Goal: Complete application form

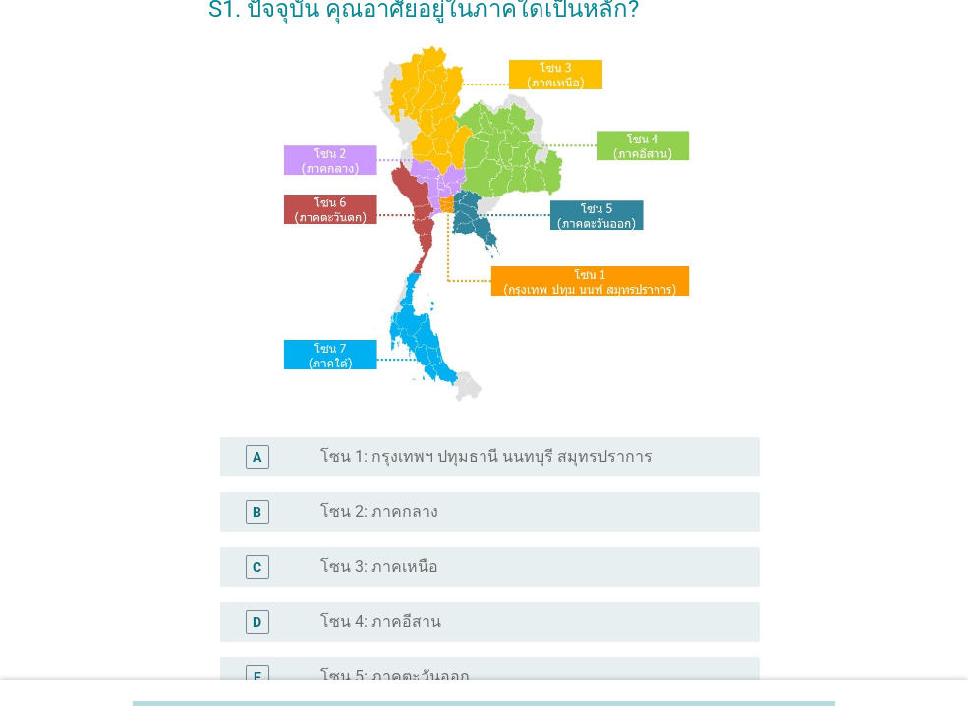
scroll to position [129, 0]
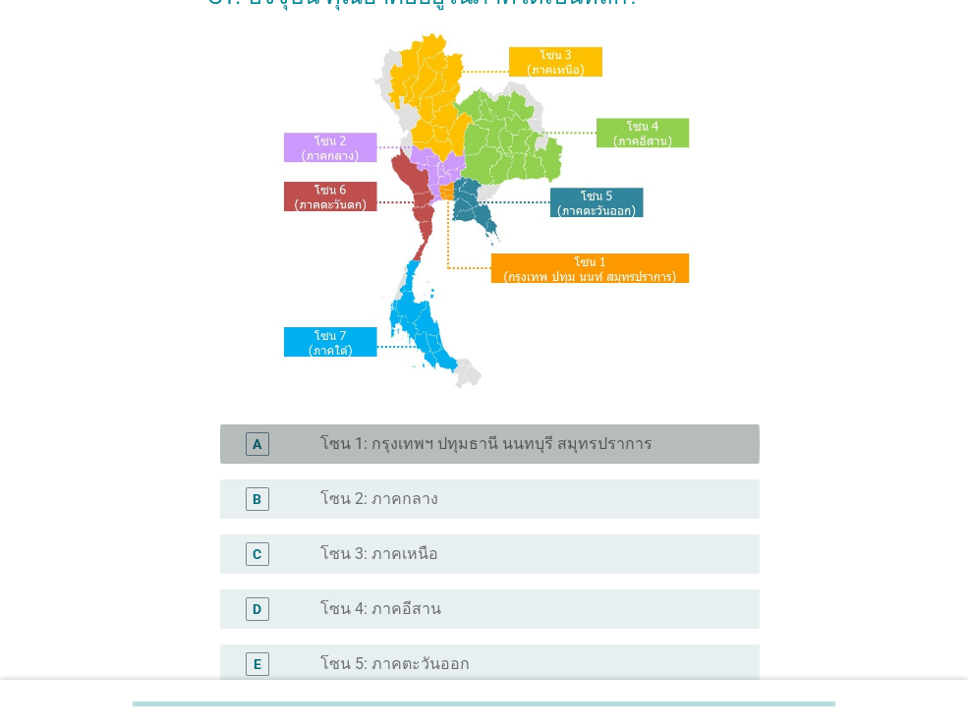
drag, startPoint x: 531, startPoint y: 443, endPoint x: 530, endPoint y: 453, distance: 9.9
click at [531, 443] on label "โซน 1: กรุงเทพฯ ปทุมธานี นนทบุรี สมุทรปราการ" at bounding box center [486, 444] width 332 height 20
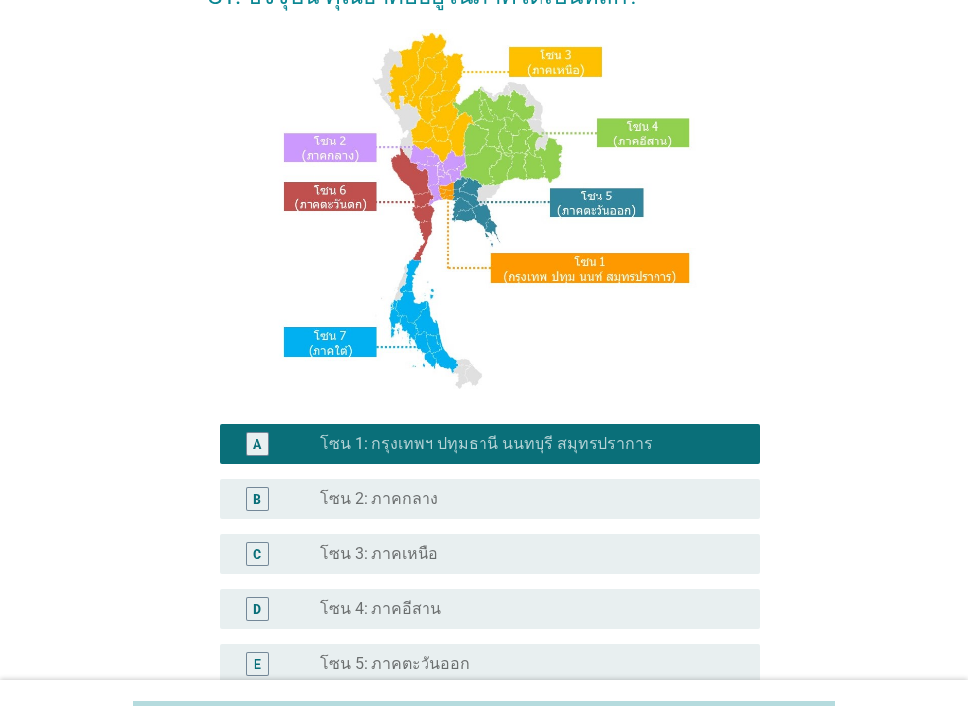
scroll to position [447, 0]
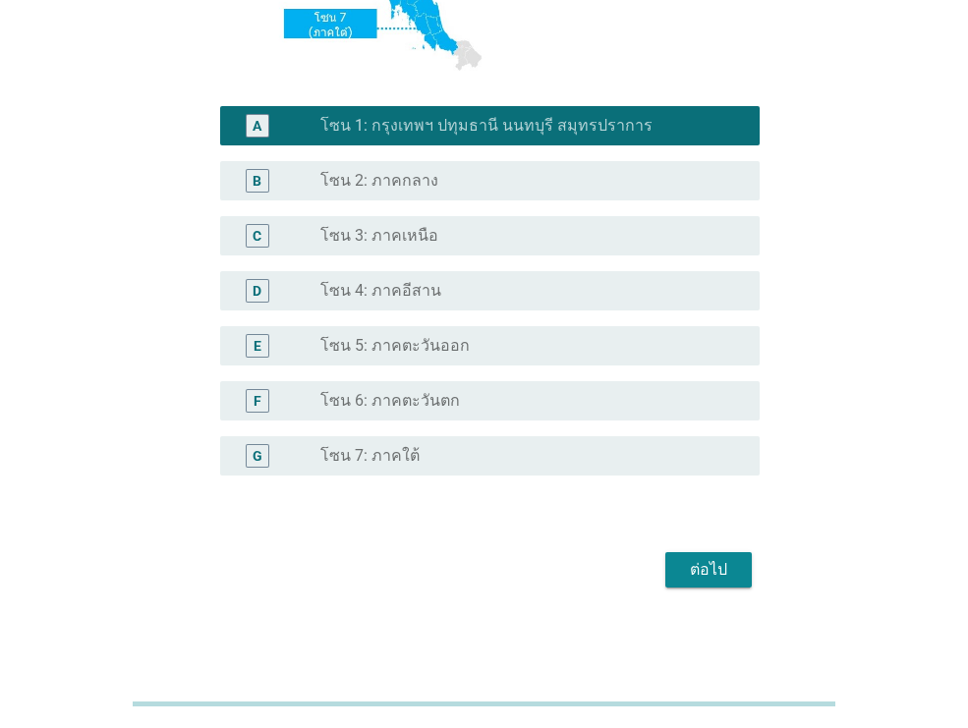
click at [723, 577] on div "ต่อไป" at bounding box center [708, 570] width 55 height 24
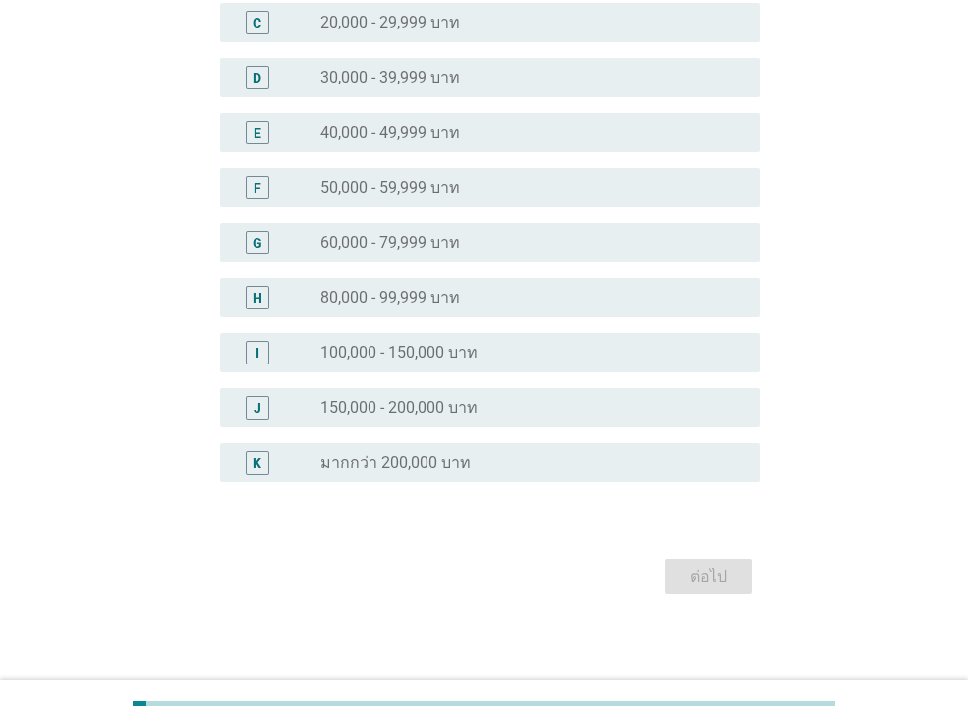
scroll to position [323, 0]
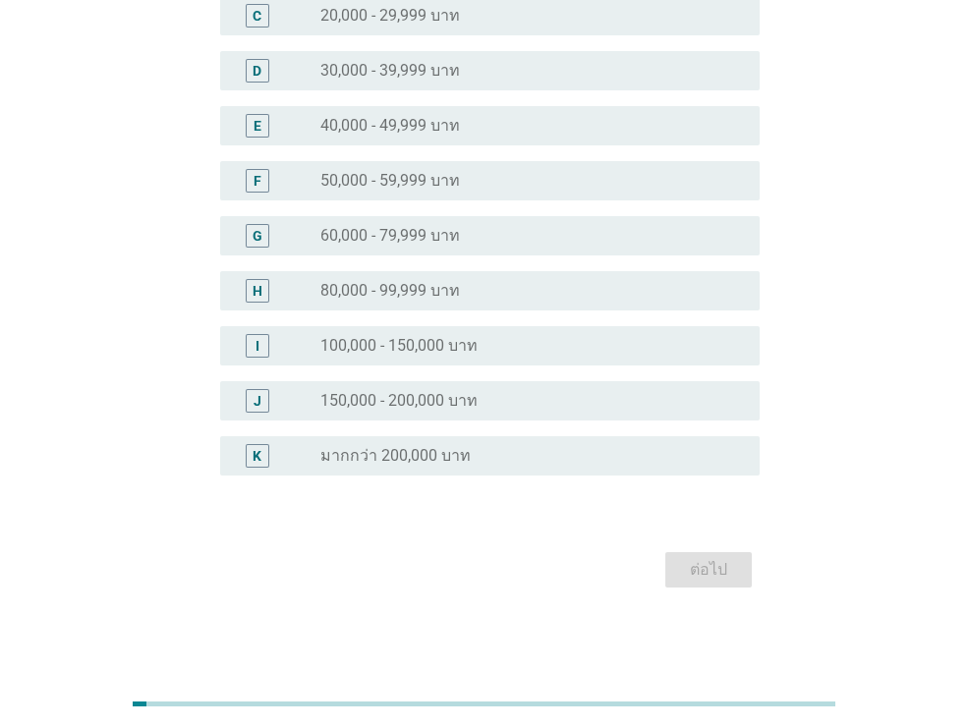
click at [540, 457] on div "radio_button_unchecked มากกว่า 200,000 บาท" at bounding box center [524, 456] width 408 height 20
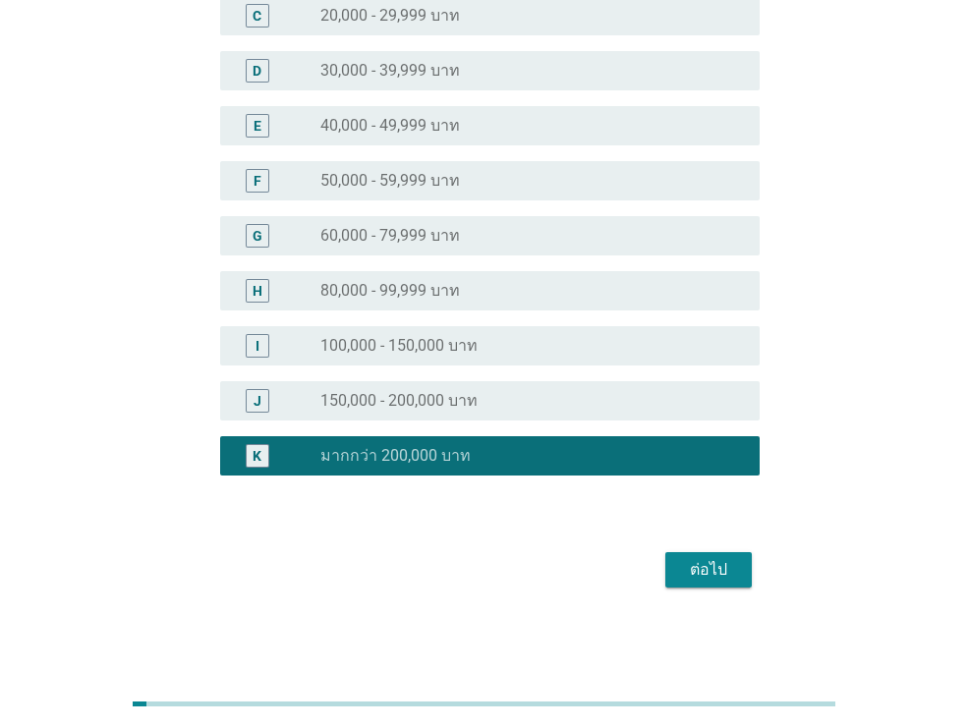
click at [732, 553] on button "ต่อไป" at bounding box center [708, 569] width 86 height 35
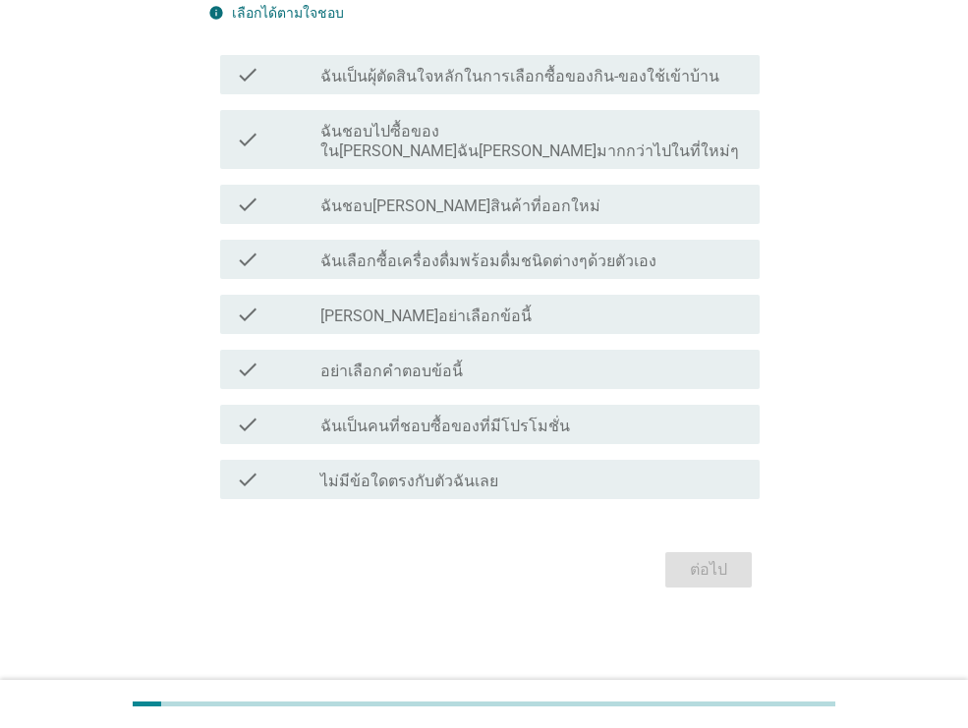
scroll to position [0, 0]
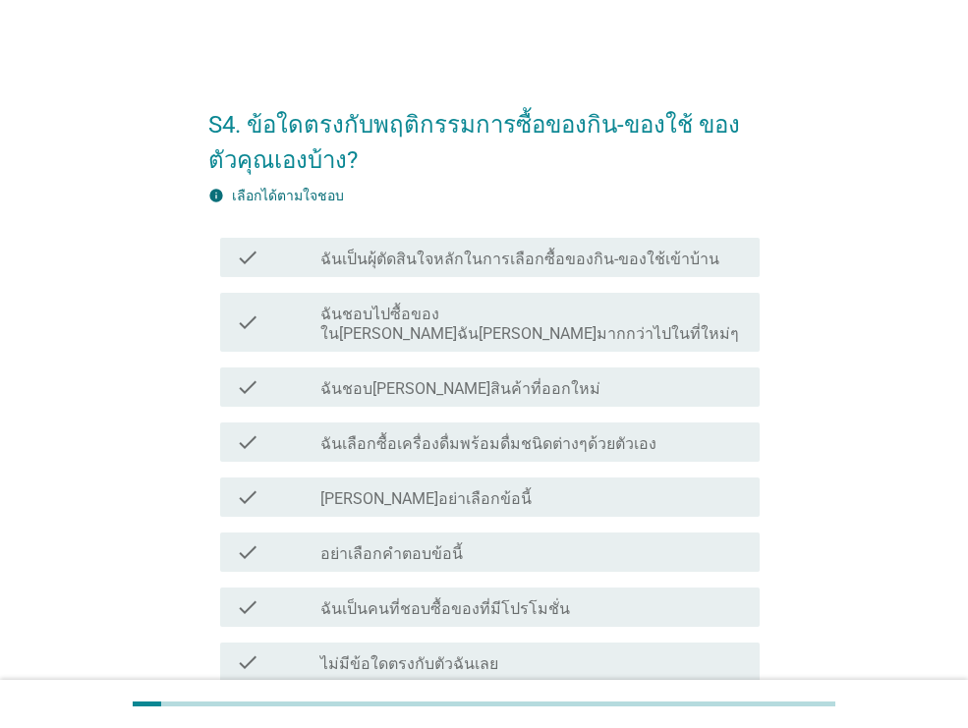
click at [513, 263] on label "ฉันเป็นผุ้ตัดสินใจหลักในการเลือกซื้อของกิน-ของใช้เข้าบ้าน" at bounding box center [519, 260] width 399 height 20
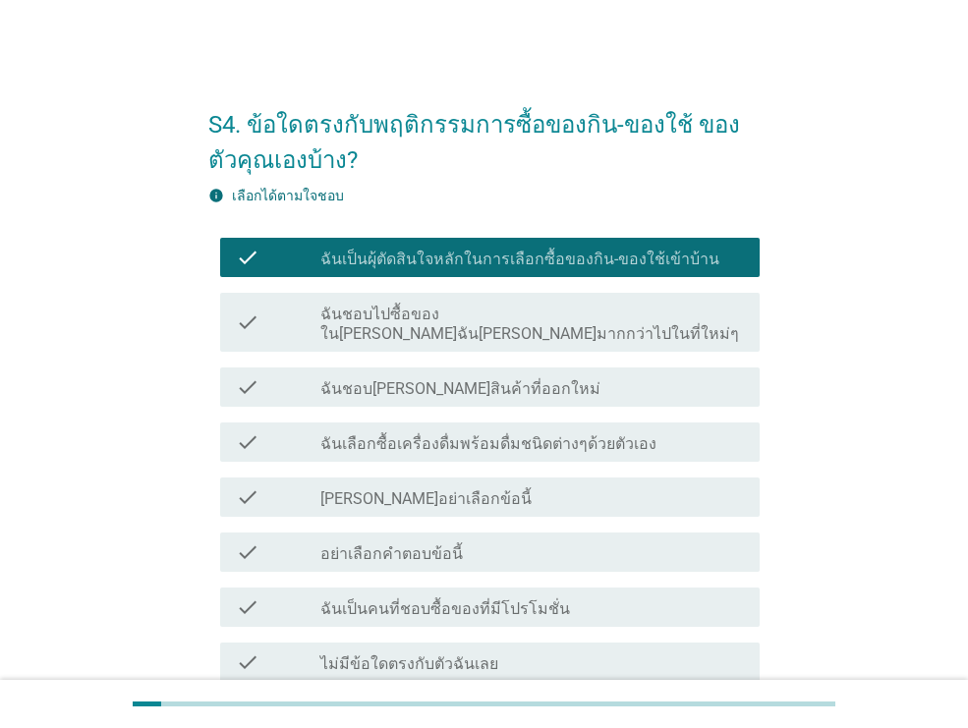
click at [532, 379] on div "check check_box_outline_blank ฉันชอบ[PERSON_NAME]สินค้าที่ออกใหม่" at bounding box center [489, 386] width 539 height 39
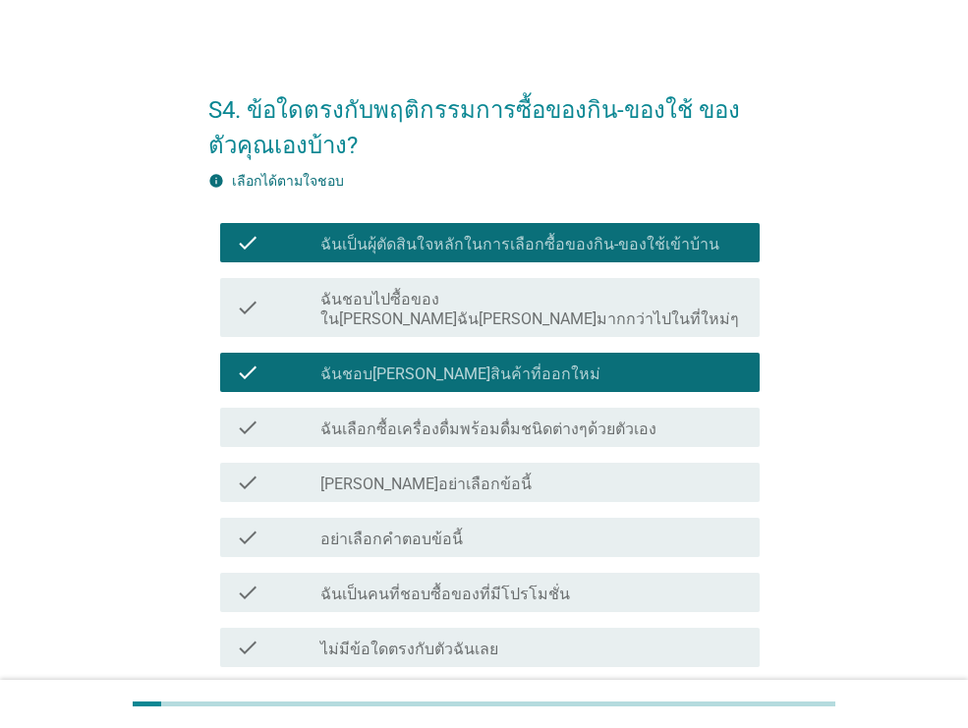
scroll to position [32, 0]
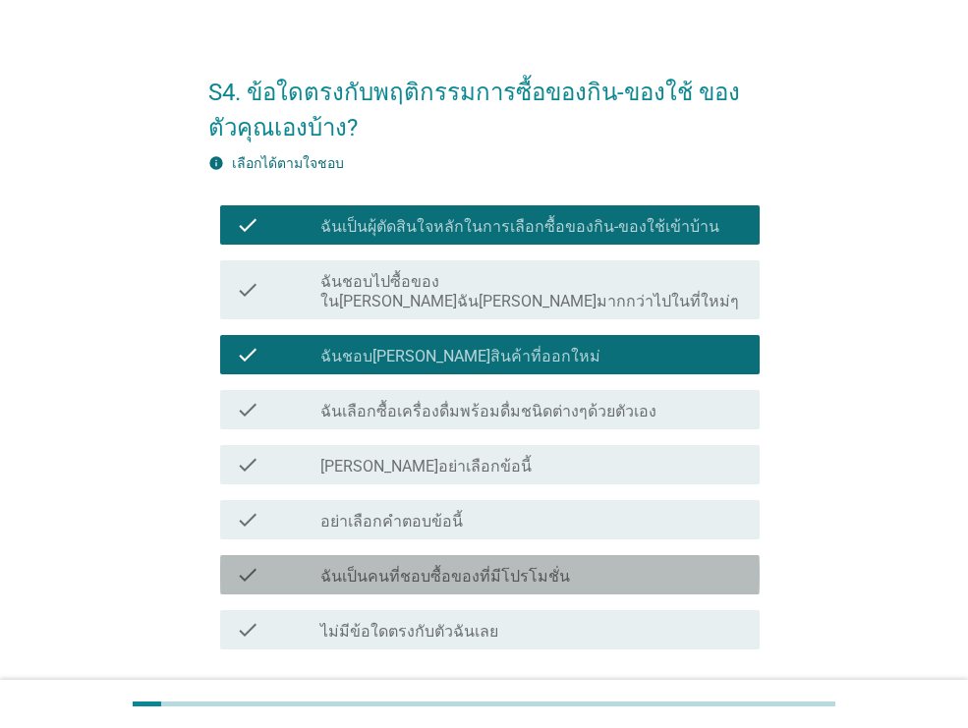
click at [546, 567] on label "ฉันเป็นคนที่ชอบซื้อของที่มีโปรโมชั่น" at bounding box center [445, 577] width 250 height 20
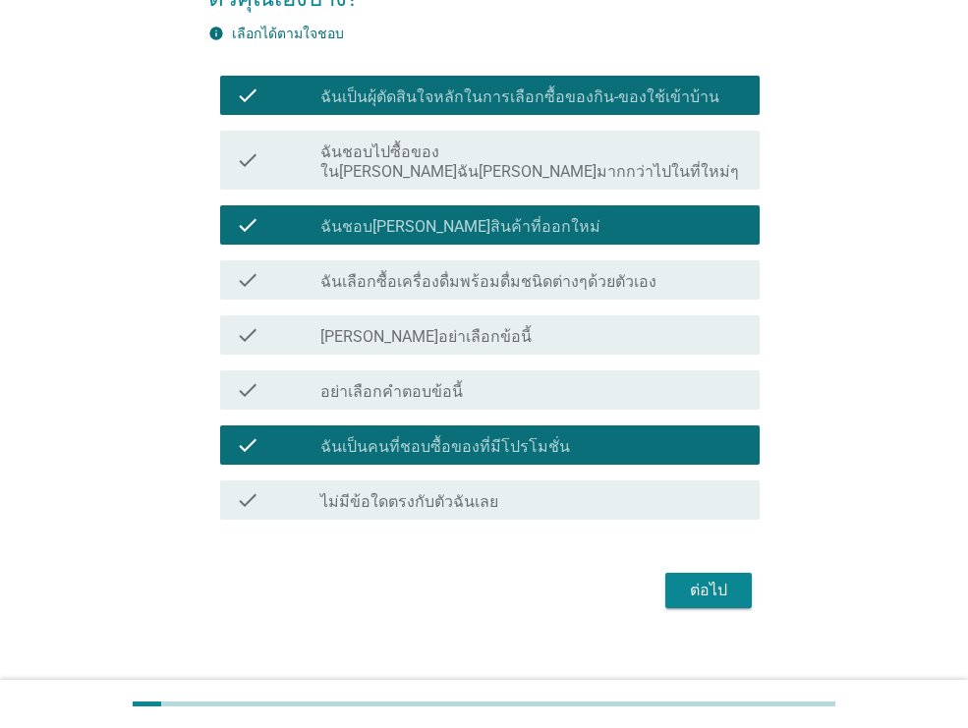
scroll to position [163, 0]
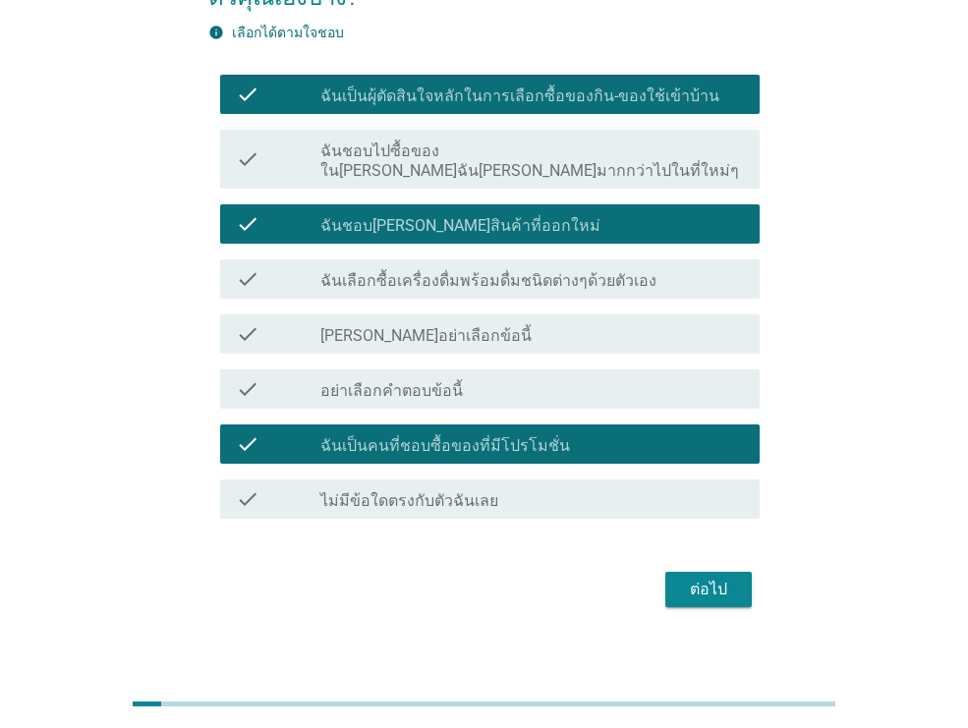
click at [715, 578] on div "ต่อไป" at bounding box center [708, 590] width 55 height 24
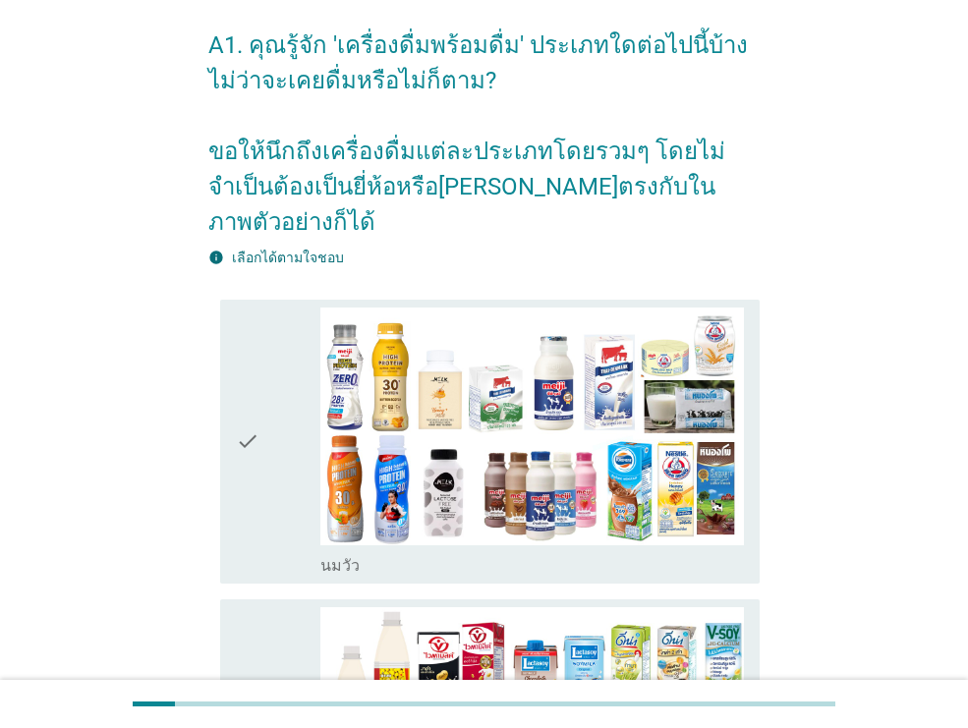
scroll to position [81, 0]
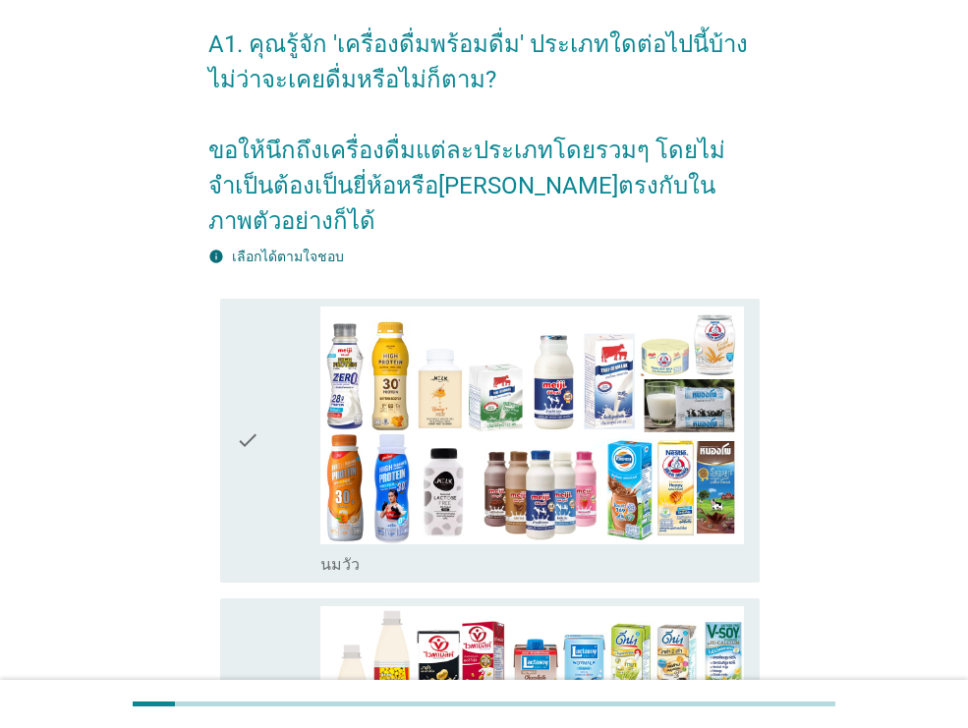
click at [286, 448] on div "check" at bounding box center [278, 440] width 84 height 268
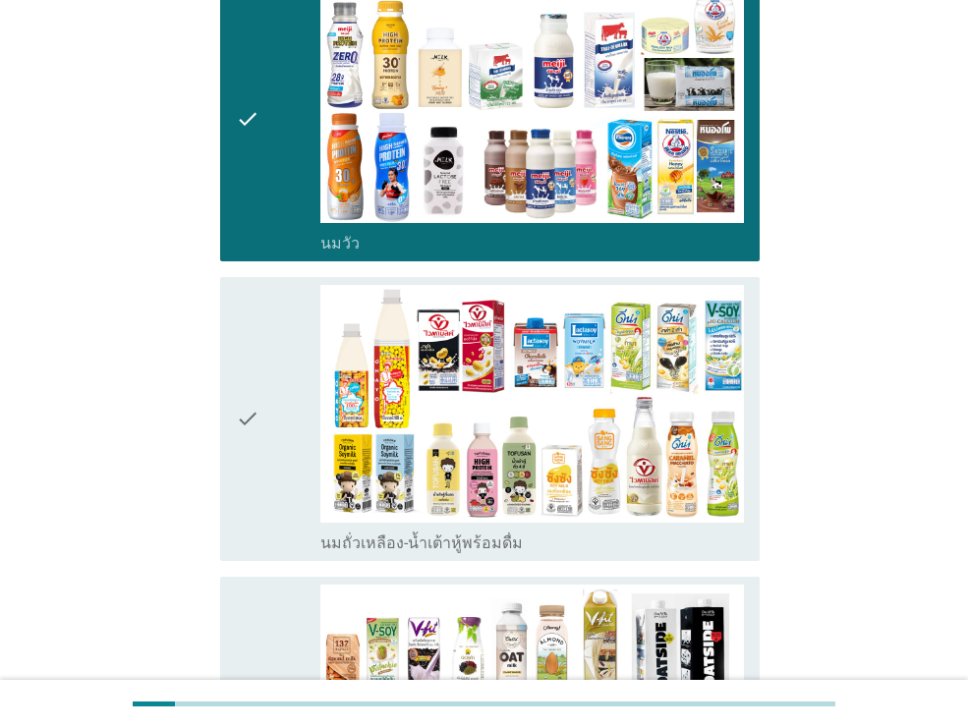
click at [286, 448] on div "check" at bounding box center [278, 419] width 84 height 268
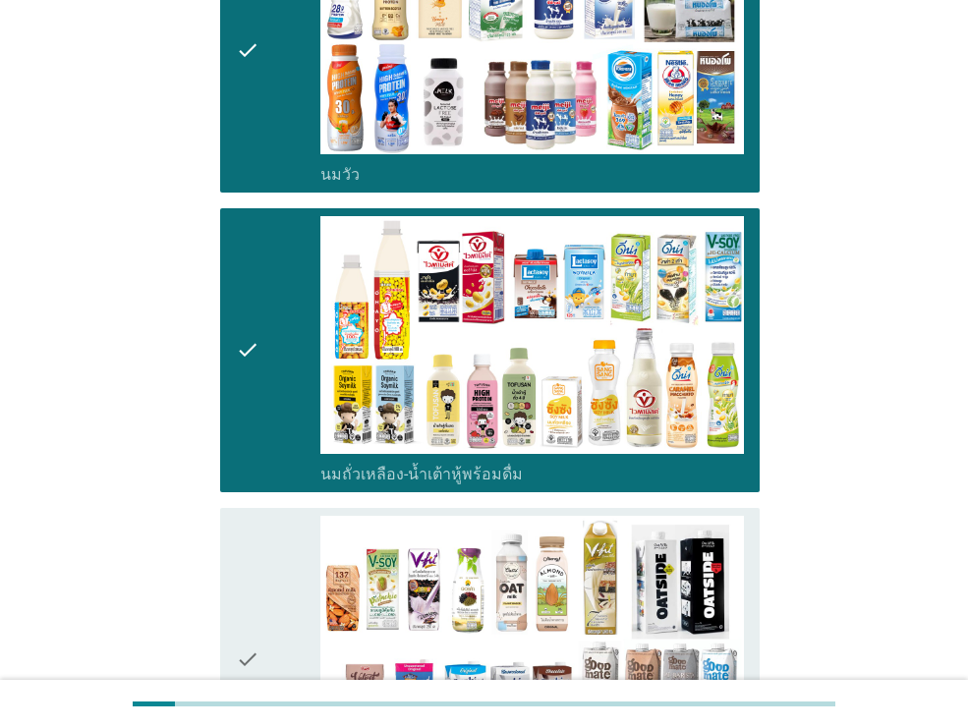
scroll to position [779, 0]
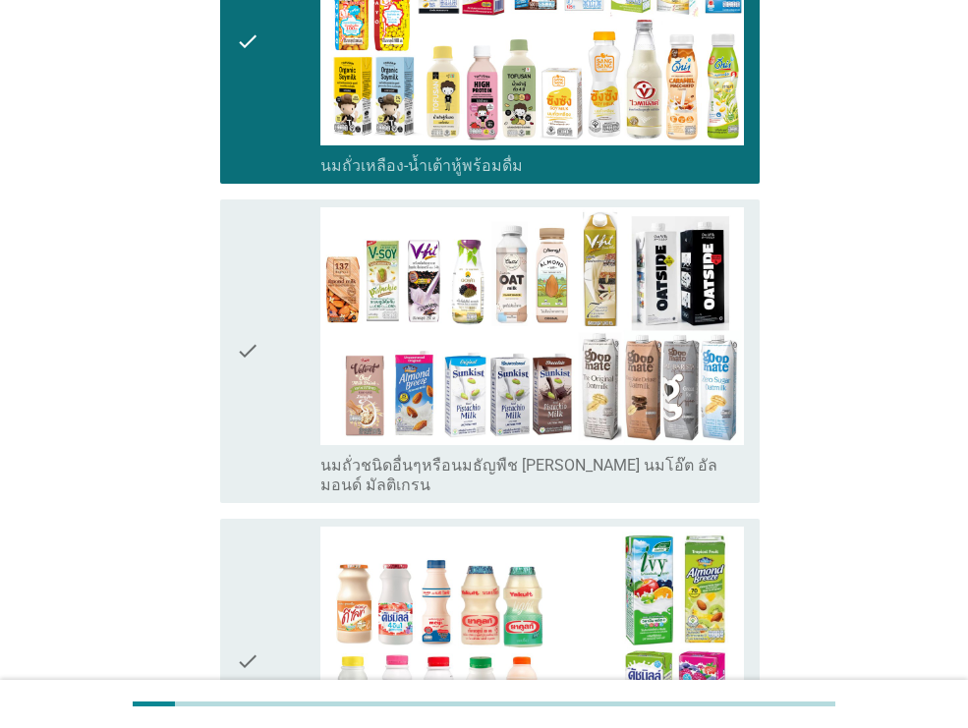
click at [285, 438] on div "check" at bounding box center [278, 351] width 84 height 288
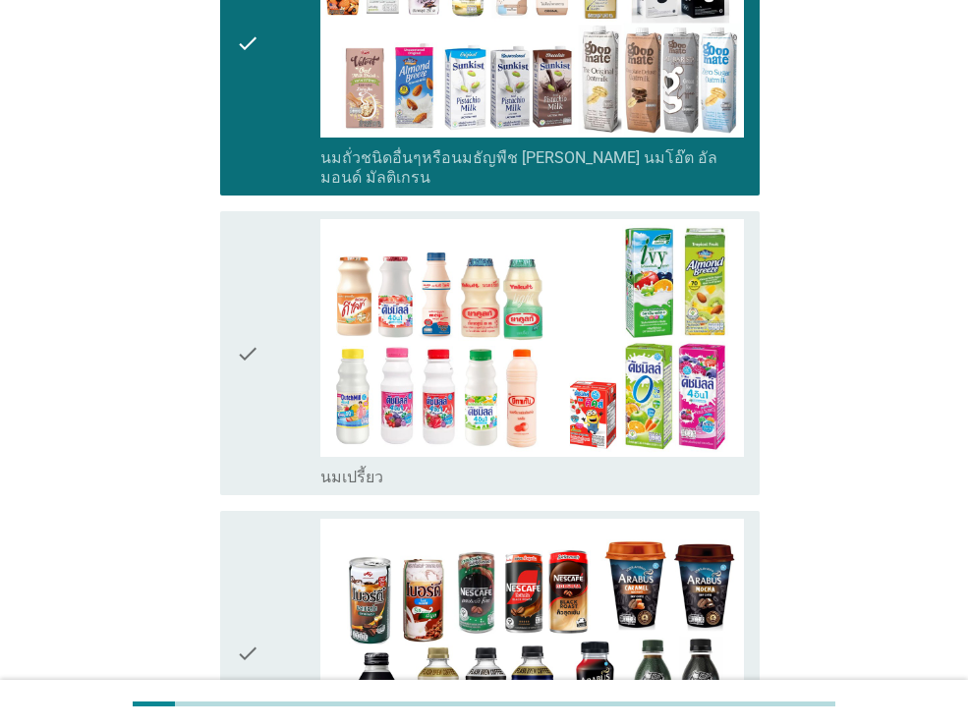
click at [249, 287] on icon "check" at bounding box center [248, 353] width 24 height 268
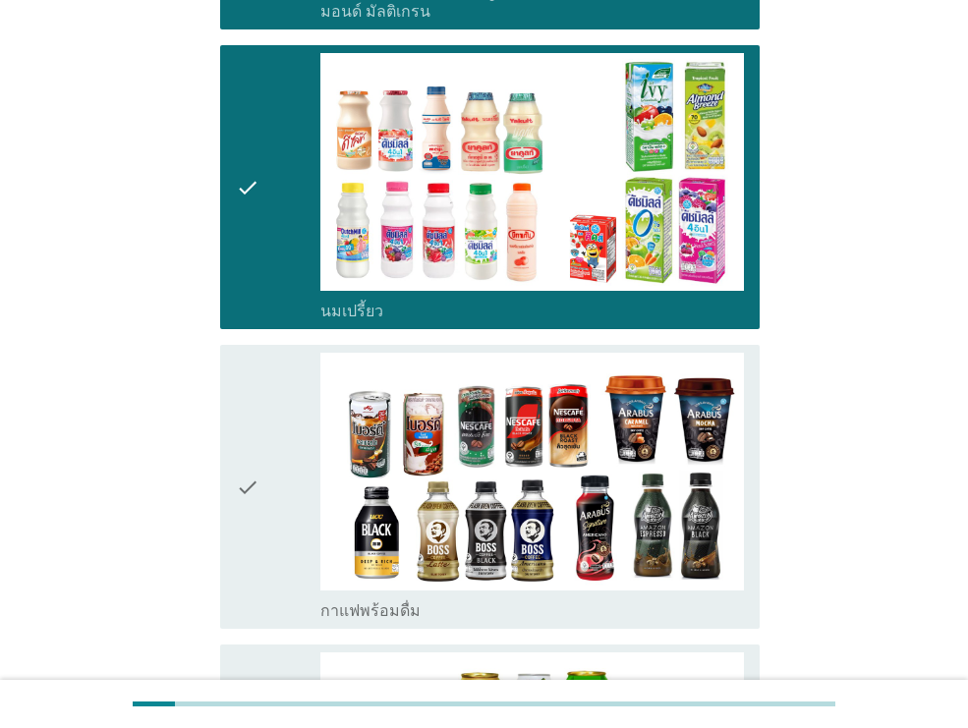
scroll to position [1474, 0]
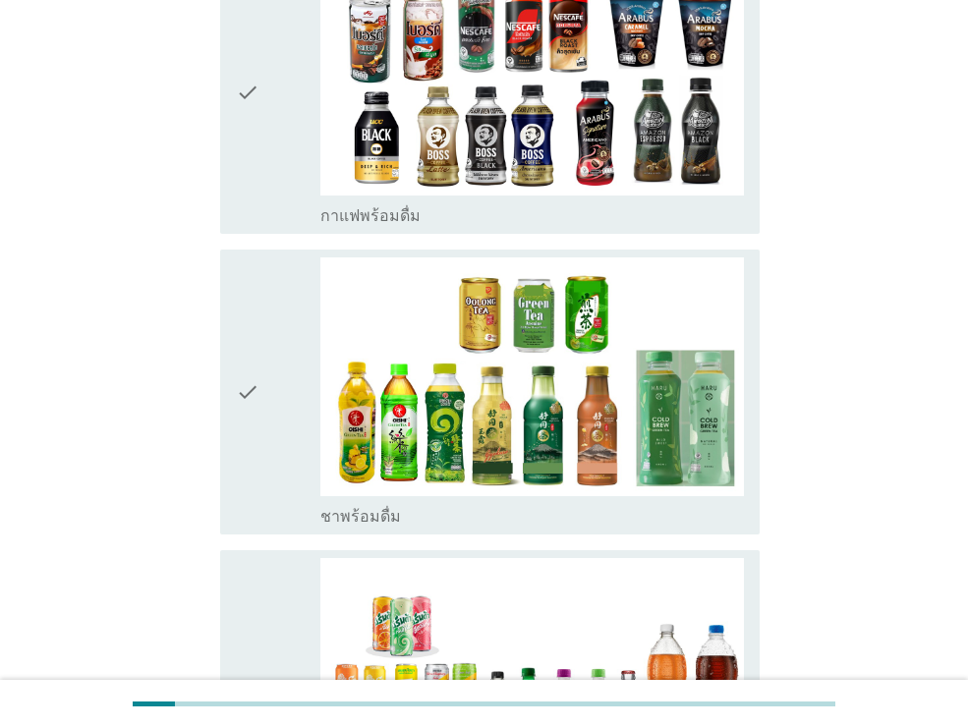
click at [278, 388] on div "check" at bounding box center [278, 391] width 84 height 268
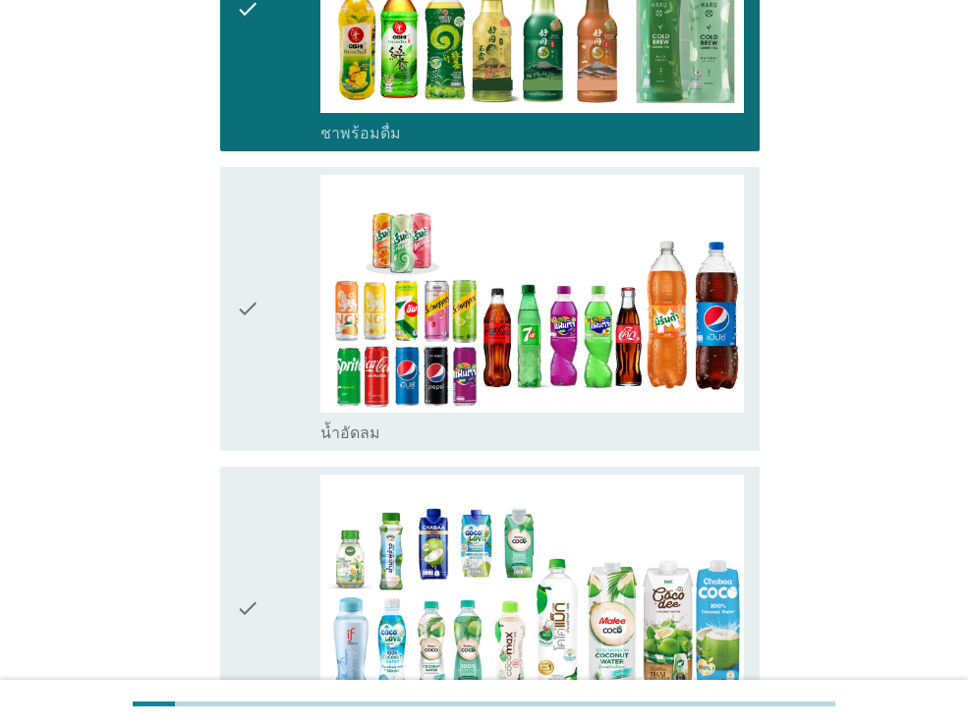
click at [278, 388] on div "check" at bounding box center [278, 309] width 84 height 268
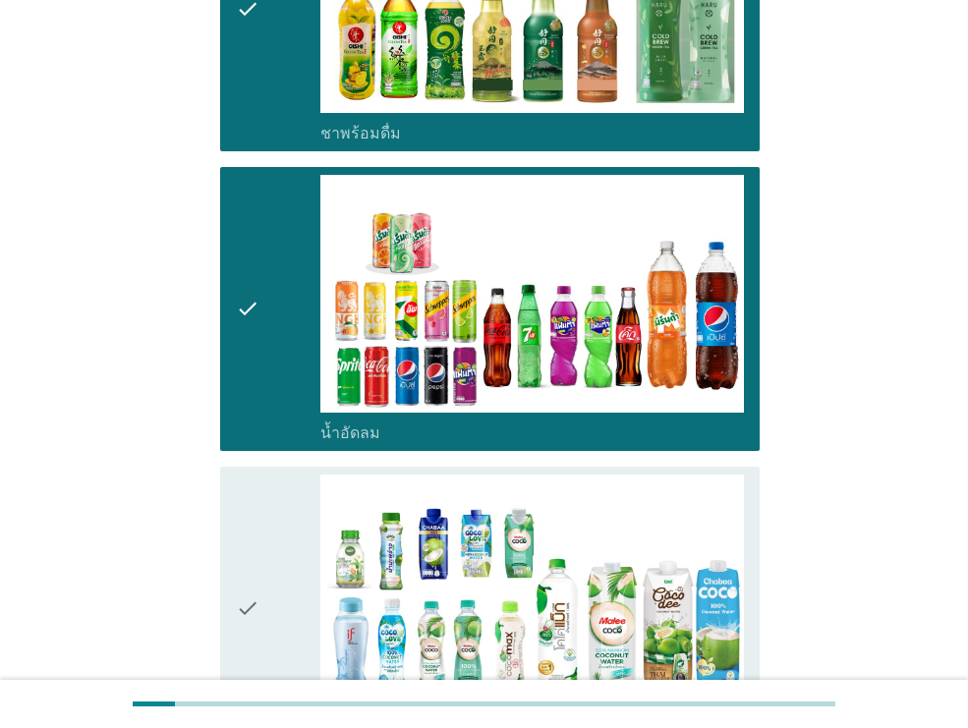
scroll to position [2452, 0]
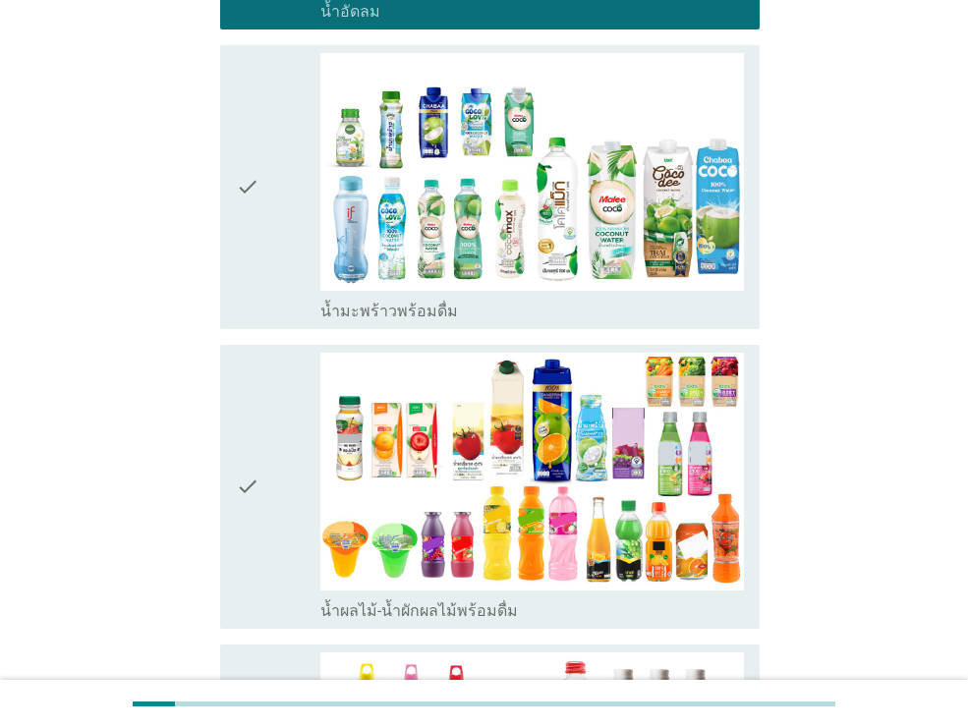
click at [253, 207] on icon "check" at bounding box center [248, 187] width 24 height 268
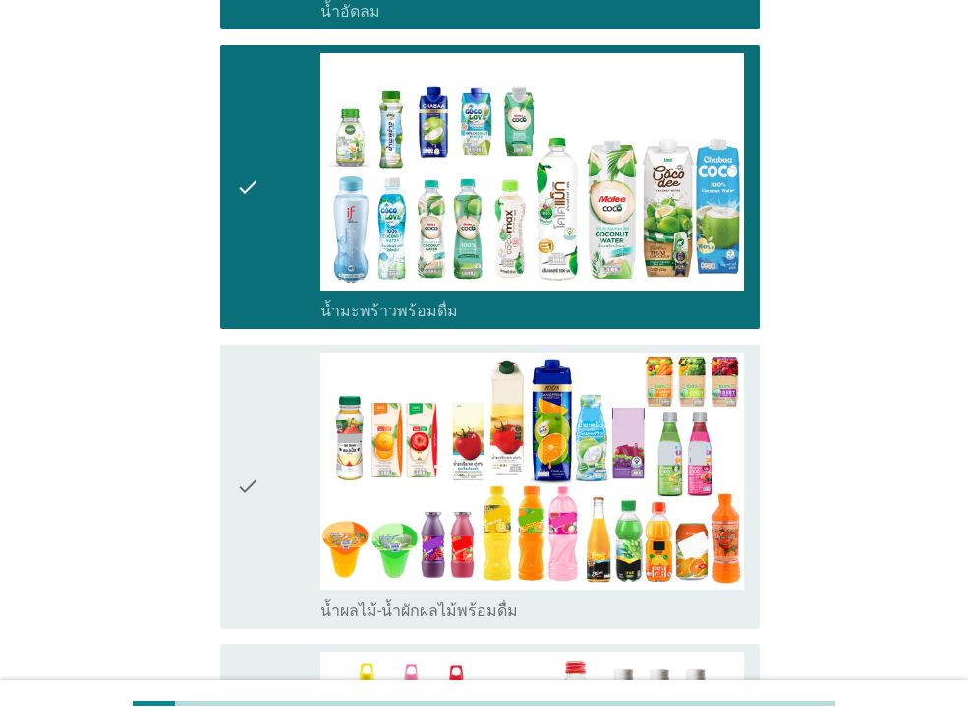
click at [248, 464] on icon "check" at bounding box center [248, 487] width 24 height 268
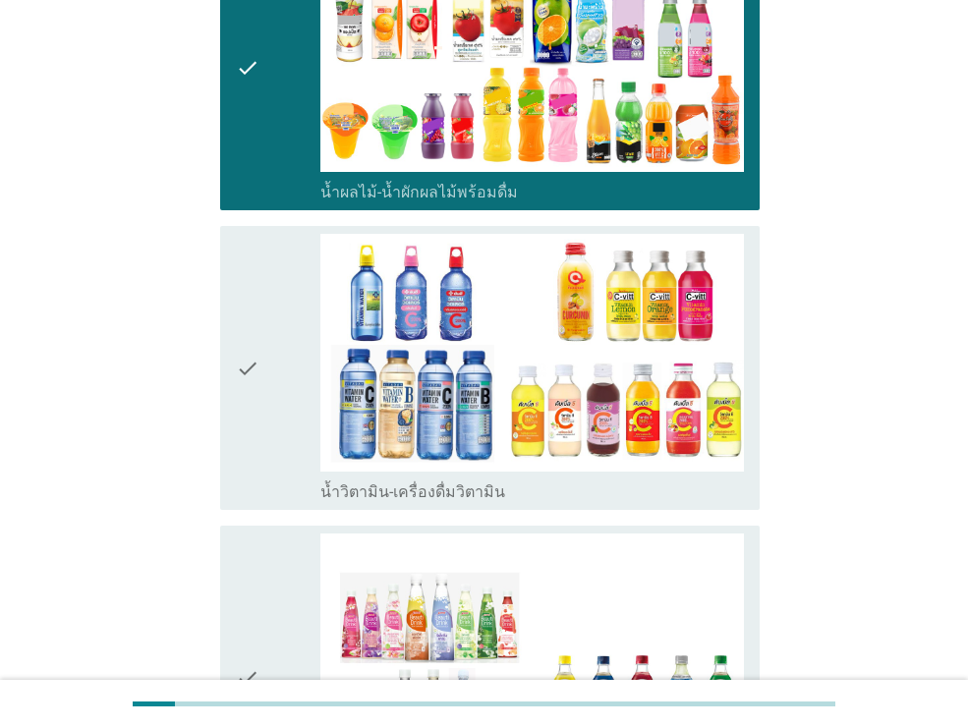
click at [248, 461] on icon "check" at bounding box center [248, 368] width 24 height 268
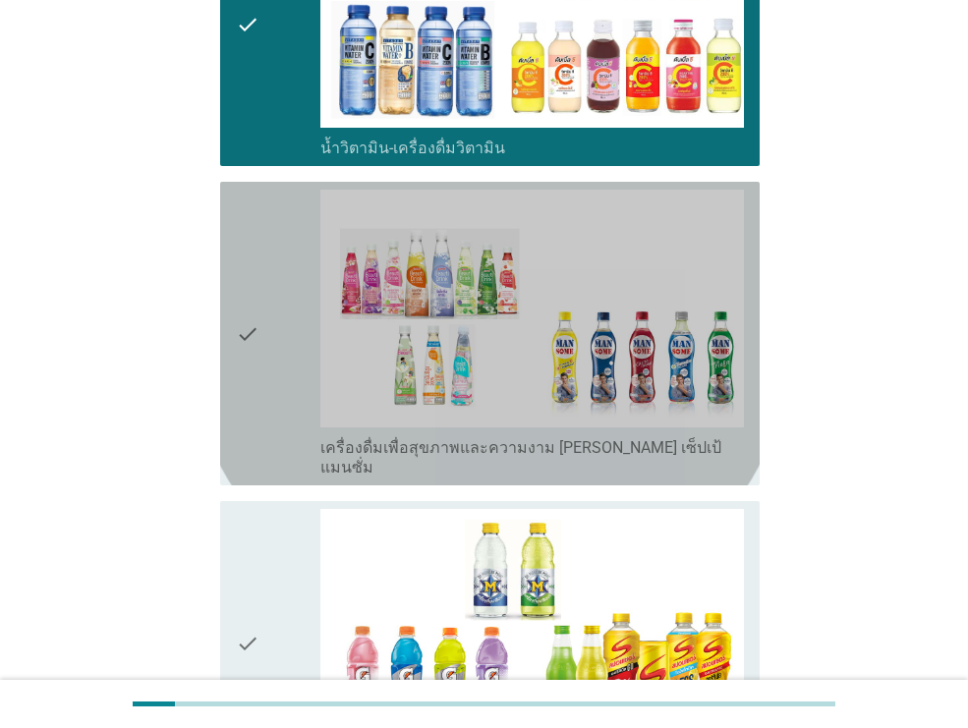
click at [257, 352] on icon "check" at bounding box center [248, 334] width 24 height 288
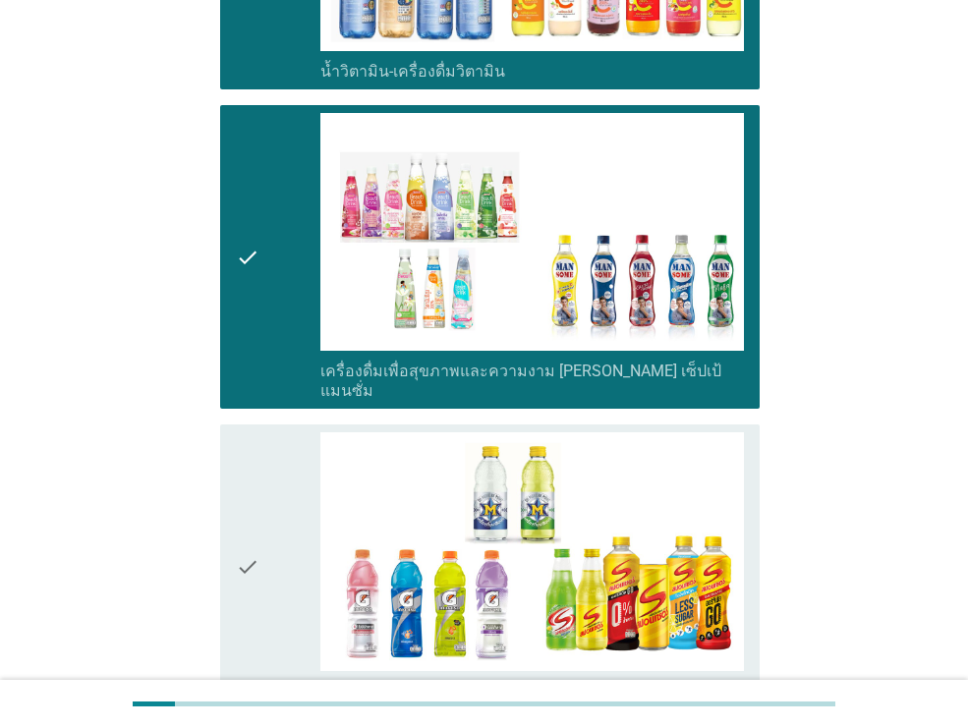
scroll to position [3610, 0]
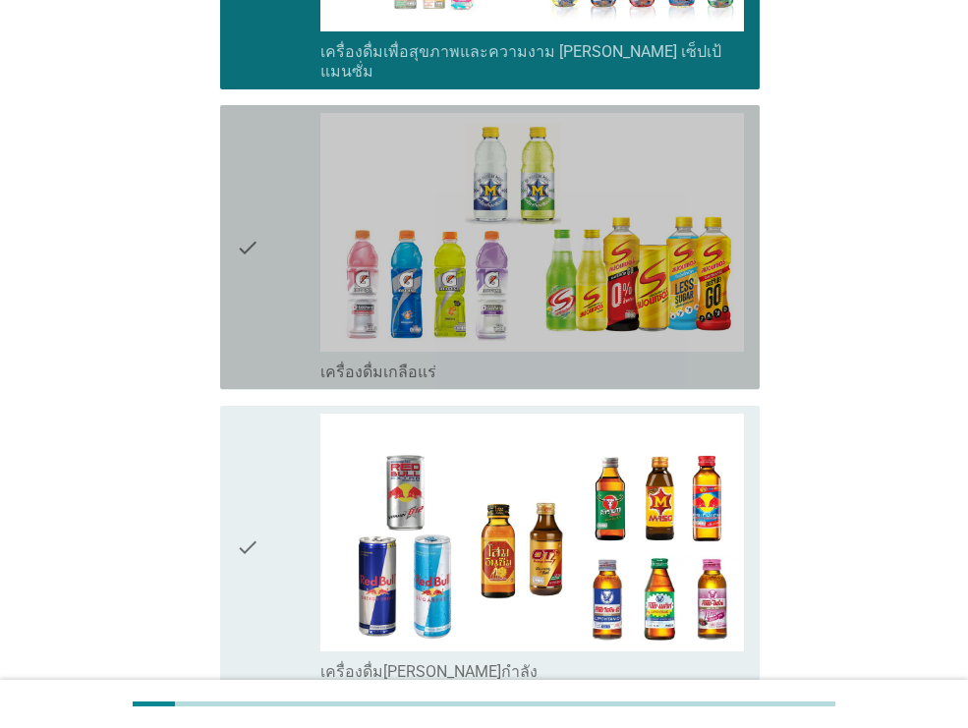
click at [258, 343] on div "check check_box_outline_blank เครื่องดื่มเกลือแร่" at bounding box center [489, 247] width 539 height 284
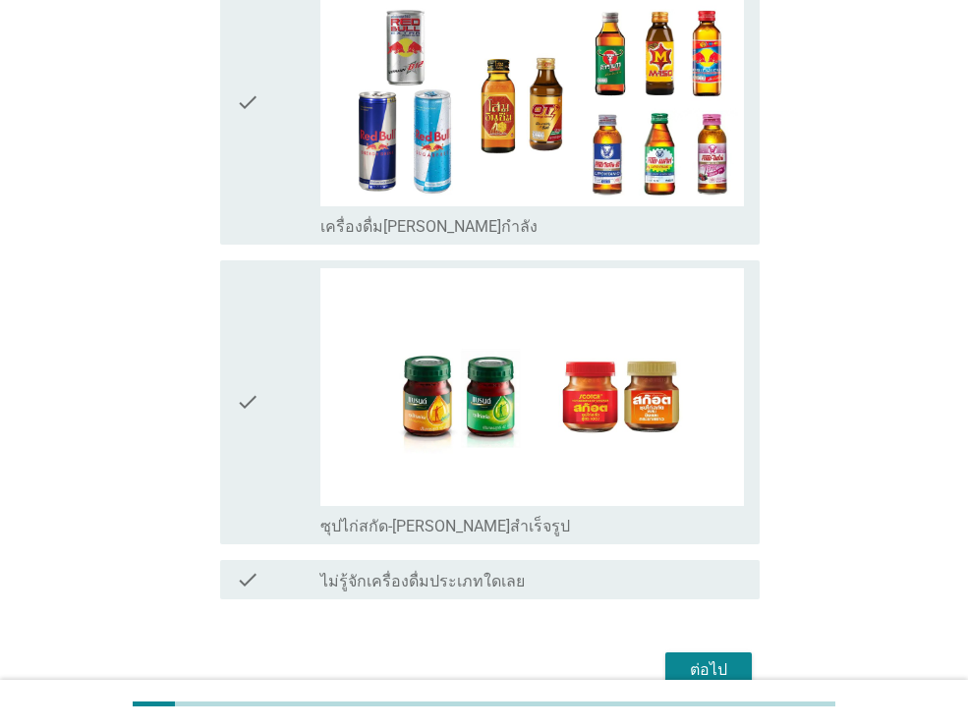
scroll to position [4116, 0]
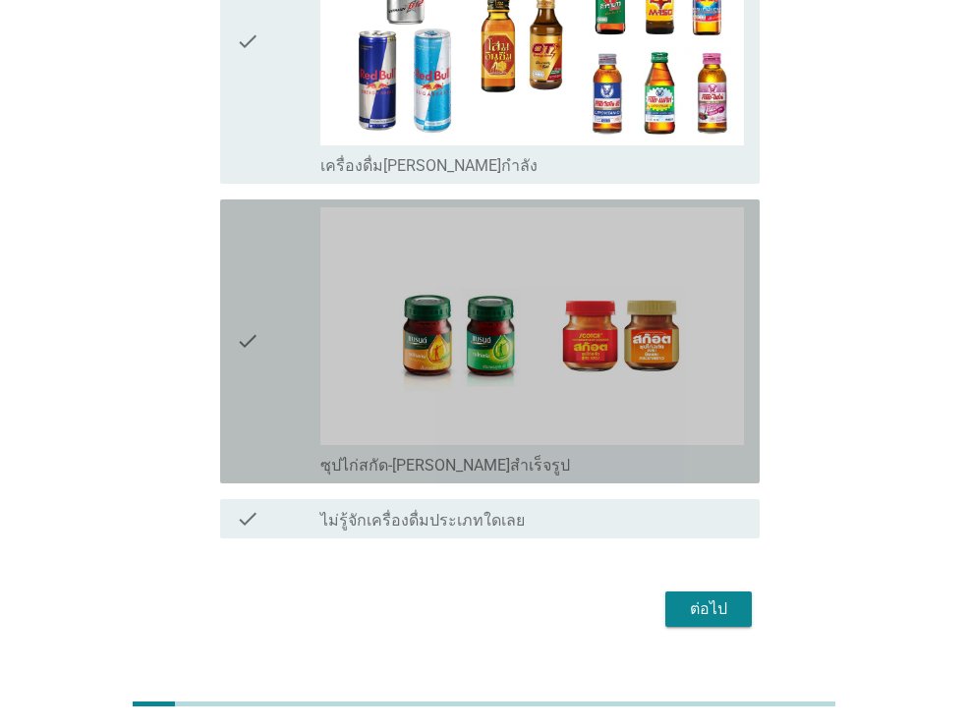
click at [258, 344] on icon "check" at bounding box center [248, 341] width 24 height 268
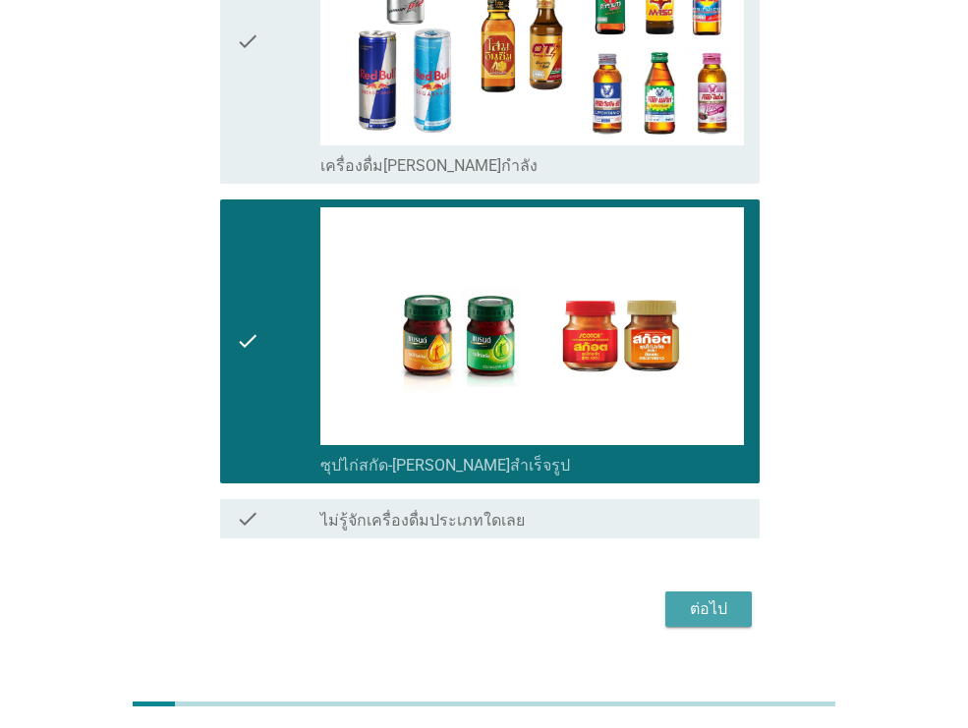
click at [724, 597] on div "ต่อไป" at bounding box center [708, 609] width 55 height 24
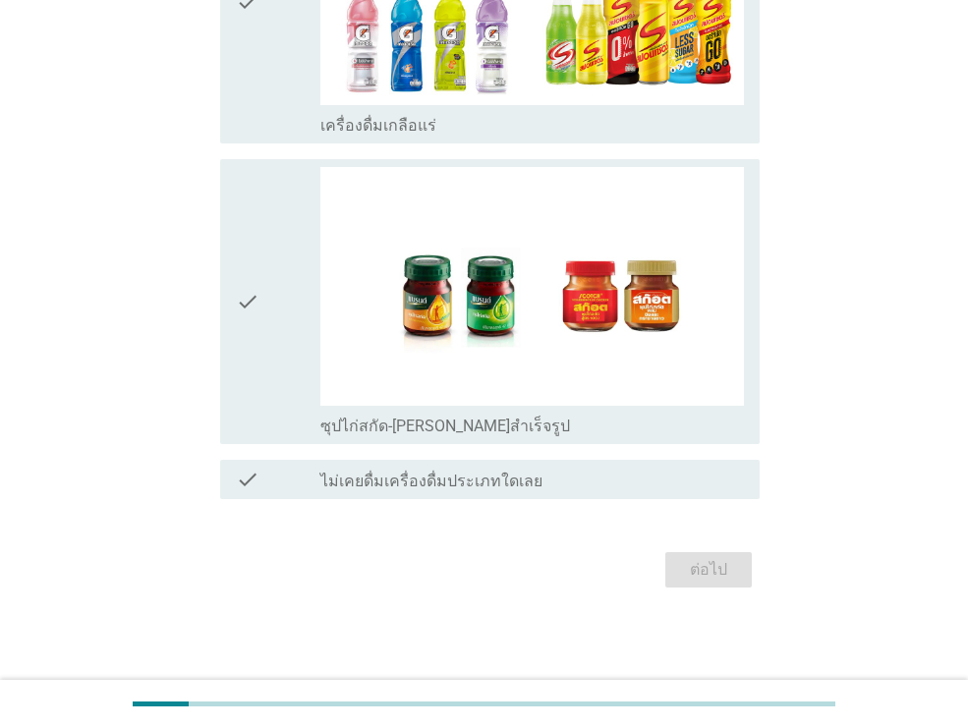
scroll to position [0, 0]
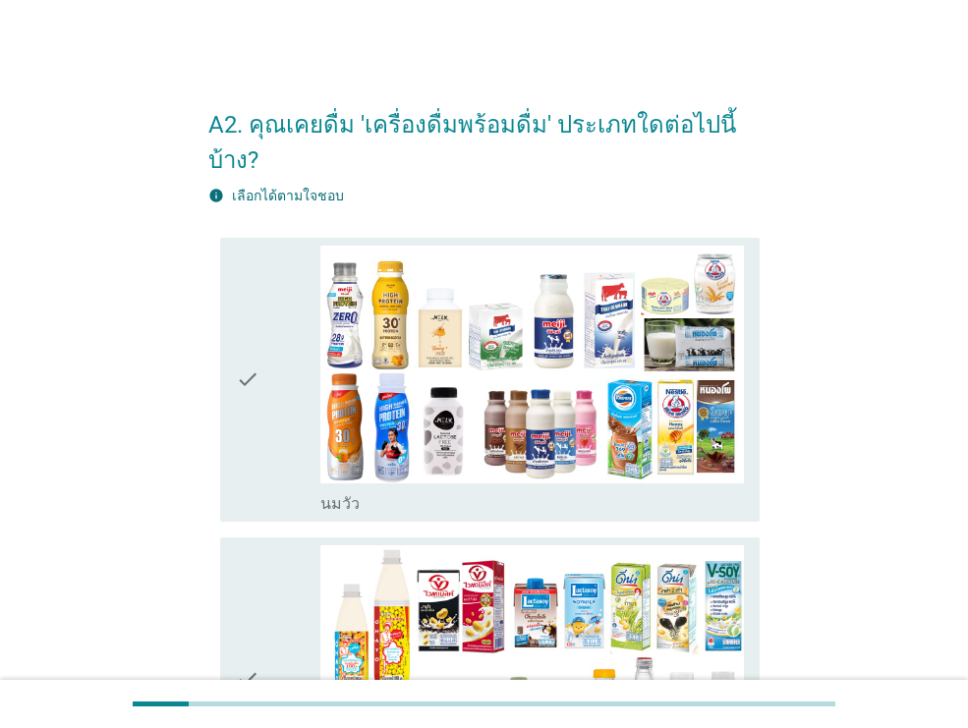
click at [303, 436] on div "check" at bounding box center [278, 380] width 84 height 268
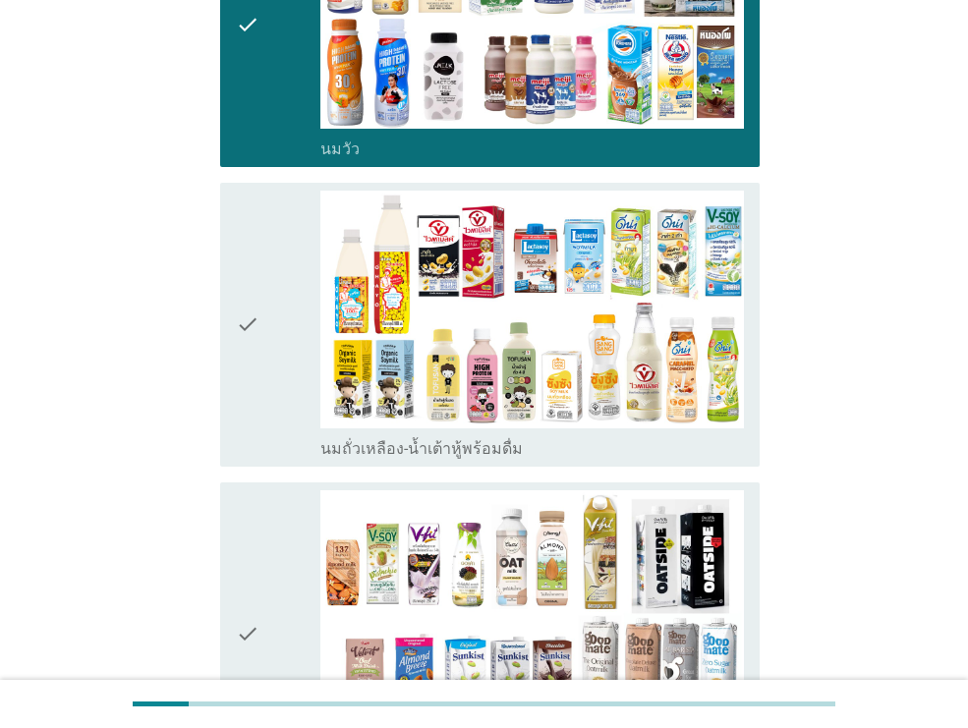
scroll to position [356, 0]
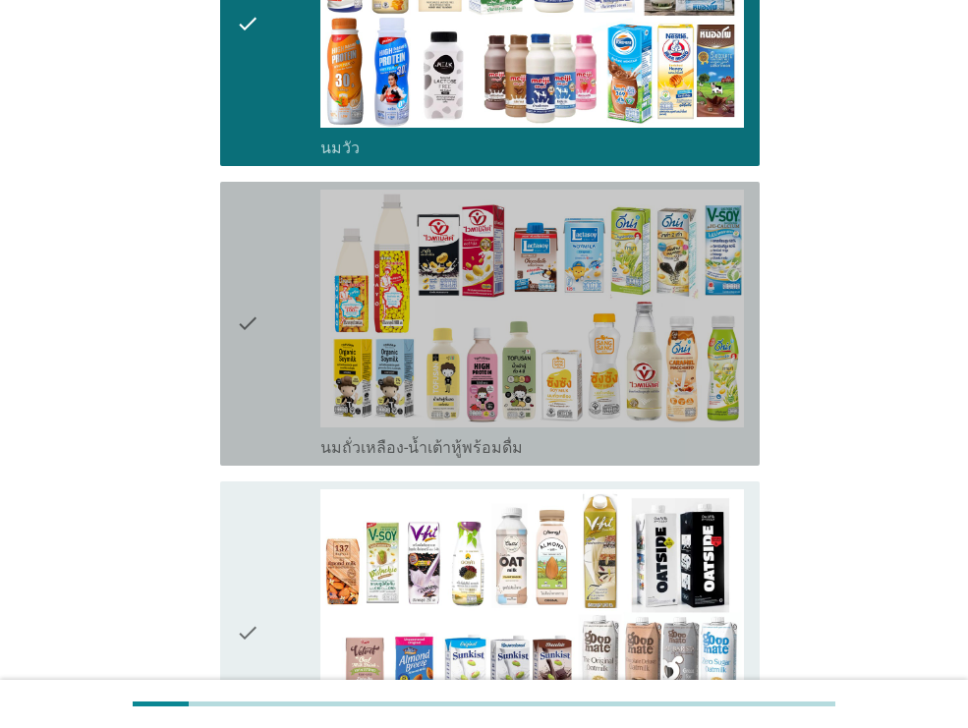
click at [295, 419] on div "check" at bounding box center [278, 324] width 84 height 268
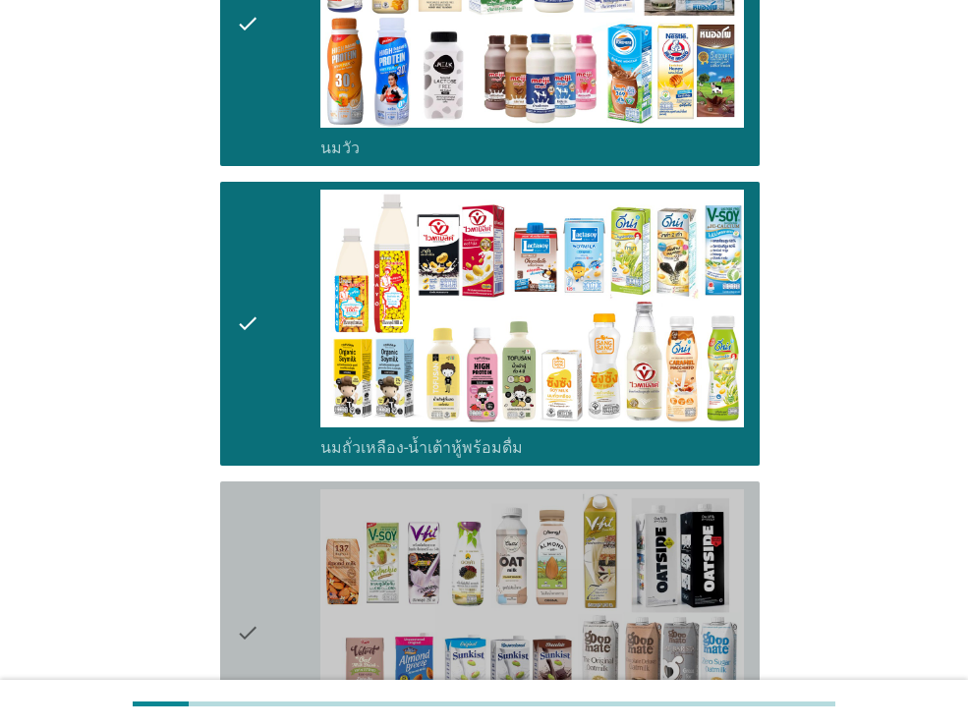
click at [315, 624] on div "check" at bounding box center [278, 633] width 84 height 288
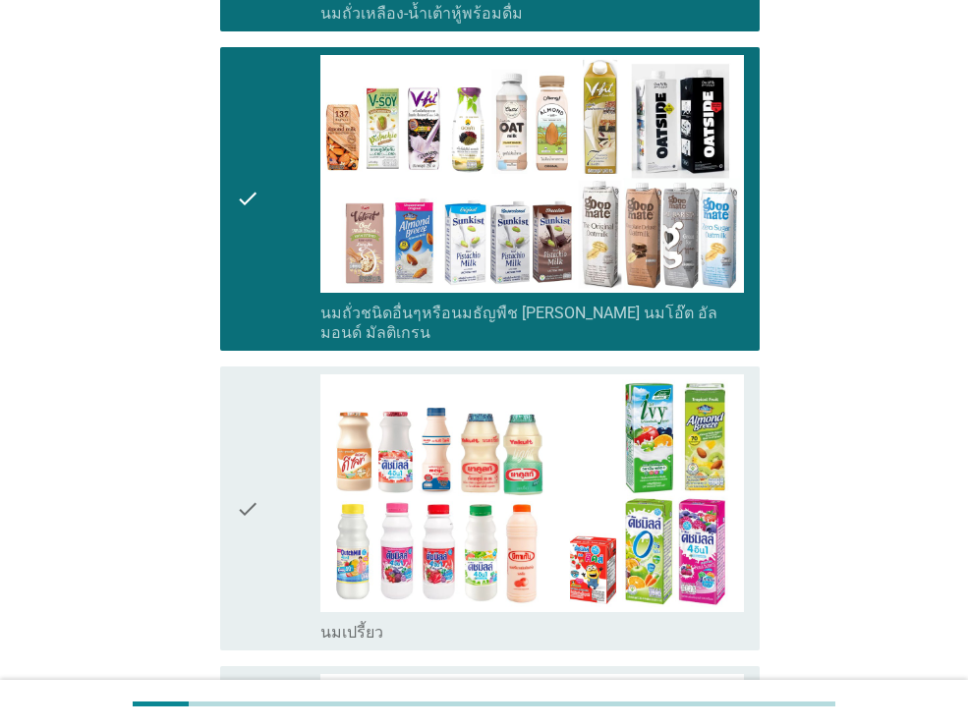
click at [298, 572] on div "check" at bounding box center [278, 508] width 84 height 268
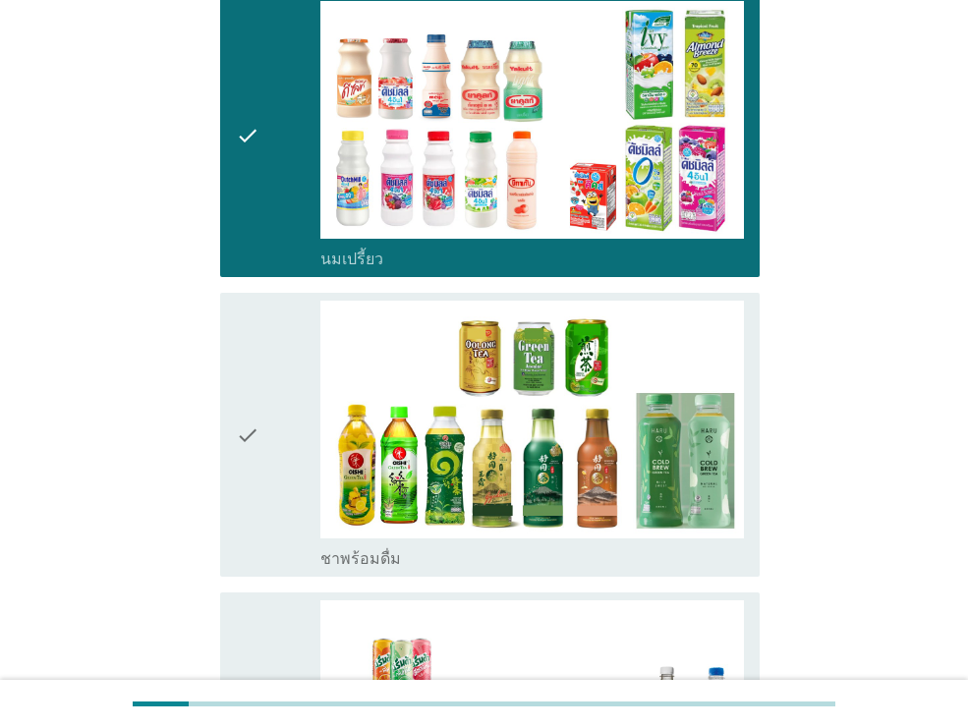
click at [261, 477] on div "check" at bounding box center [278, 435] width 84 height 268
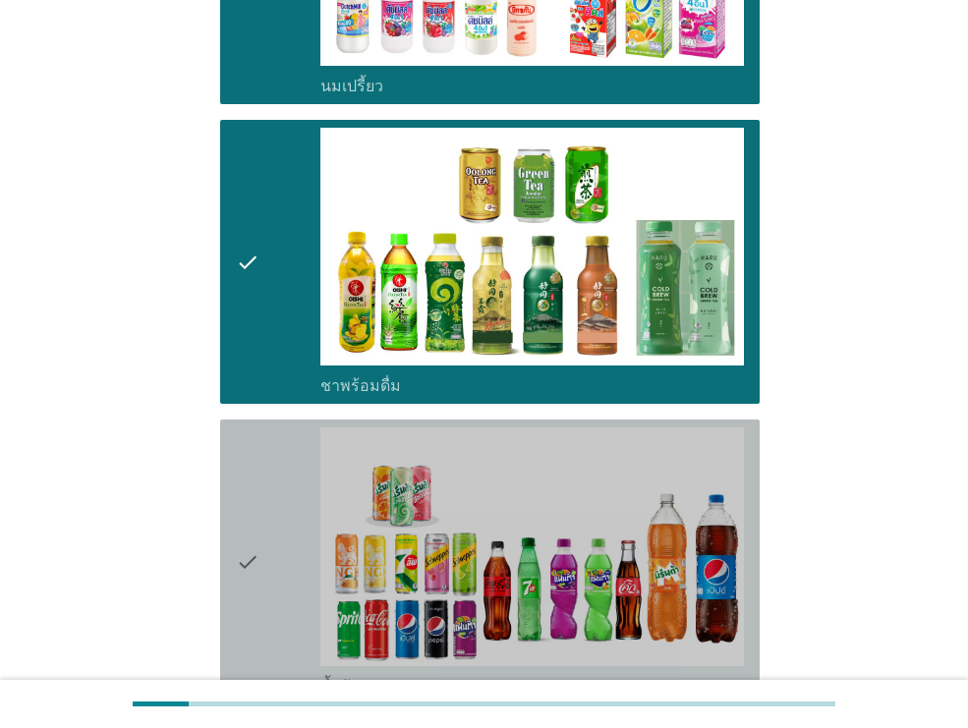
click at [270, 496] on div "check" at bounding box center [278, 561] width 84 height 268
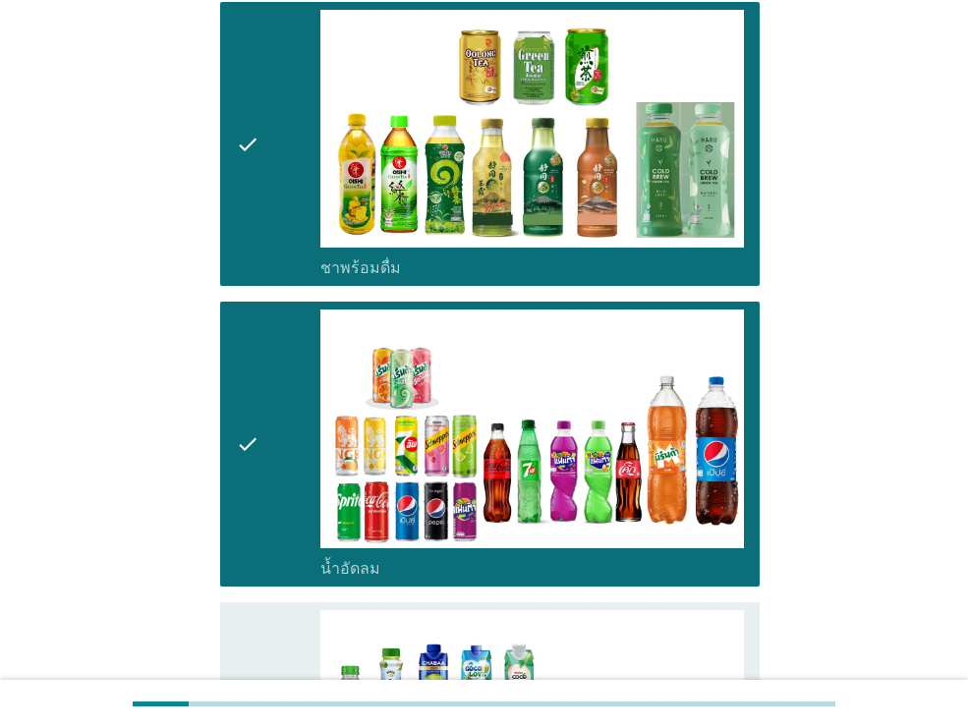
scroll to position [1709, 0]
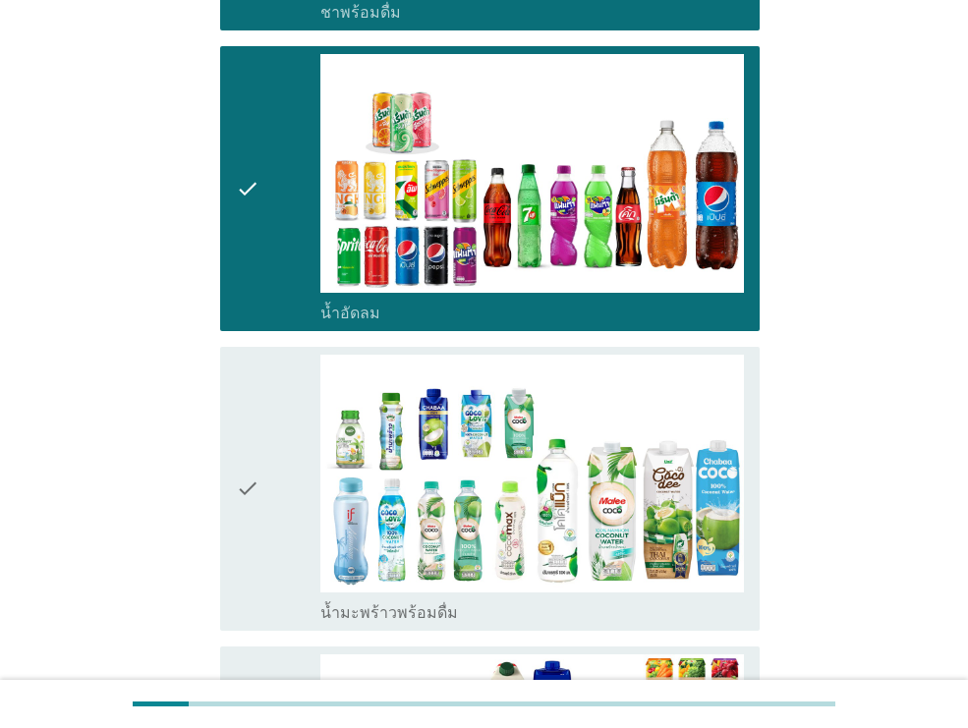
click at [269, 496] on div "check" at bounding box center [278, 489] width 84 height 268
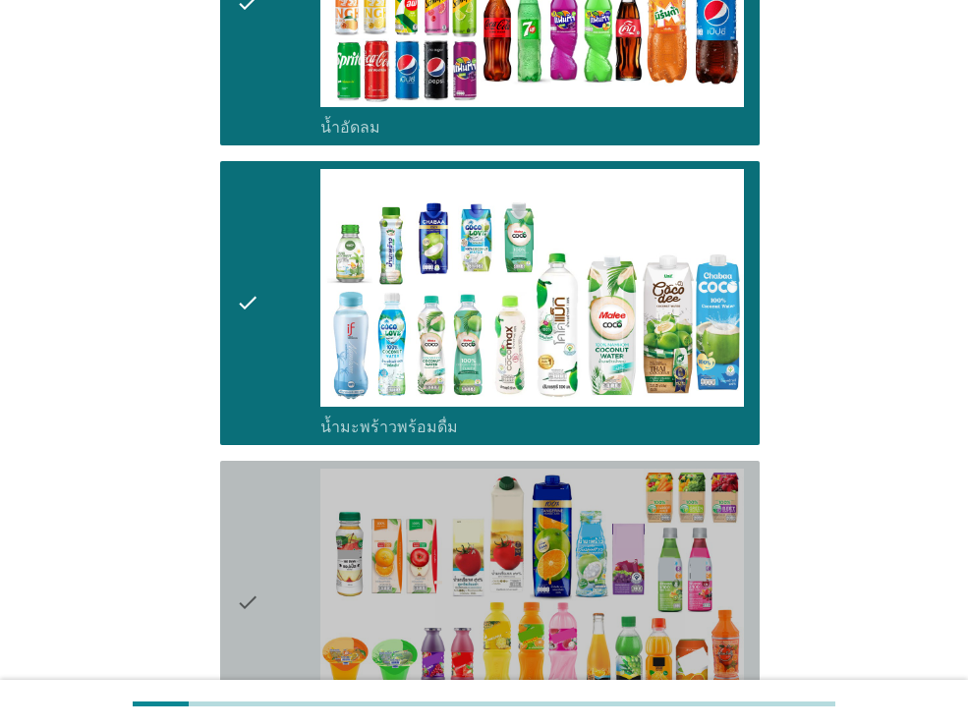
click at [269, 495] on div "check" at bounding box center [278, 603] width 84 height 268
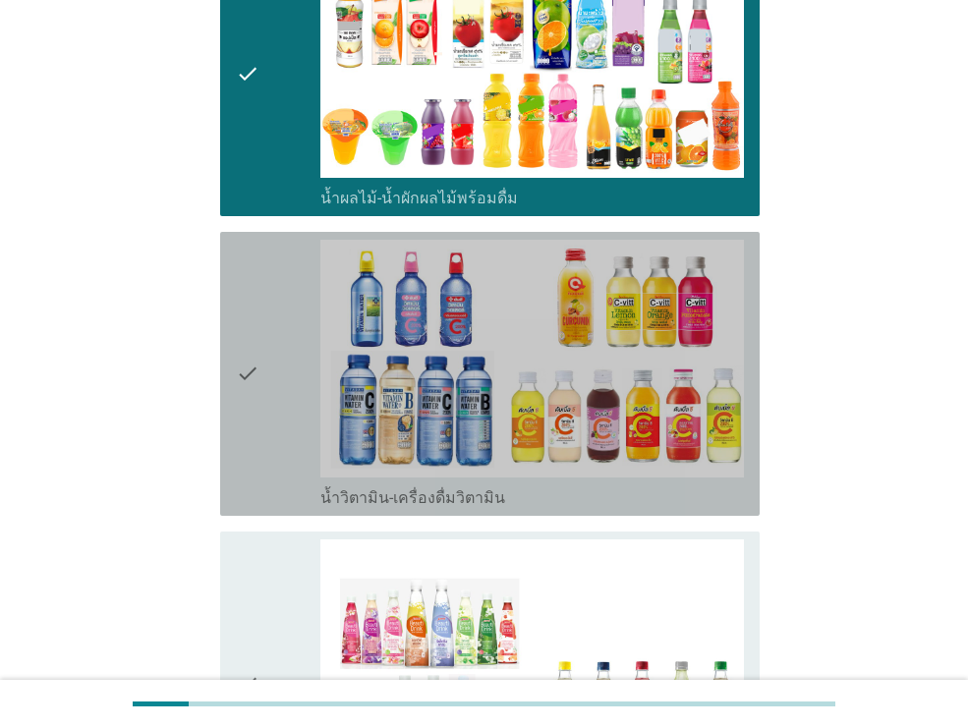
click at [269, 495] on div "check check_box_outline_blank น้ำวิตามิน-เครื่องดื่มวิตามิน" at bounding box center [489, 374] width 539 height 284
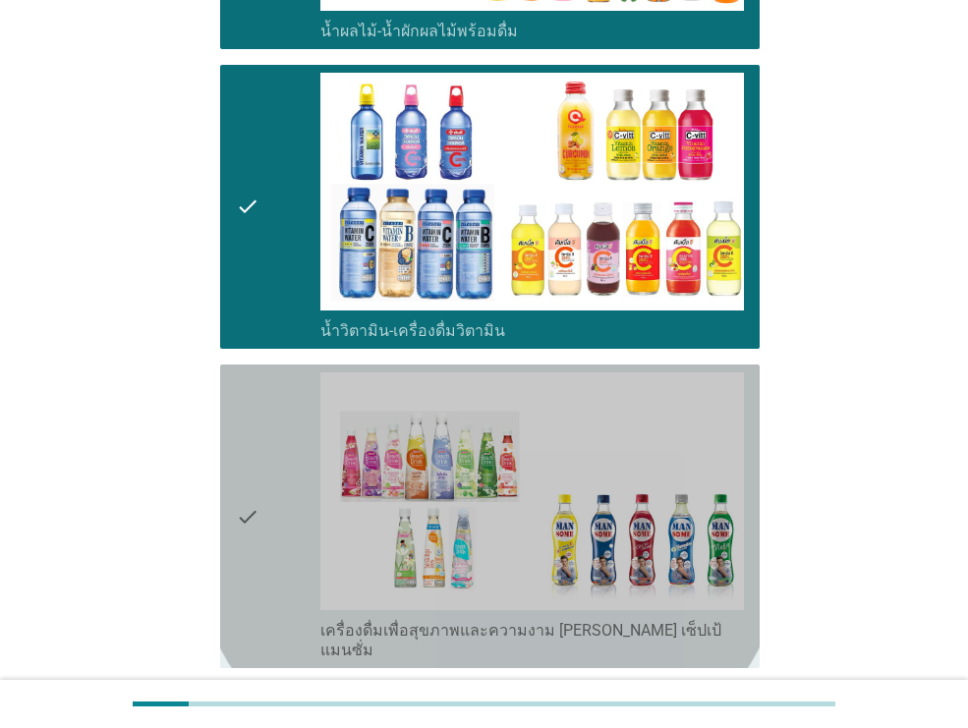
click at [269, 495] on div "check" at bounding box center [278, 516] width 84 height 288
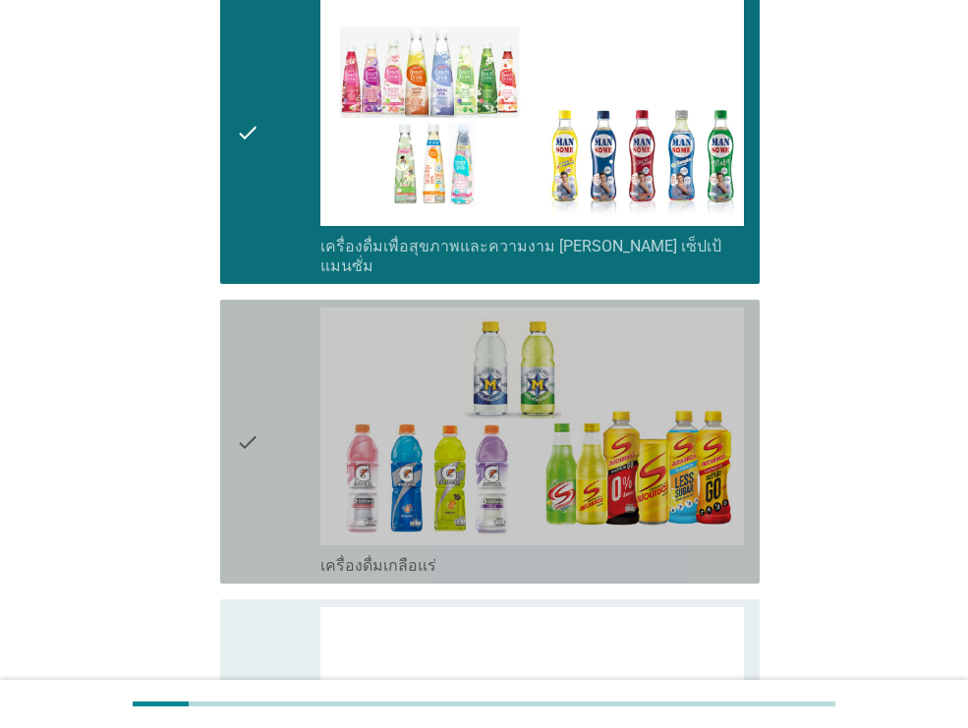
click at [269, 495] on div "check" at bounding box center [278, 441] width 84 height 268
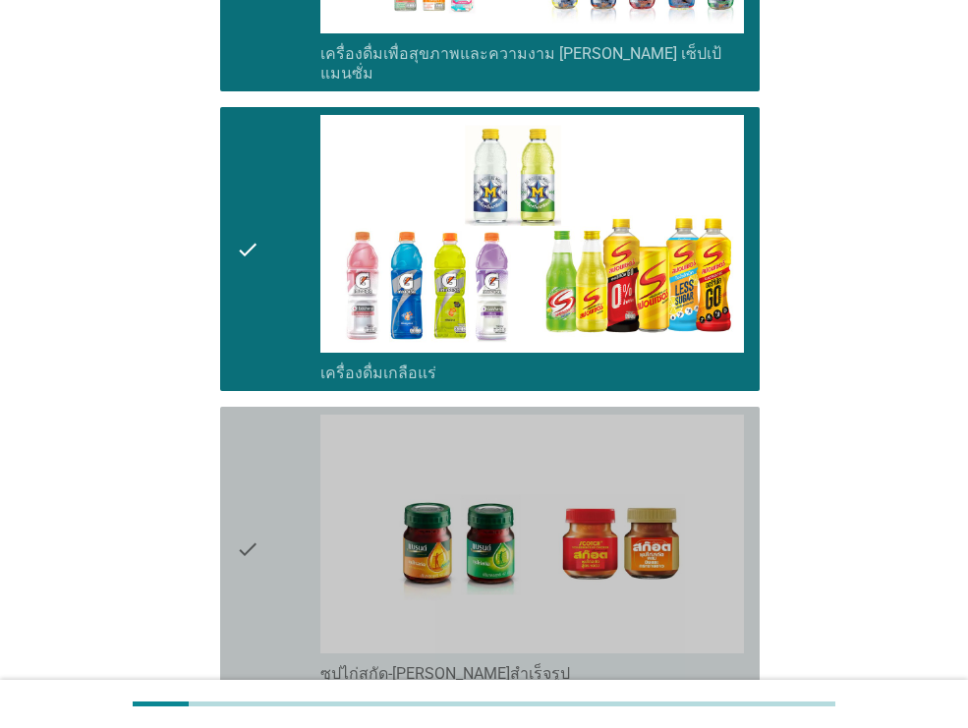
click at [269, 495] on div "check" at bounding box center [278, 549] width 84 height 268
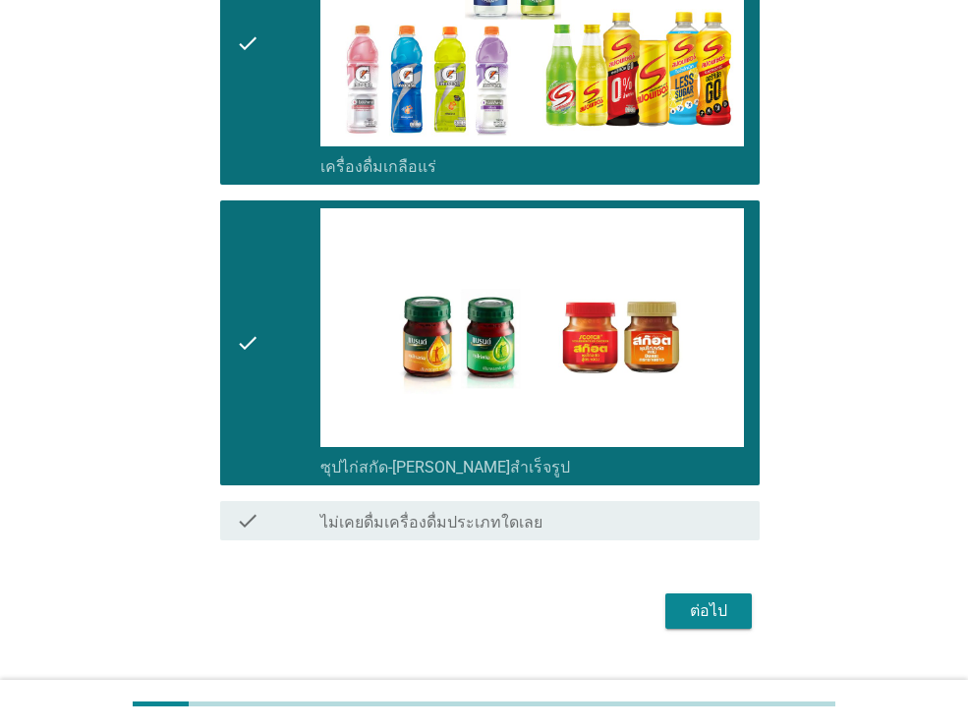
scroll to position [3375, 0]
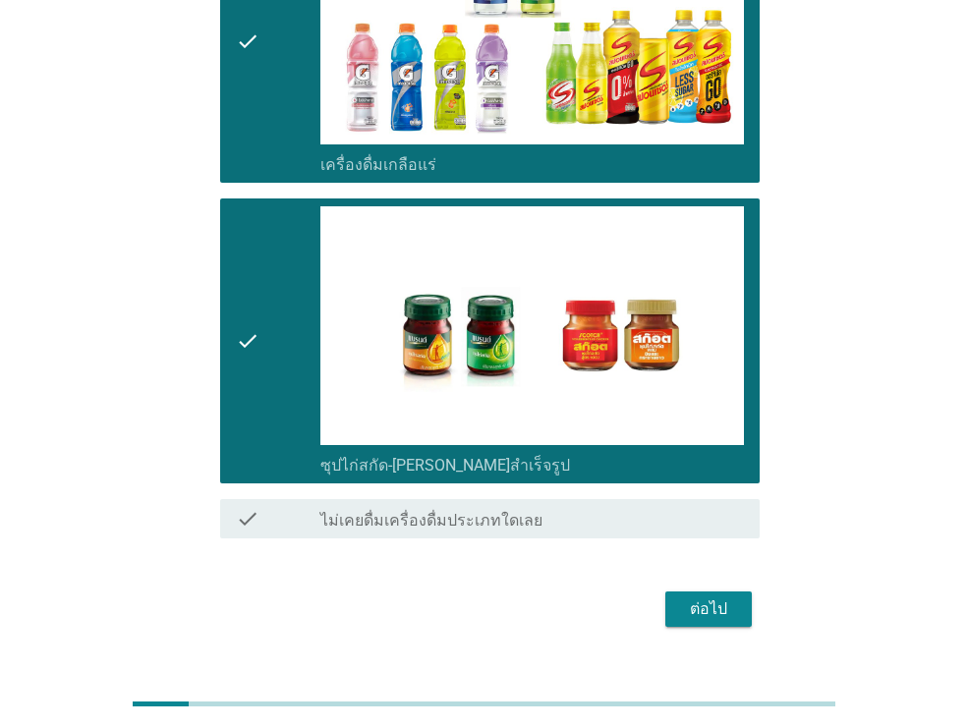
click at [686, 597] on div "ต่อไป" at bounding box center [708, 609] width 55 height 24
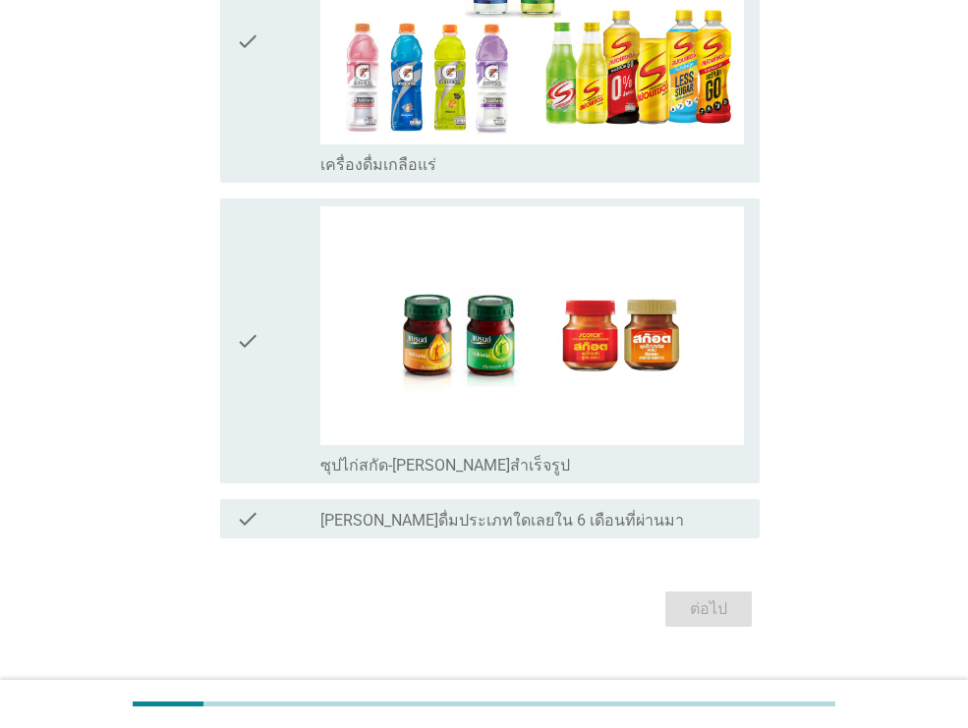
scroll to position [0, 0]
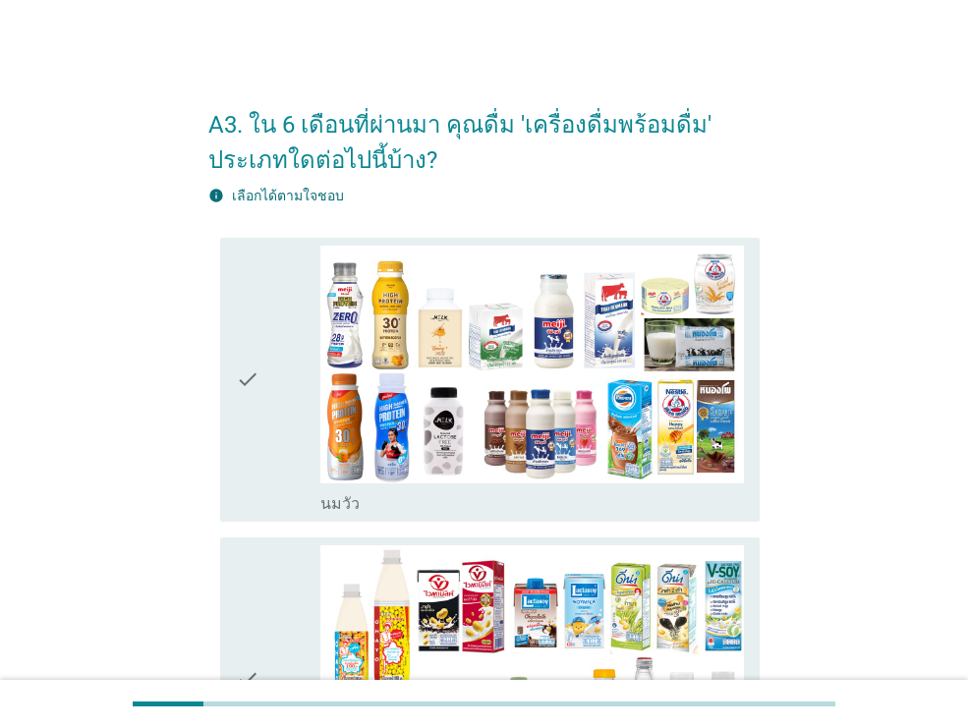
click at [231, 429] on div "check check_box_outline_blank [PERSON_NAME]" at bounding box center [489, 380] width 539 height 284
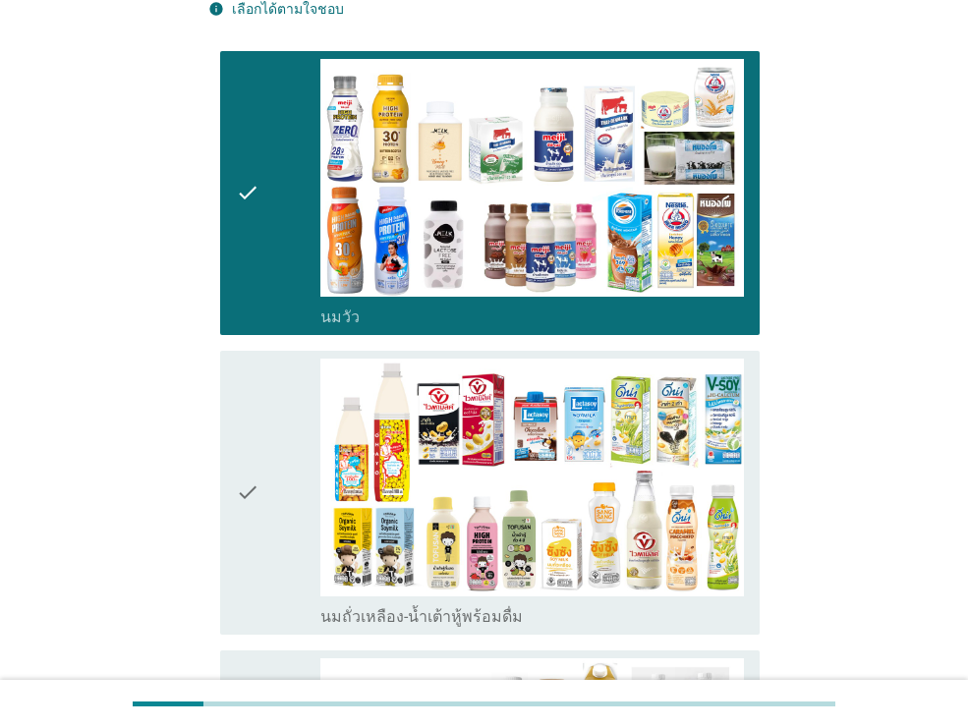
click at [269, 483] on div "check" at bounding box center [278, 493] width 84 height 268
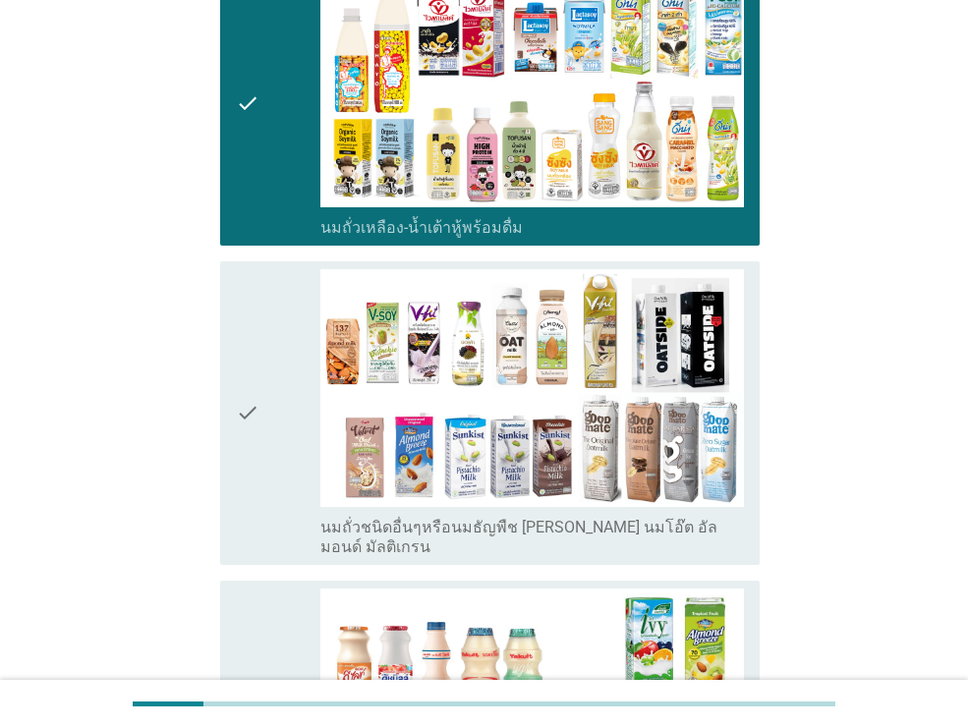
click at [269, 483] on div "check" at bounding box center [278, 413] width 84 height 288
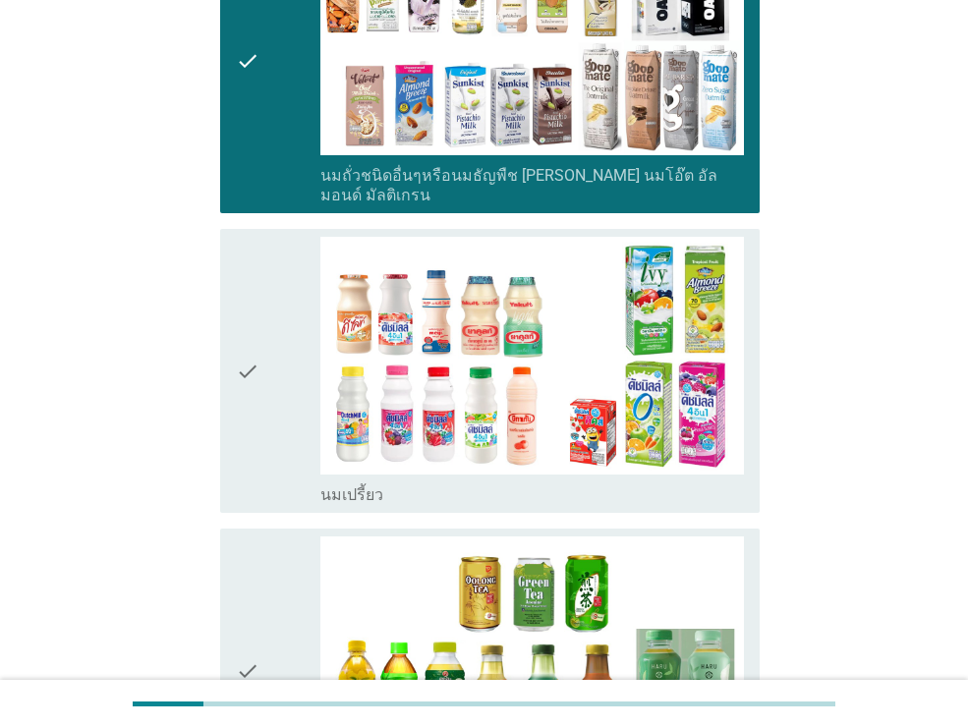
scroll to position [942, 0]
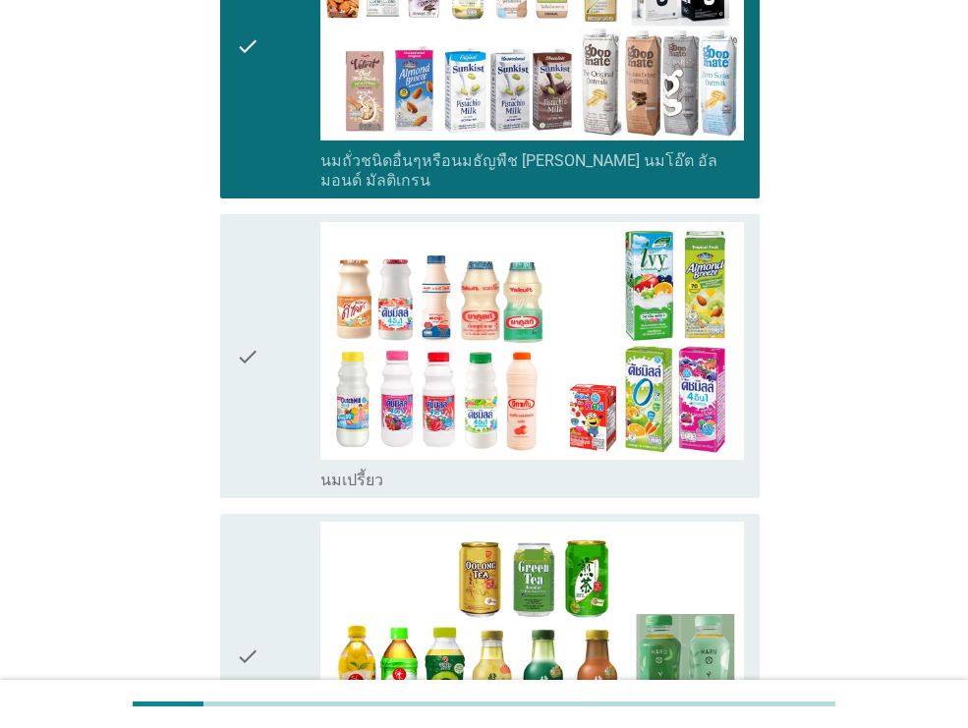
click at [269, 483] on div "check check_box_outline_blank นมเปรี้ยว" at bounding box center [483, 356] width 551 height 300
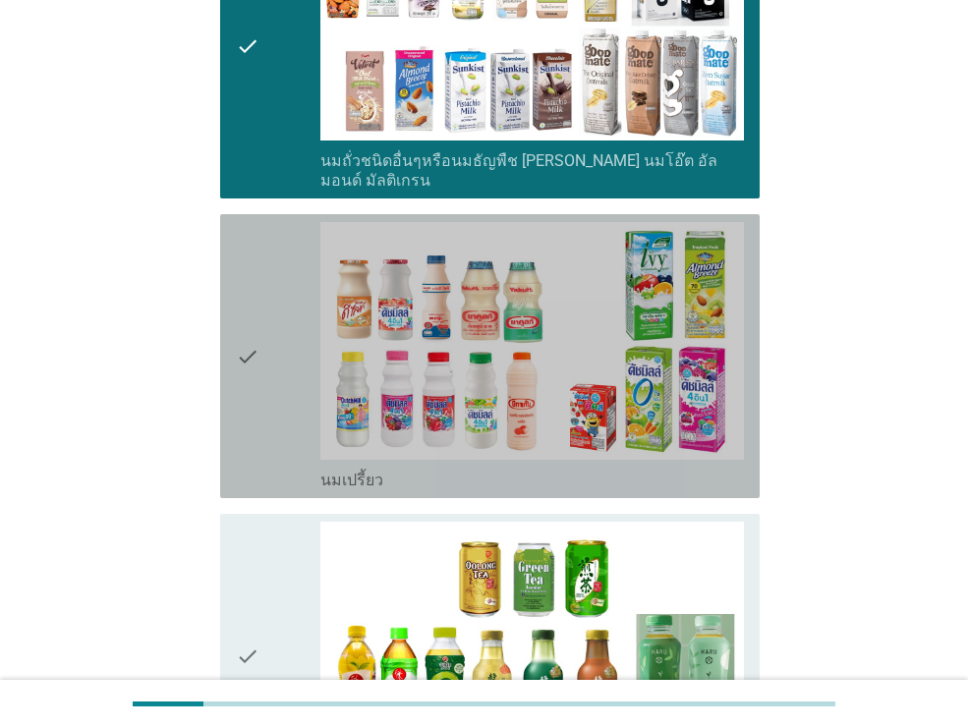
click at [272, 447] on div "check" at bounding box center [278, 356] width 84 height 268
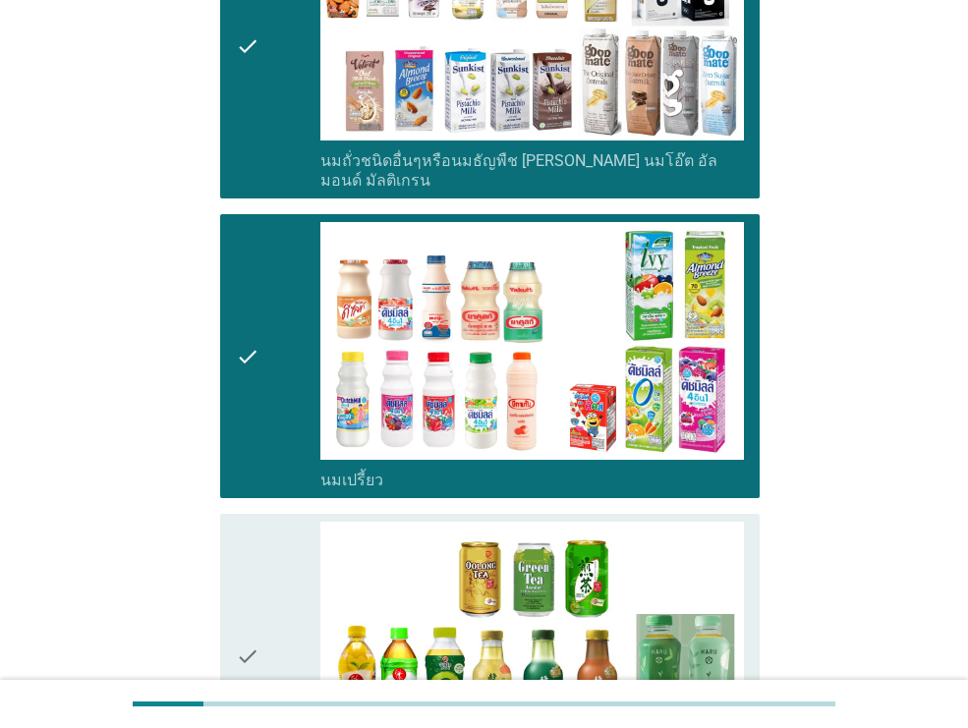
click at [297, 602] on div "check" at bounding box center [278, 656] width 84 height 268
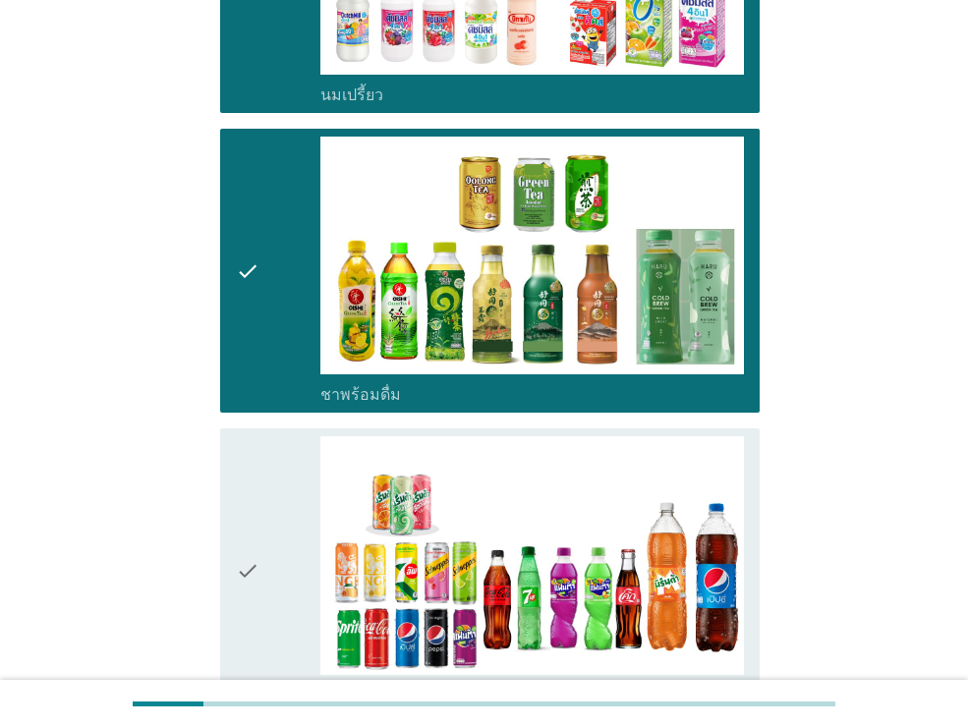
click at [299, 564] on div "check" at bounding box center [278, 570] width 84 height 268
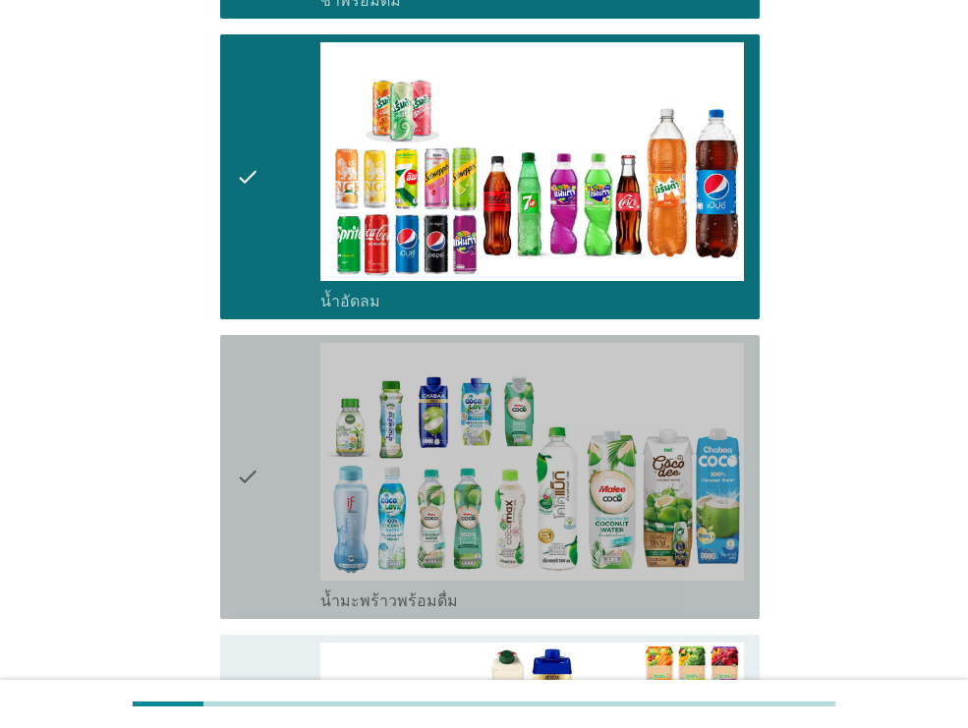
click at [299, 564] on div "check" at bounding box center [278, 477] width 84 height 268
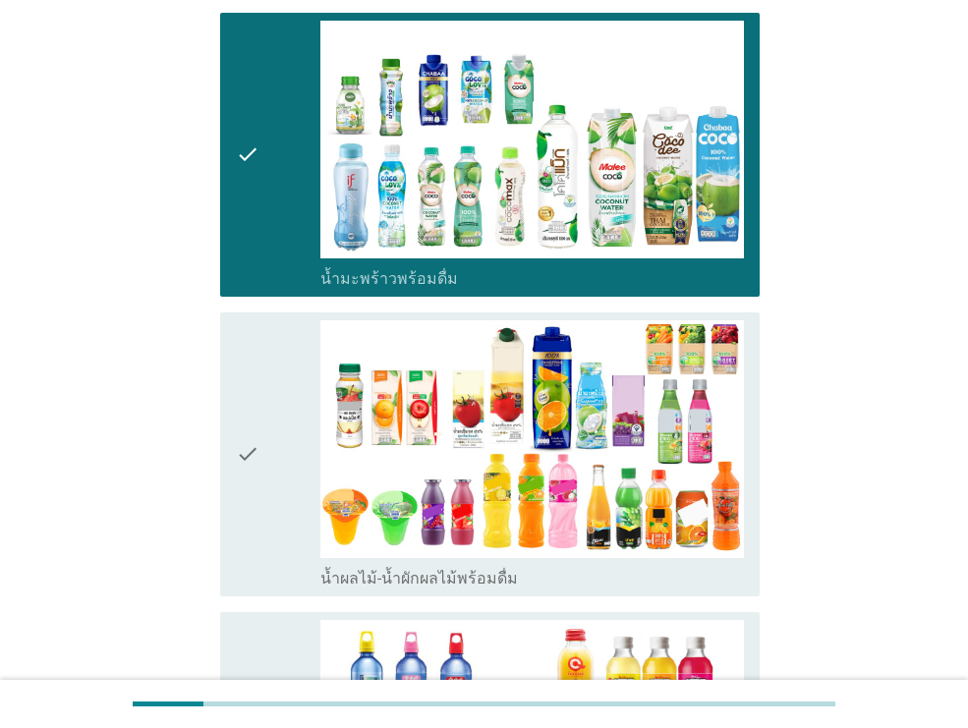
scroll to position [2155, 0]
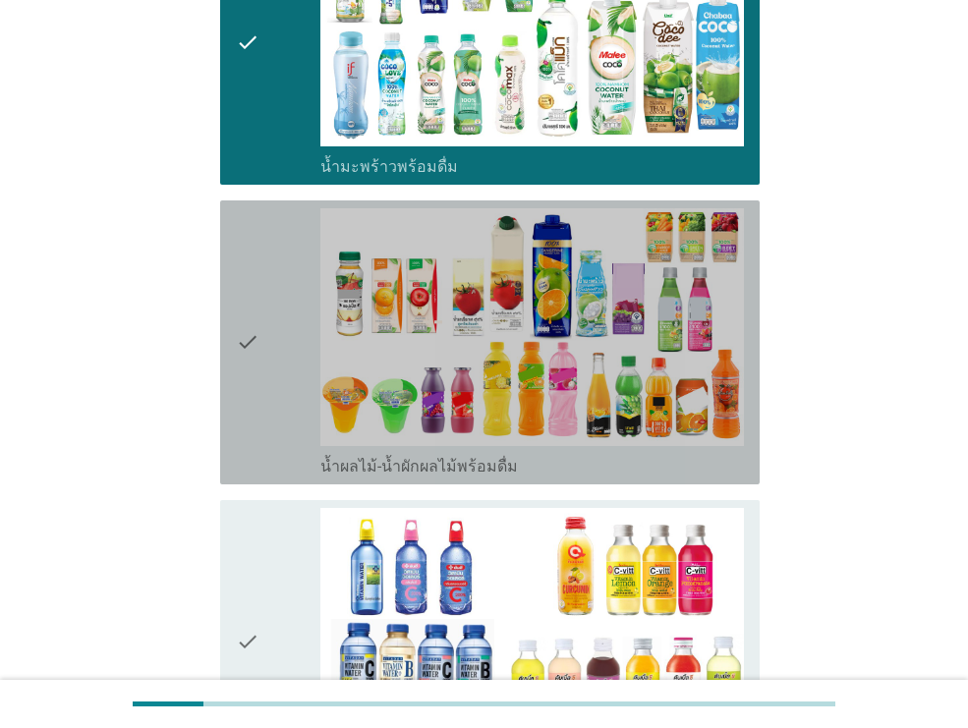
click at [227, 399] on div "check check_box_outline_blank น้ำผลไม้-น้ำผักผลไม้พร้อมดื่ม" at bounding box center [489, 342] width 539 height 284
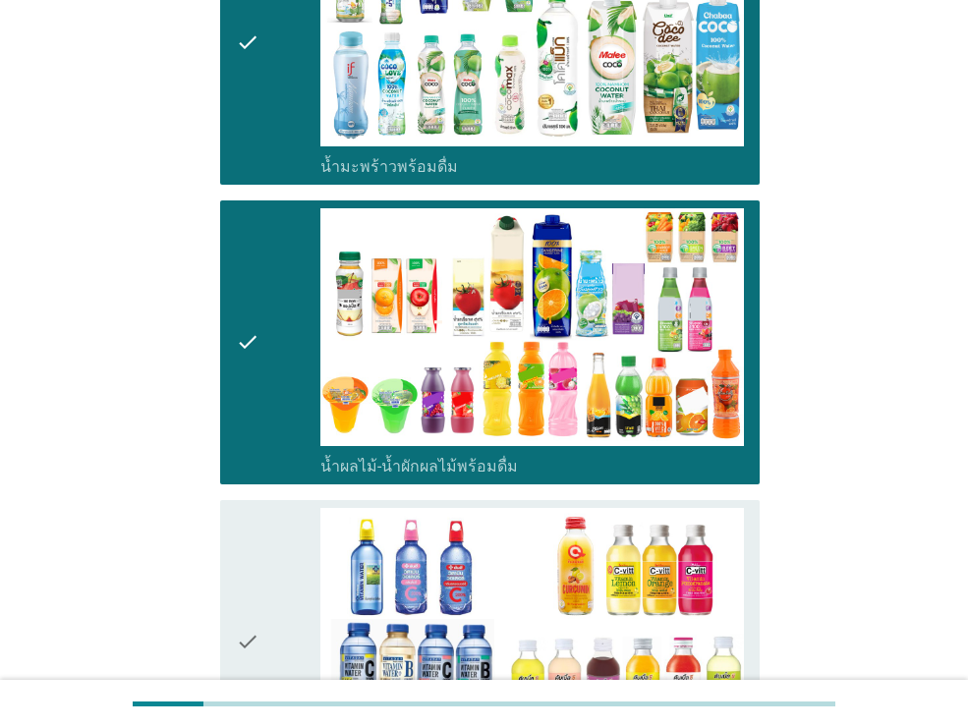
click at [236, 580] on icon "check" at bounding box center [248, 642] width 24 height 268
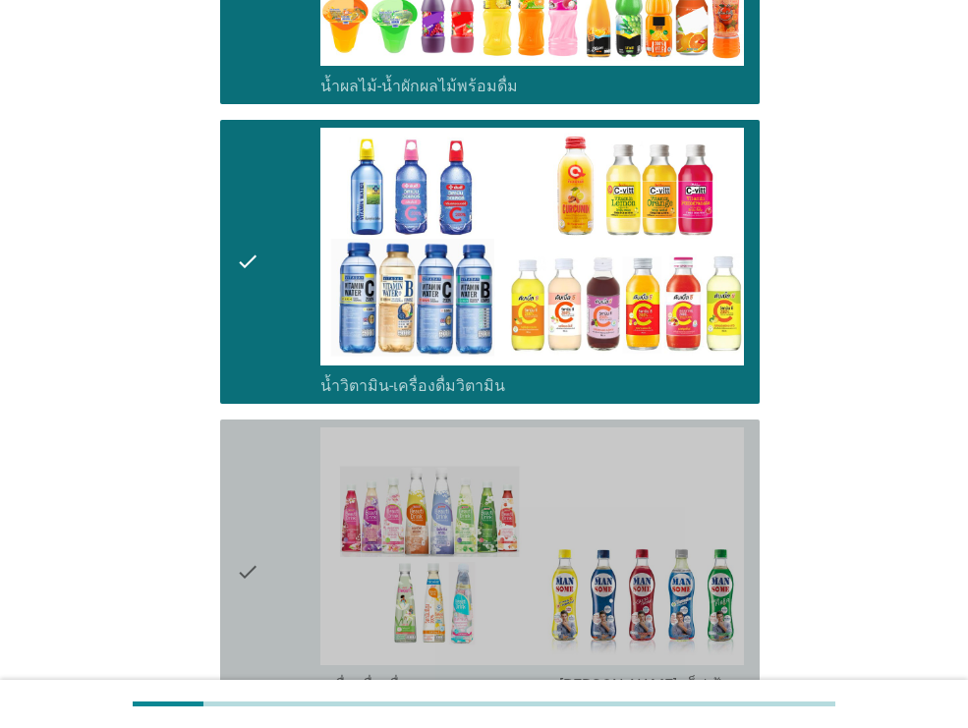
click at [237, 579] on icon "check" at bounding box center [248, 571] width 24 height 288
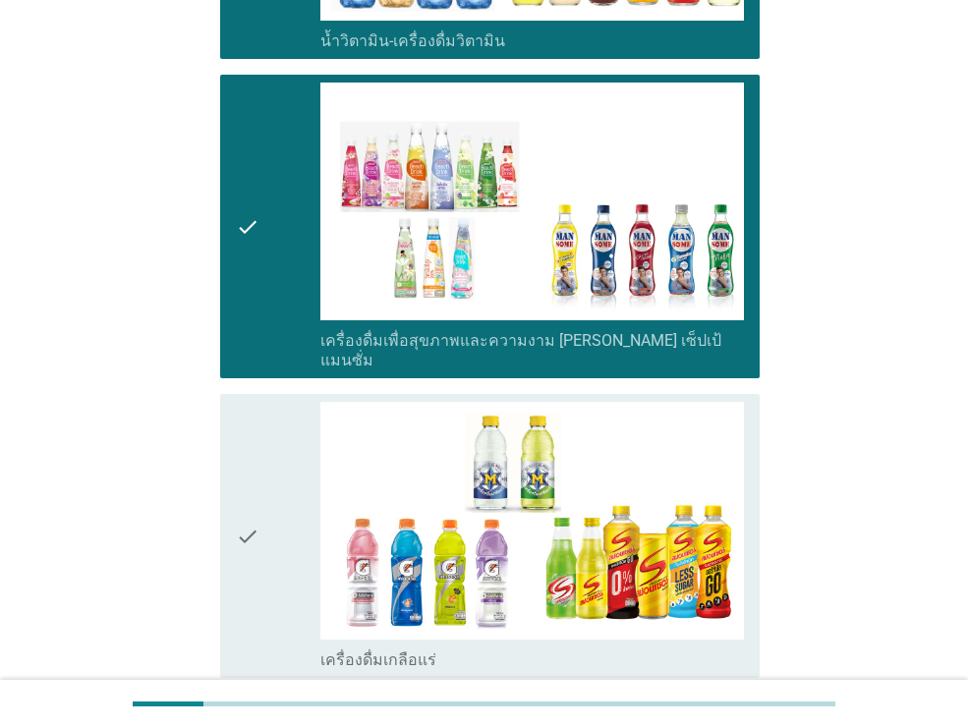
click at [237, 579] on icon "check" at bounding box center [248, 536] width 24 height 268
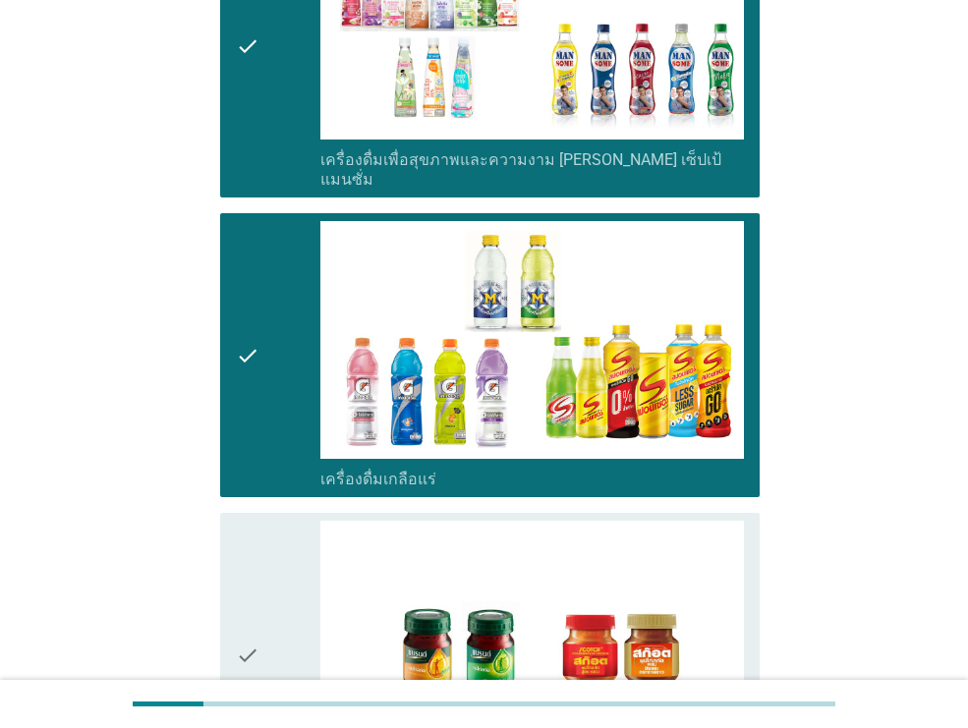
click at [237, 579] on icon "check" at bounding box center [248, 655] width 24 height 268
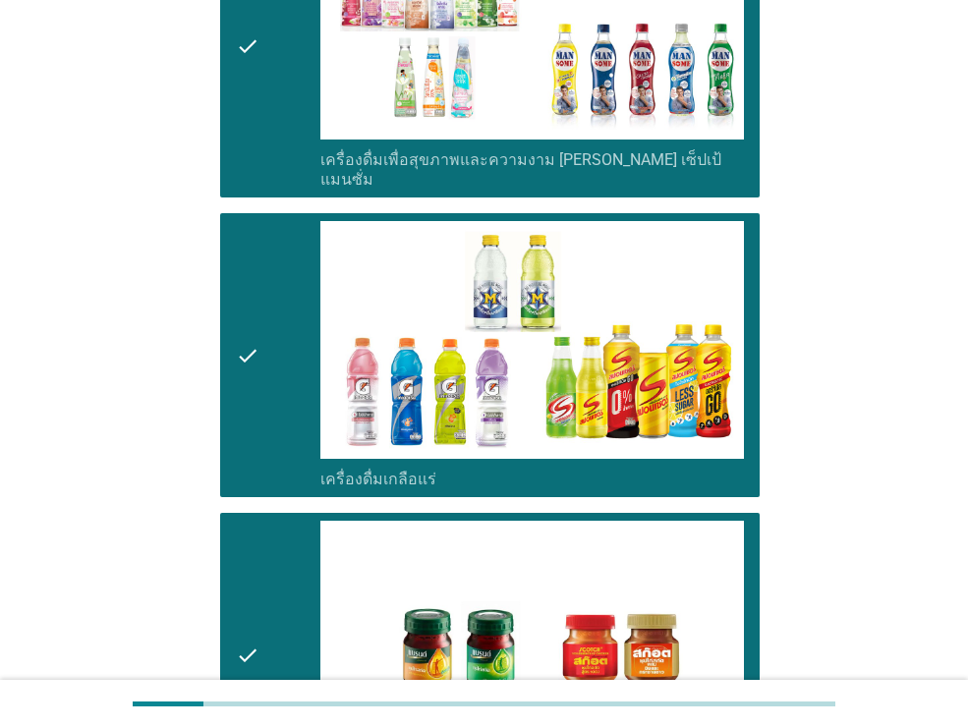
scroll to position [3375, 0]
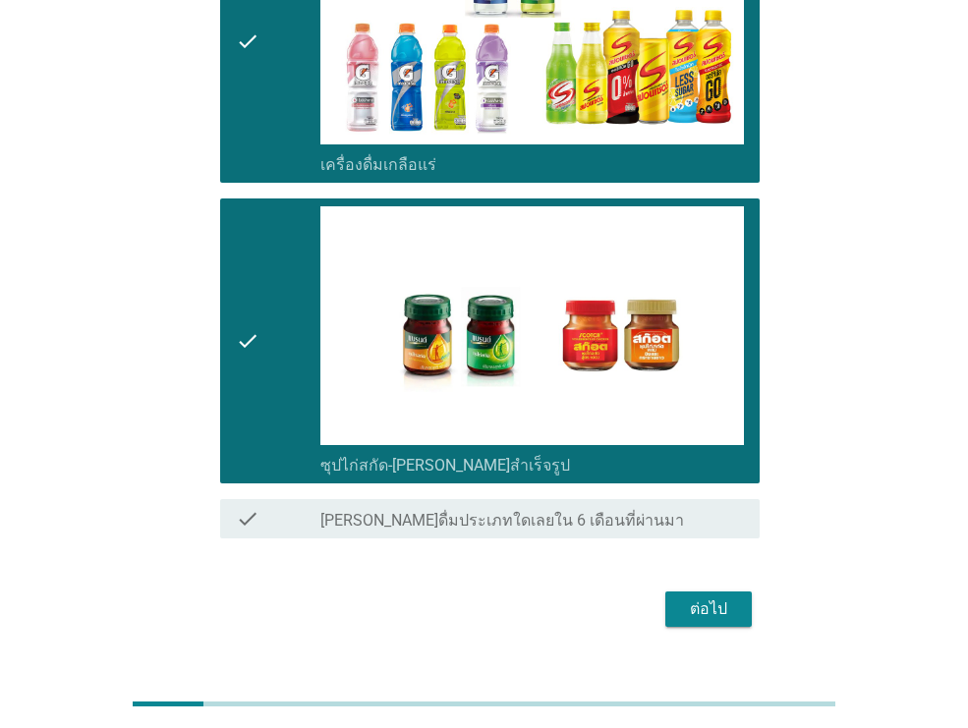
click at [674, 591] on button "ต่อไป" at bounding box center [708, 608] width 86 height 35
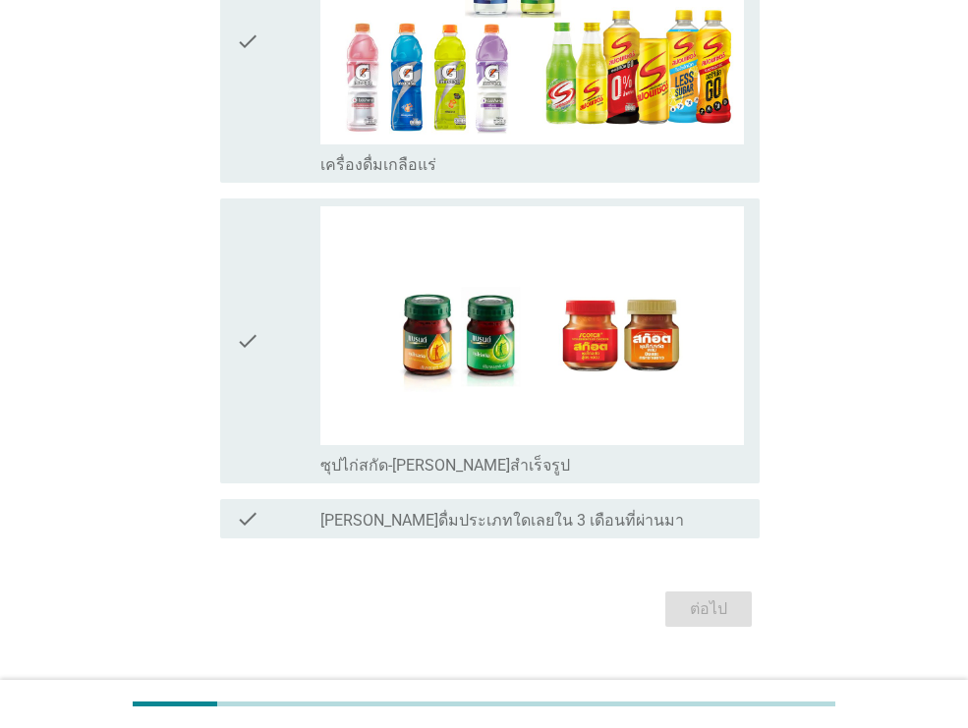
scroll to position [0, 0]
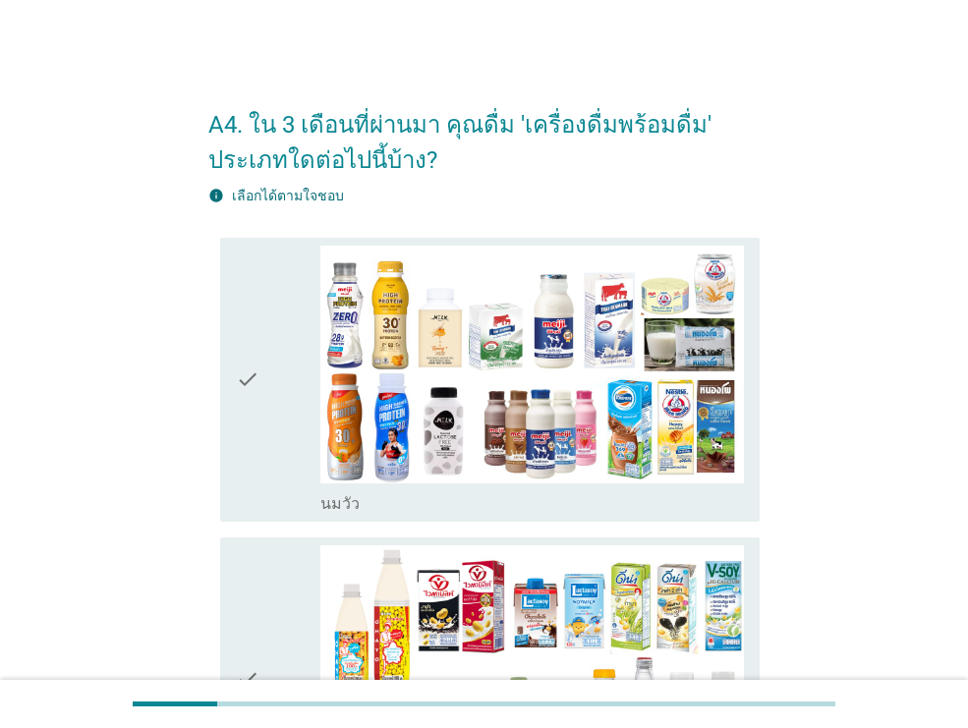
click at [300, 364] on div "check" at bounding box center [278, 380] width 84 height 268
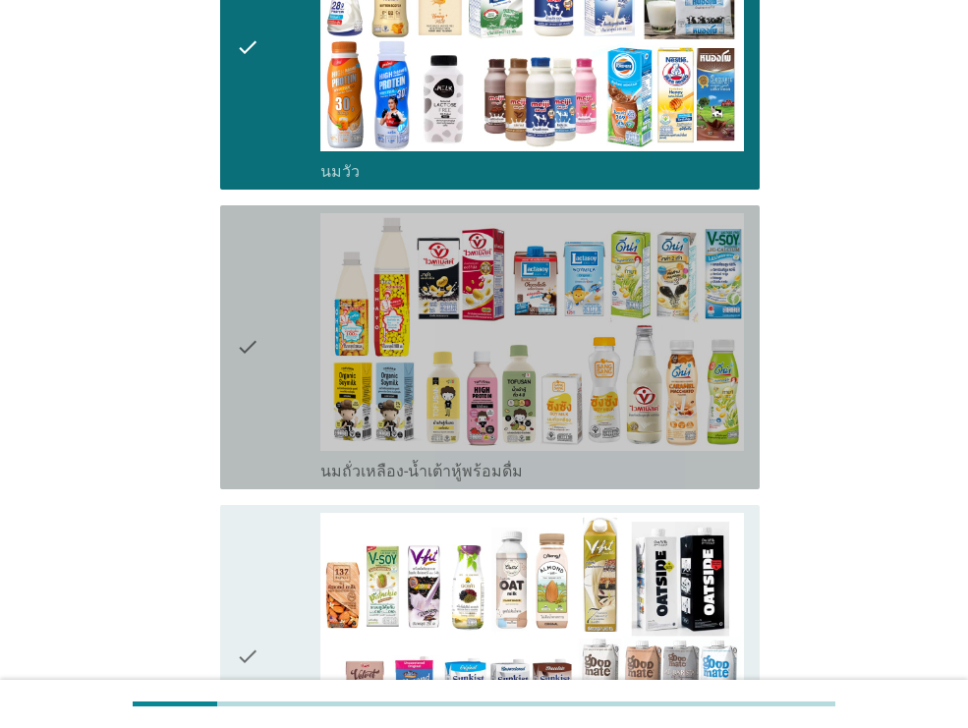
click at [300, 364] on div "check" at bounding box center [278, 347] width 84 height 268
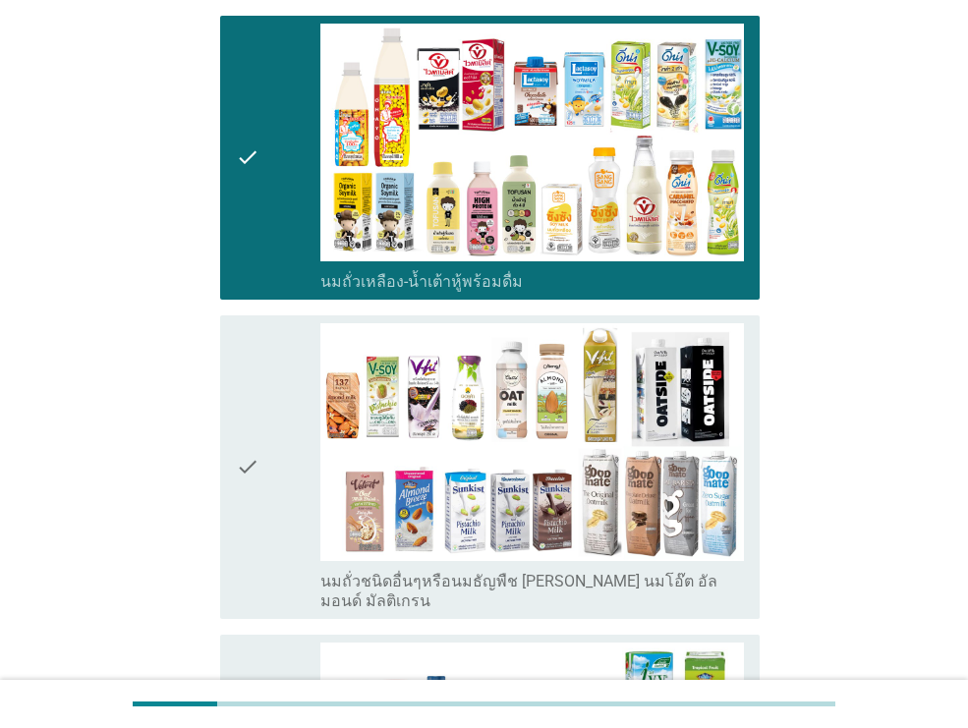
click at [303, 548] on div "check" at bounding box center [278, 467] width 84 height 288
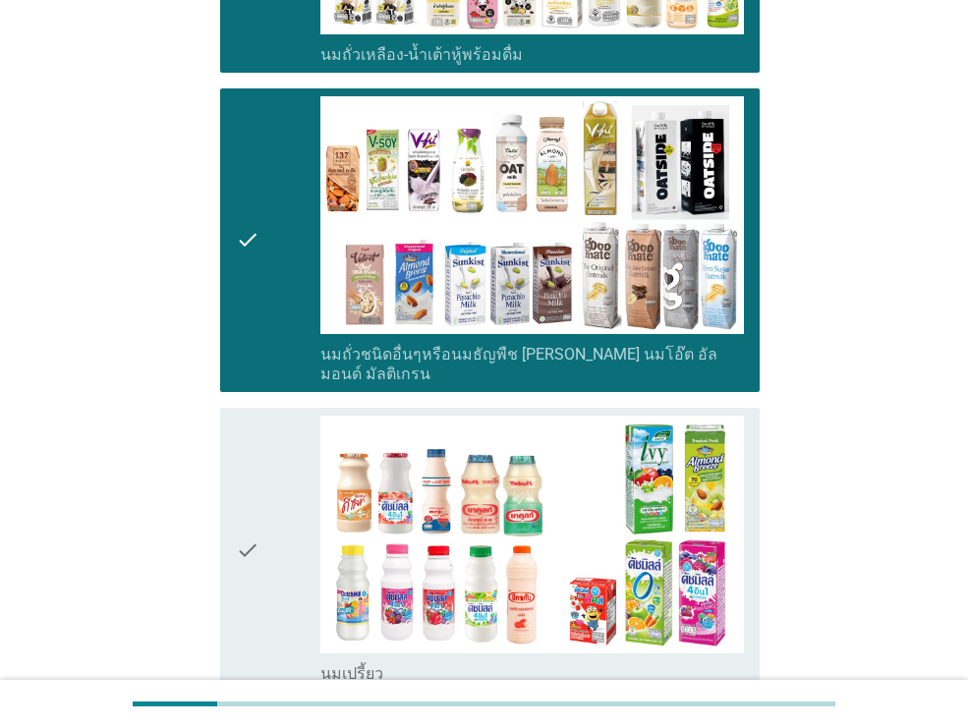
scroll to position [926, 0]
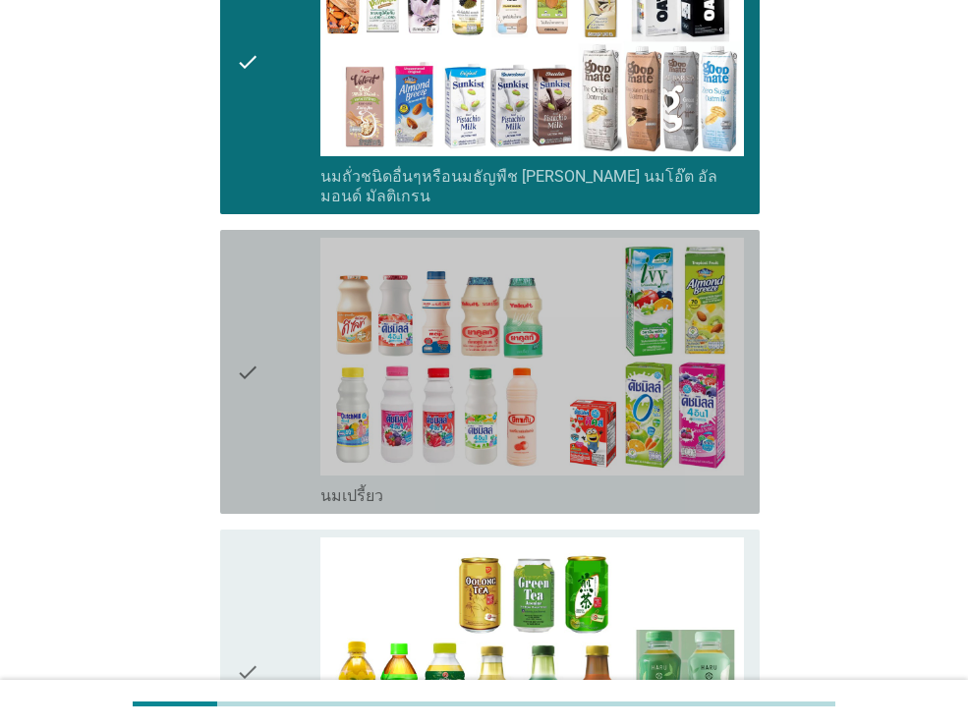
click at [284, 327] on div "check" at bounding box center [278, 372] width 84 height 268
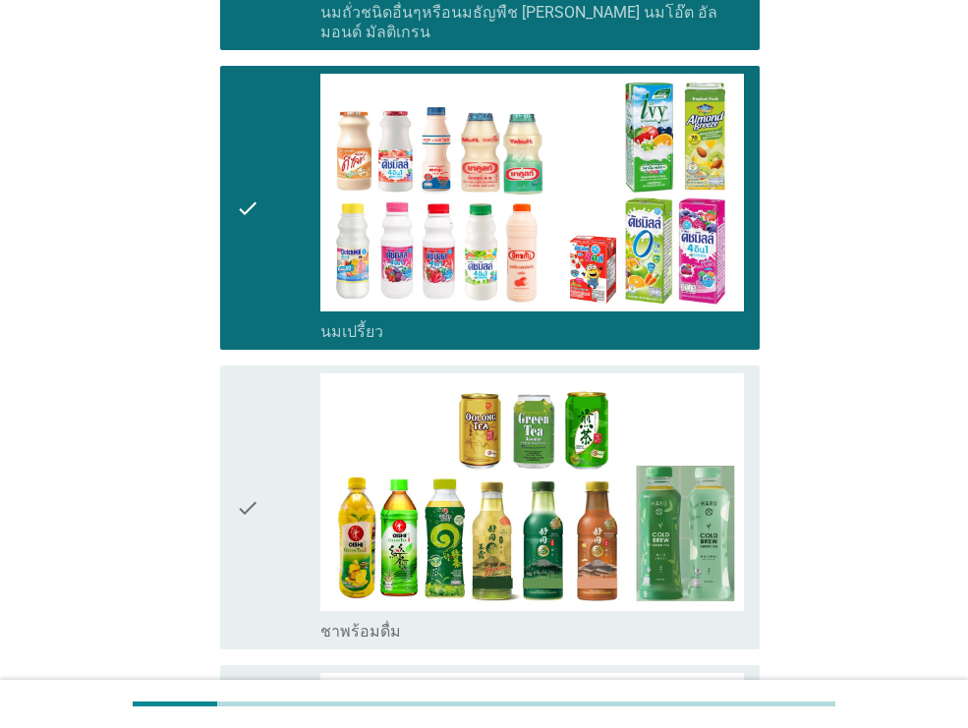
scroll to position [1315, 0]
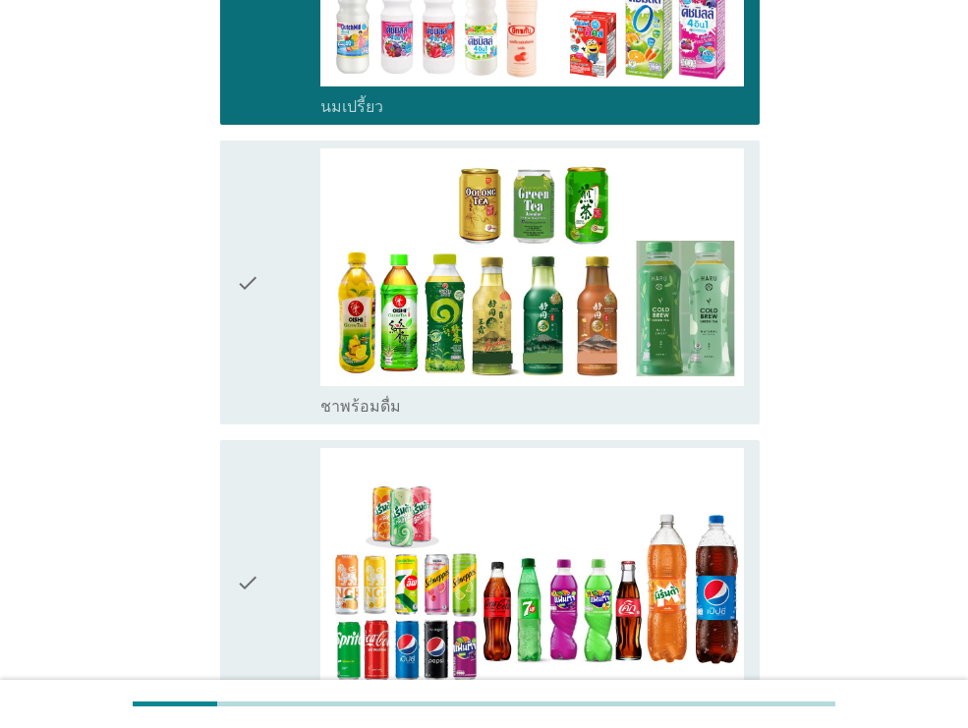
click at [261, 338] on div "check" at bounding box center [278, 282] width 84 height 268
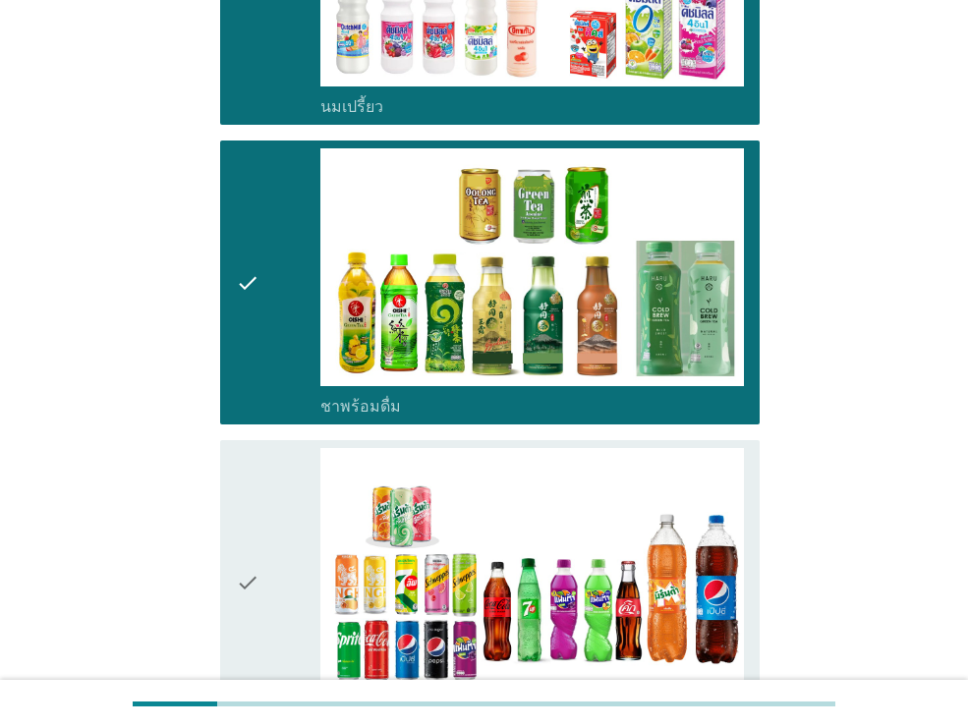
click at [277, 522] on div "check" at bounding box center [278, 582] width 84 height 268
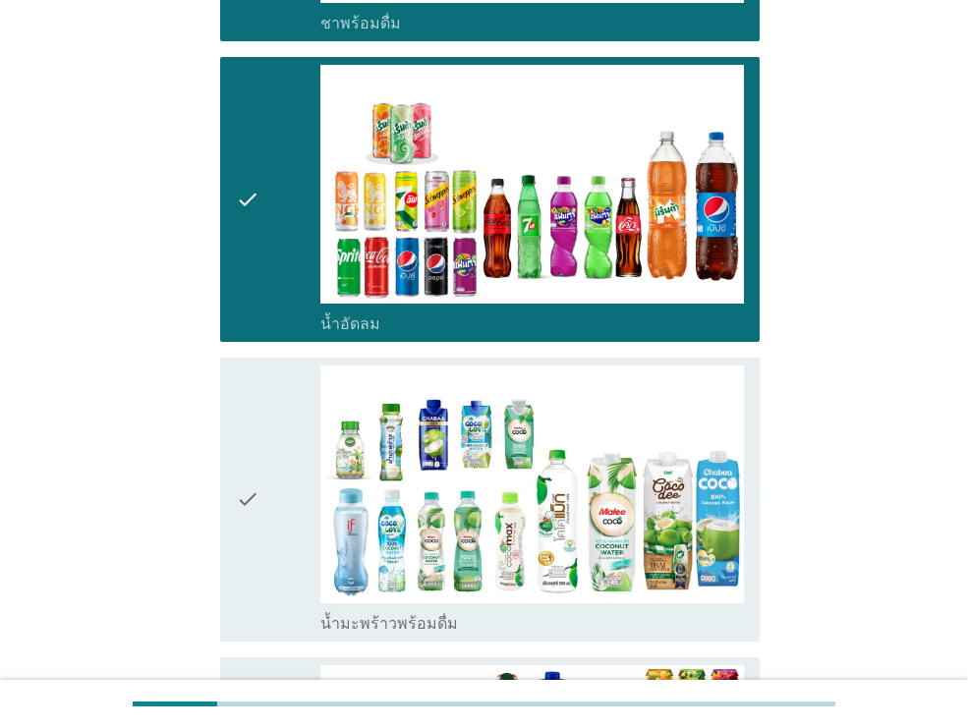
click at [278, 521] on div "check" at bounding box center [278, 499] width 84 height 268
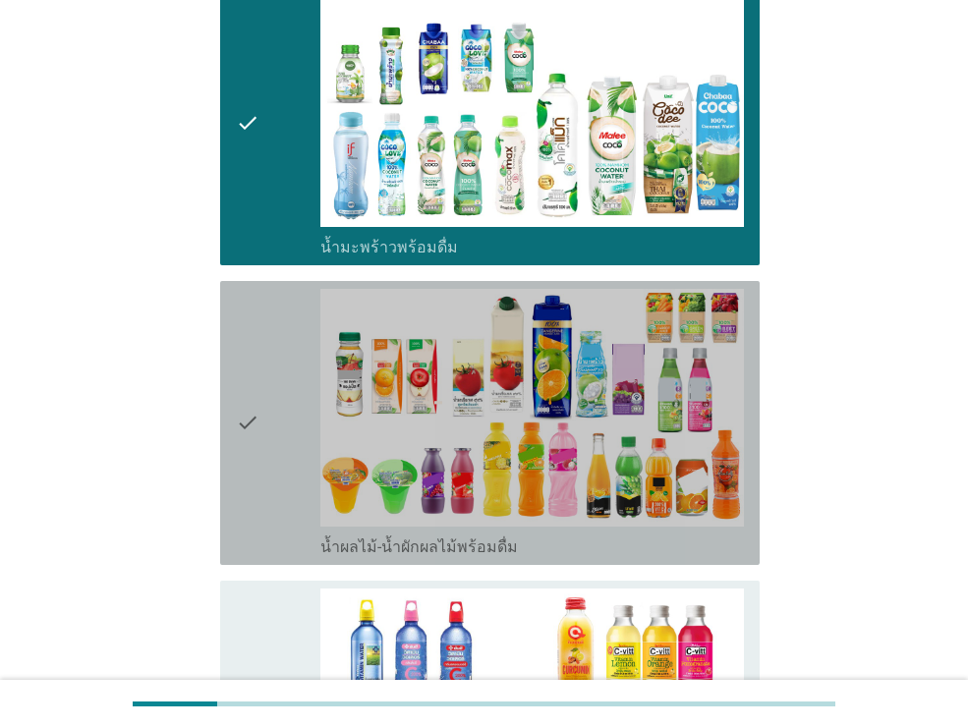
click at [278, 521] on div "check" at bounding box center [278, 423] width 84 height 268
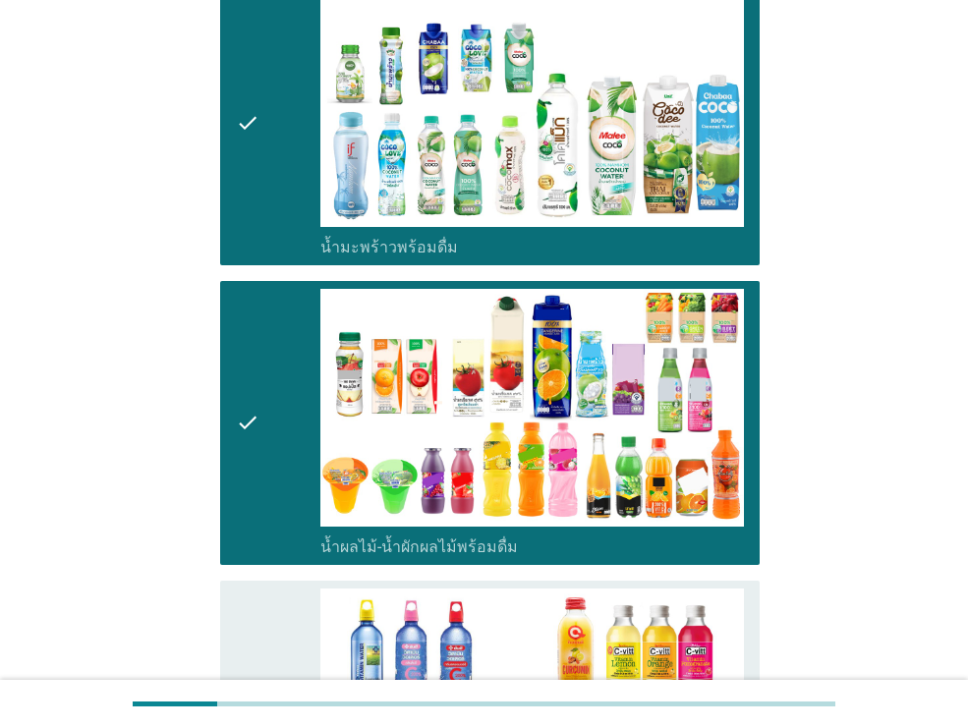
scroll to position [2479, 0]
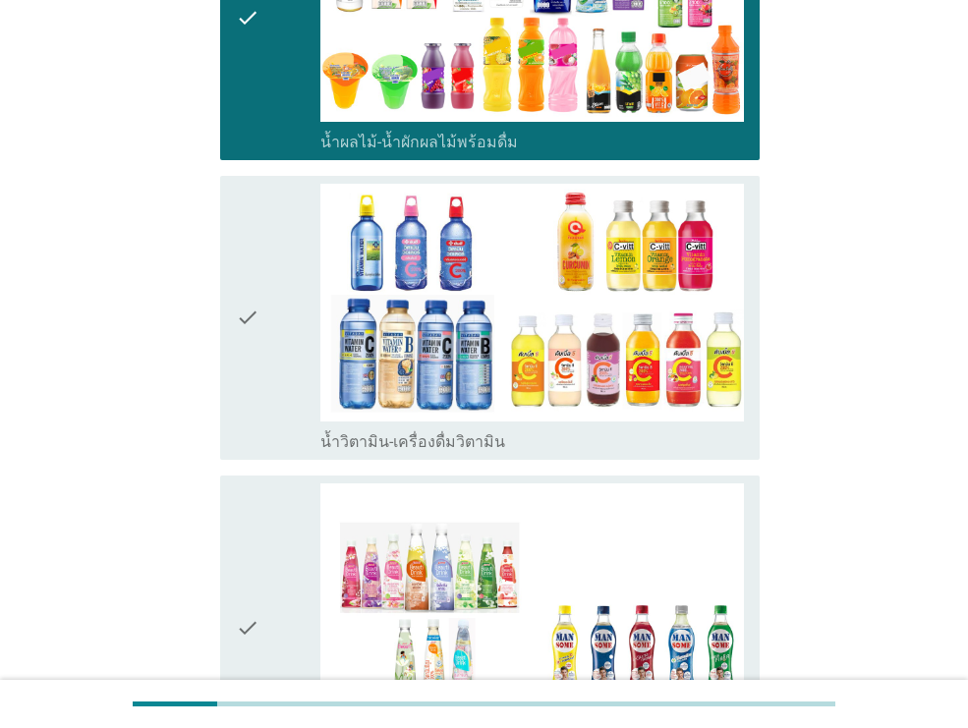
click at [278, 519] on div "check" at bounding box center [278, 627] width 84 height 288
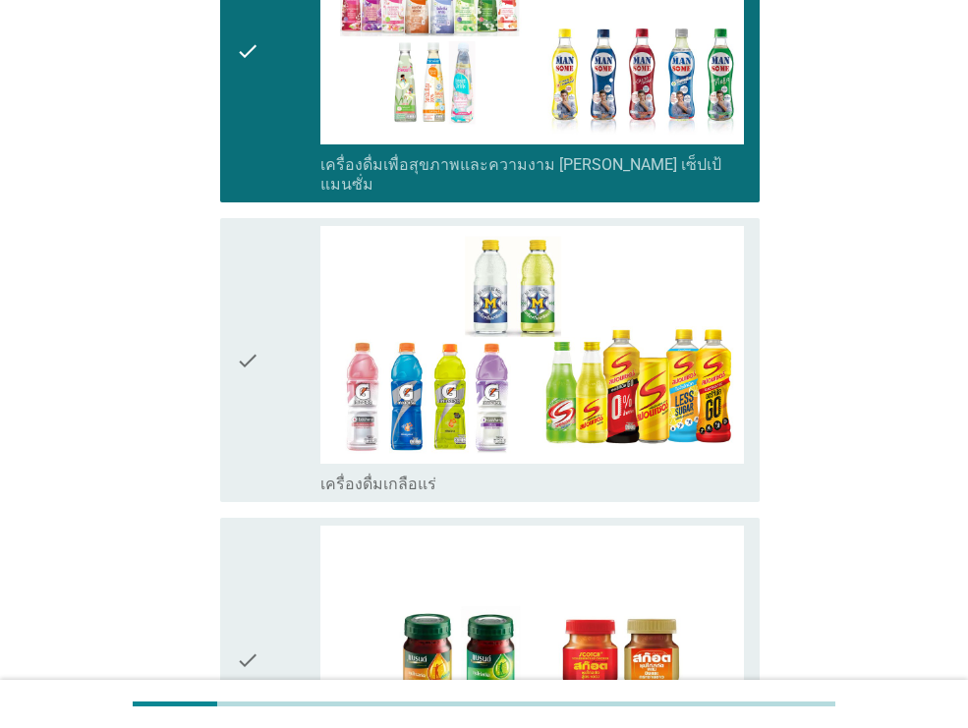
scroll to position [3263, 0]
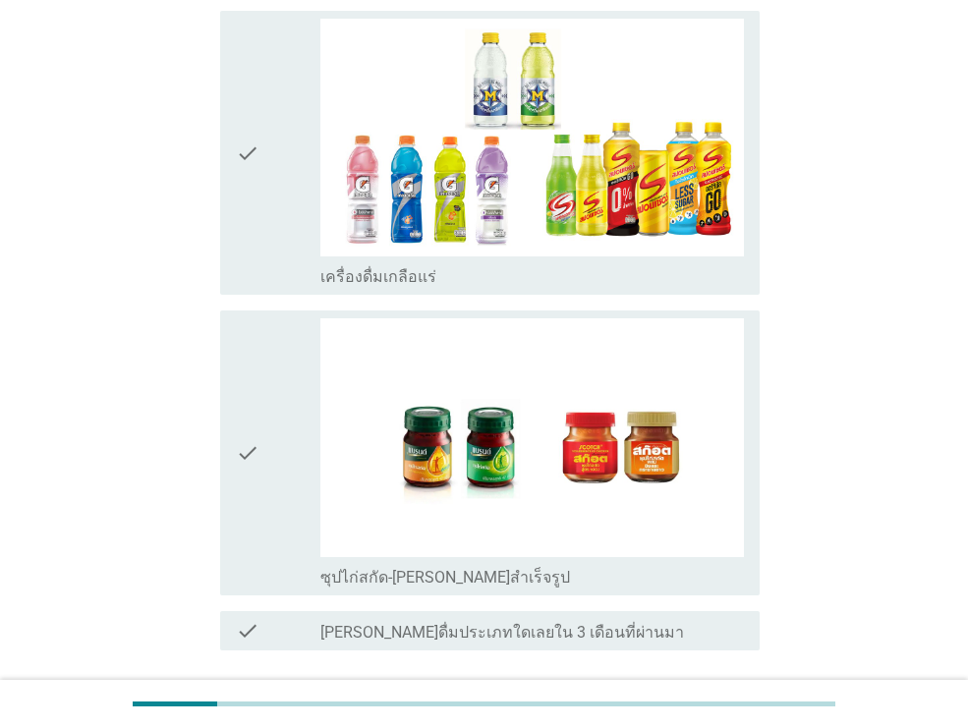
click at [252, 216] on icon "check" at bounding box center [248, 153] width 24 height 268
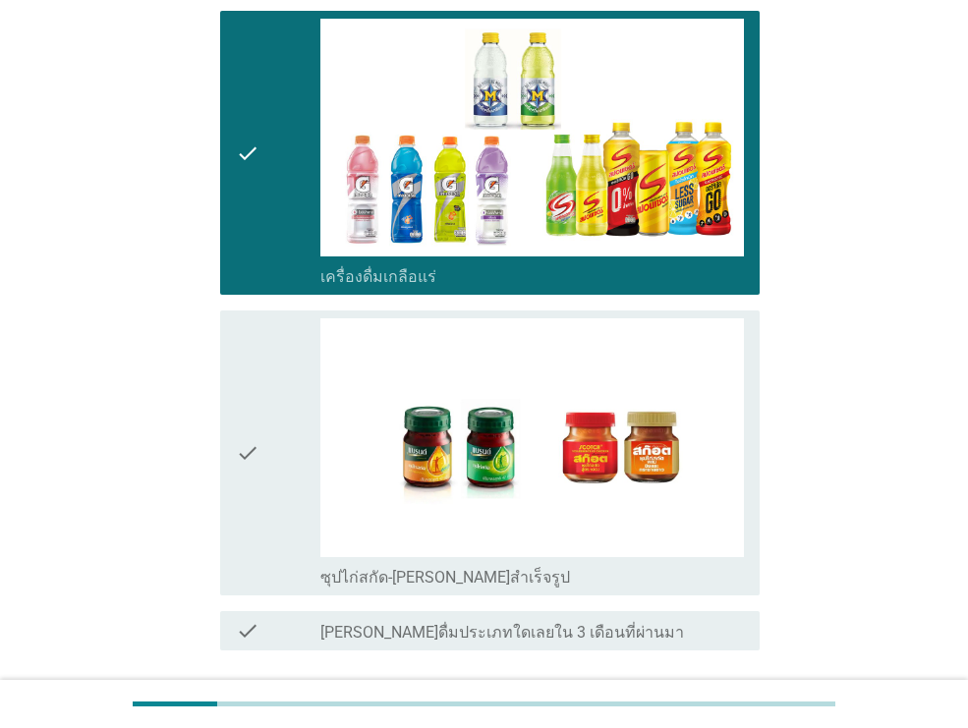
click at [260, 373] on div "check" at bounding box center [278, 452] width 84 height 268
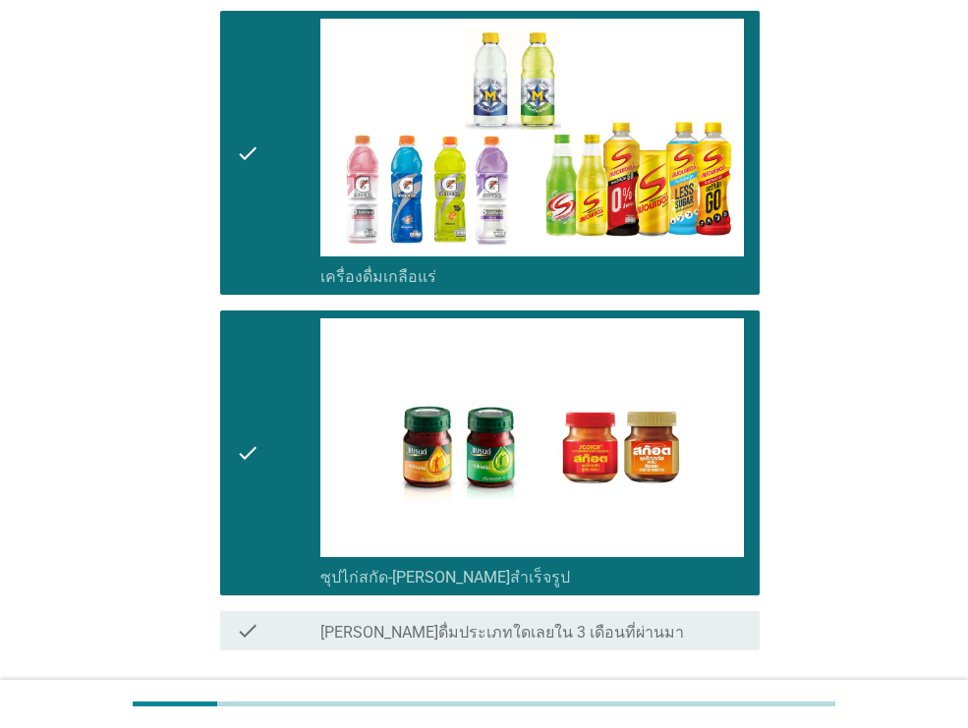
click at [725, 709] on div "ต่อไป" at bounding box center [708, 721] width 55 height 24
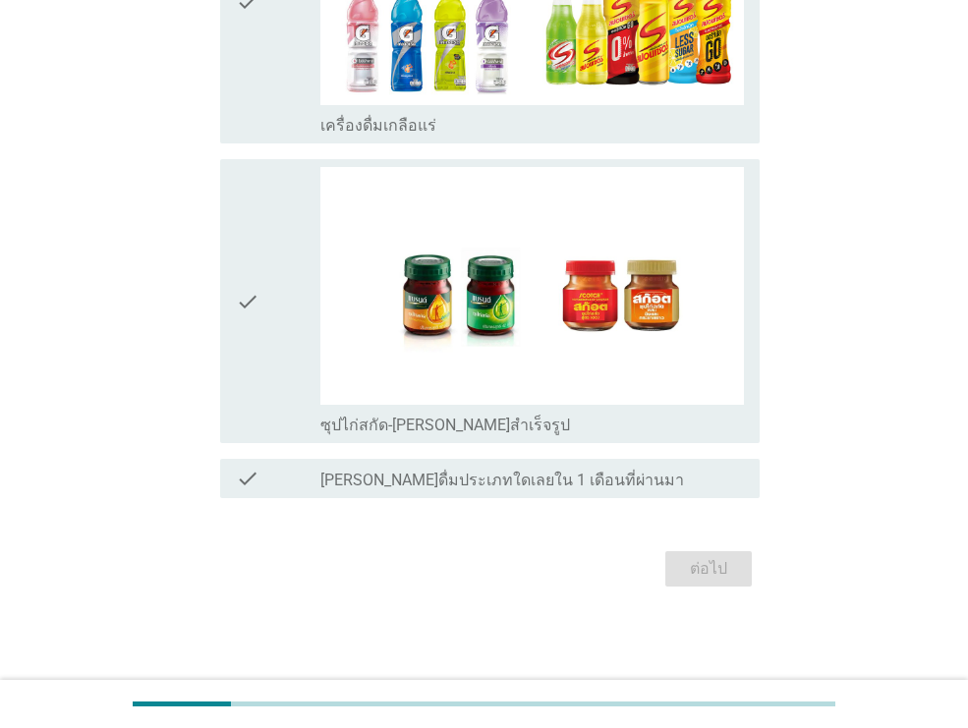
scroll to position [0, 0]
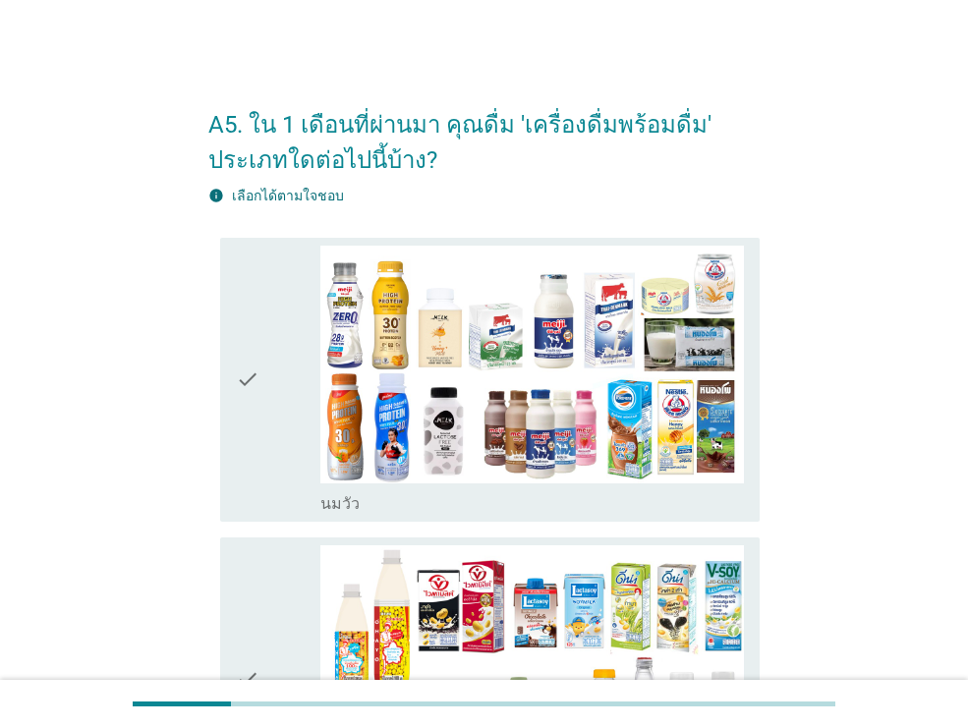
click at [259, 426] on div "check" at bounding box center [278, 380] width 84 height 268
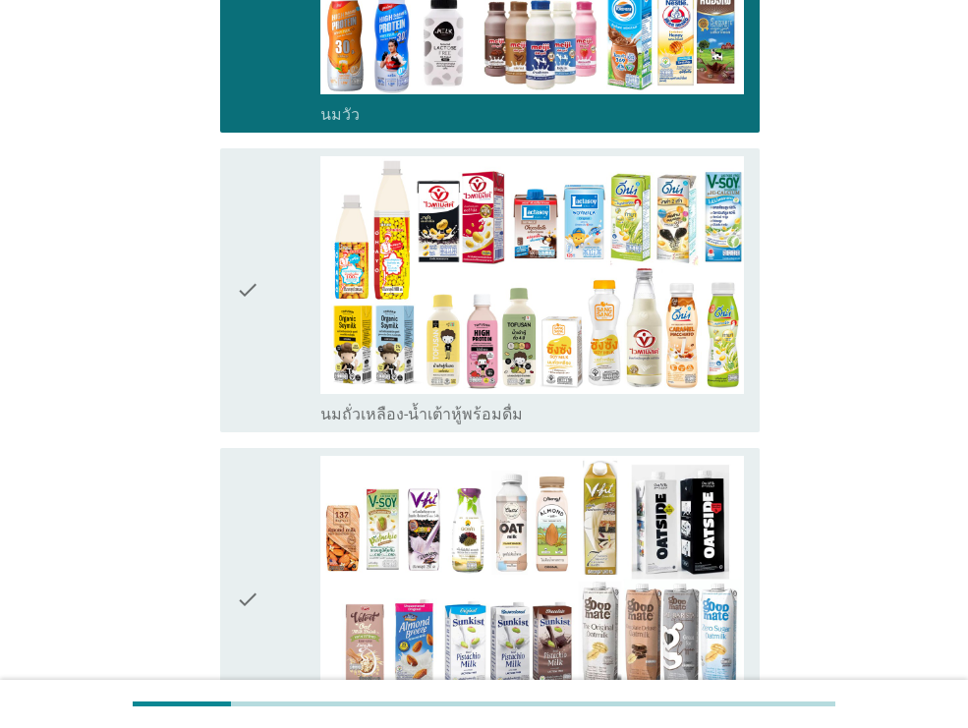
scroll to position [572, 0]
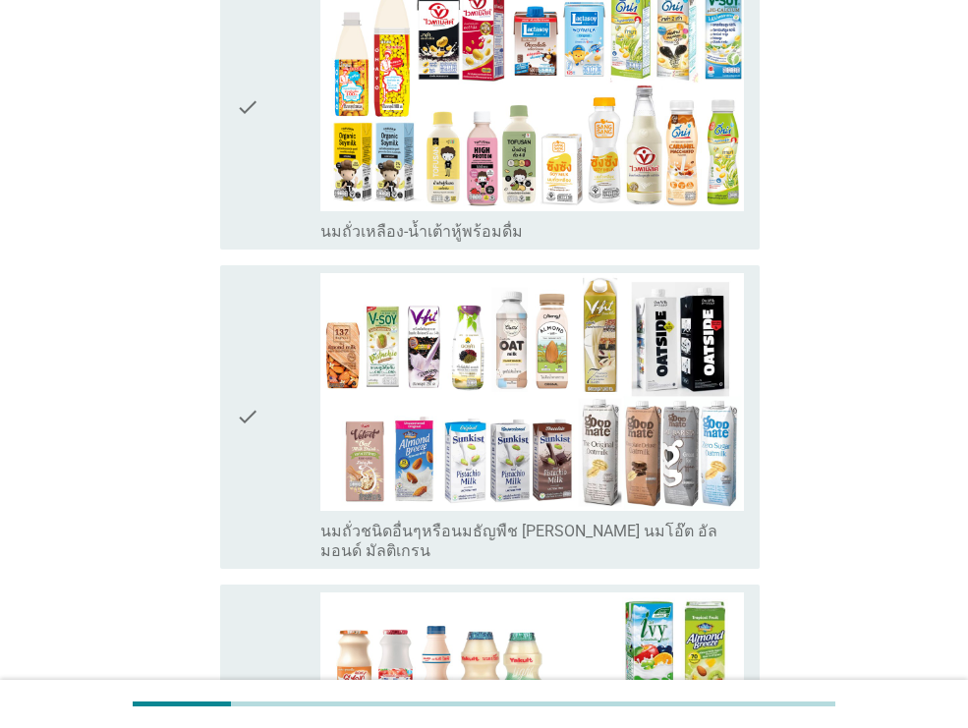
click at [260, 435] on div "check" at bounding box center [278, 417] width 84 height 288
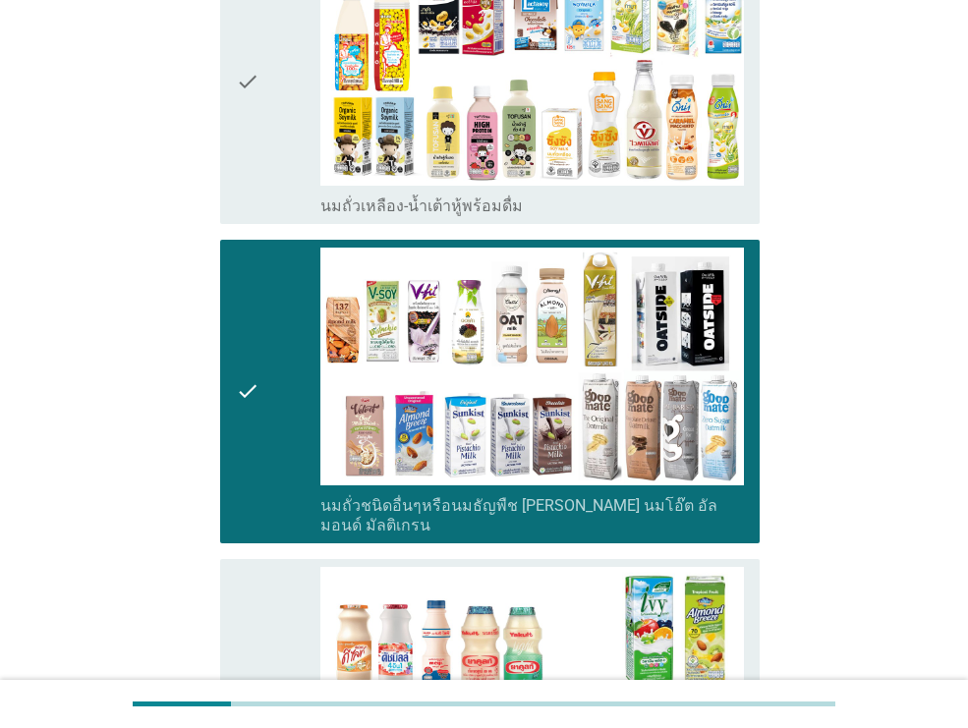
scroll to position [596, 0]
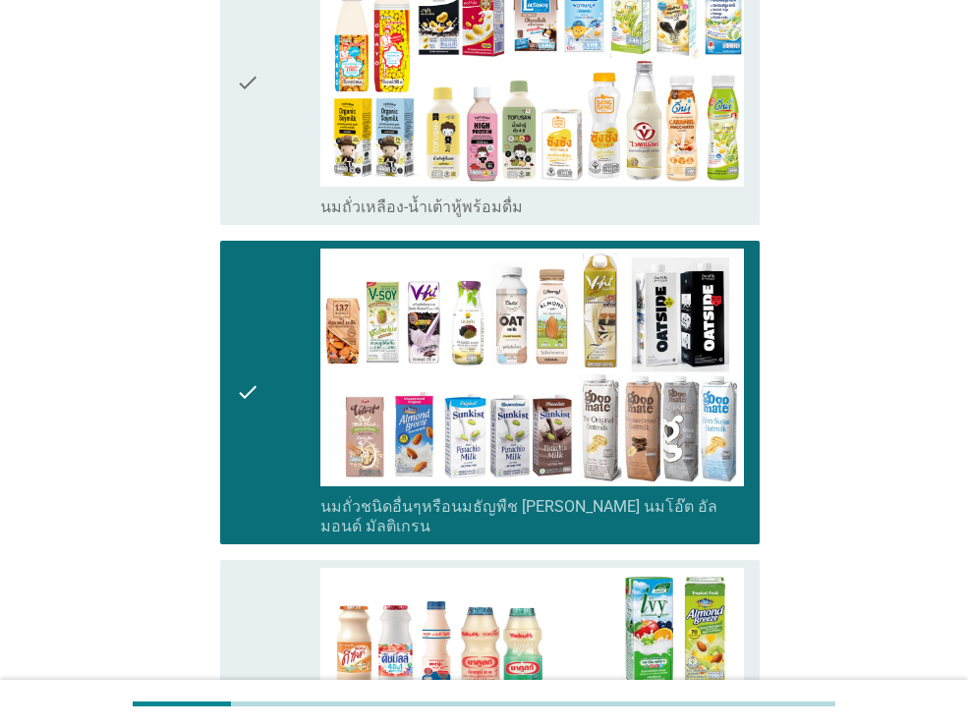
click at [263, 376] on div "check" at bounding box center [278, 393] width 84 height 288
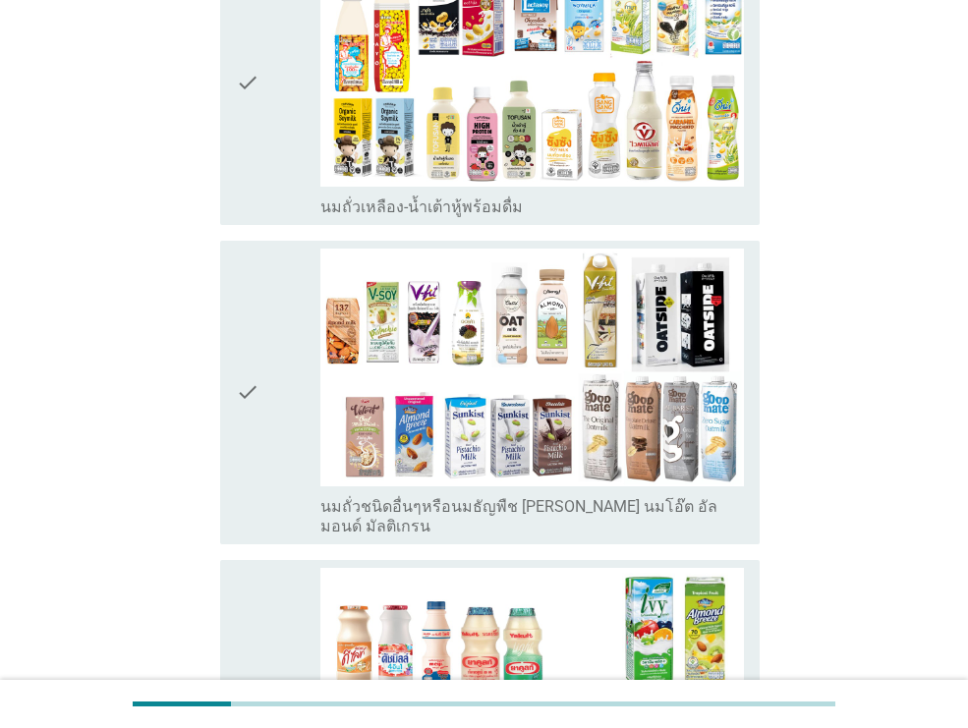
click at [278, 658] on div "check" at bounding box center [278, 702] width 84 height 268
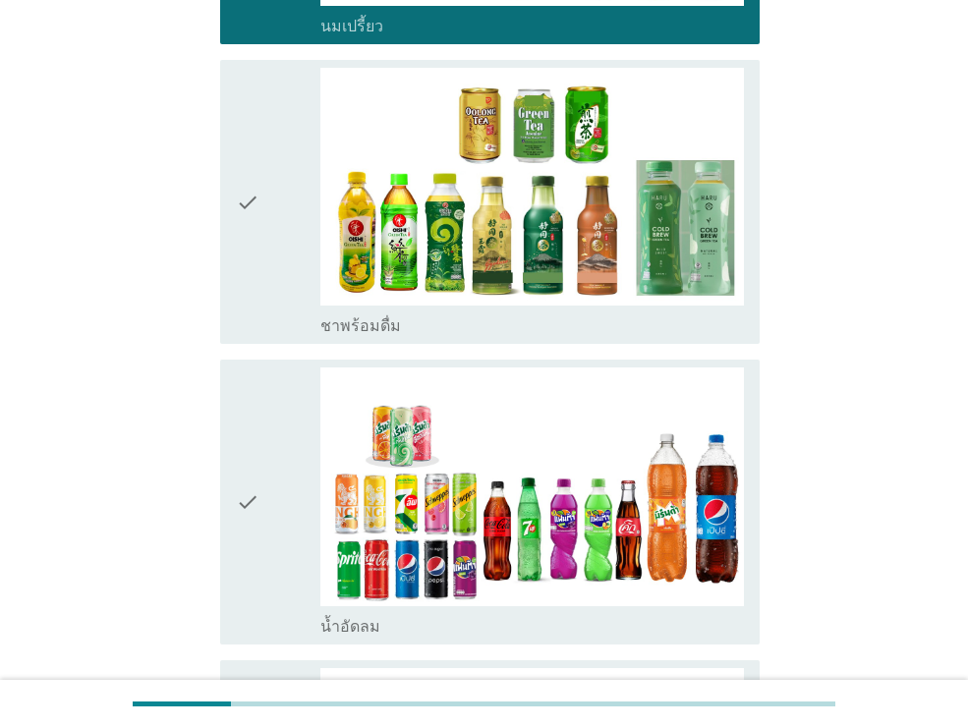
scroll to position [1401, 0]
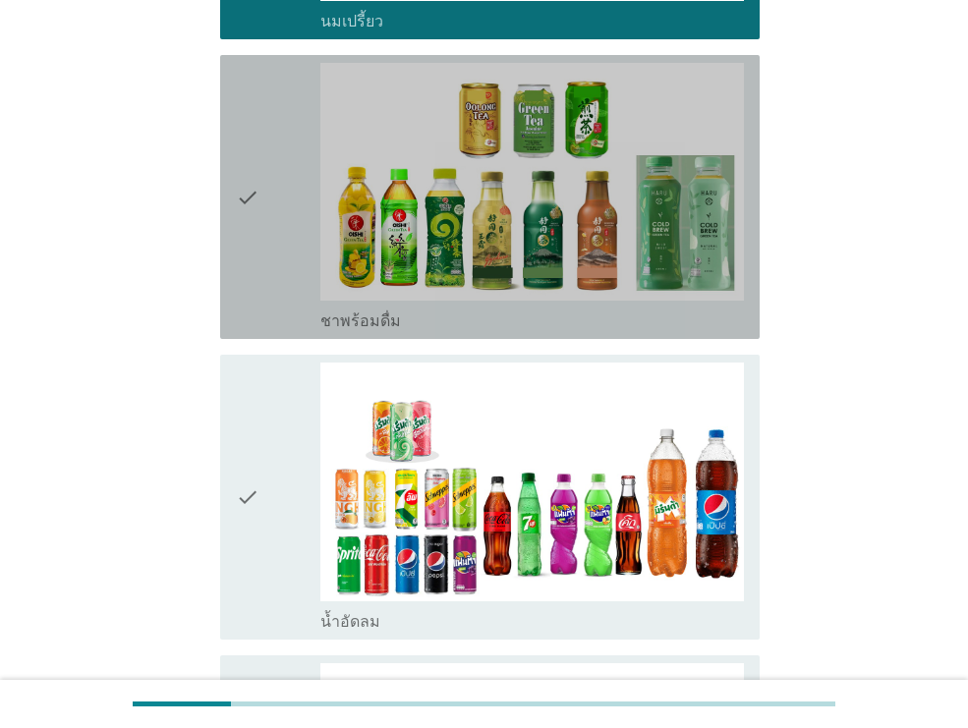
click at [289, 202] on div "check" at bounding box center [278, 197] width 84 height 268
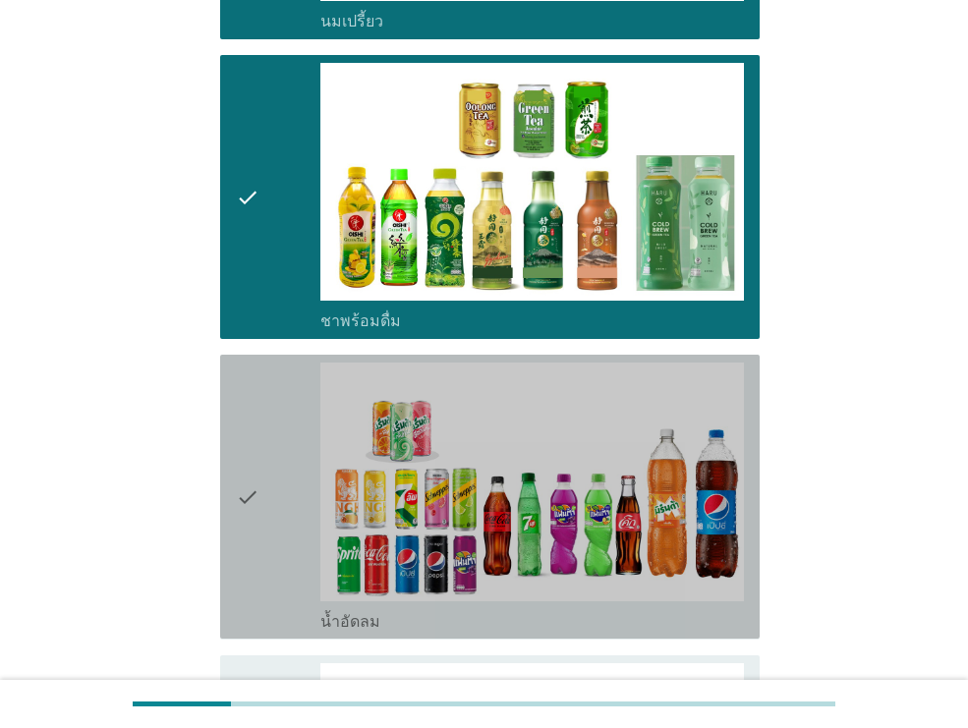
click at [284, 513] on div "check" at bounding box center [278, 496] width 84 height 268
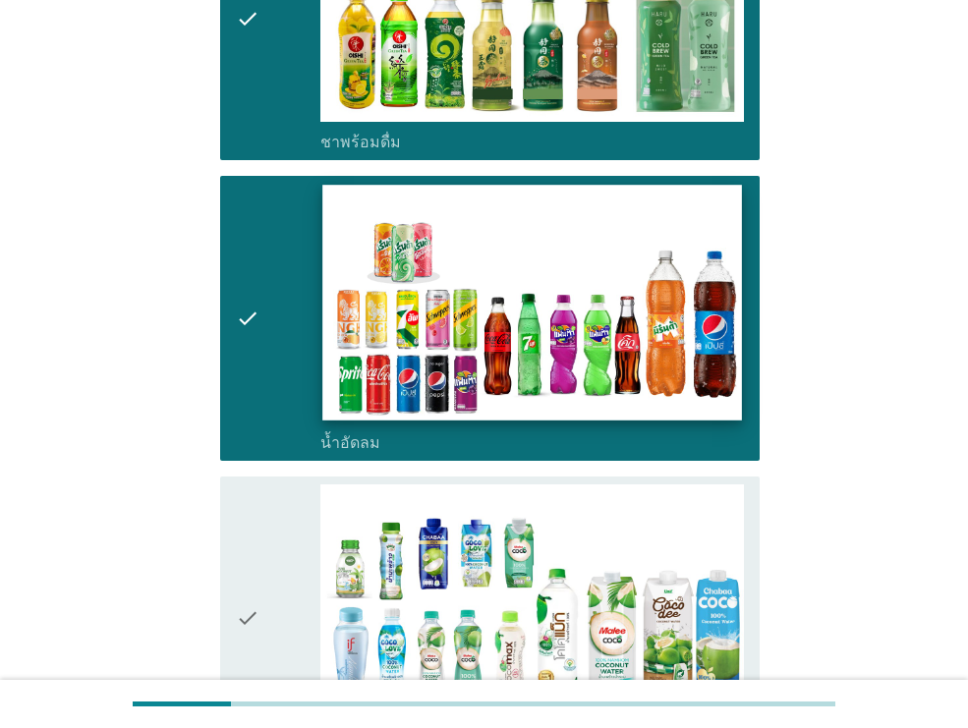
scroll to position [1783, 0]
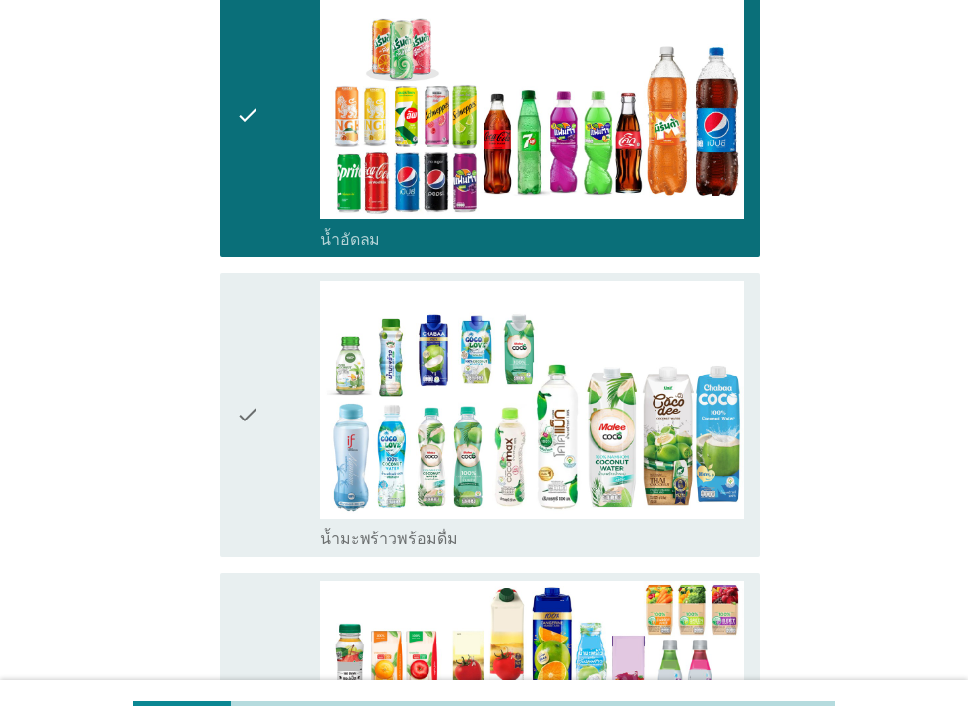
click at [251, 449] on icon "check" at bounding box center [248, 415] width 24 height 268
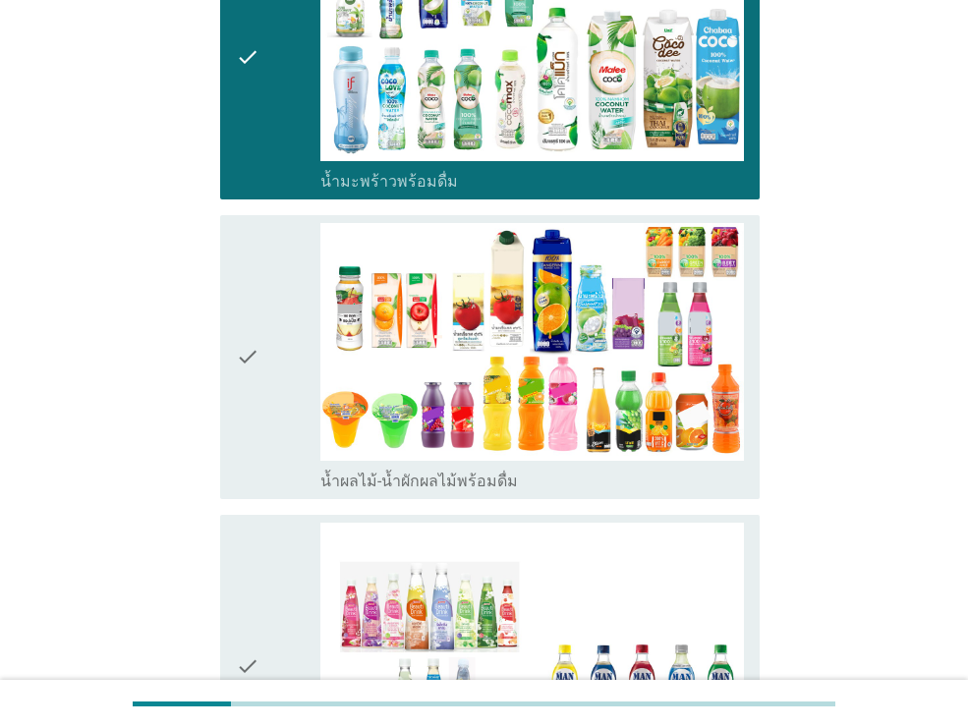
click at [262, 424] on div "check" at bounding box center [278, 357] width 84 height 268
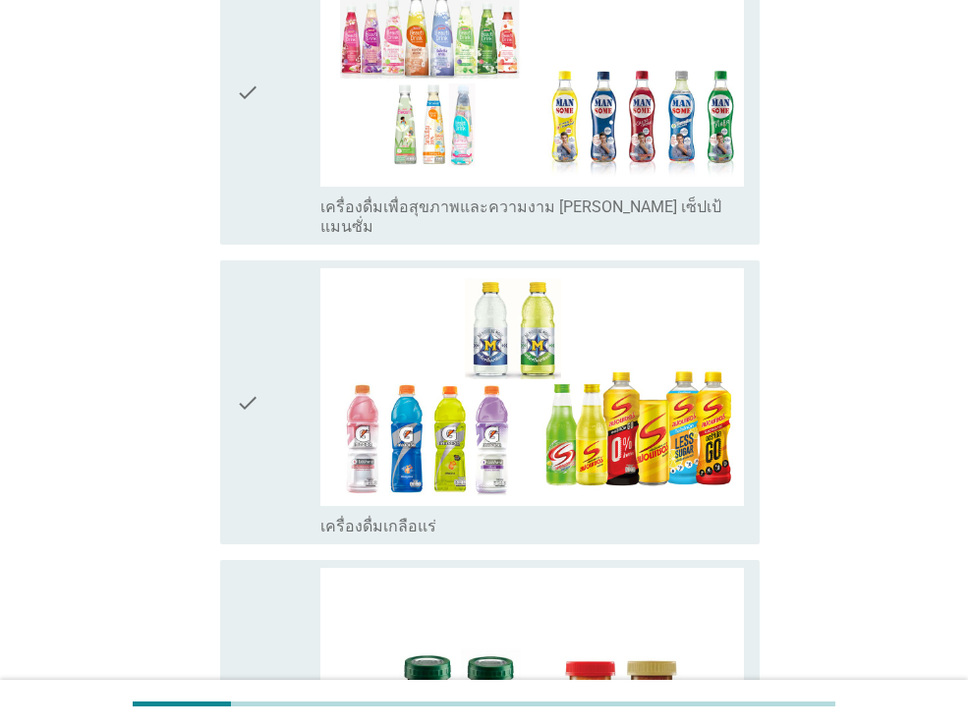
click at [262, 424] on div "check" at bounding box center [278, 402] width 84 height 268
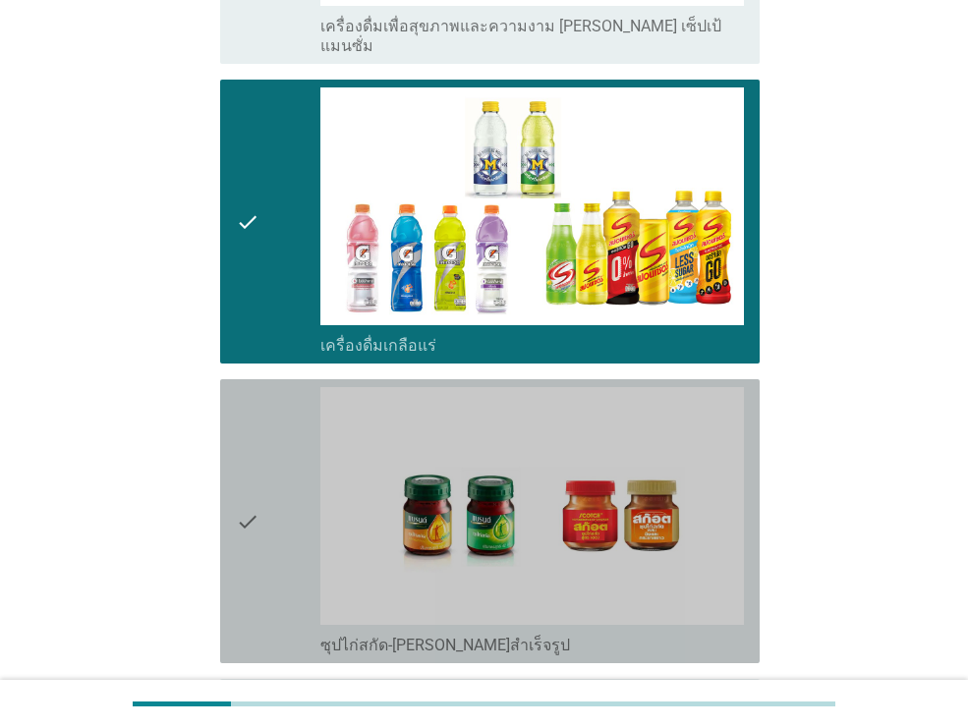
click at [262, 424] on div "check" at bounding box center [278, 521] width 84 height 268
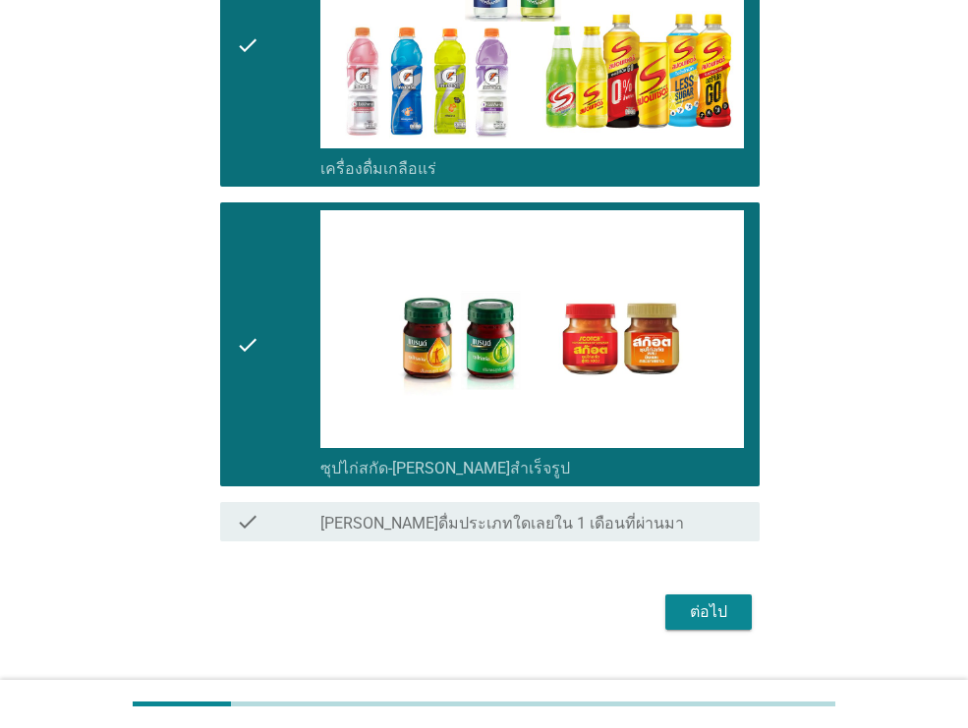
scroll to position [3076, 0]
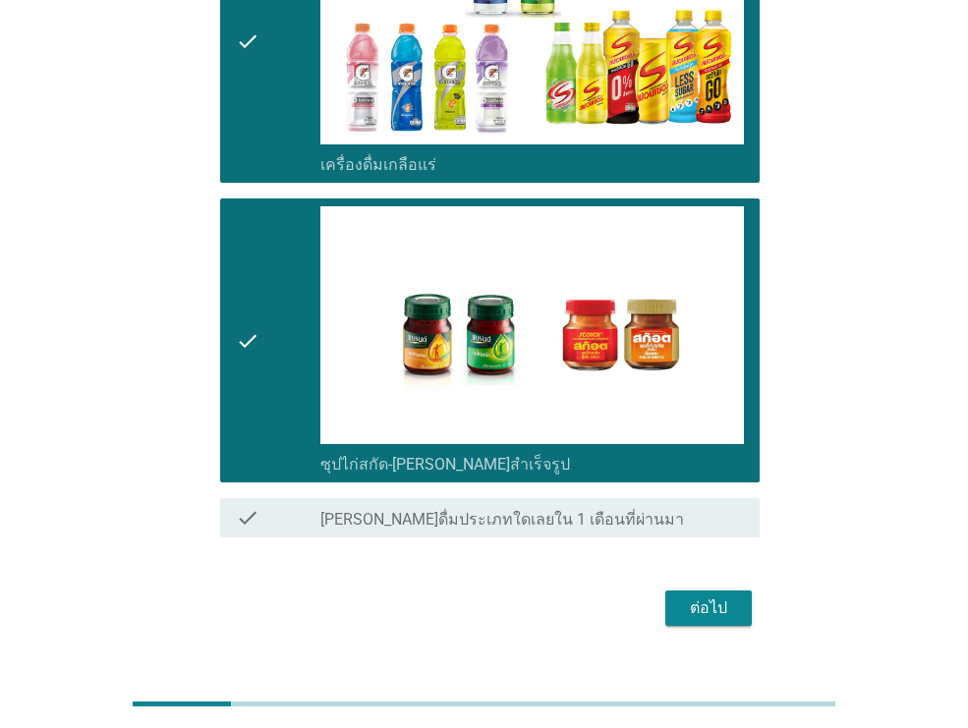
click at [736, 590] on button "ต่อไป" at bounding box center [708, 607] width 86 height 35
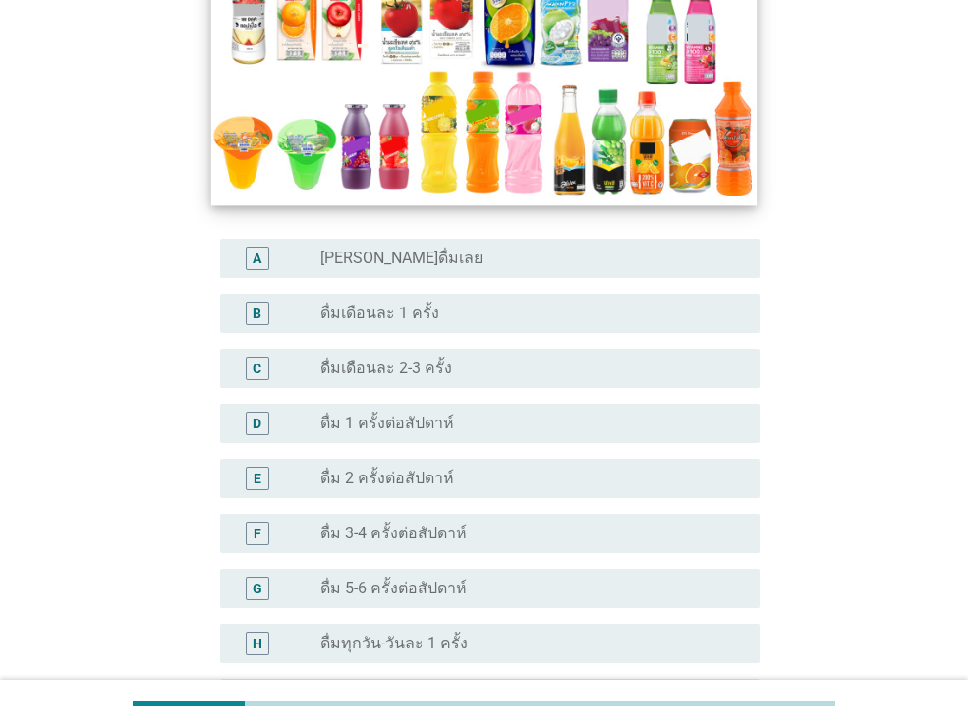
scroll to position [404, 0]
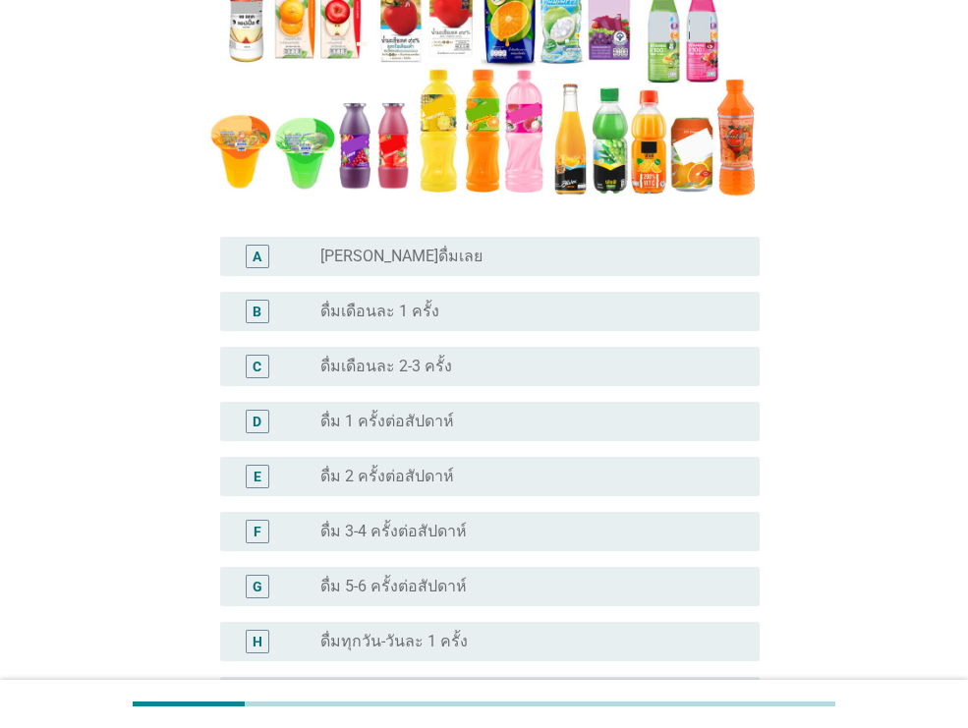
click at [490, 532] on div "radio_button_unchecked ดื่ม 3-4 ครั้งต่อสัปดาห์" at bounding box center [524, 532] width 408 height 20
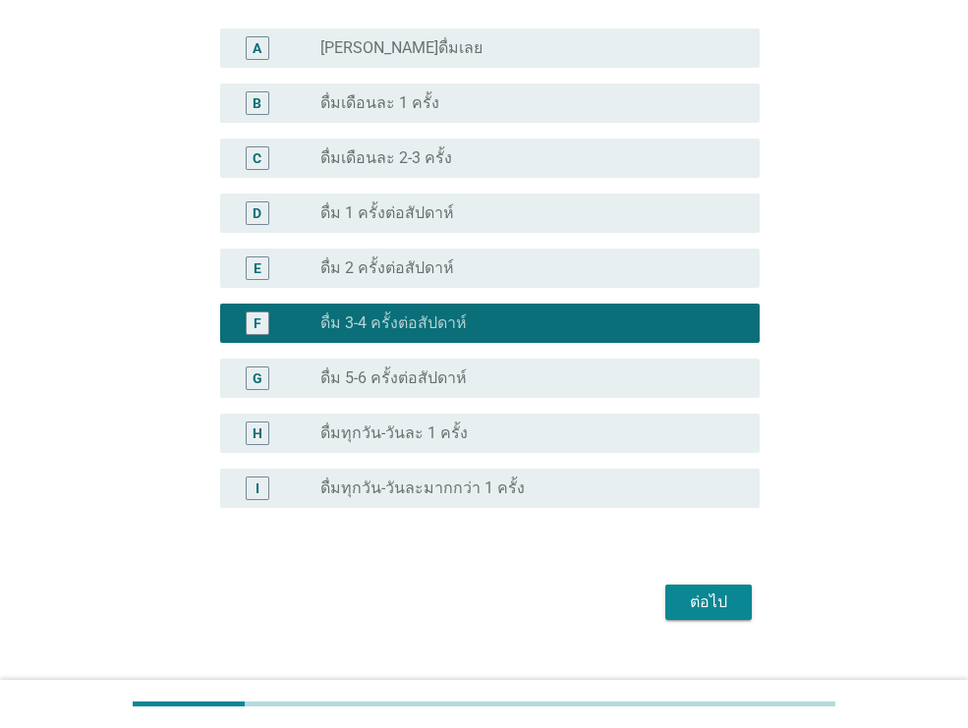
scroll to position [644, 0]
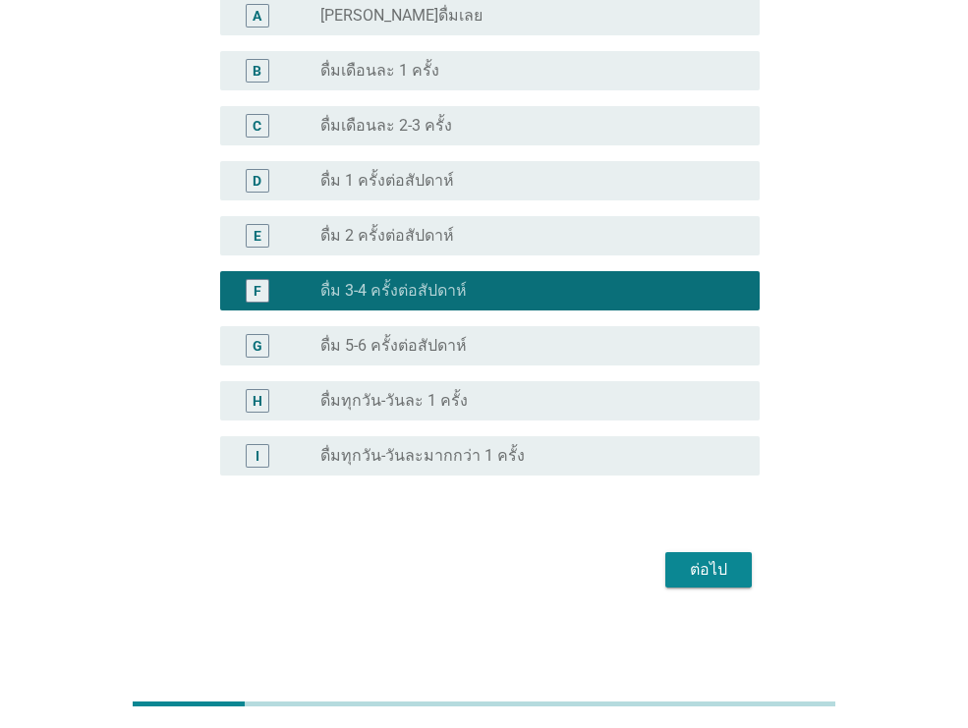
click at [707, 580] on div "ต่อไป" at bounding box center [708, 570] width 55 height 24
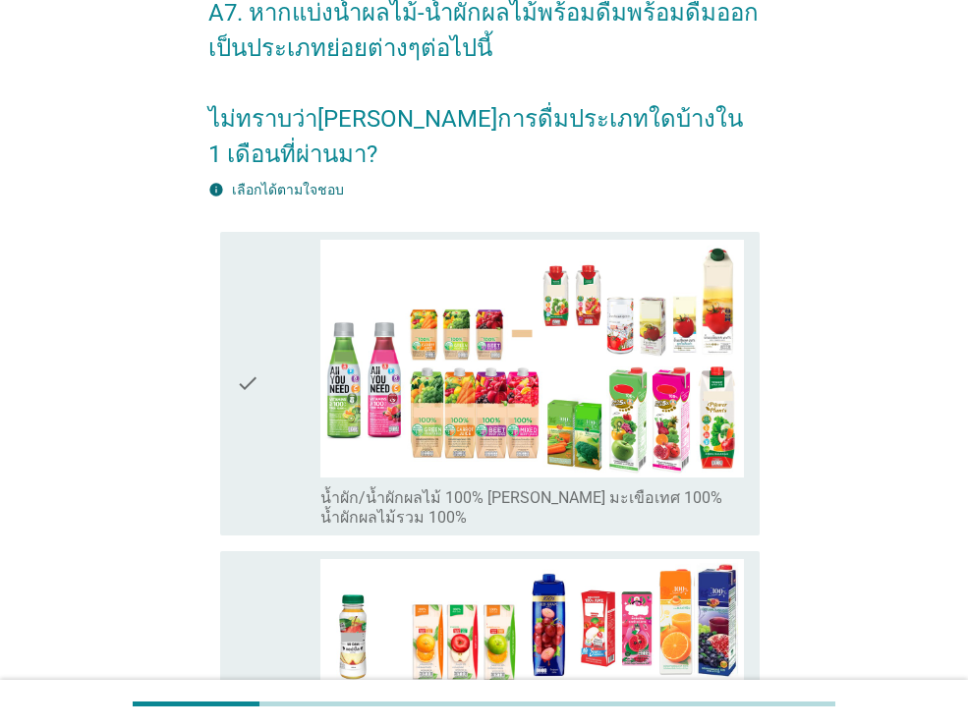
scroll to position [302, 0]
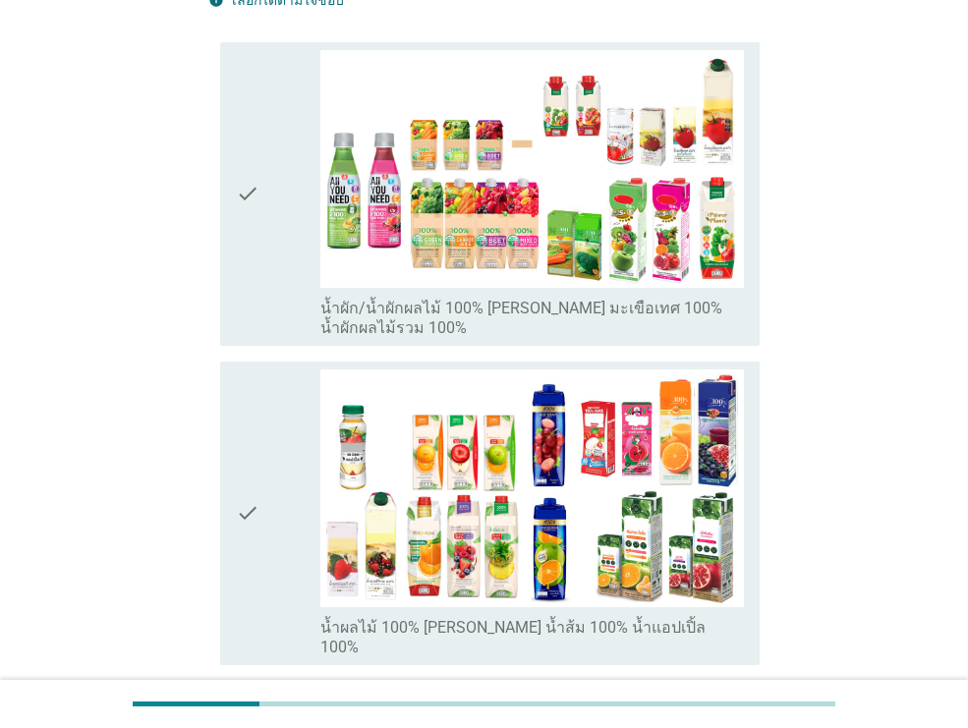
click at [311, 306] on div "check" at bounding box center [278, 194] width 84 height 288
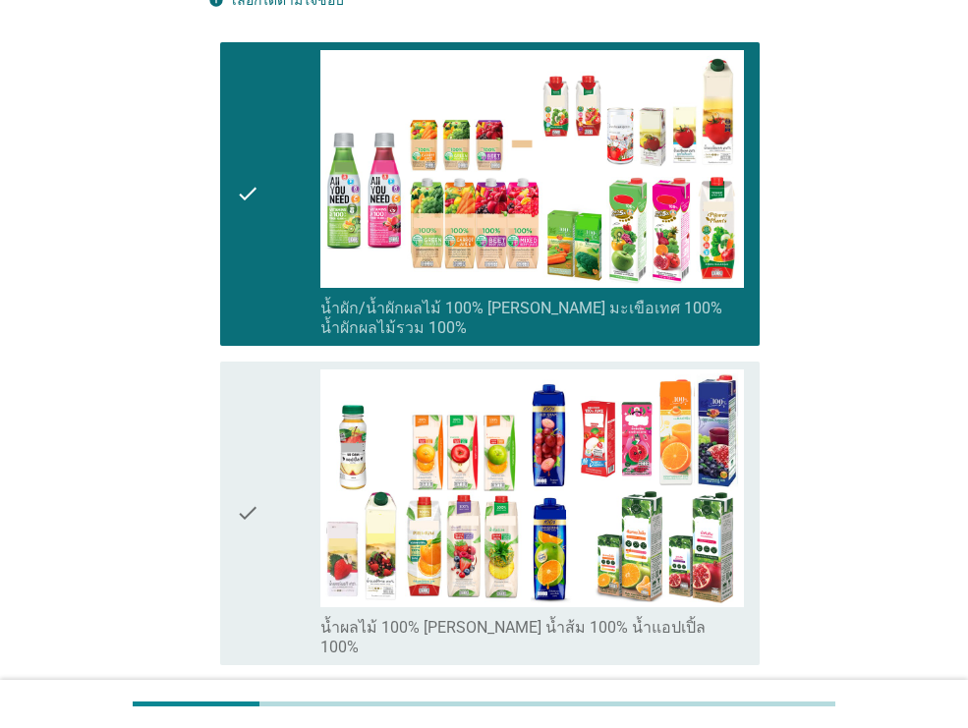
click at [296, 499] on div "check" at bounding box center [278, 513] width 84 height 288
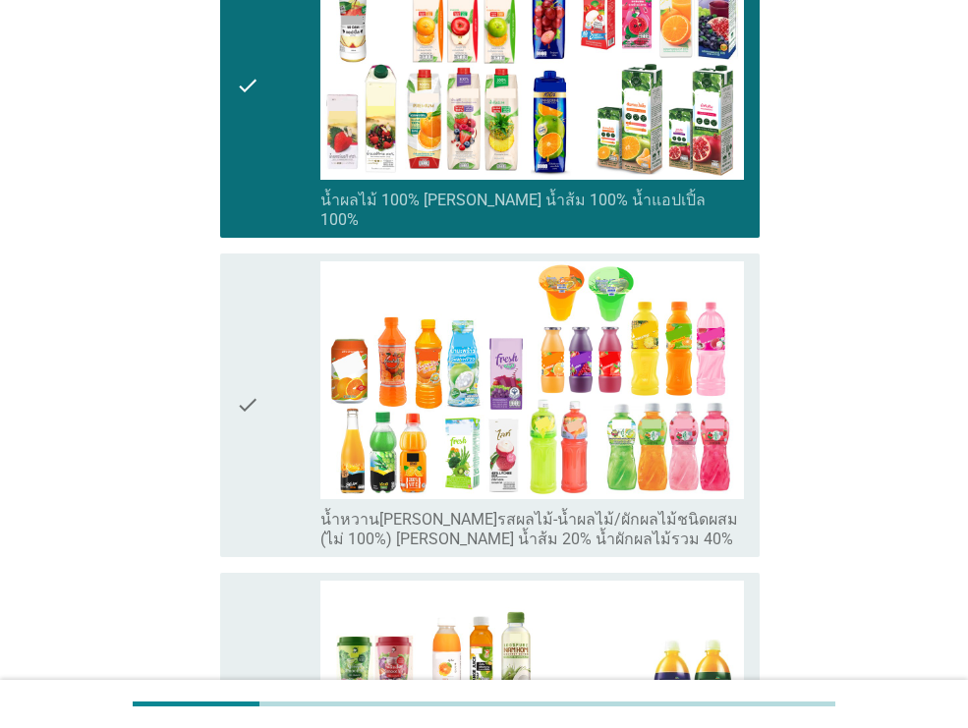
scroll to position [735, 0]
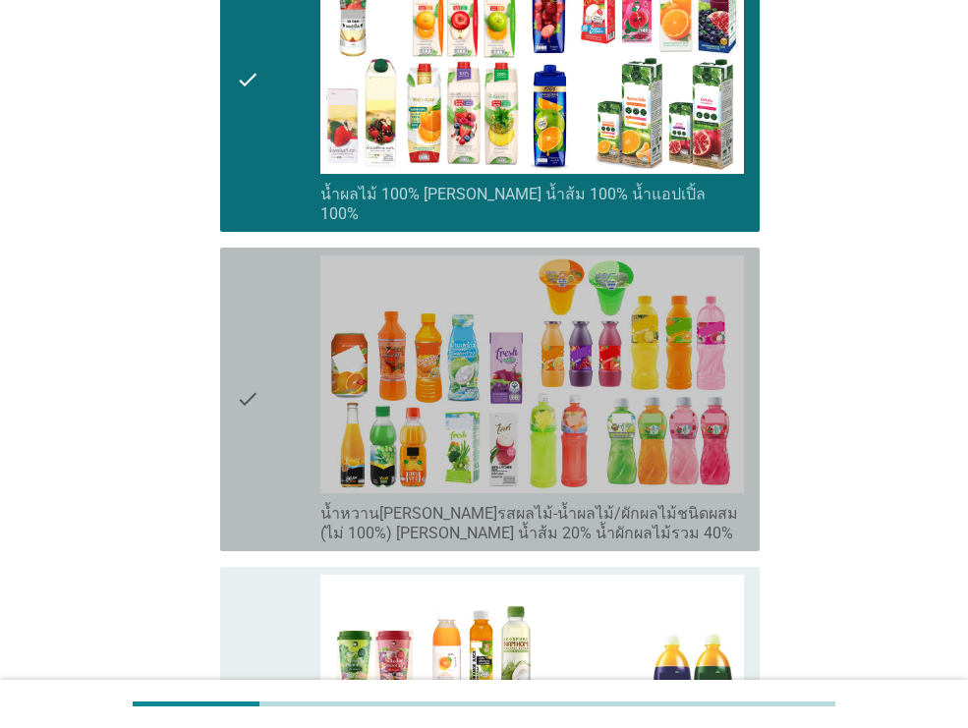
click at [296, 499] on div "check" at bounding box center [278, 399] width 84 height 288
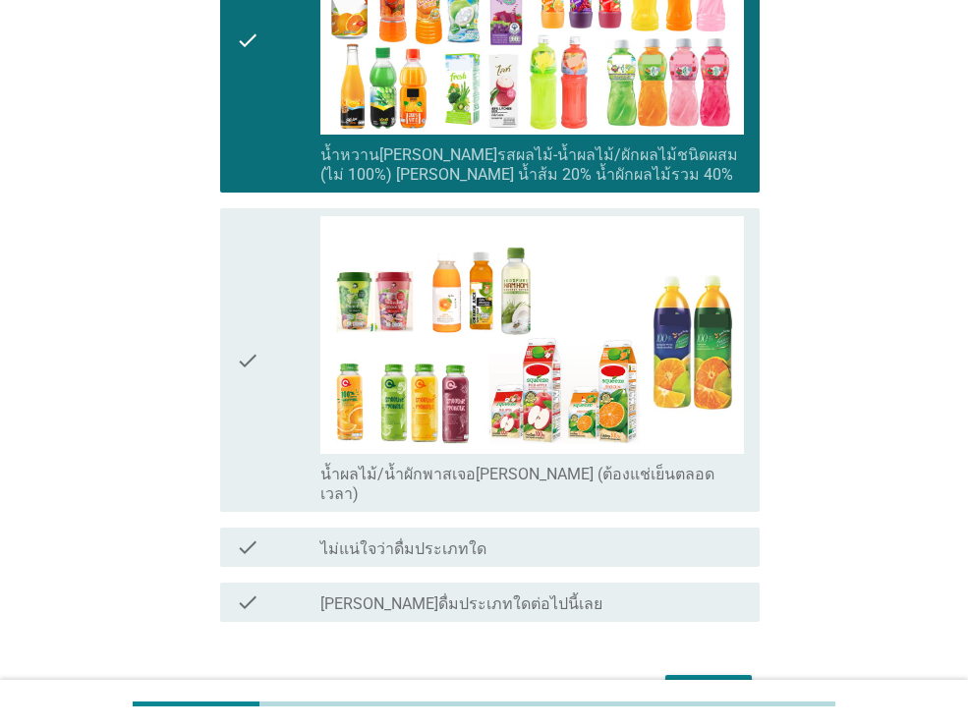
scroll to position [1103, 0]
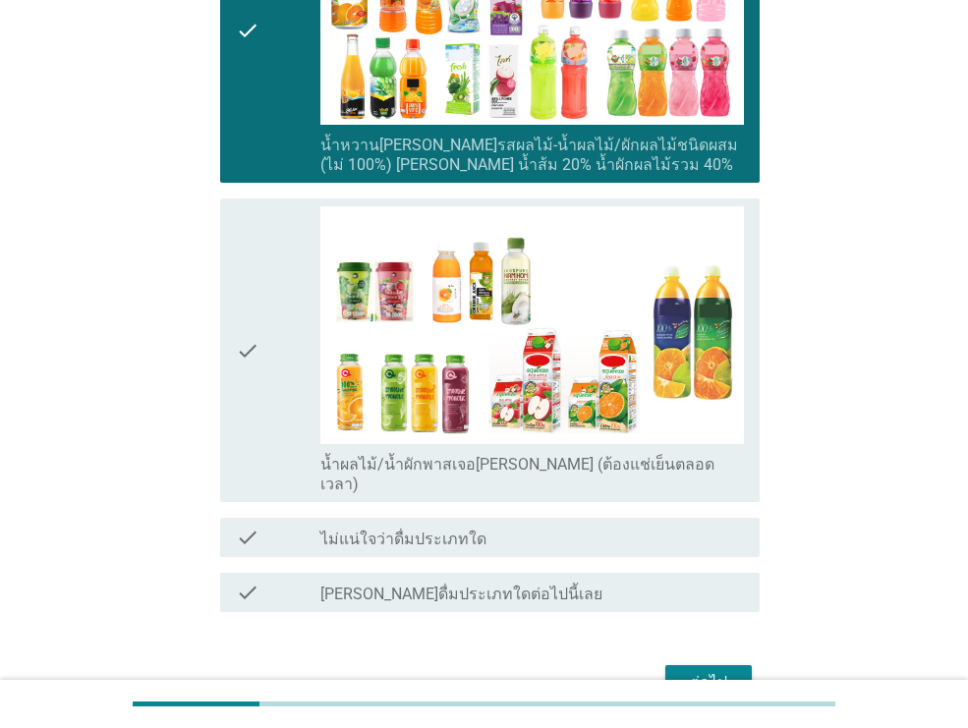
click at [701, 665] on button "ต่อไป" at bounding box center [708, 682] width 86 height 35
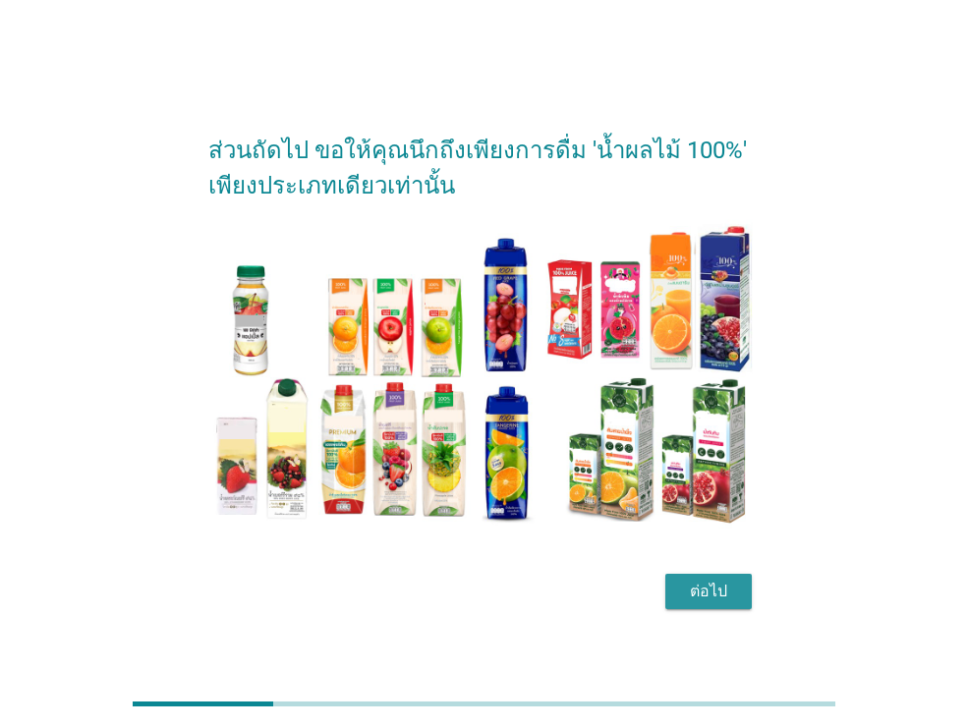
click at [716, 594] on div "ต่อไป" at bounding box center [708, 592] width 55 height 24
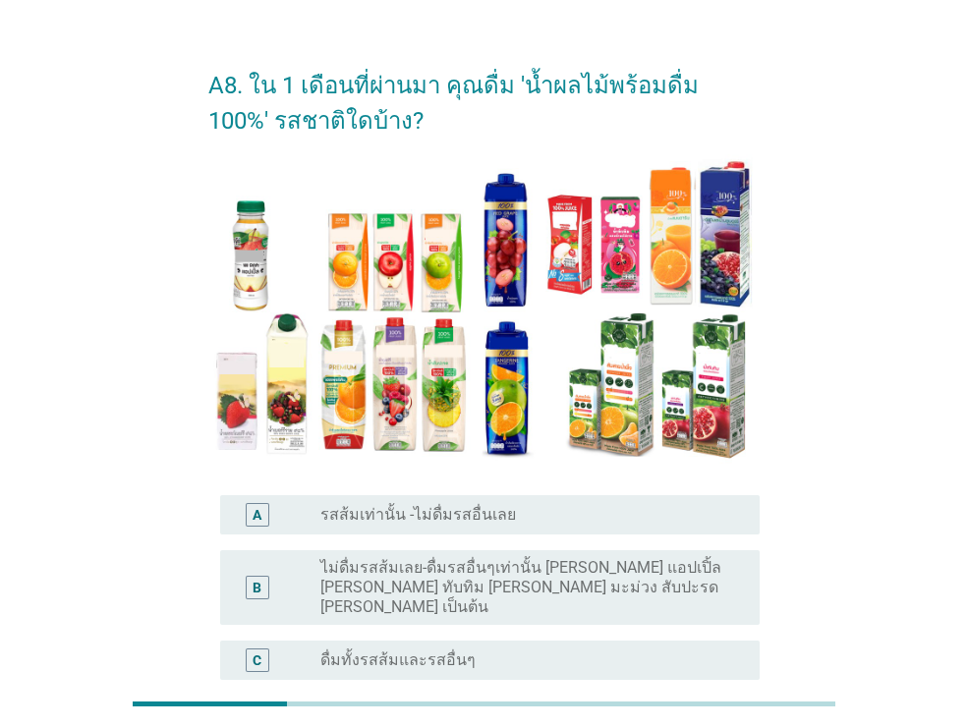
scroll to position [69, 0]
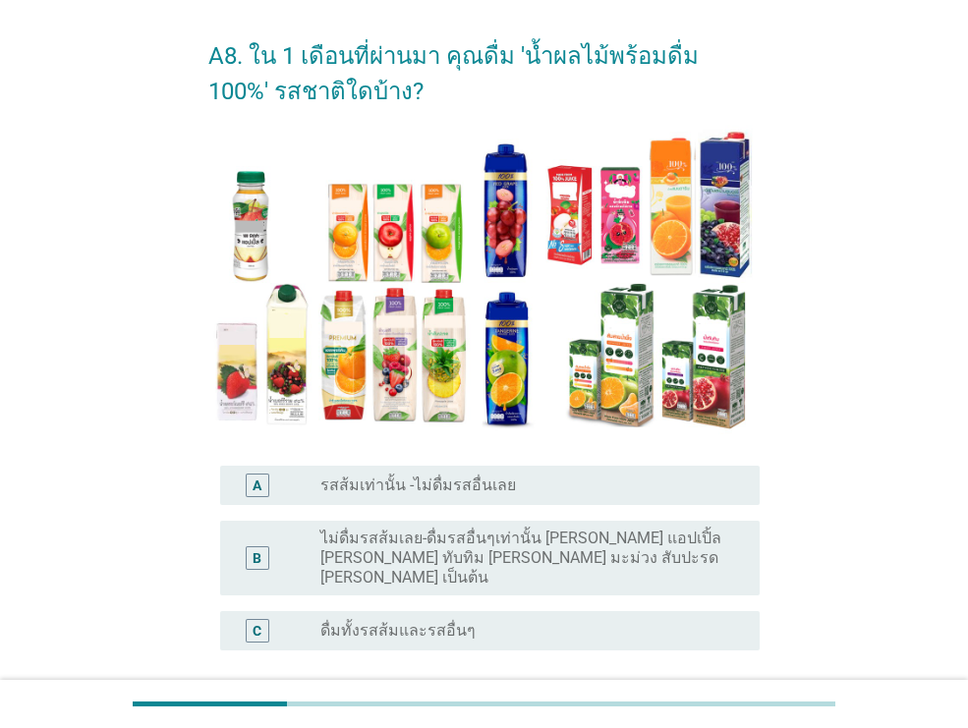
click at [554, 621] on div "radio_button_unchecked ดื่มทั้งรสส้มและรสอื่นๆ" at bounding box center [524, 631] width 408 height 20
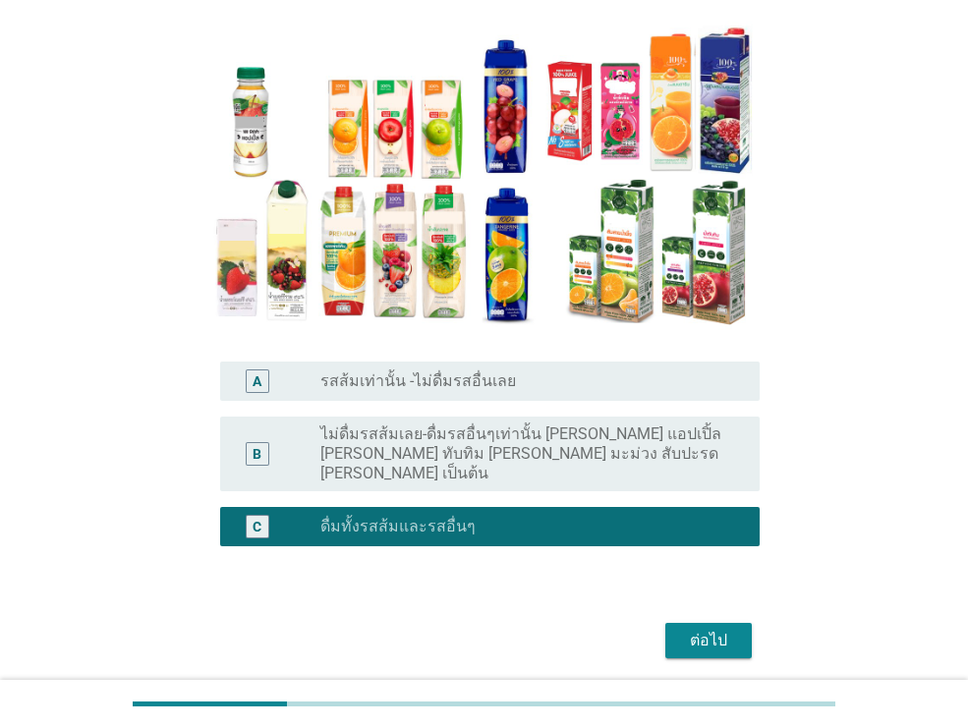
scroll to position [224, 0]
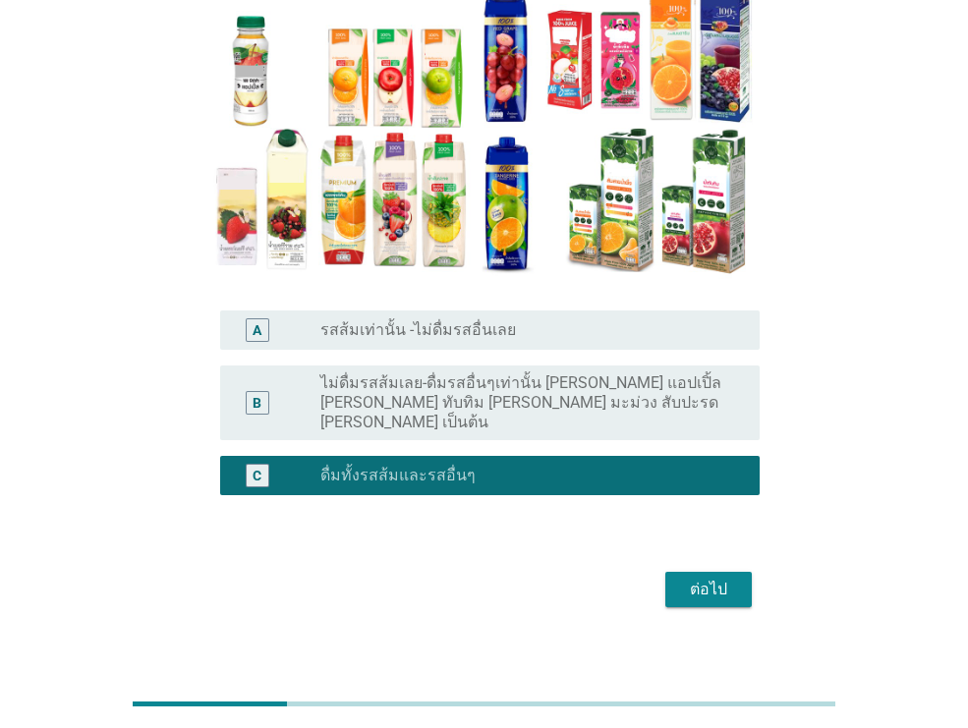
click at [703, 578] on div "ต่อไป" at bounding box center [708, 590] width 55 height 24
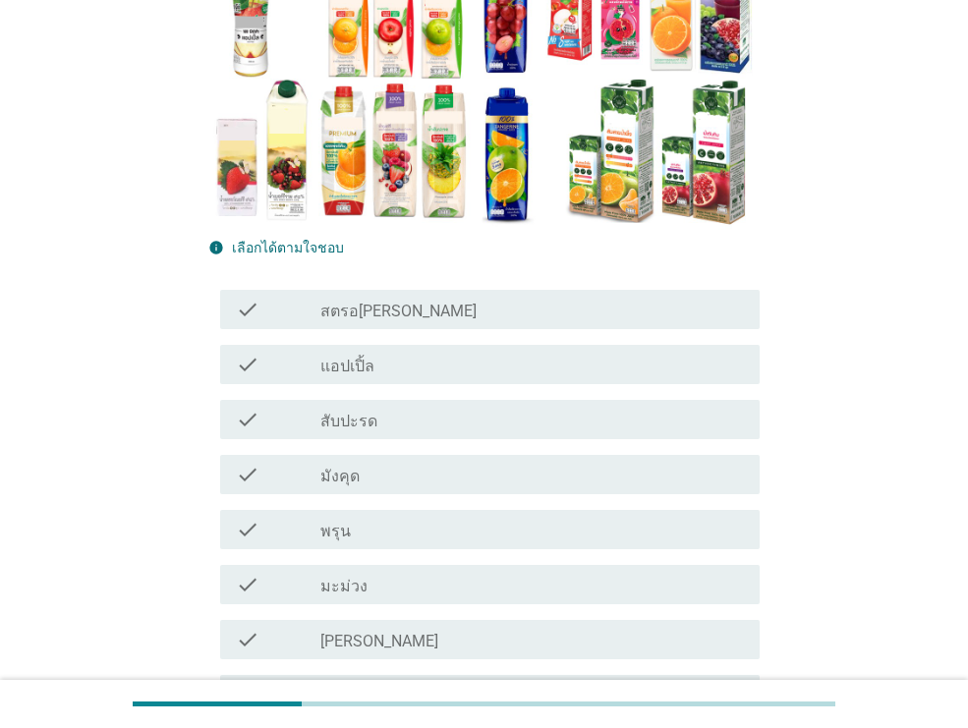
scroll to position [296, 0]
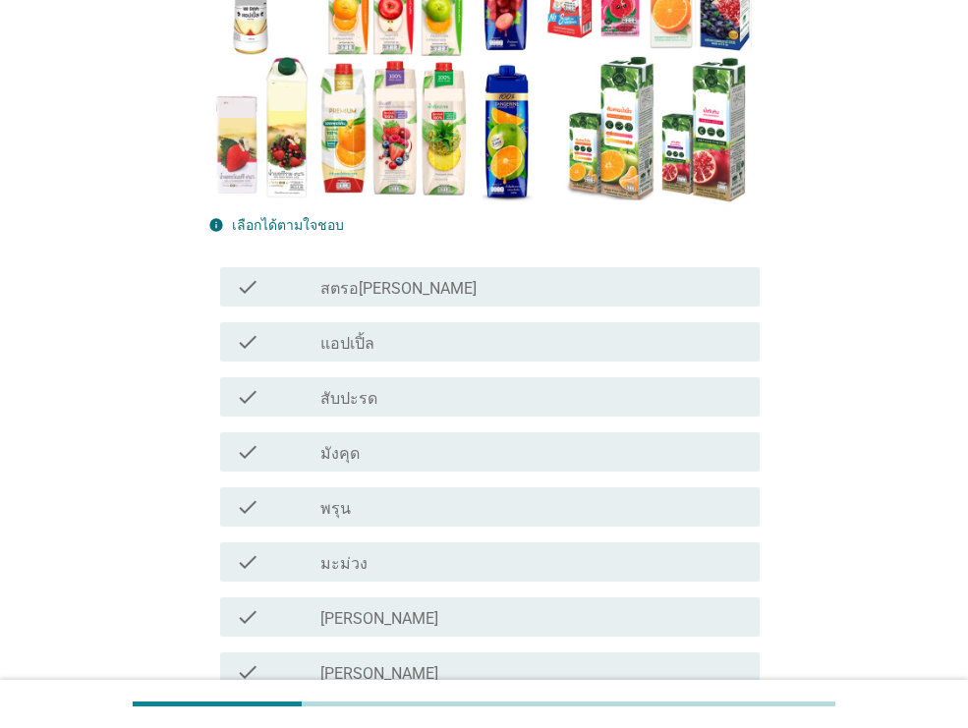
click at [459, 336] on div "check_box_outline_blank แอปเปิ้ล" at bounding box center [531, 342] width 423 height 24
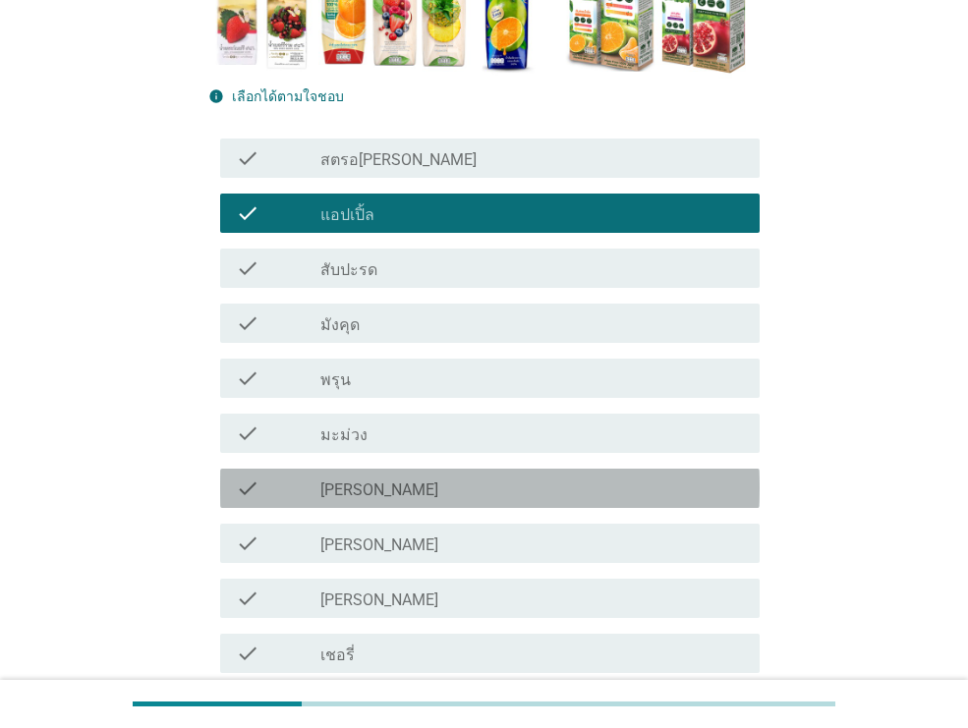
click at [487, 489] on div "check_box_outline_blank [PERSON_NAME]" at bounding box center [531, 488] width 423 height 24
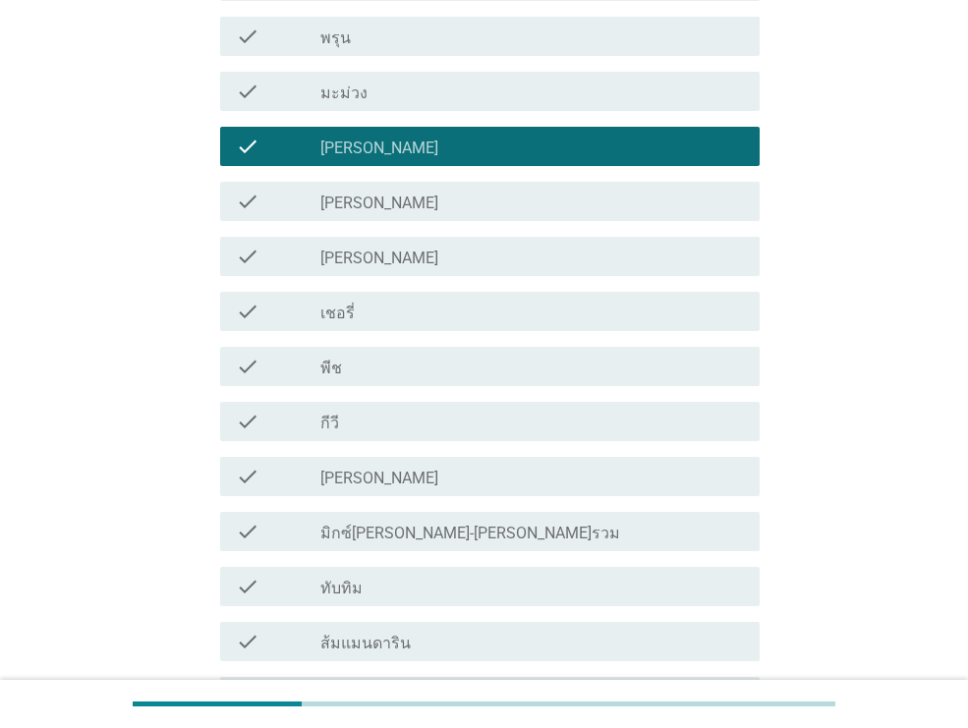
scroll to position [789, 0]
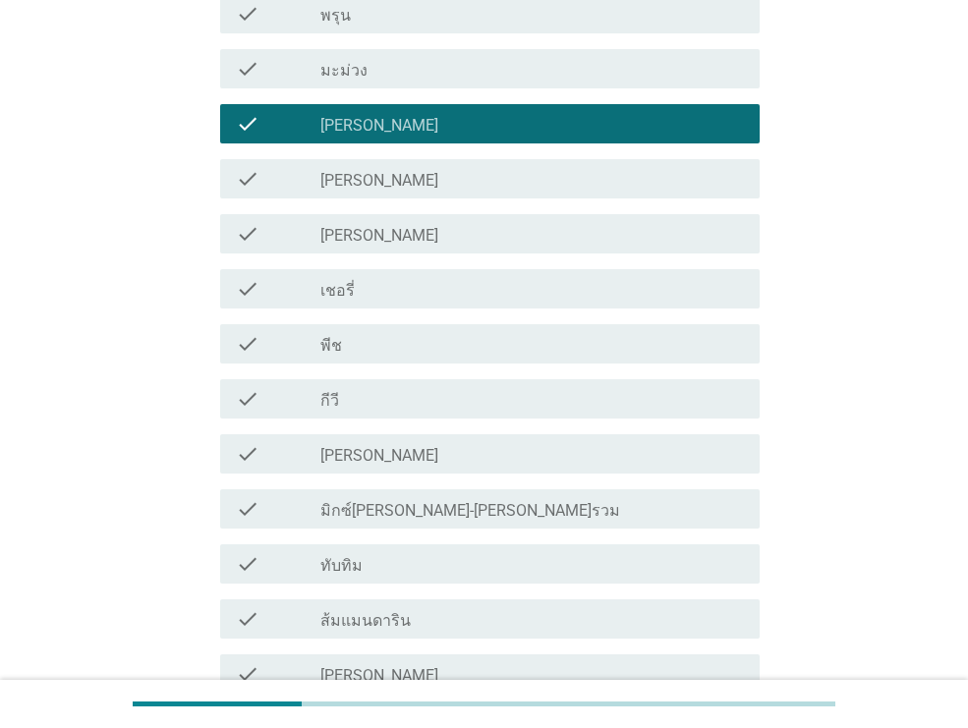
click at [468, 506] on div "check_box_outline_blank มิกซ์[PERSON_NAME]-[PERSON_NAME]รวม" at bounding box center [531, 509] width 423 height 24
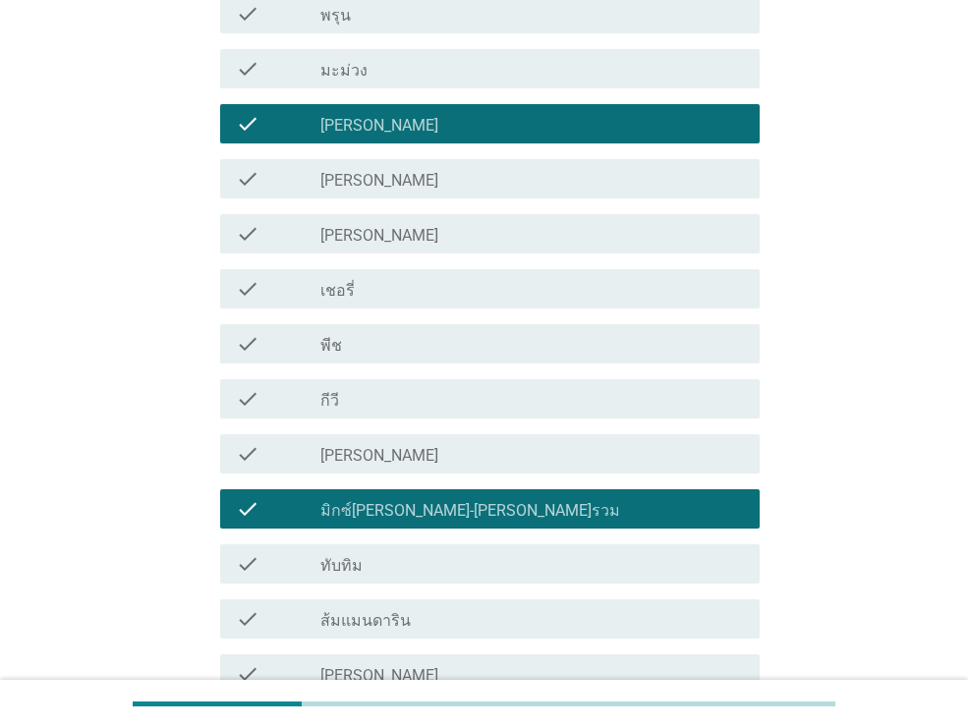
scroll to position [1166, 0]
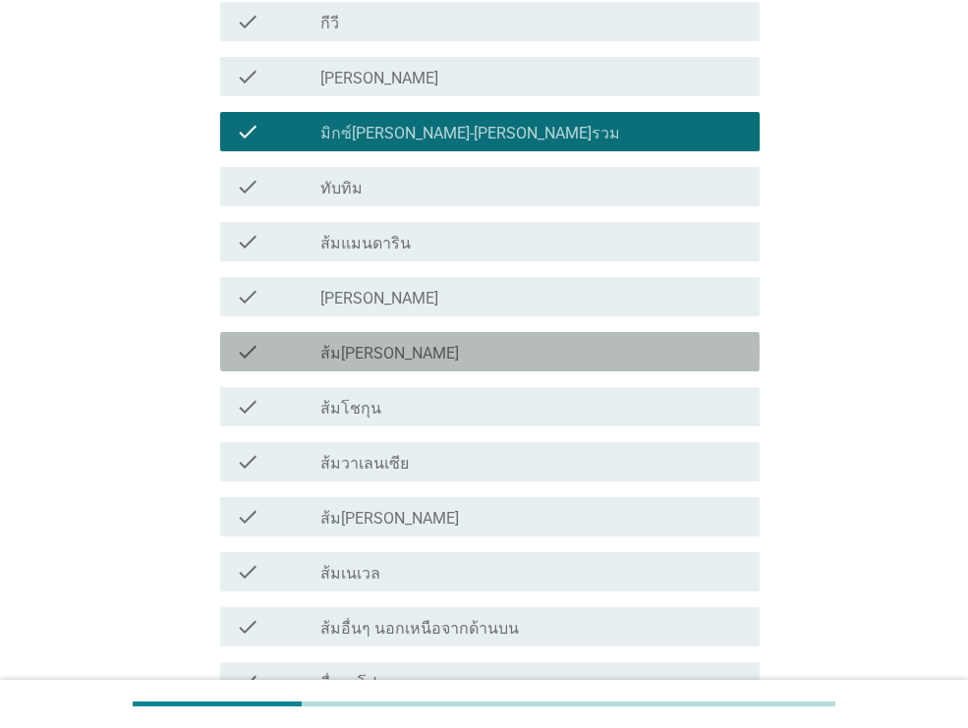
click at [449, 360] on div "check_box_outline_blank ส้ม[PERSON_NAME]" at bounding box center [531, 352] width 423 height 24
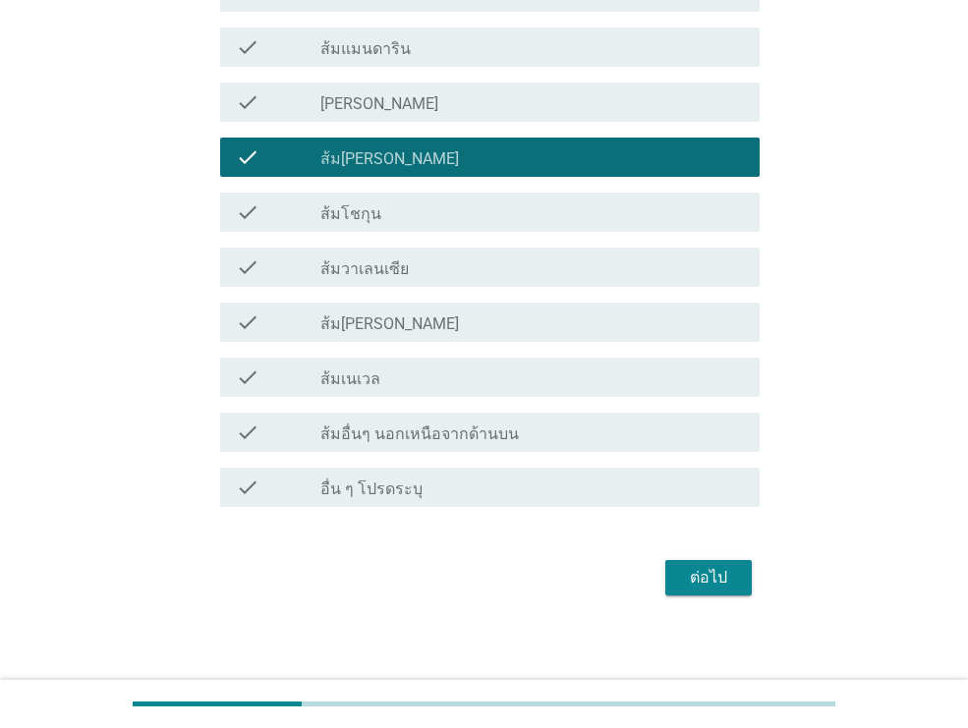
scroll to position [1368, 0]
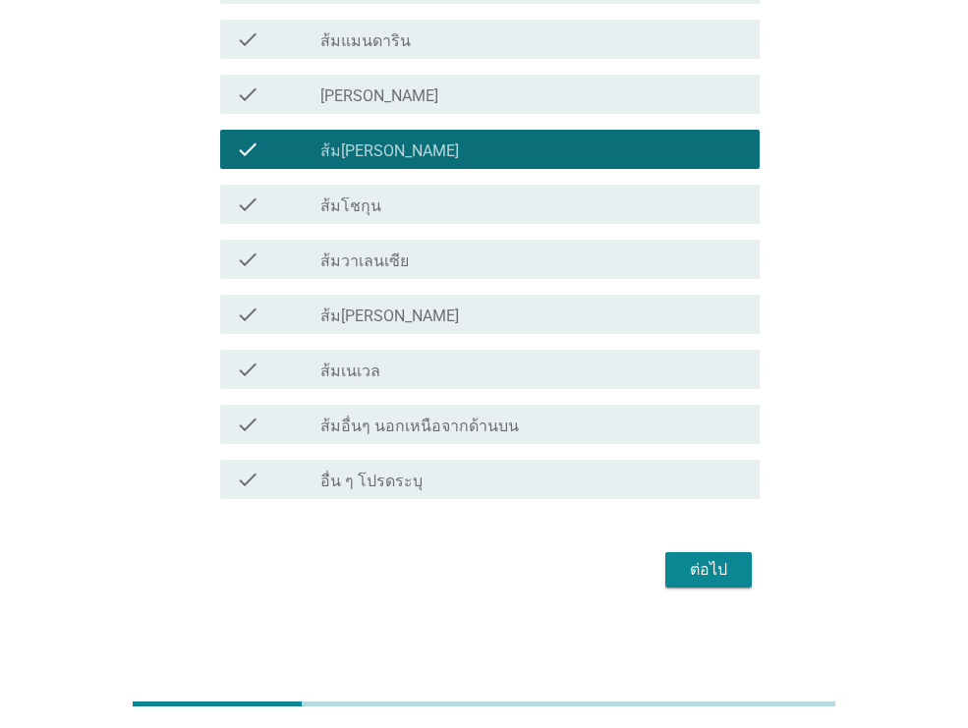
click at [716, 583] on button "ต่อไป" at bounding box center [708, 569] width 86 height 35
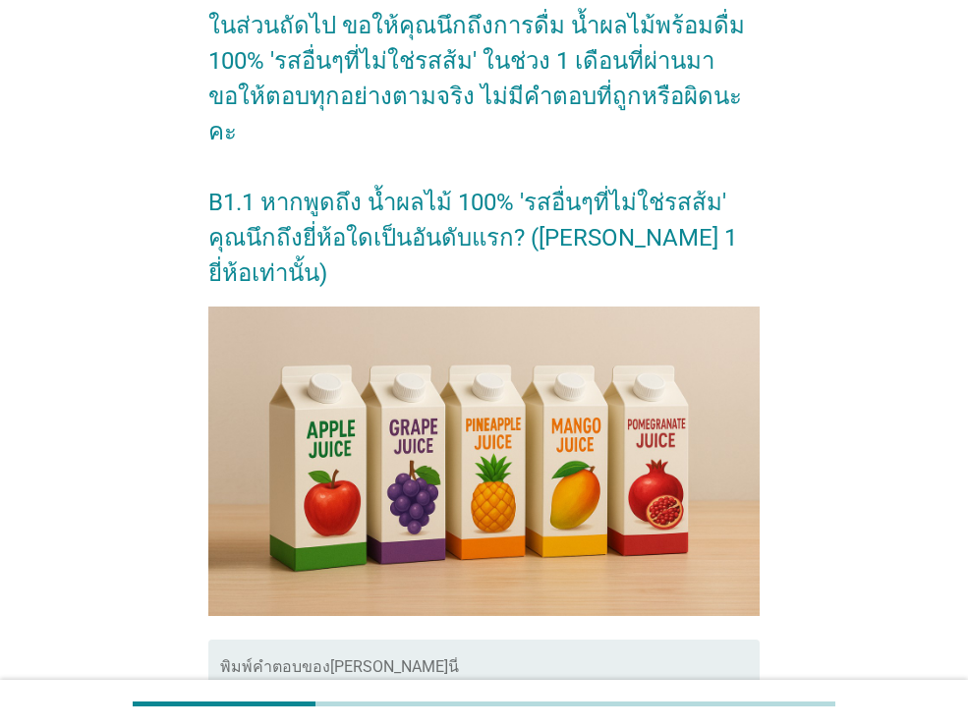
scroll to position [226, 0]
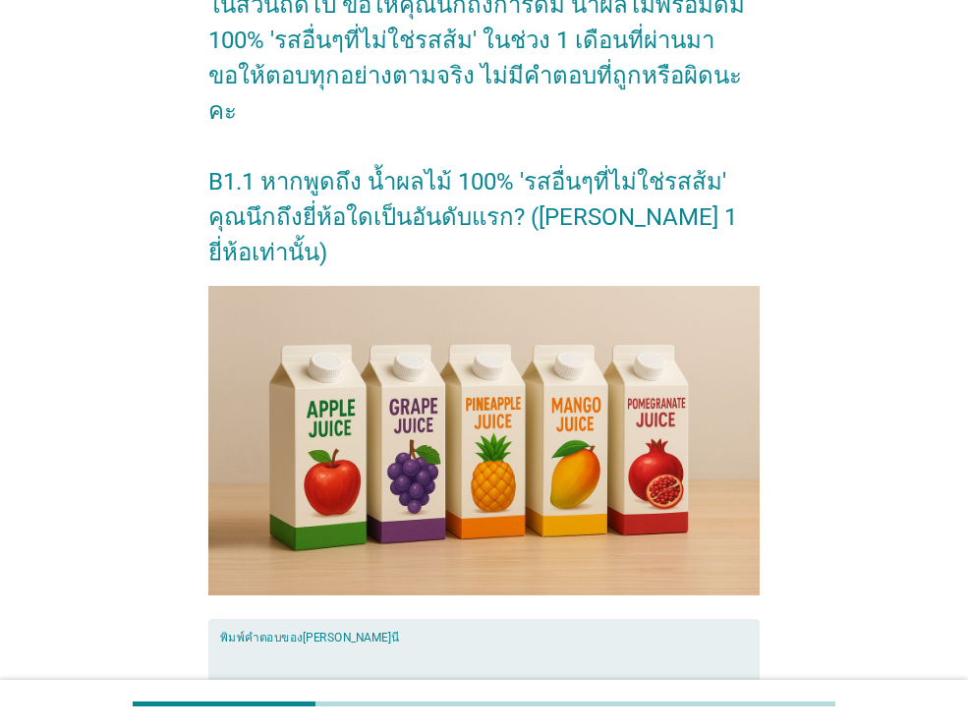
click at [619, 642] on textarea "พิมพ์คำตอบของคุณ ที่นี่" at bounding box center [489, 693] width 539 height 103
type textarea "ะ"
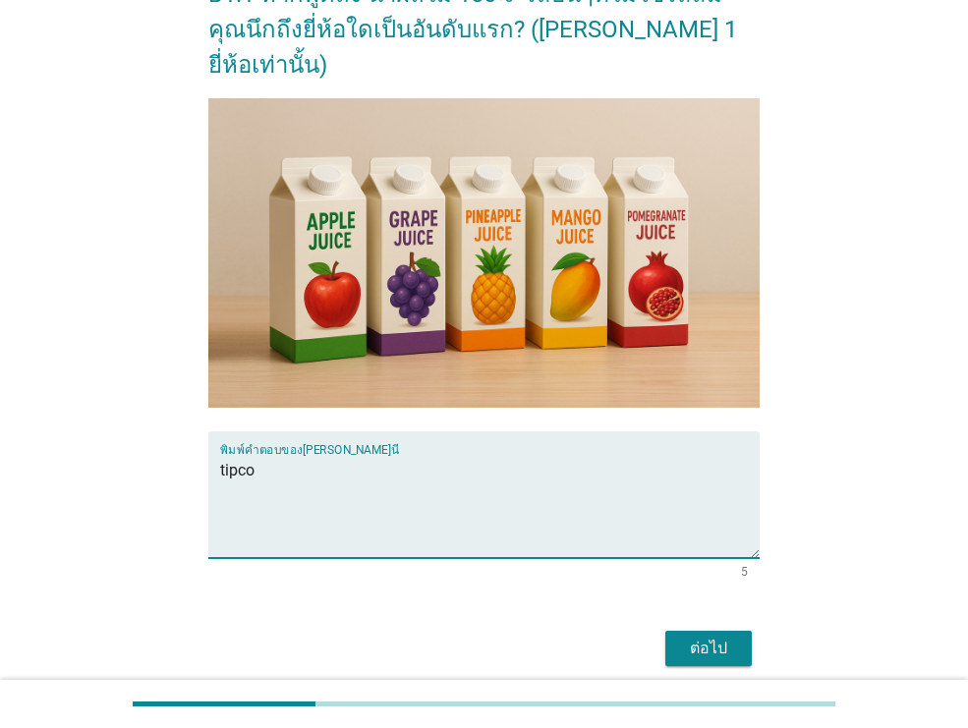
scroll to position [421, 0]
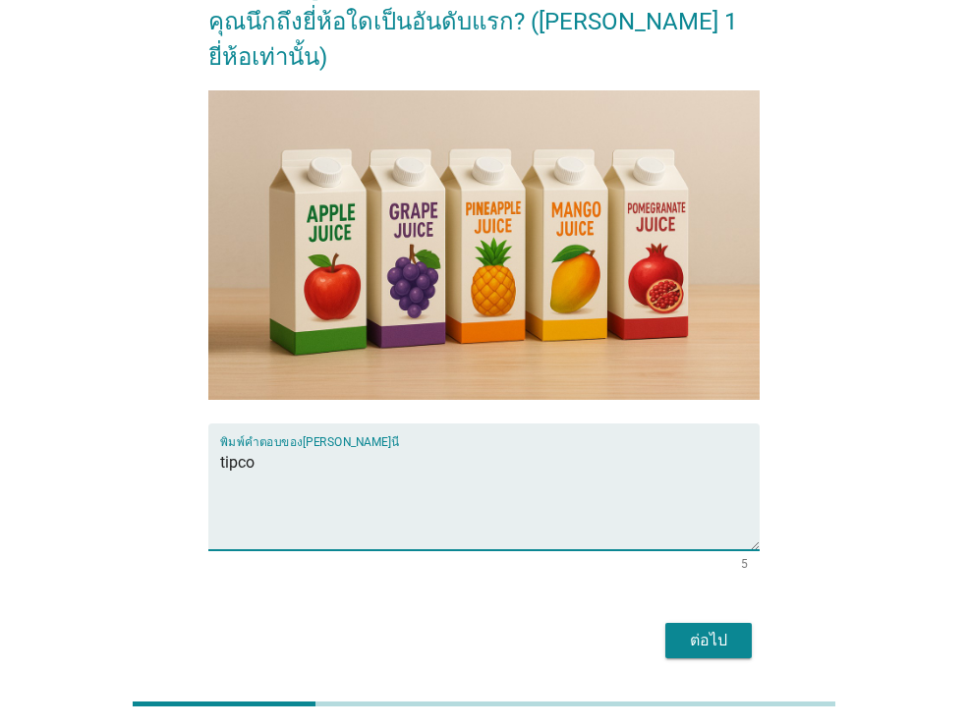
type textarea "tipco"
click at [736, 594] on div "[PERSON_NAME]ด้วย คุณผ่านการคัดเลือกให้เข้าร่วมการวิจัยนี้!! ในส่วนถัดไป ขอให้ค…" at bounding box center [484, 164] width 583 height 1029
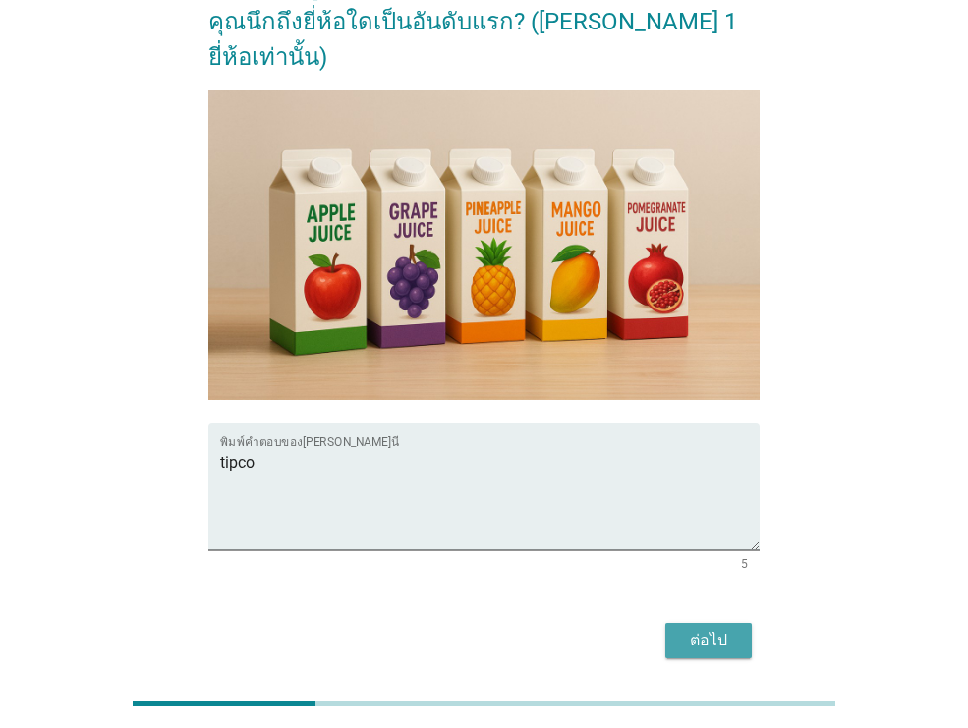
click at [726, 629] on div "ต่อไป" at bounding box center [708, 641] width 55 height 24
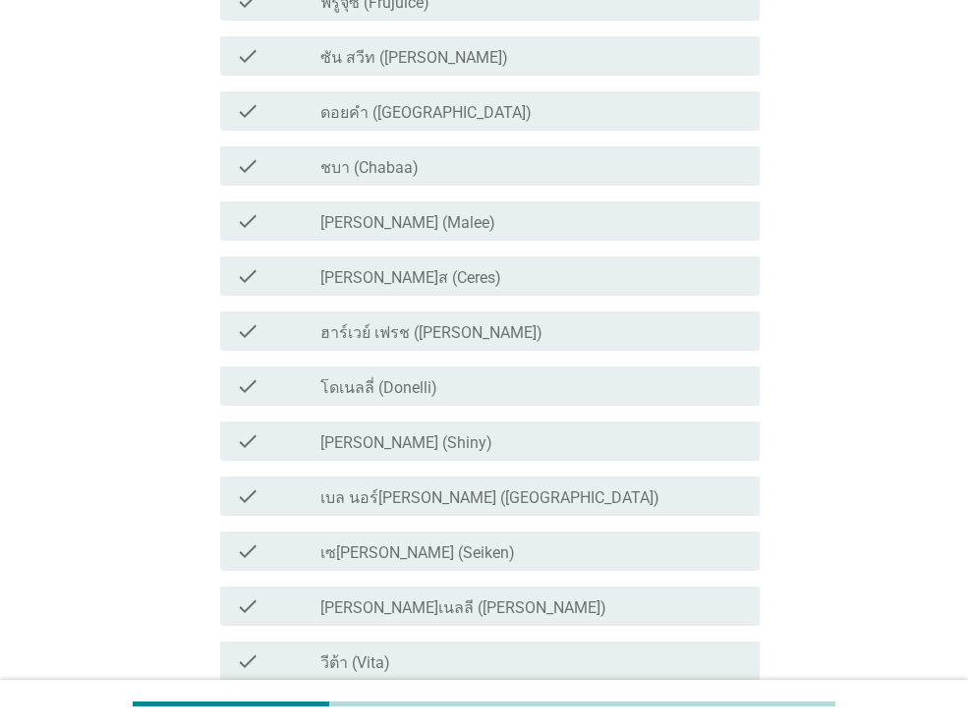
scroll to position [0, 0]
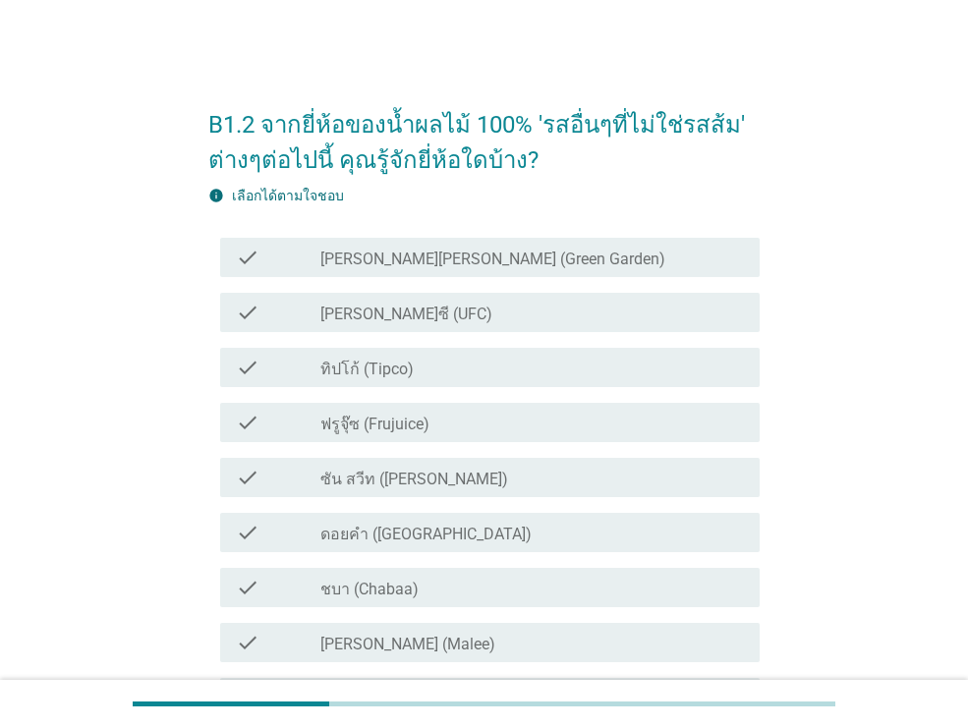
click at [426, 311] on div "check_box_outline_blank [PERSON_NAME]ซี (UFC)" at bounding box center [531, 313] width 423 height 24
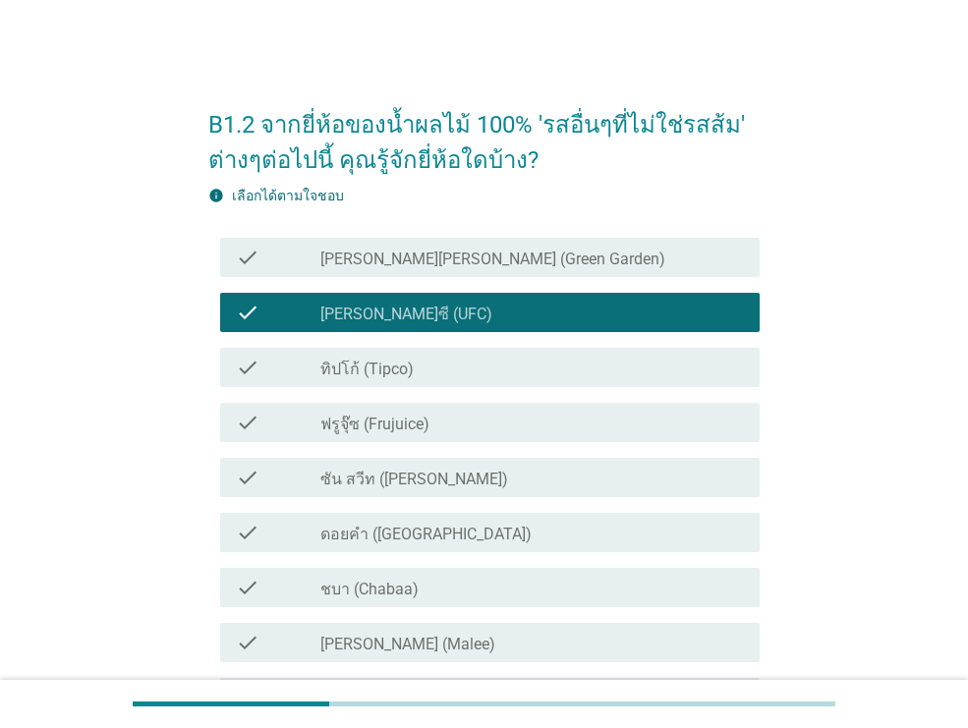
click at [425, 366] on div "check_box_outline_blank ทิปโก้ (Tipco)" at bounding box center [531, 368] width 423 height 24
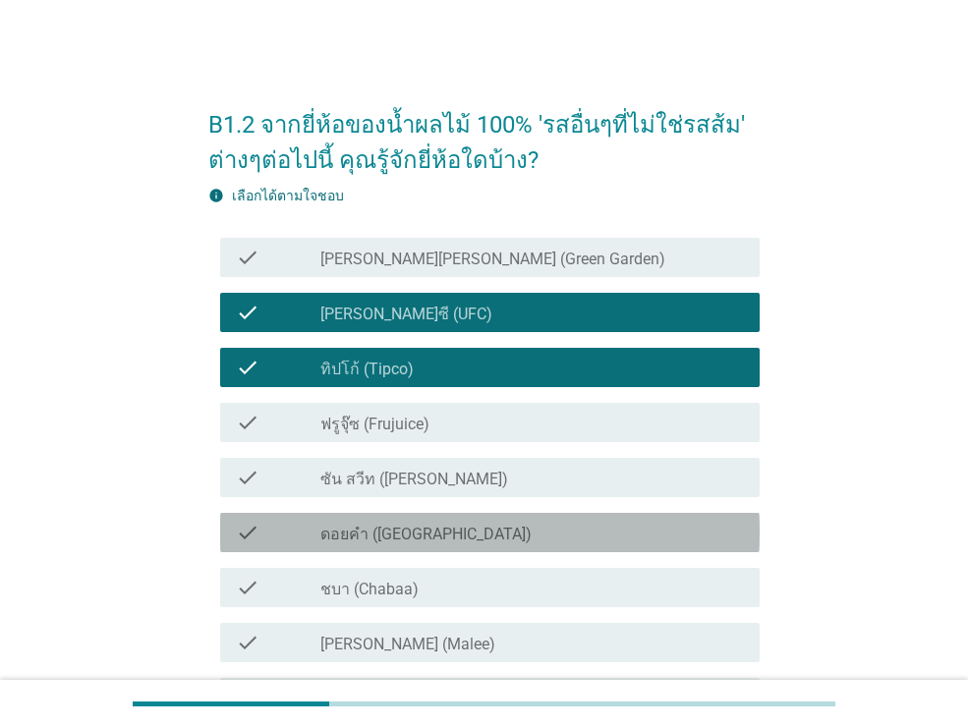
click at [454, 530] on label "ดอยคำ ([GEOGRAPHIC_DATA])" at bounding box center [425, 535] width 211 height 20
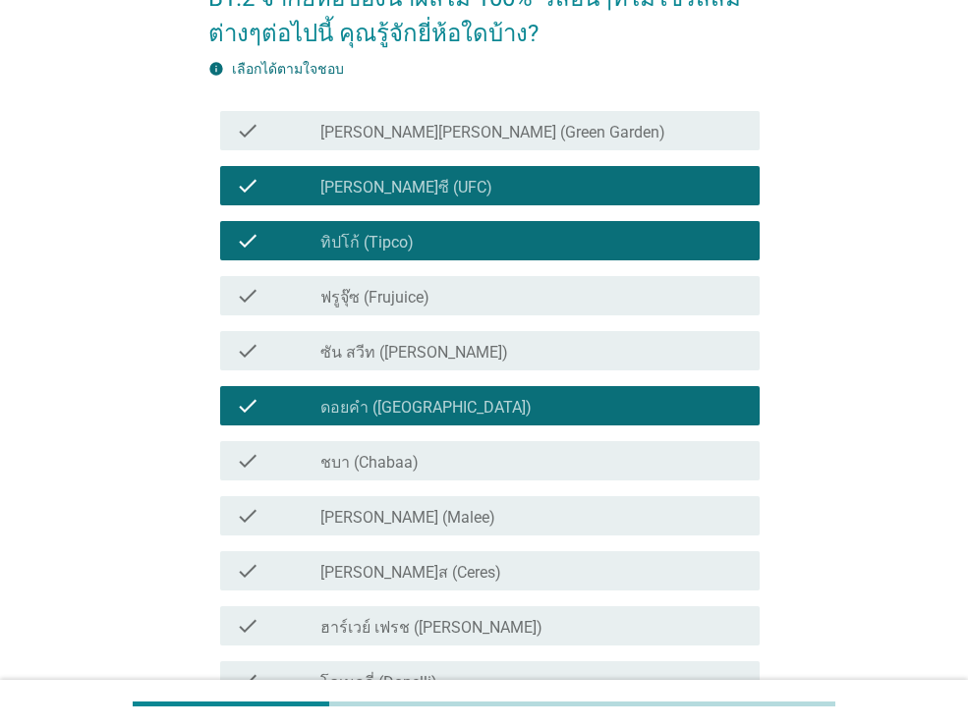
scroll to position [139, 0]
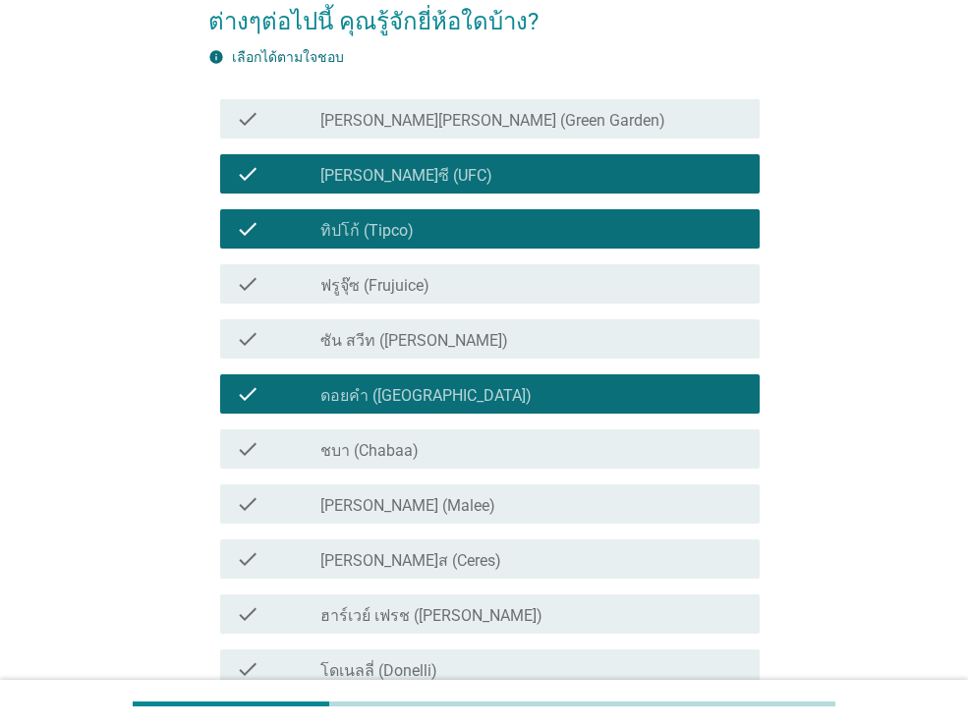
click at [437, 451] on div "check_box_outline_blank ชบา (Chabaa)" at bounding box center [531, 449] width 423 height 24
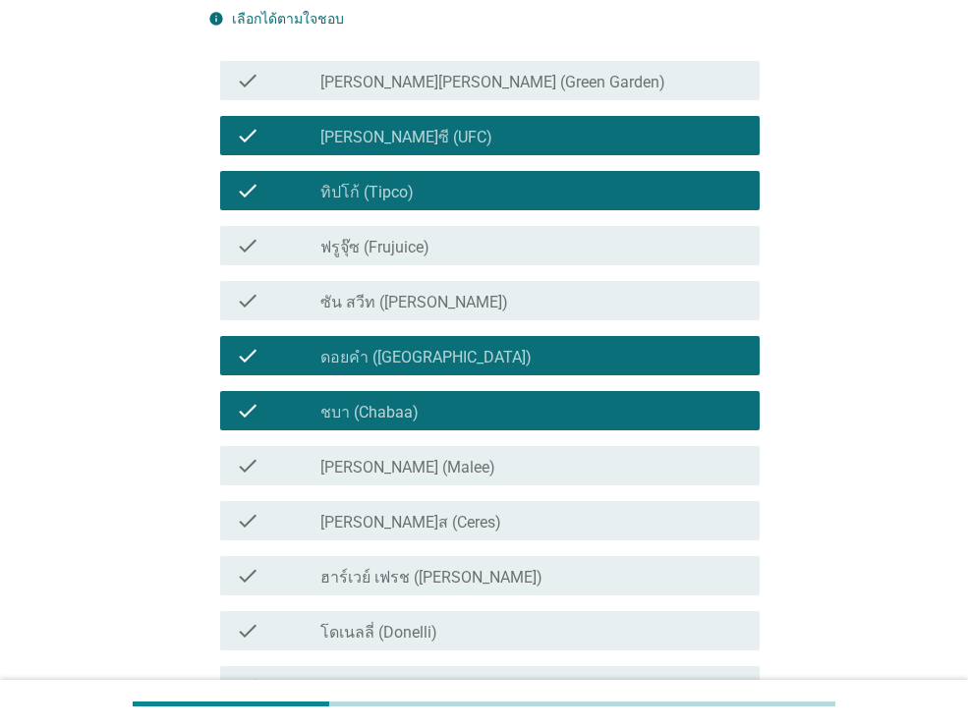
click at [435, 470] on div "check_box_outline_blank [PERSON_NAME] (Malee)" at bounding box center [531, 466] width 423 height 24
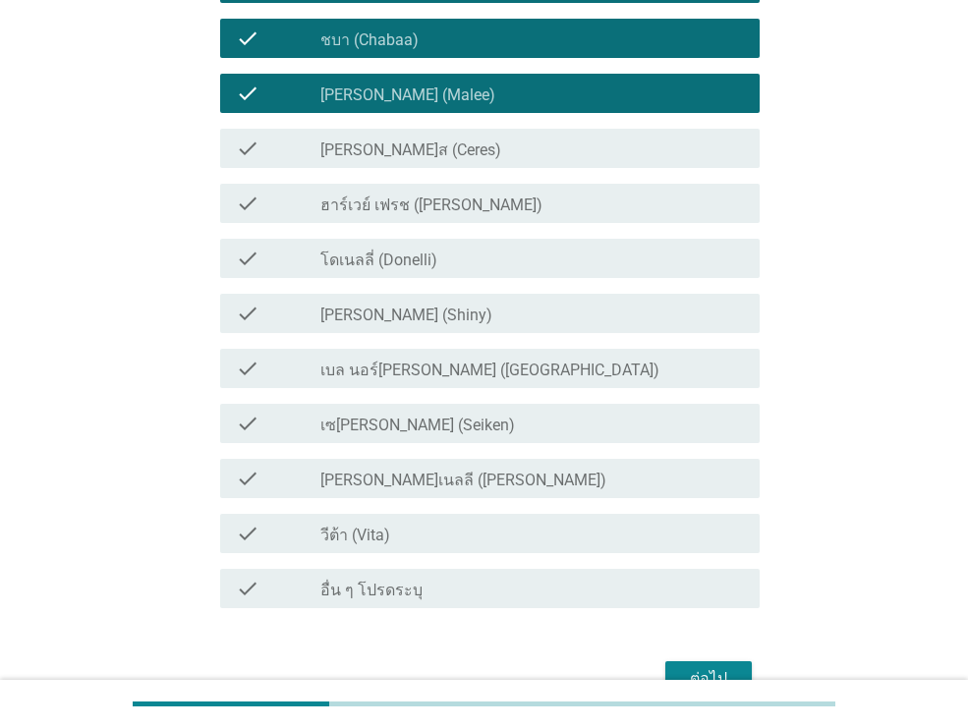
scroll to position [568, 0]
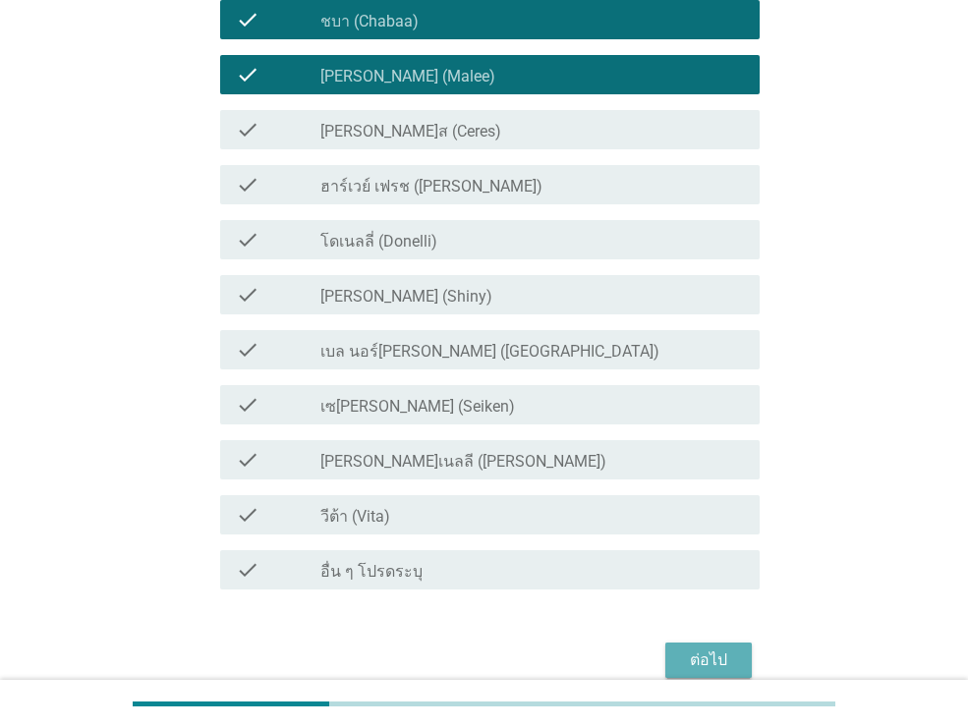
drag, startPoint x: 731, startPoint y: 657, endPoint x: 725, endPoint y: 628, distance: 30.1
click at [731, 657] on div "ต่อไป" at bounding box center [708, 660] width 55 height 24
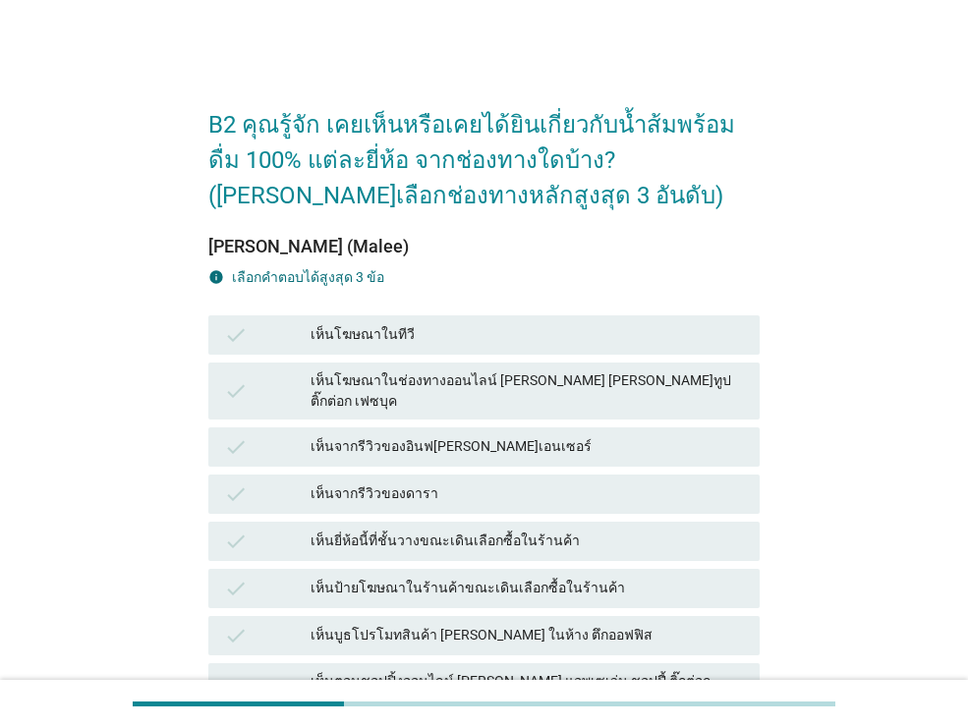
click at [501, 384] on div "เห็นโฆษณาในช่องทางออนไลน์ [PERSON_NAME] [PERSON_NAME]ทูป ติ๊กต่อก เฟซบุค" at bounding box center [526, 390] width 433 height 41
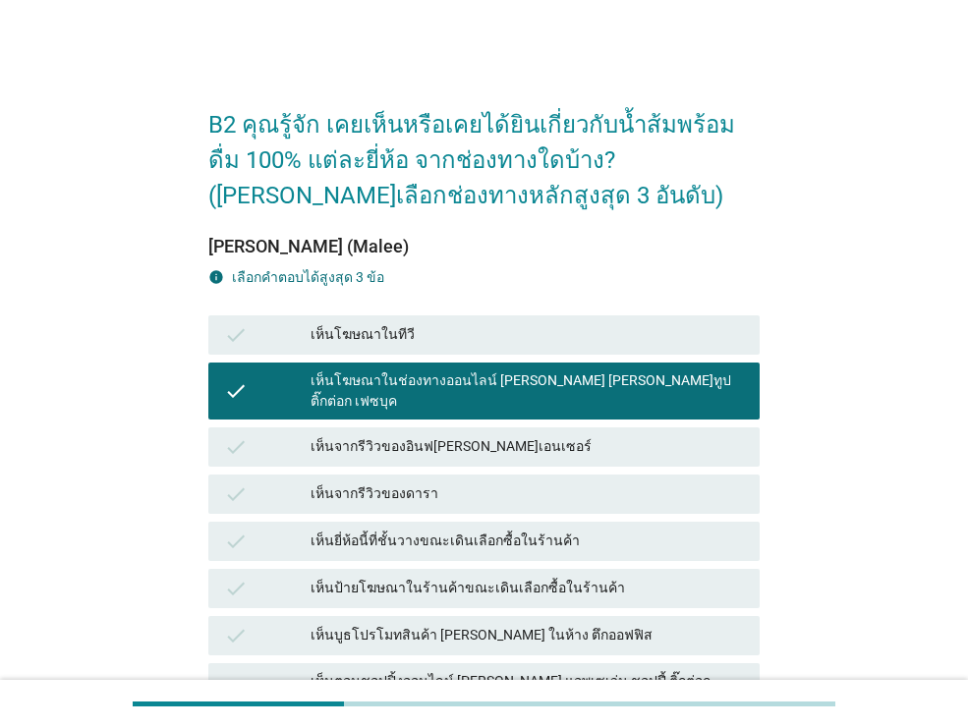
click at [504, 435] on div "เห็นจากรีวิวของอินฟ[PERSON_NAME]เอนเซอร์" at bounding box center [526, 447] width 433 height 24
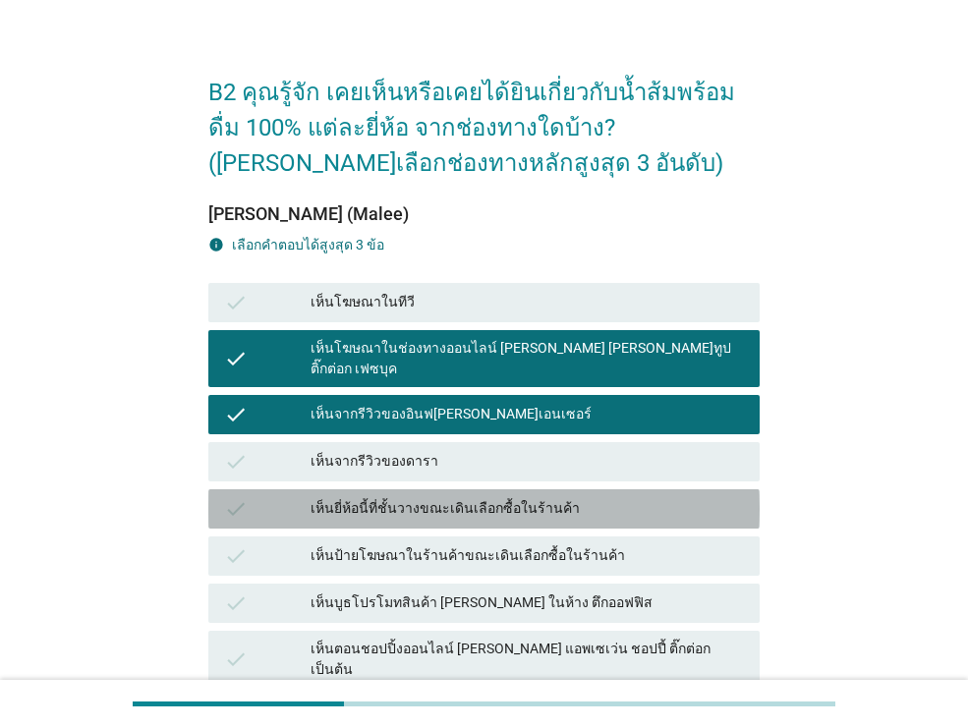
click at [591, 500] on div "เห็นยี่ห้อนี้ที่ชั้นวางขณะเดินเลือกซื้อในร้านค้า" at bounding box center [526, 509] width 433 height 24
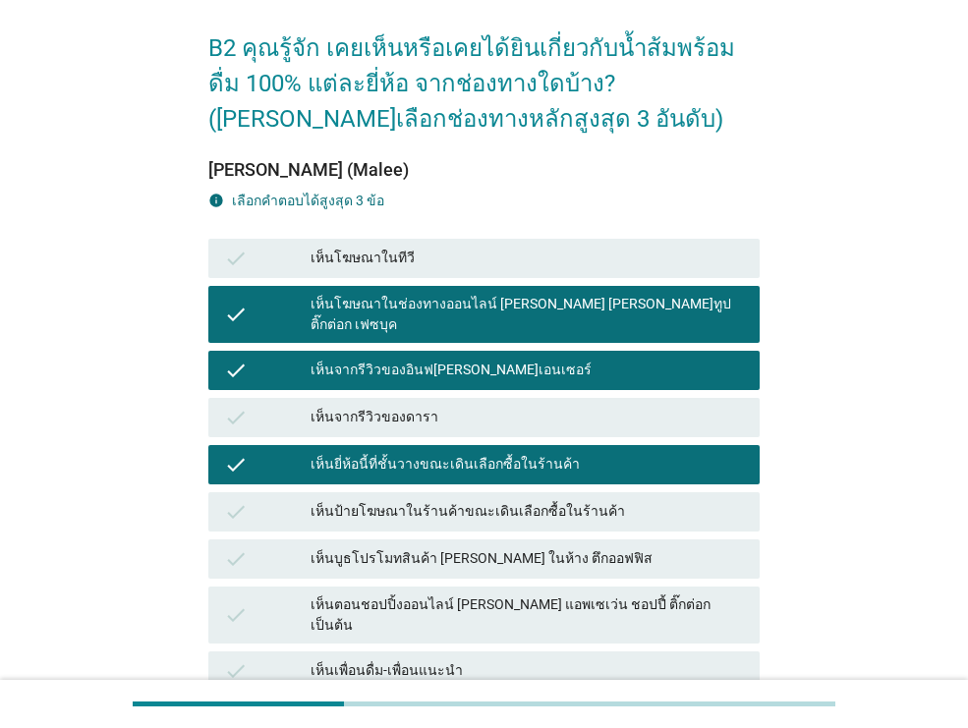
click at [592, 500] on div "เห็นป้ายโฆษณาในร้านค้าขณะเดินเลือกซื้อในร้านค้า" at bounding box center [526, 512] width 433 height 24
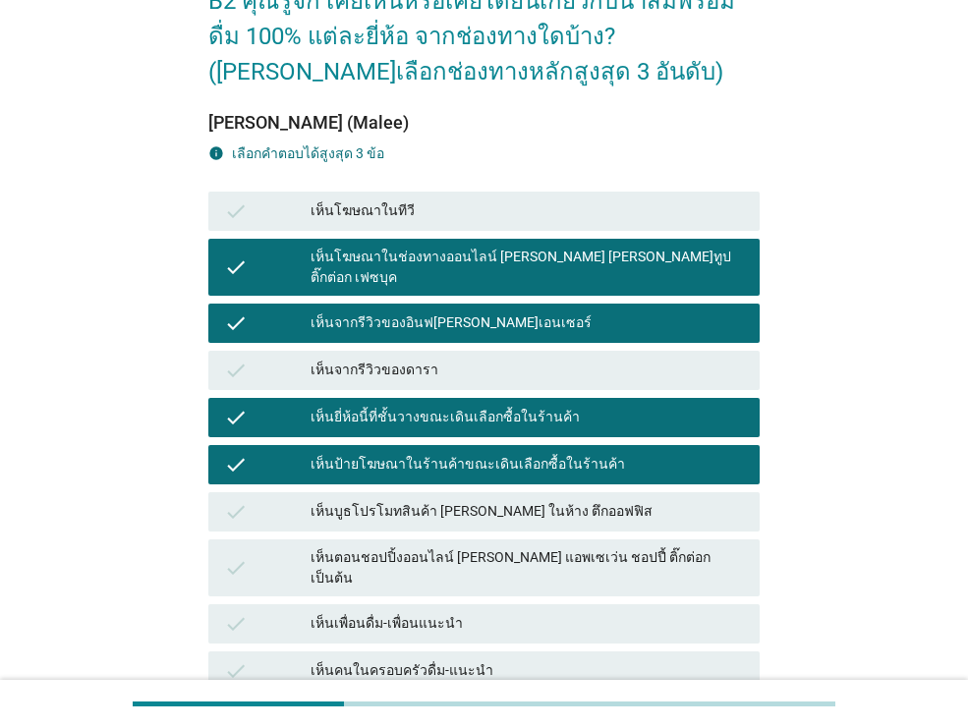
scroll to position [144, 0]
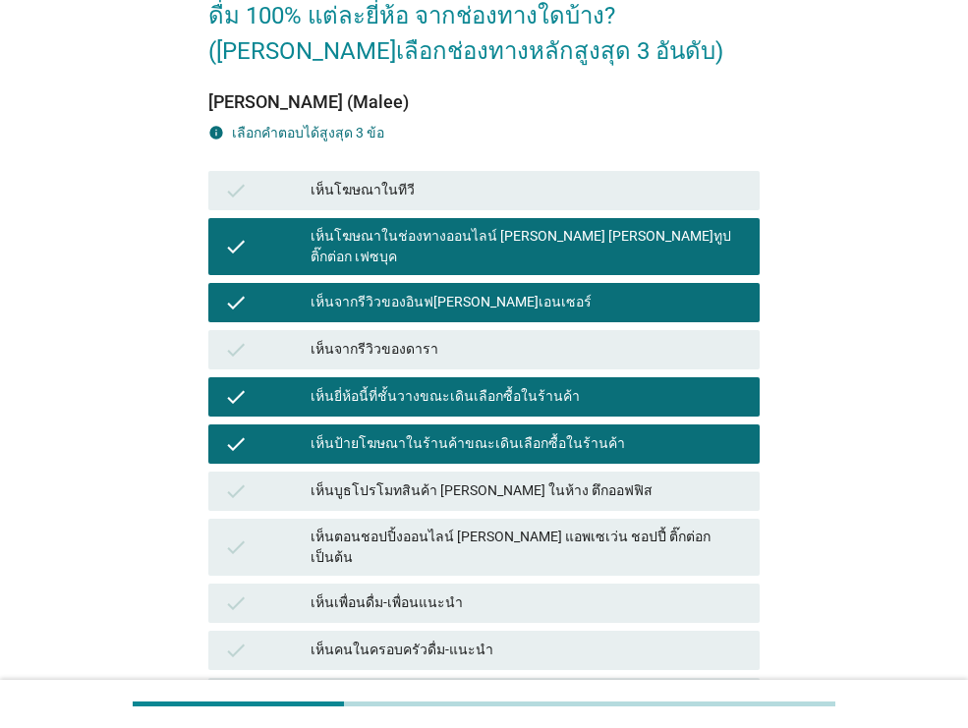
click at [587, 527] on div "เห็นตอนชอปปิ้งออนไลน์ [PERSON_NAME] แอพเซเว่น ชอปปี้ ติ๊กต่อก เป็นต้น" at bounding box center [526, 547] width 433 height 41
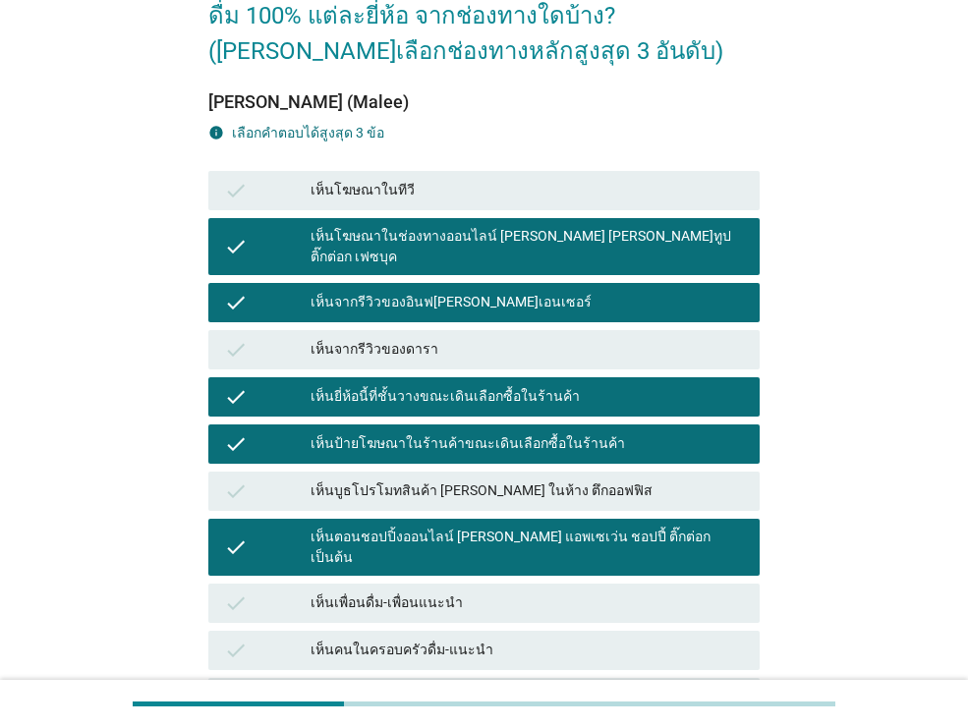
click at [589, 479] on div "เห็นบูธโปรโมทสินค้า [PERSON_NAME] ในห้าง ตึกออฟฟิส" at bounding box center [526, 491] width 433 height 24
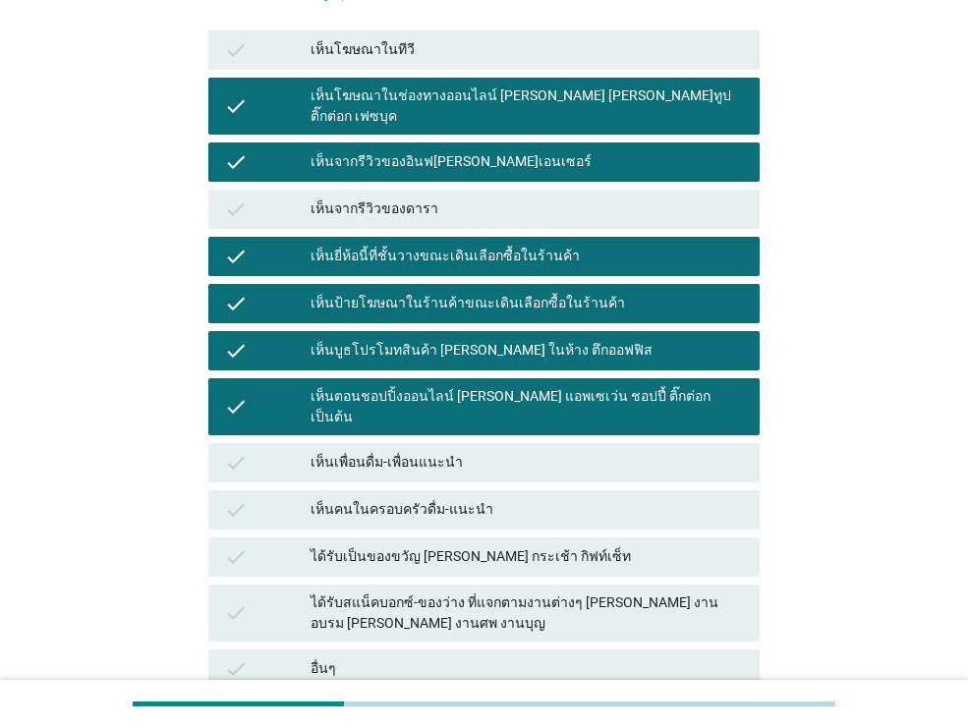
click at [589, 498] on div "เห็นคนในครอบครัวดื่ม-แนะนำ" at bounding box center [526, 510] width 433 height 24
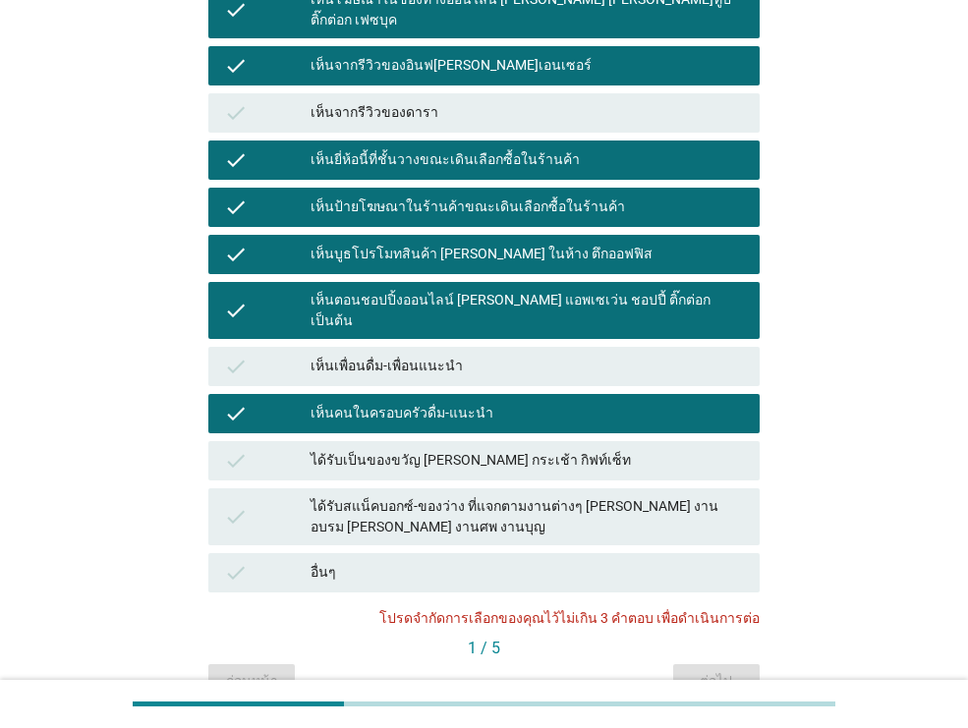
scroll to position [217, 0]
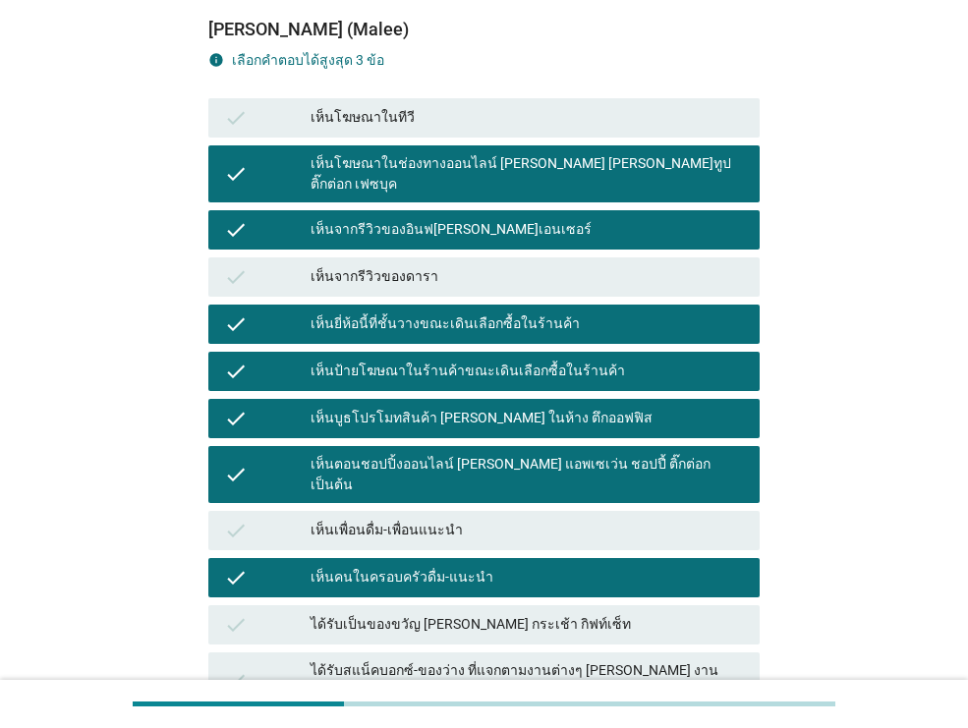
click at [540, 360] on div "เห็นป้ายโฆษณาในร้านค้าขณะเดินเลือกซื้อในร้านค้า" at bounding box center [526, 372] width 433 height 24
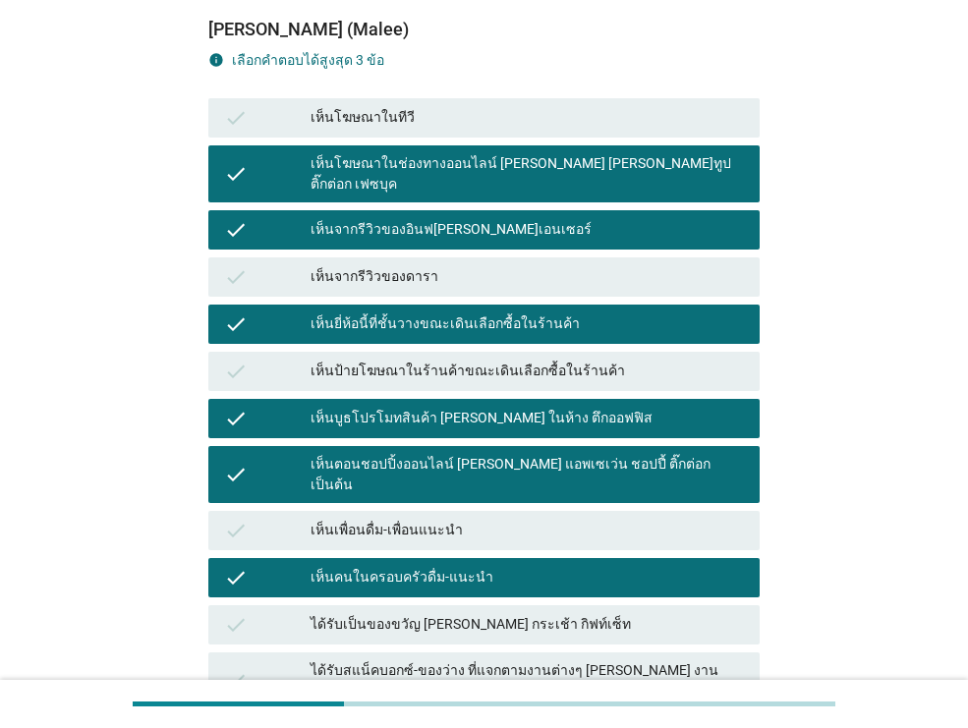
click at [539, 454] on div "เห็นตอนชอปปิ้งออนไลน์ [PERSON_NAME] แอพเซเว่น ชอปปี้ ติ๊กต่อก เป็นต้น" at bounding box center [526, 474] width 433 height 41
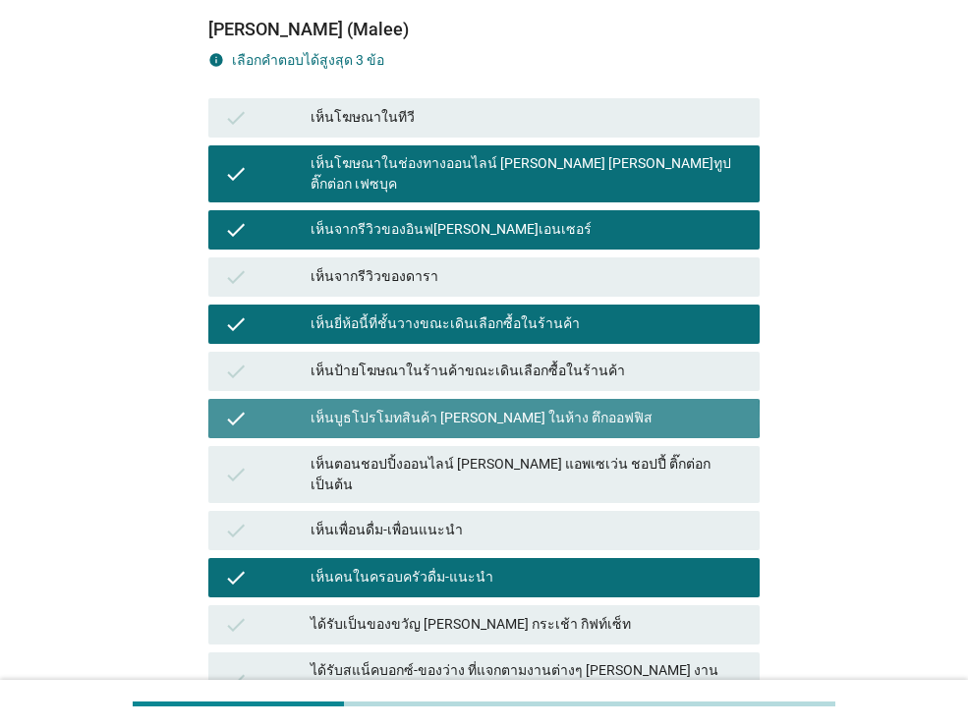
click at [547, 407] on div "เห็นบูธโปรโมทสินค้า [PERSON_NAME] ในห้าง ตึกออฟฟิส" at bounding box center [526, 419] width 433 height 24
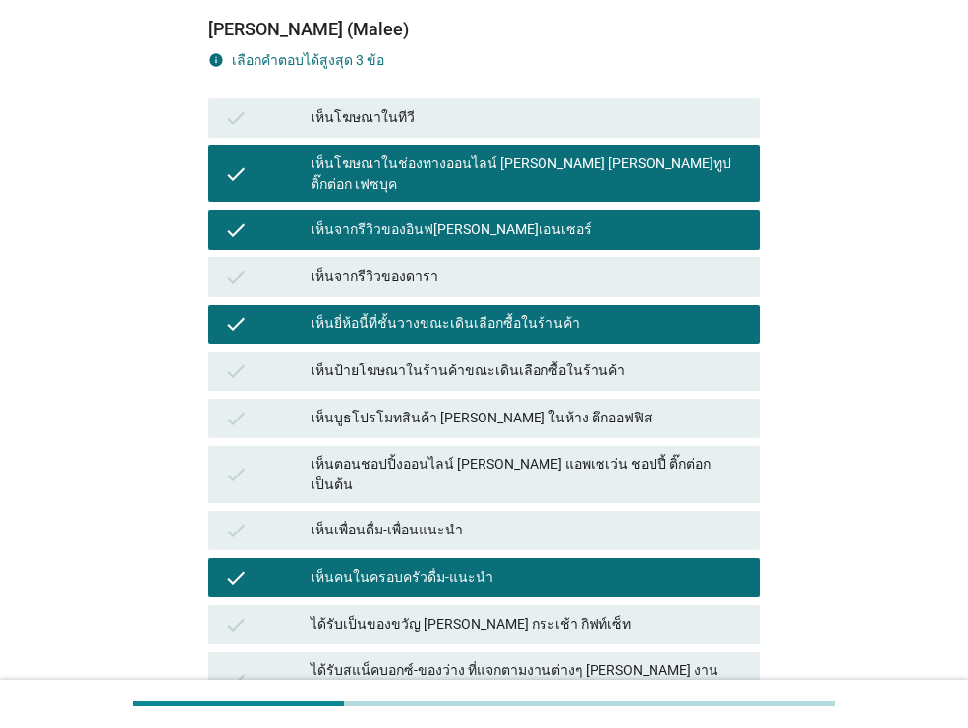
click at [505, 218] on div "เห็นจากรีวิวของอินฟ[PERSON_NAME]เอนเซอร์" at bounding box center [526, 230] width 433 height 24
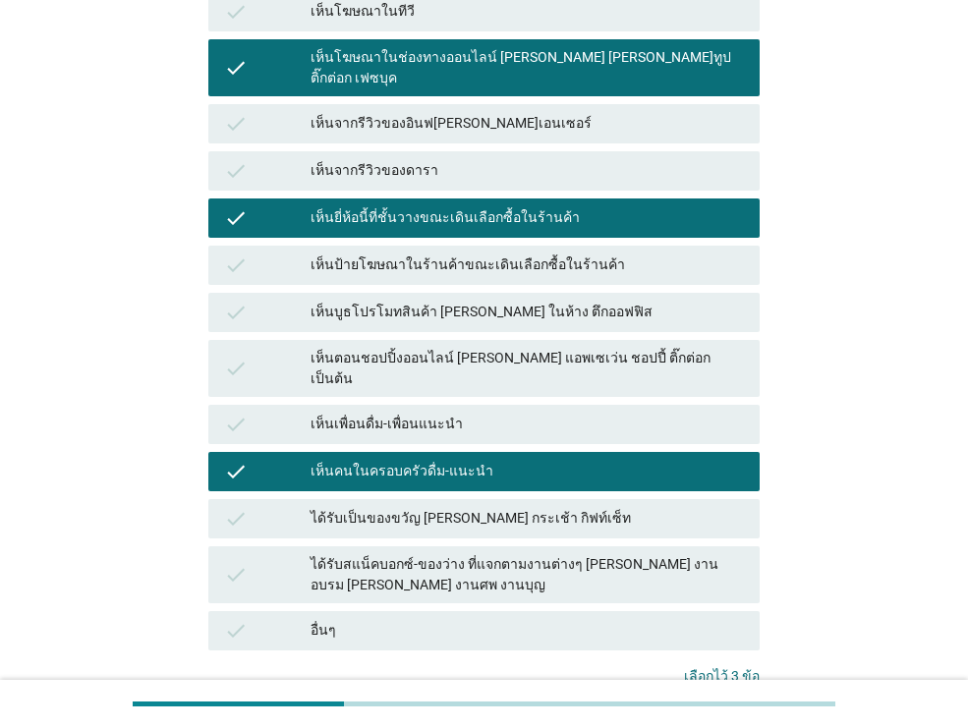
scroll to position [452, 0]
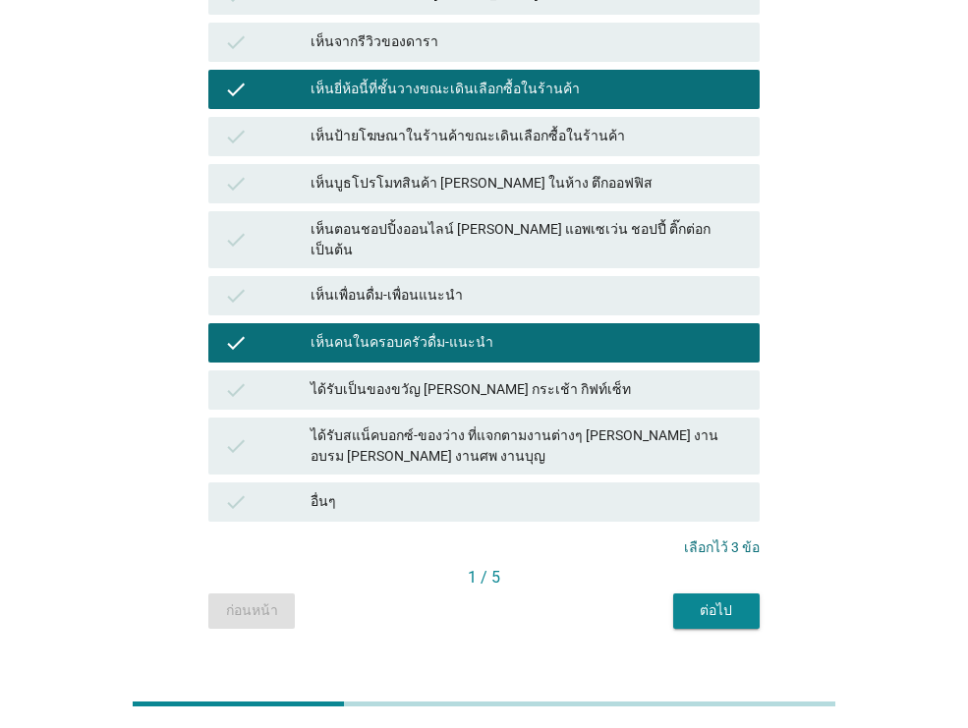
click at [712, 600] on div "ต่อไป" at bounding box center [716, 610] width 55 height 21
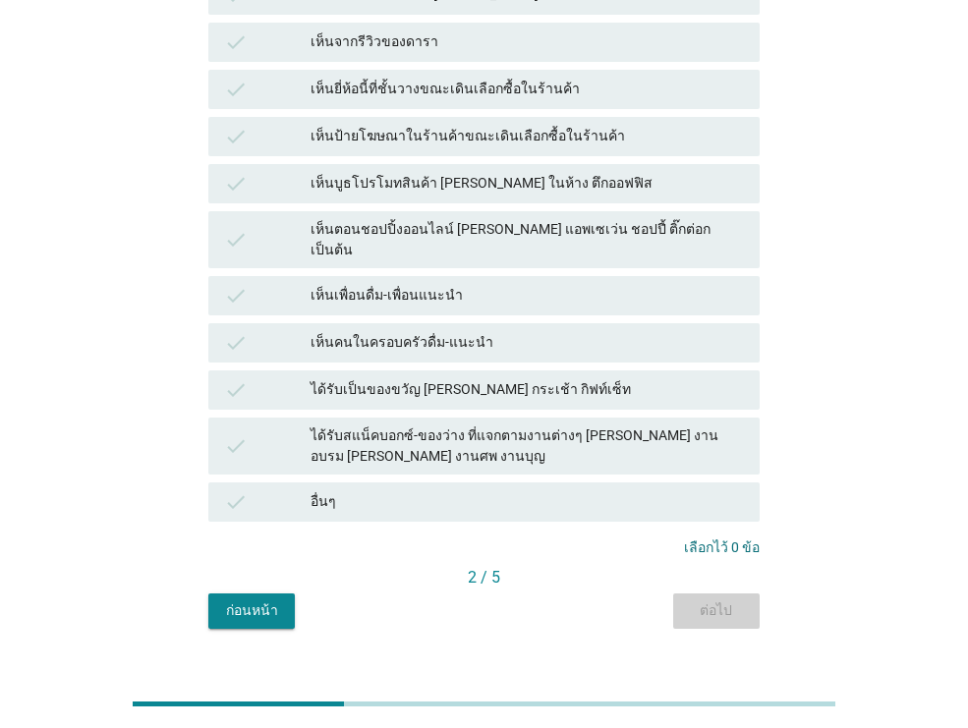
scroll to position [0, 0]
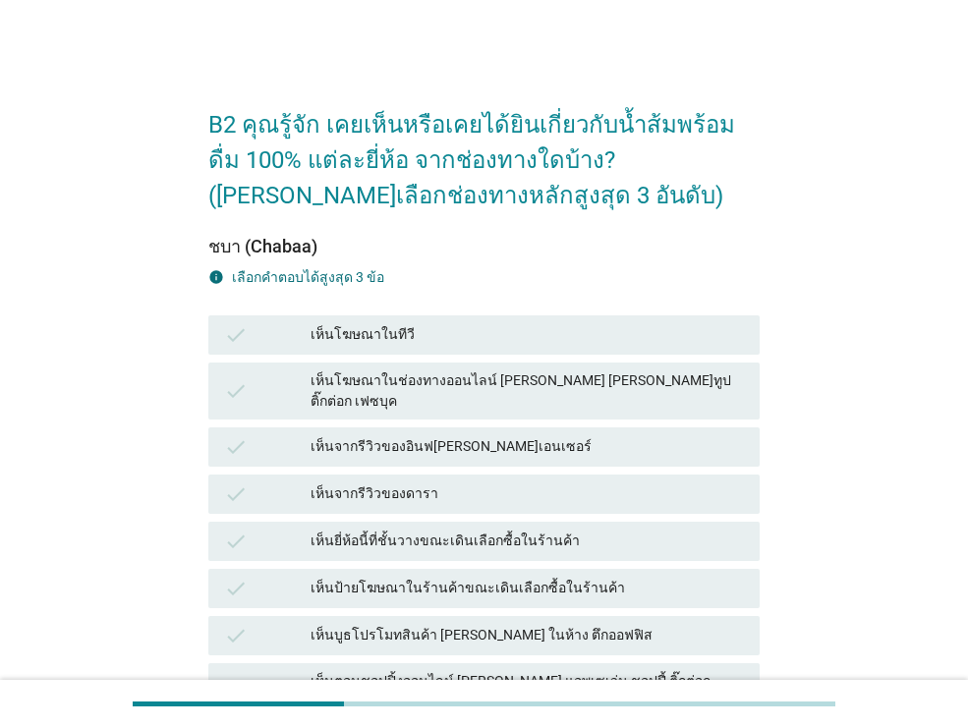
click at [523, 373] on div "เห็นโฆษณาในช่องทางออนไลน์ [PERSON_NAME] [PERSON_NAME]ทูป ติ๊กต่อก เฟซบุค" at bounding box center [526, 390] width 433 height 41
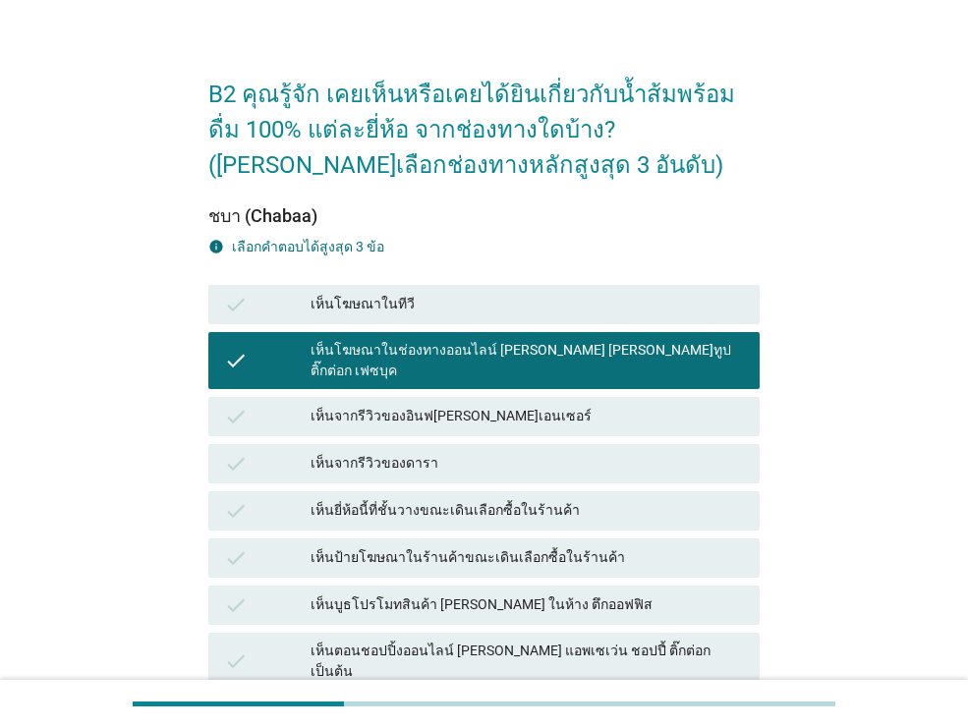
scroll to position [4, 0]
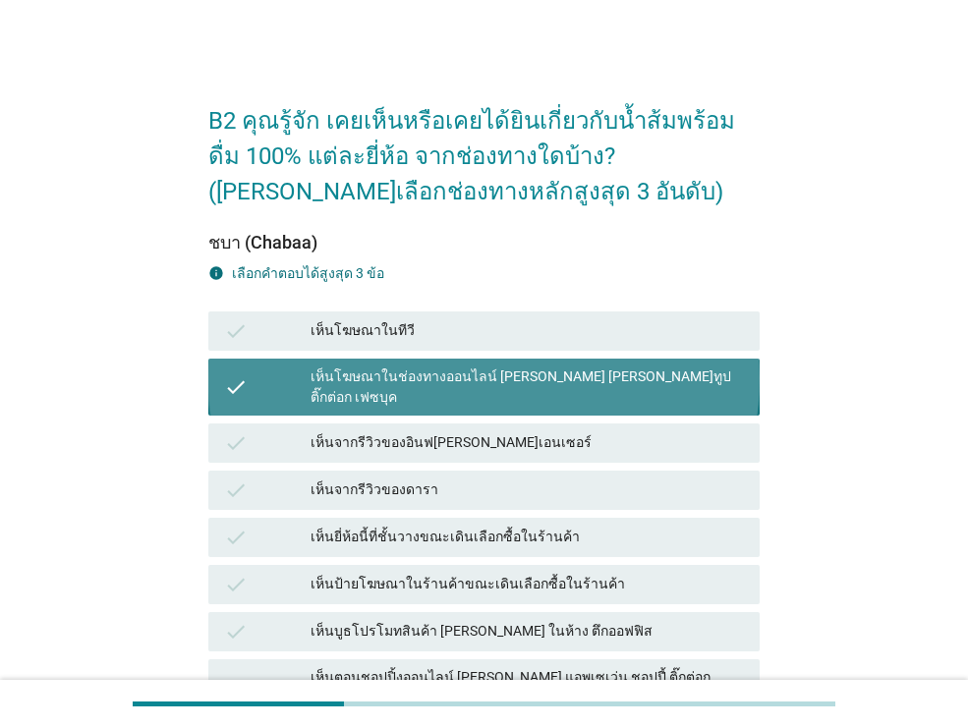
click at [576, 377] on div "เห็นโฆษณาในช่องทางออนไลน์ [PERSON_NAME] [PERSON_NAME]ทูป ติ๊กต่อก เฟซบุค" at bounding box center [526, 386] width 433 height 41
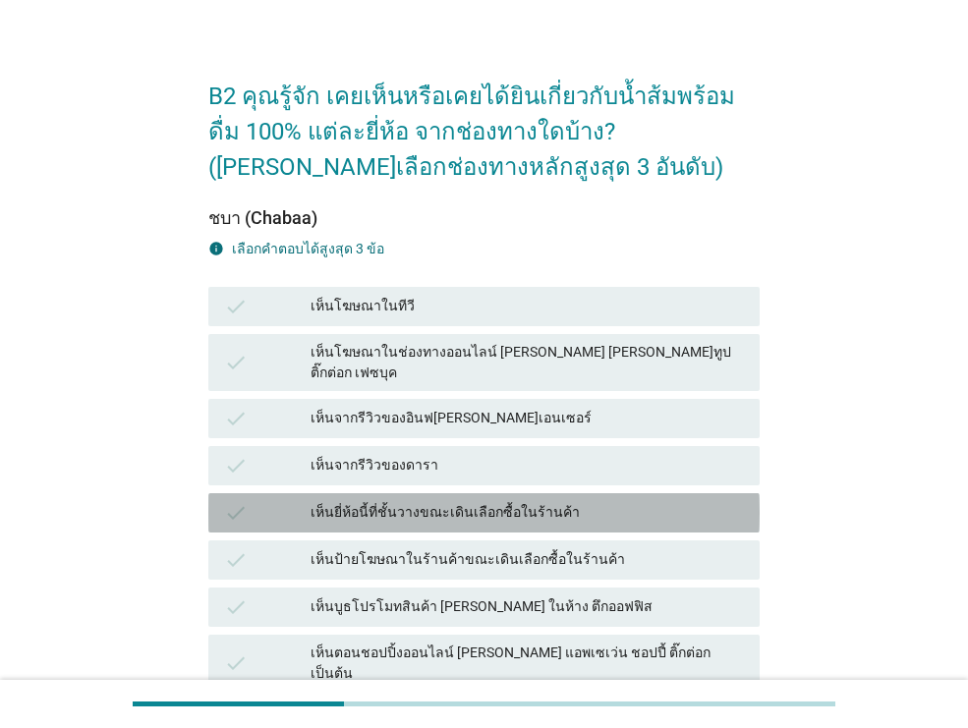
click at [586, 493] on div "check เห็นยี่ห้อนี้ที่ชั้นวางขณะเดินเลือกซื้อในร้านค้า" at bounding box center [483, 512] width 551 height 39
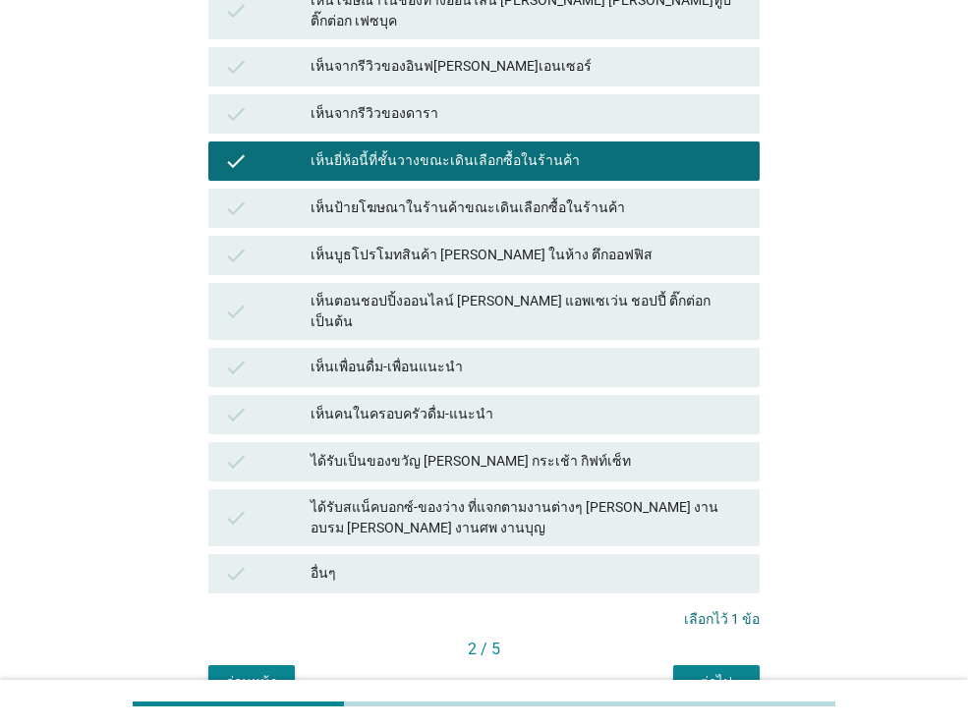
scroll to position [452, 0]
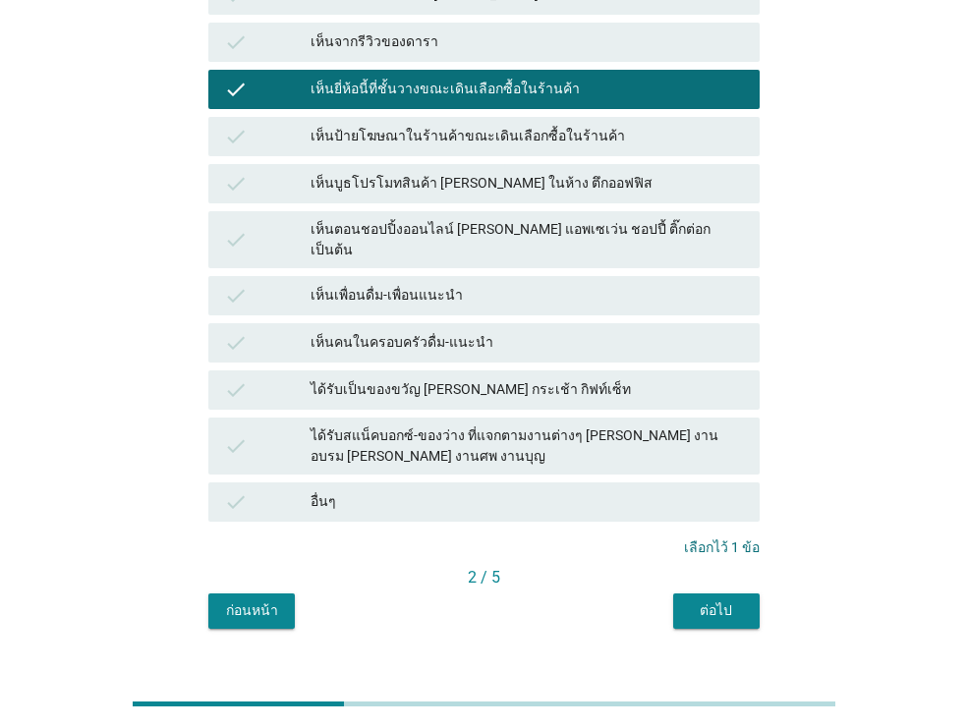
click at [731, 600] on div "ต่อไป" at bounding box center [716, 610] width 55 height 21
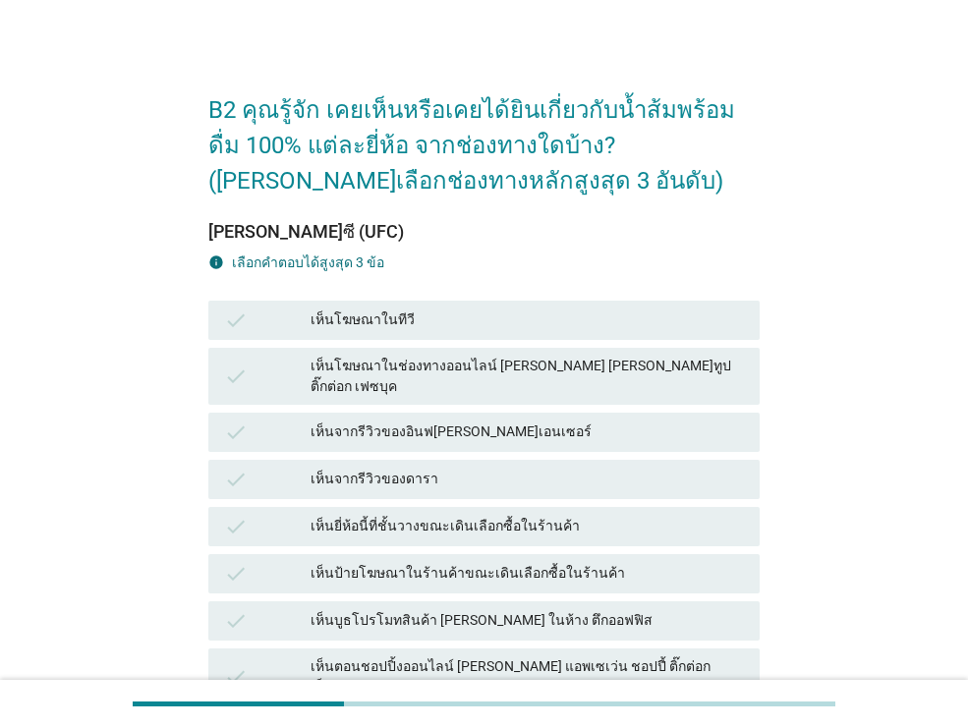
scroll to position [32, 0]
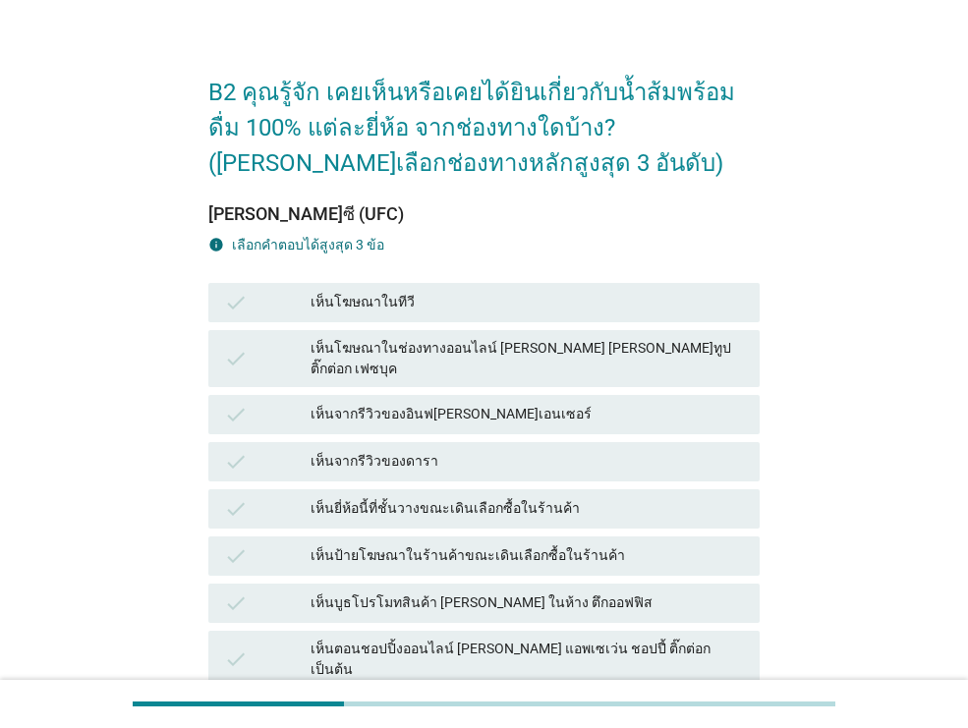
click at [519, 501] on div "เห็นยี่ห้อนี้ที่ชั้นวางขณะเดินเลือกซื้อในร้านค้า" at bounding box center [526, 509] width 433 height 24
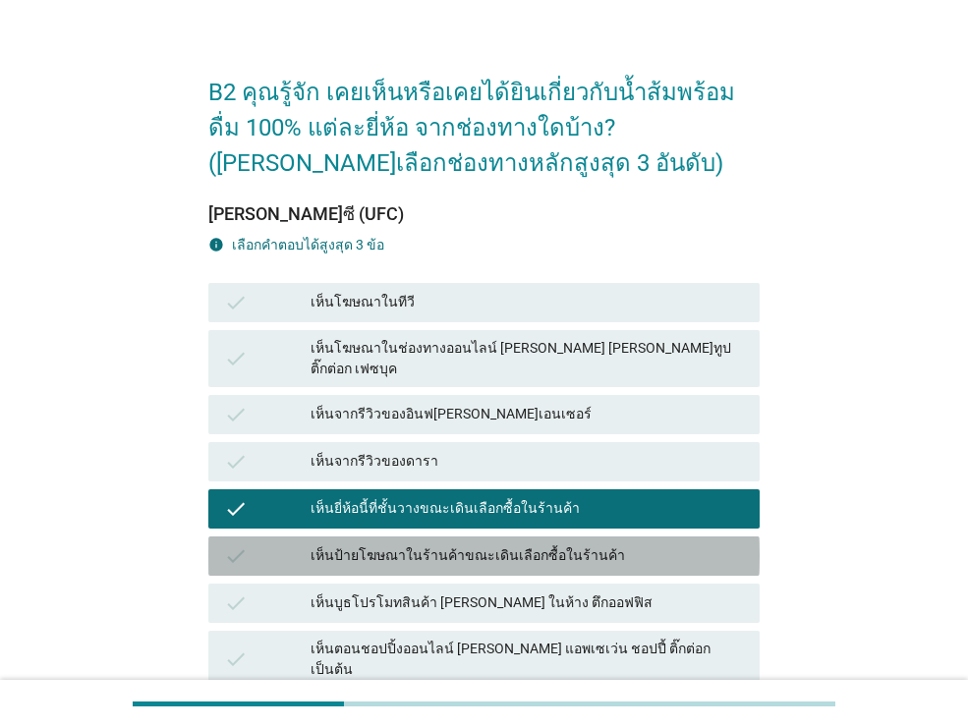
click at [537, 544] on div "เห็นป้ายโฆษณาในร้านค้าขณะเดินเลือกซื้อในร้านค้า" at bounding box center [526, 556] width 433 height 24
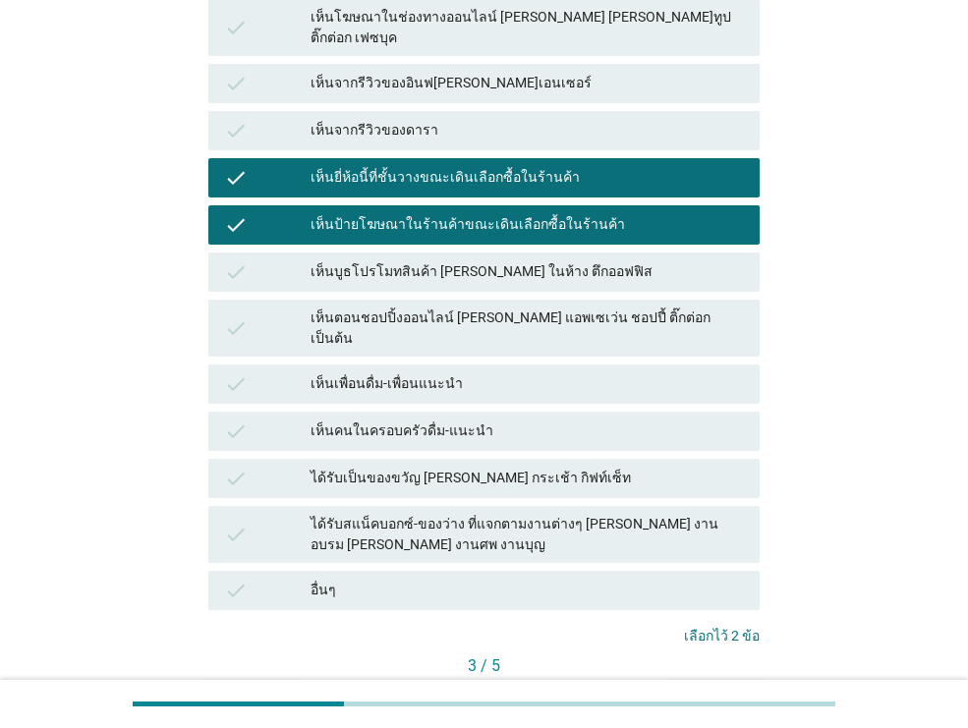
scroll to position [364, 0]
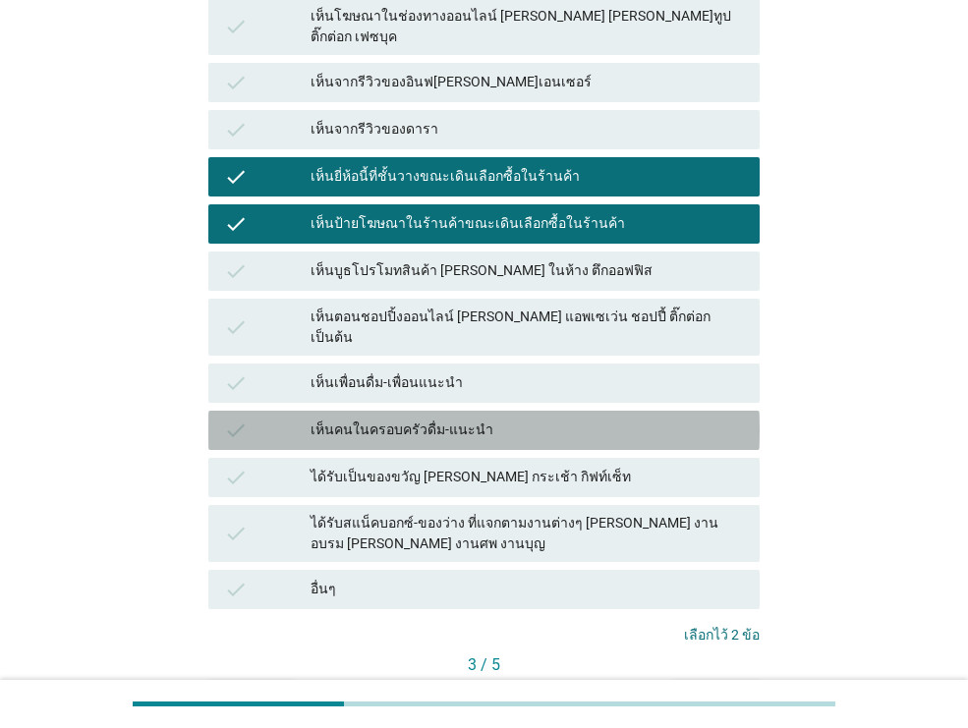
click at [586, 411] on div "check เห็นคนในครอบครัวดื่ม-แนะนำ" at bounding box center [483, 430] width 551 height 39
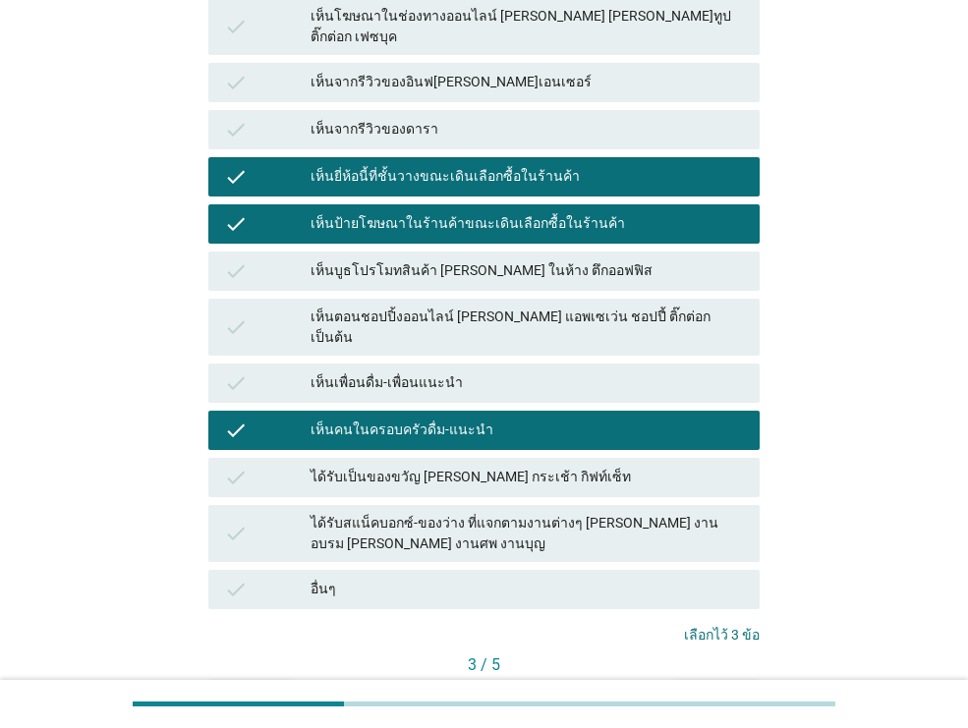
click at [687, 681] on button "ต่อไป" at bounding box center [716, 698] width 86 height 35
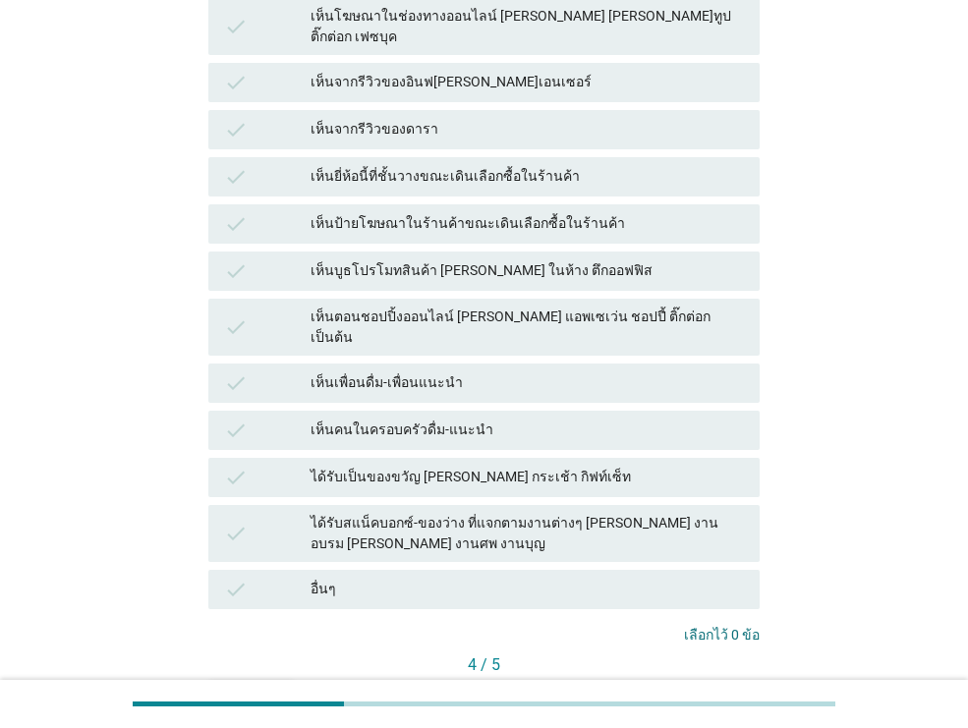
scroll to position [0, 0]
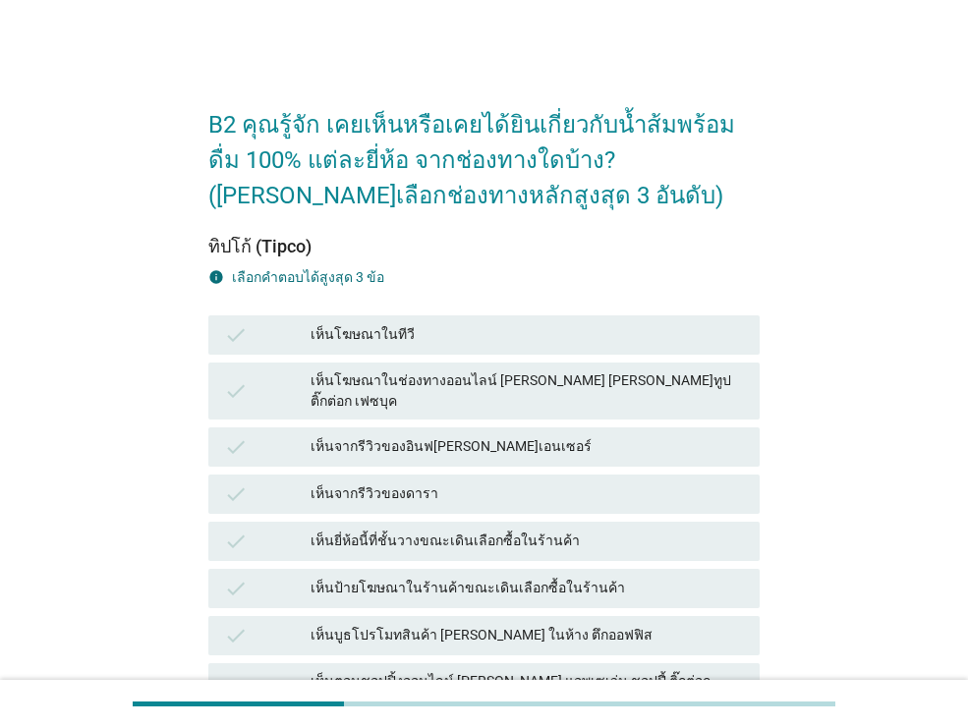
drag, startPoint x: 531, startPoint y: 367, endPoint x: 538, endPoint y: 386, distance: 19.9
click at [531, 368] on div "check เห็นโฆษณาในช่องทางออนไลน์ [PERSON_NAME] [PERSON_NAME]ทูป ติ๊กต่อก เฟซบุค" at bounding box center [483, 390] width 551 height 57
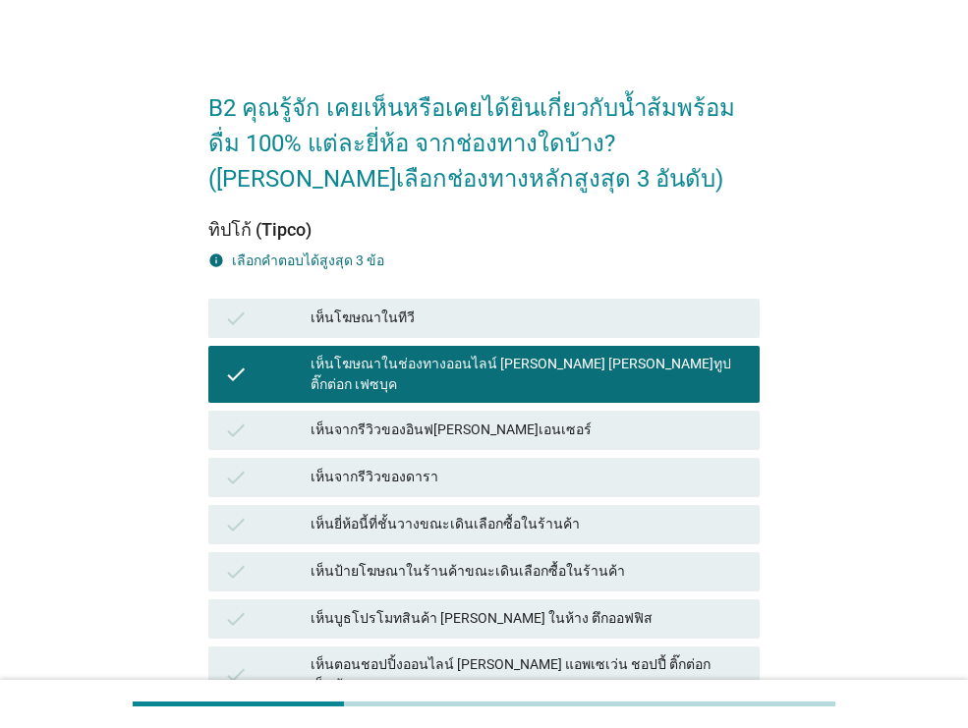
scroll to position [38, 0]
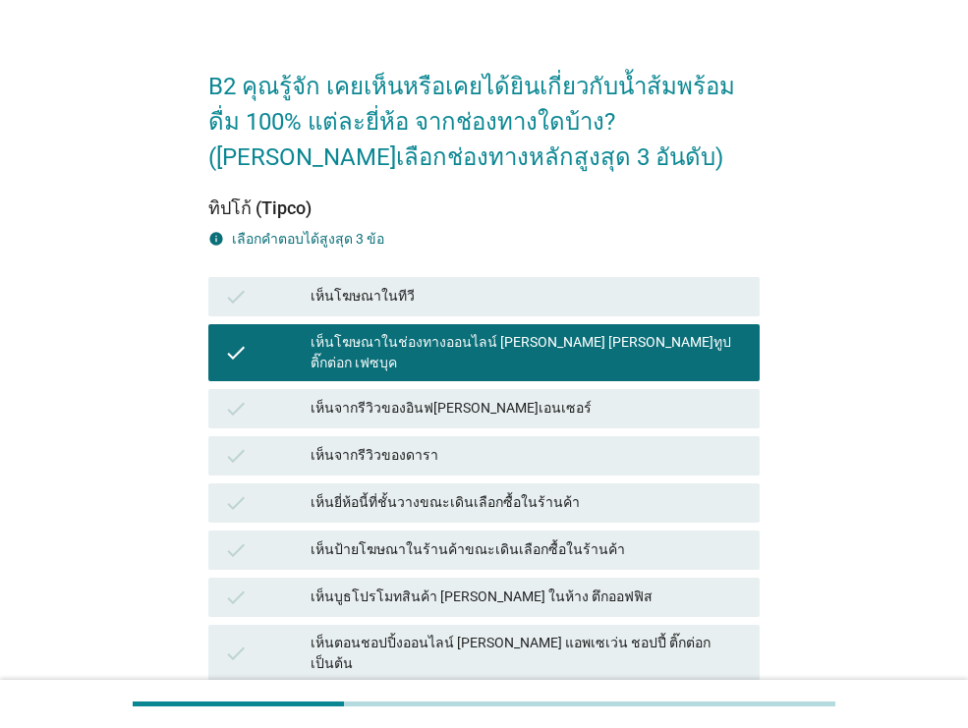
click at [636, 633] on div "เห็นตอนชอปปิ้งออนไลน์ [PERSON_NAME] แอพเซเว่น ชอปปี้ ติ๊กต่อก เป็นต้น" at bounding box center [526, 653] width 433 height 41
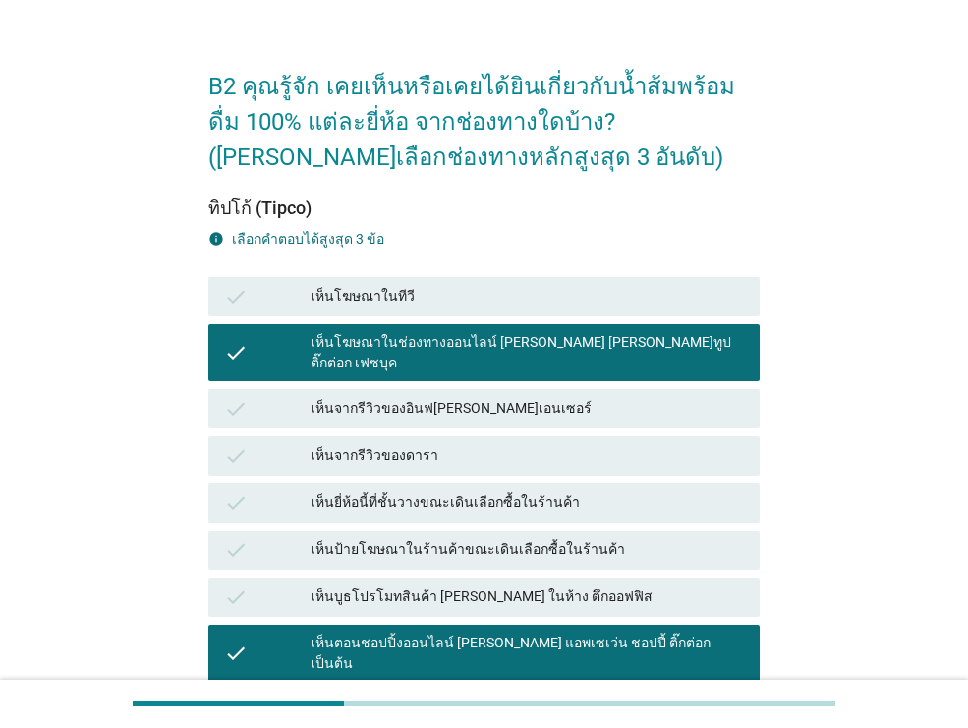
click at [591, 491] on div "เห็นยี่ห้อนี้ที่ชั้นวางขณะเดินเลือกซื้อในร้านค้า" at bounding box center [526, 503] width 433 height 24
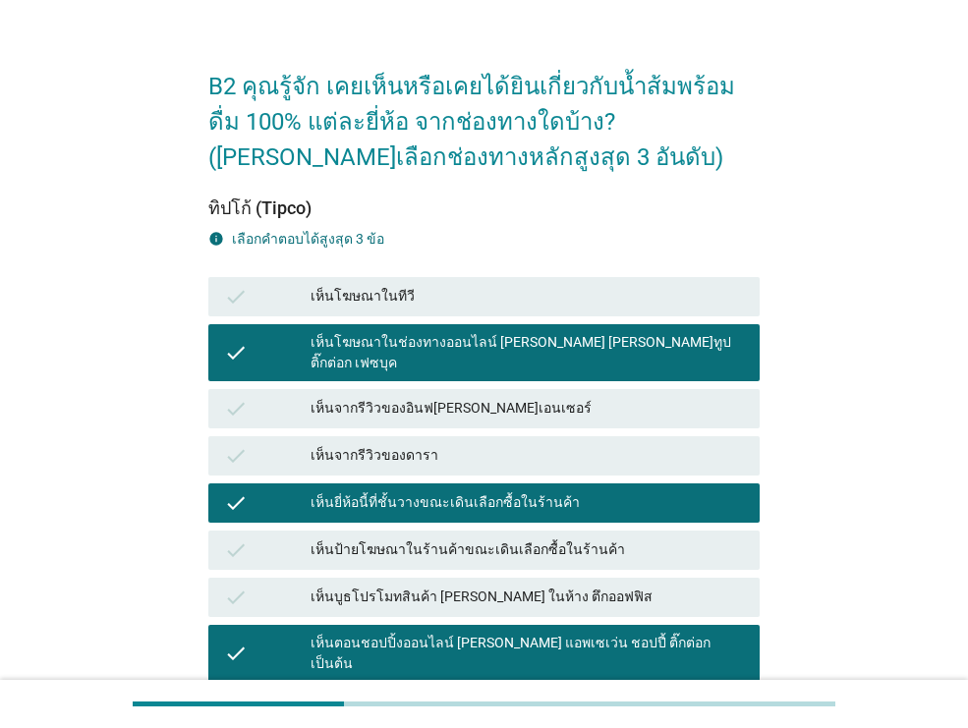
scroll to position [452, 0]
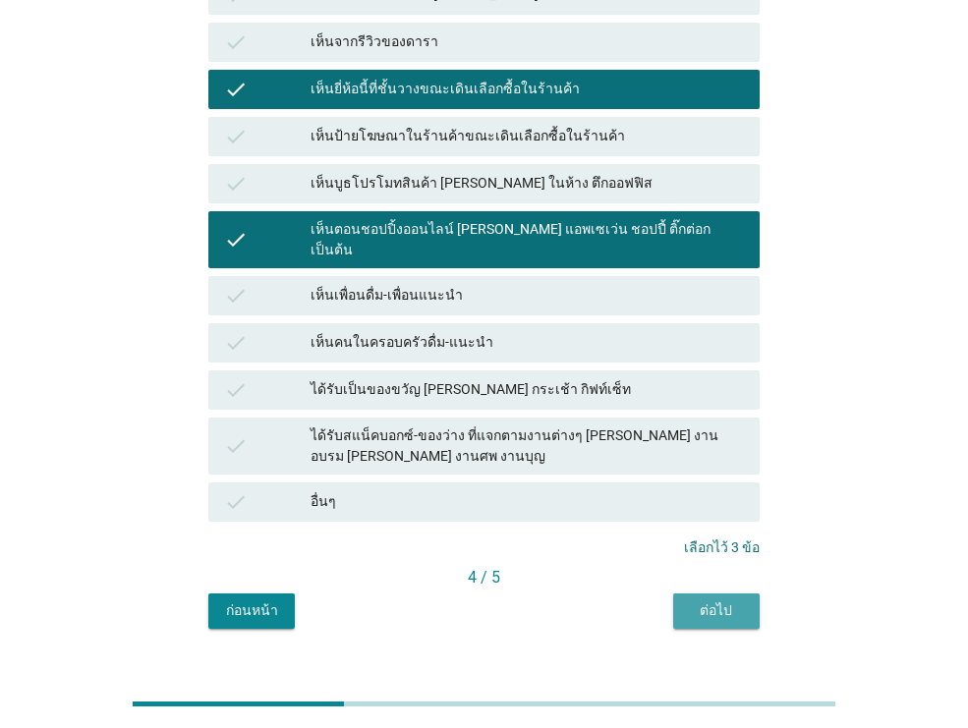
click at [695, 600] on div "ต่อไป" at bounding box center [716, 610] width 55 height 21
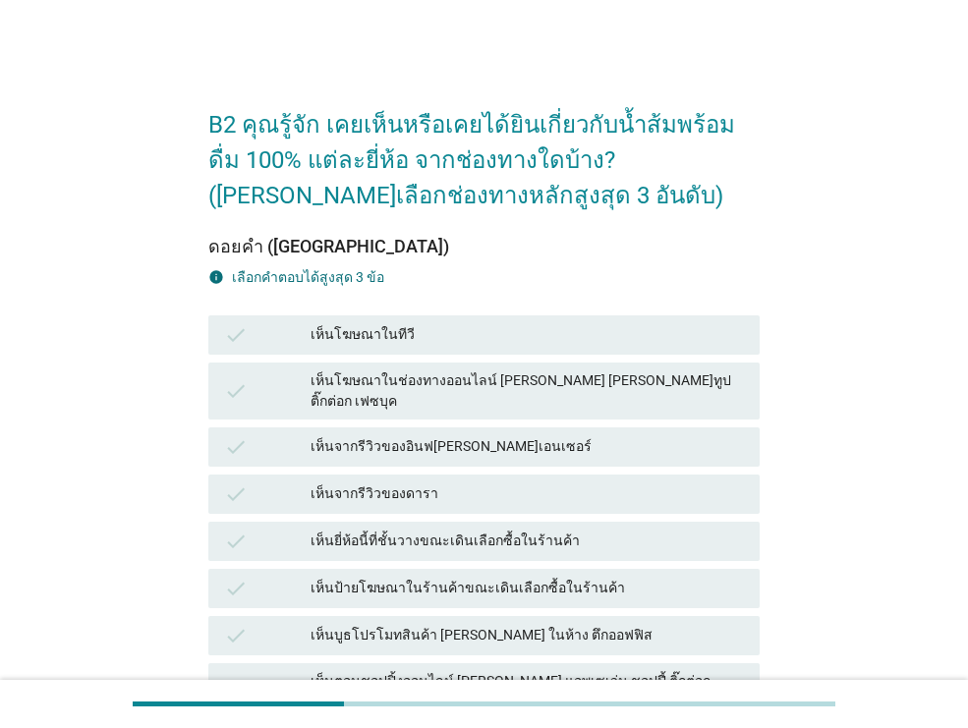
click at [490, 381] on div "เห็นโฆษณาในช่องทางออนไลน์ [PERSON_NAME] [PERSON_NAME]ทูป ติ๊กต่อก เฟซบุค" at bounding box center [526, 390] width 433 height 41
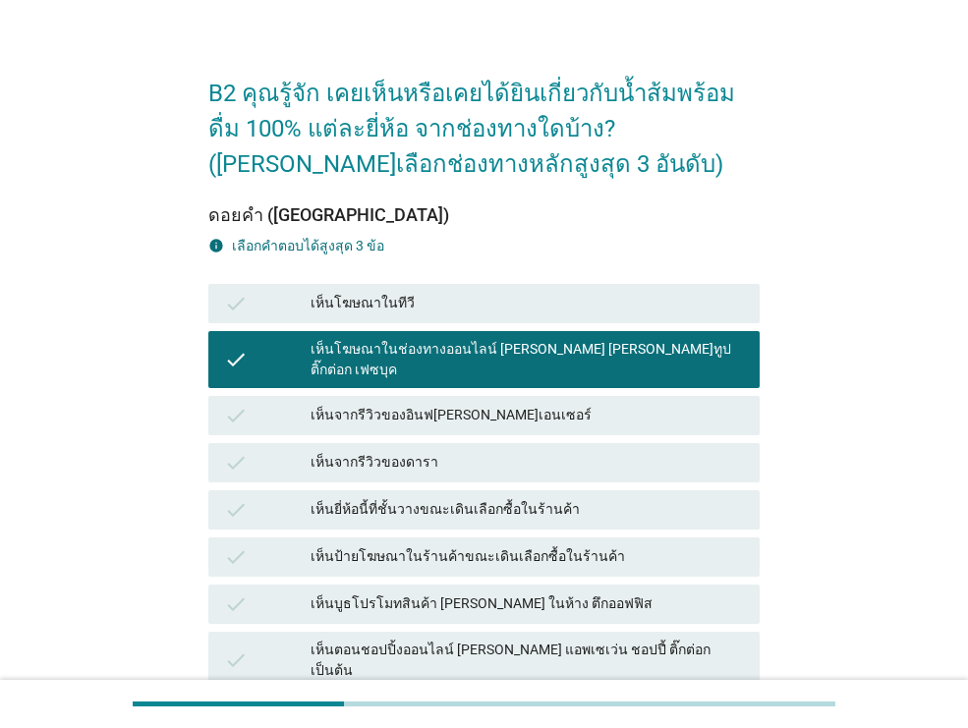
click at [586, 414] on div "check เห็นจากรีวิวของอินฟ[PERSON_NAME]เอนเซอร์" at bounding box center [483, 415] width 551 height 39
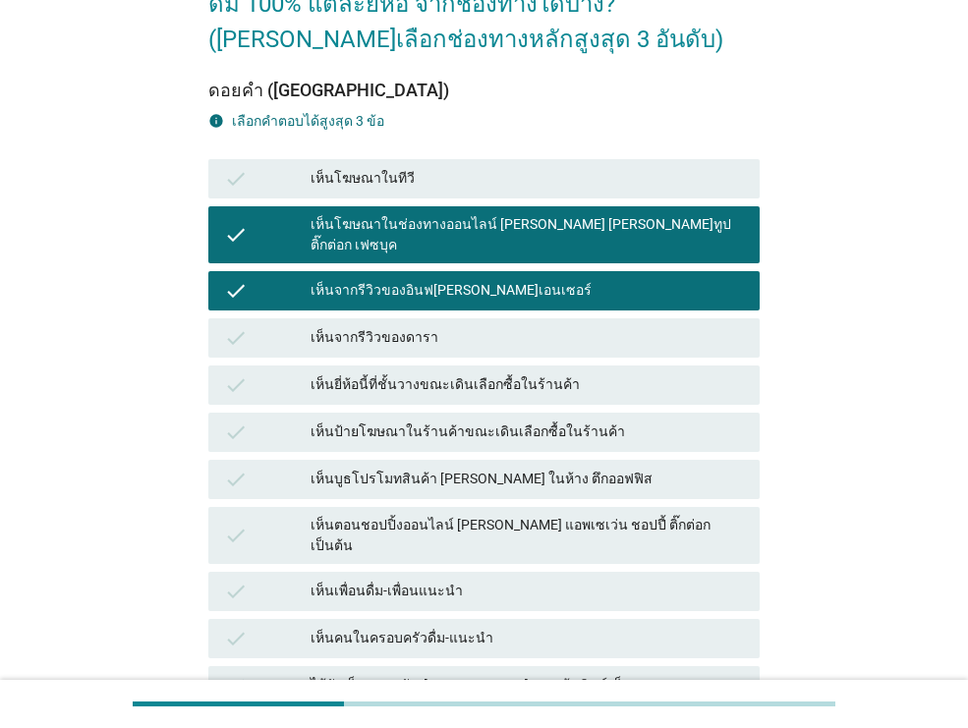
scroll to position [171, 0]
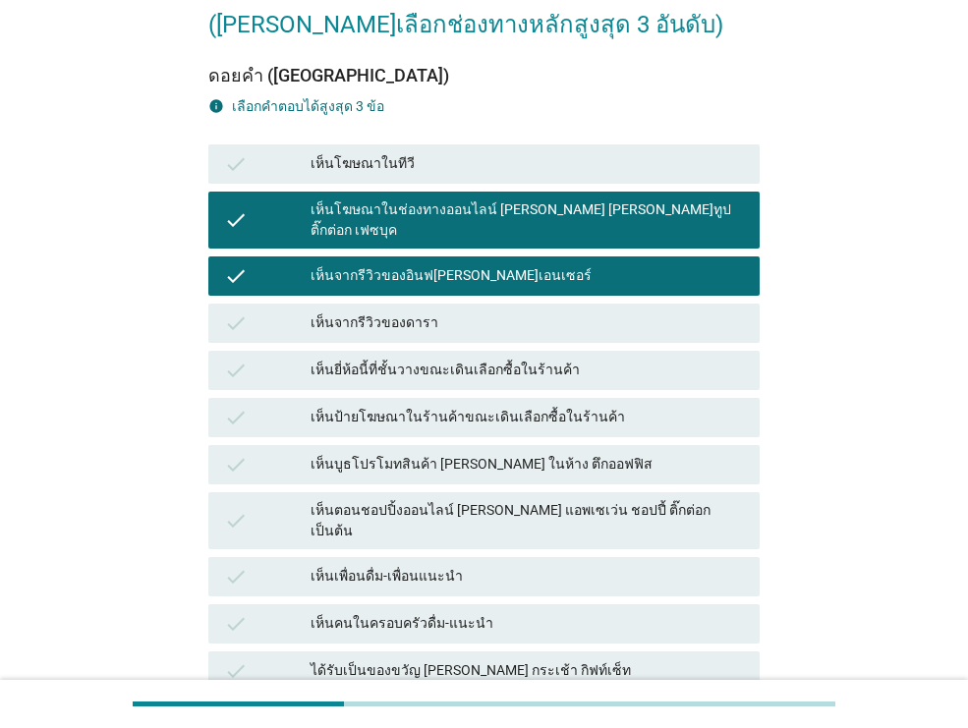
click at [532, 406] on div "เห็นป้ายโฆษณาในร้านค้าขณะเดินเลือกซื้อในร้านค้า" at bounding box center [526, 418] width 433 height 24
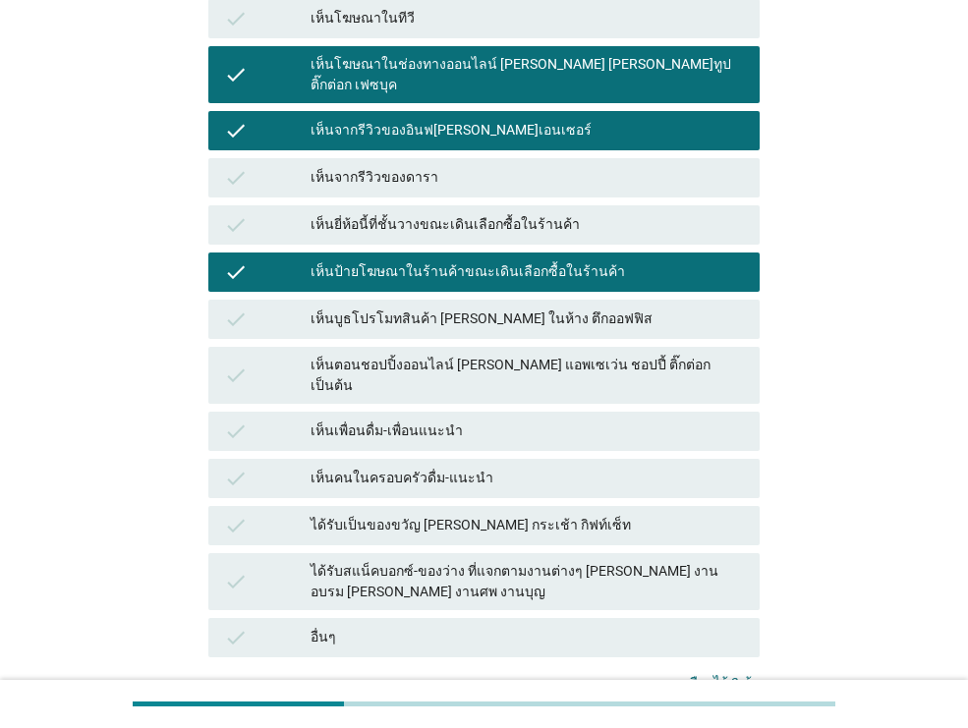
scroll to position [452, 0]
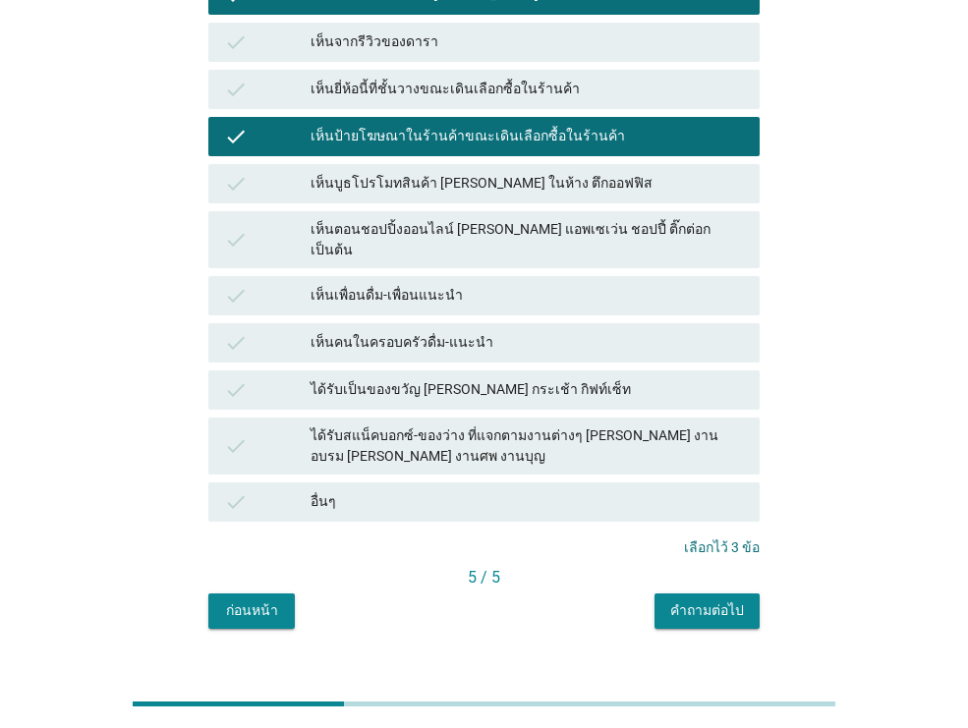
click at [754, 593] on button "คำถามต่อไป" at bounding box center [706, 610] width 105 height 35
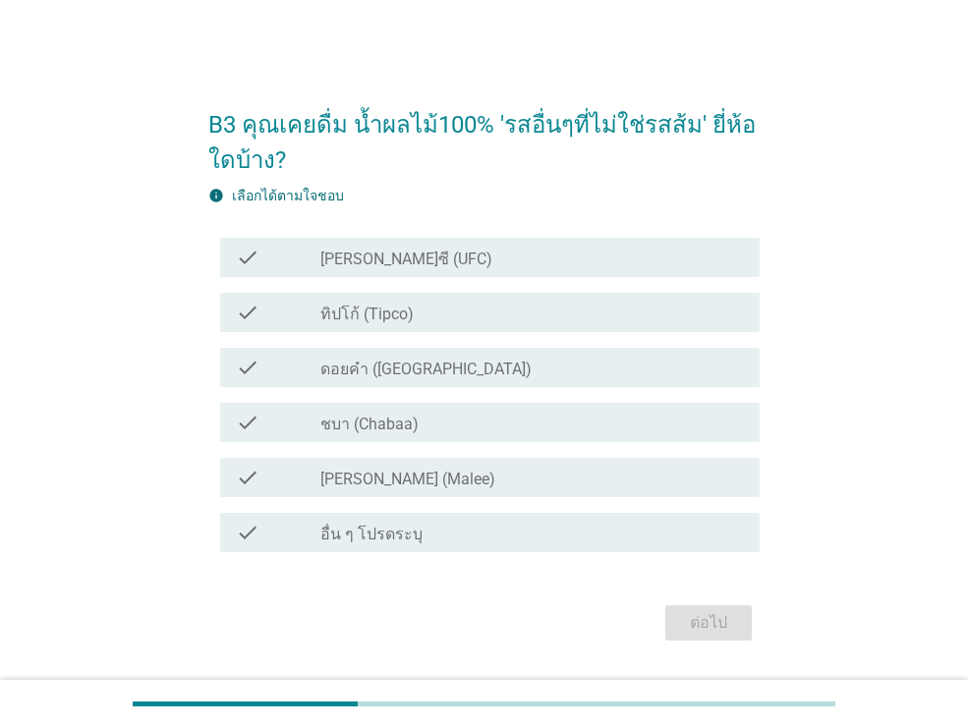
click at [455, 470] on div "check_box_outline_blank [PERSON_NAME] (Malee)" at bounding box center [531, 478] width 423 height 24
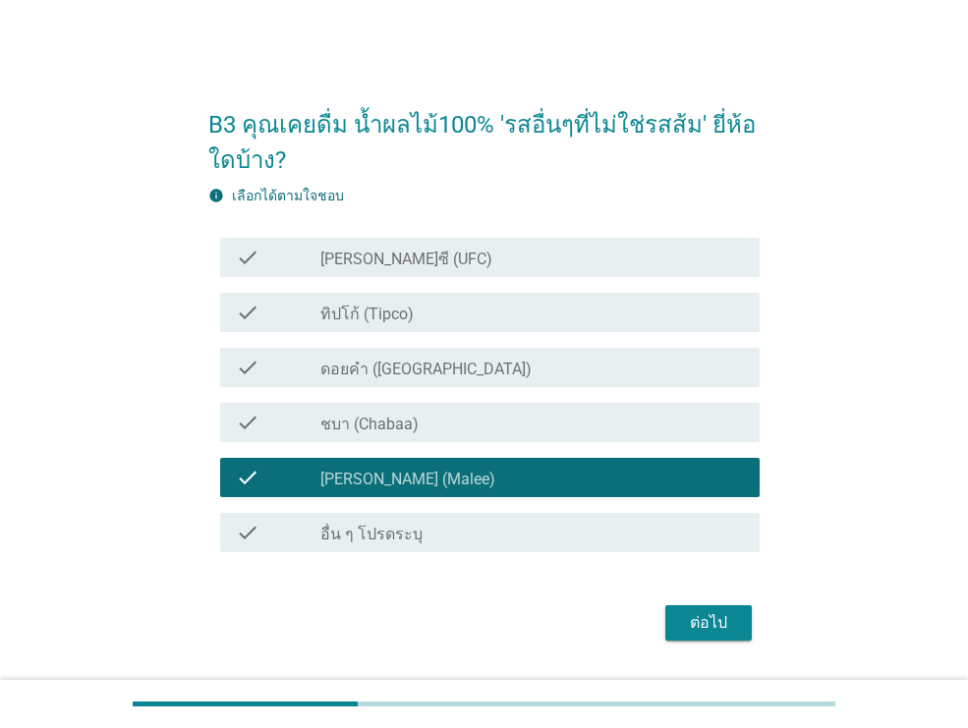
click at [450, 259] on div "check_box_outline_blank [PERSON_NAME]ซี (UFC)" at bounding box center [531, 258] width 423 height 24
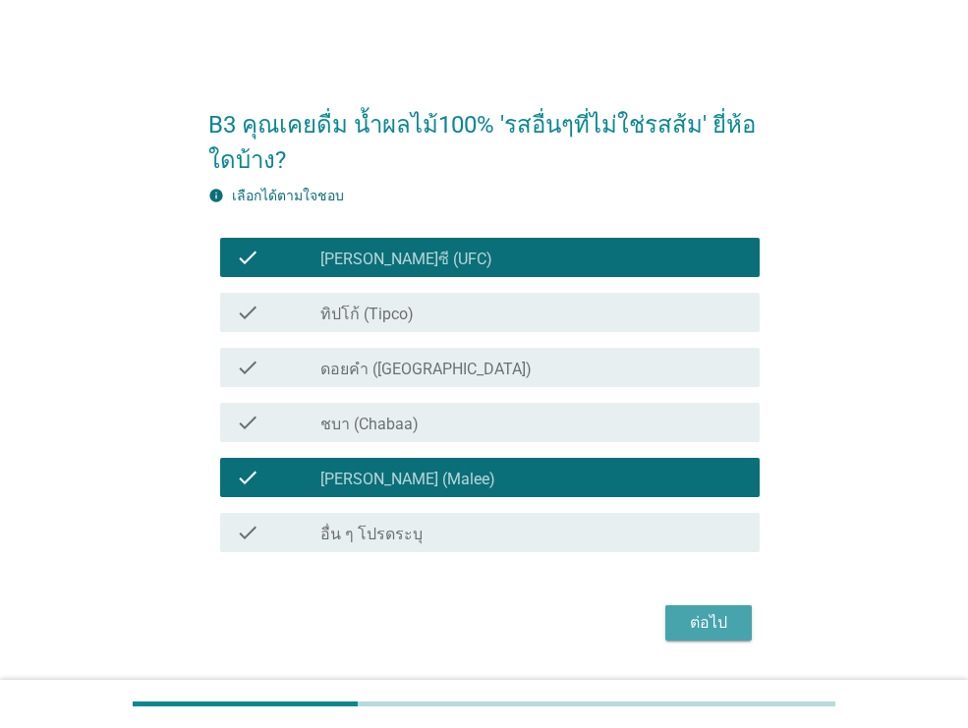
click at [715, 633] on div "ต่อไป" at bounding box center [708, 623] width 55 height 24
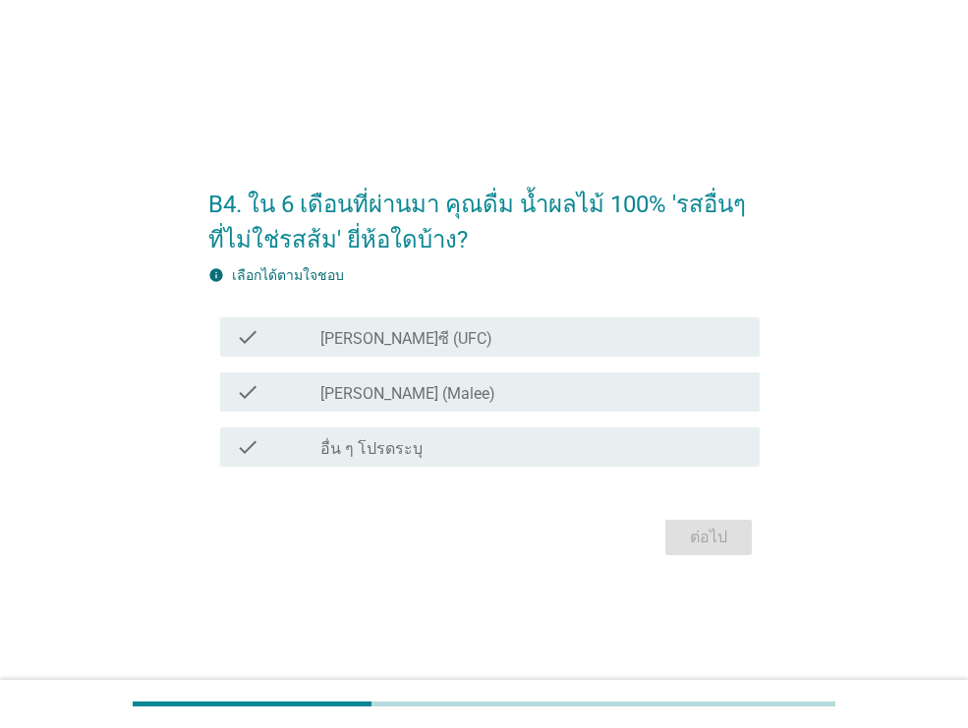
click at [526, 403] on div "check_box [PERSON_NAME] (Malee)" at bounding box center [531, 392] width 423 height 24
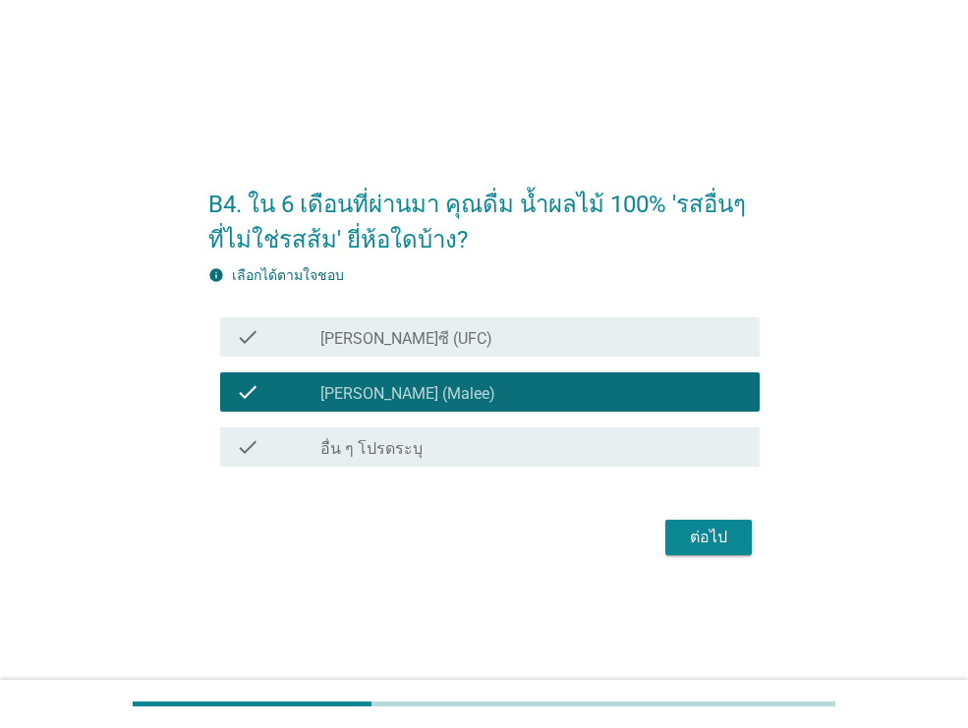
click at [533, 351] on div "check check_box_outline_blank [PERSON_NAME]ซี (UFC)" at bounding box center [489, 336] width 539 height 39
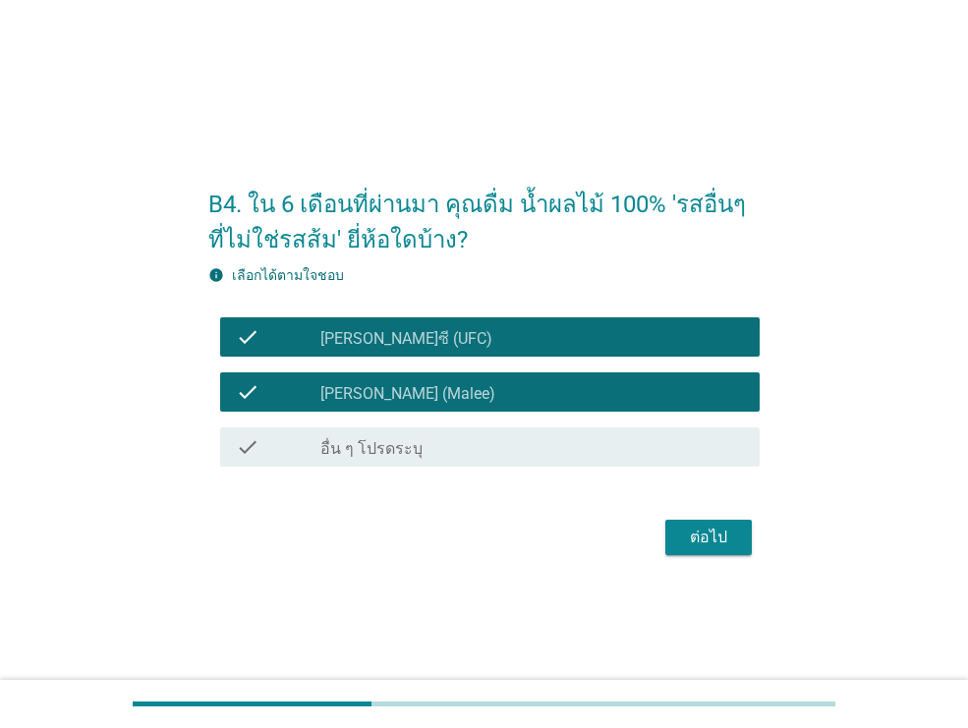
click at [695, 543] on div "ต่อไป" at bounding box center [708, 538] width 55 height 24
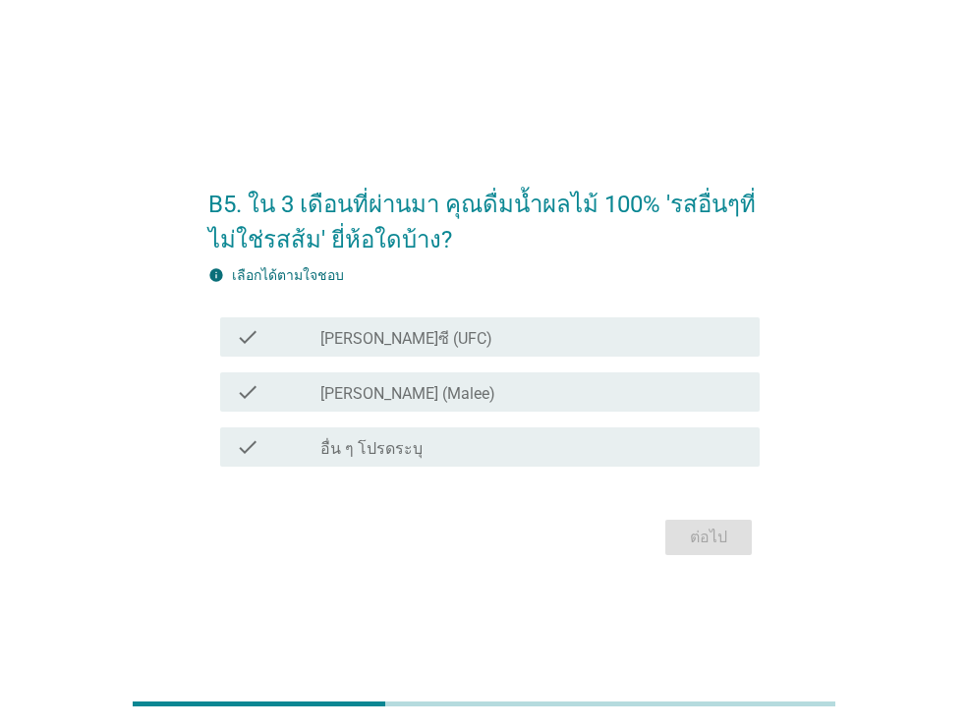
click at [381, 322] on div "check check_box_outline_blank [PERSON_NAME]ซี (UFC)" at bounding box center [489, 336] width 539 height 39
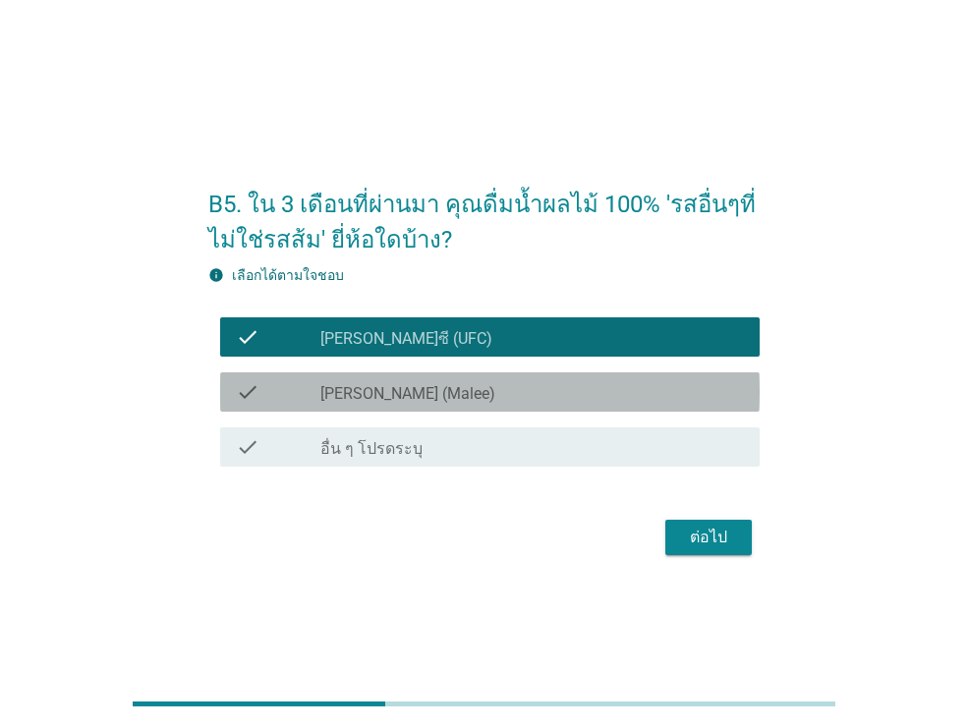
click at [438, 410] on div "check check_box [PERSON_NAME] (Malee)" at bounding box center [489, 391] width 539 height 39
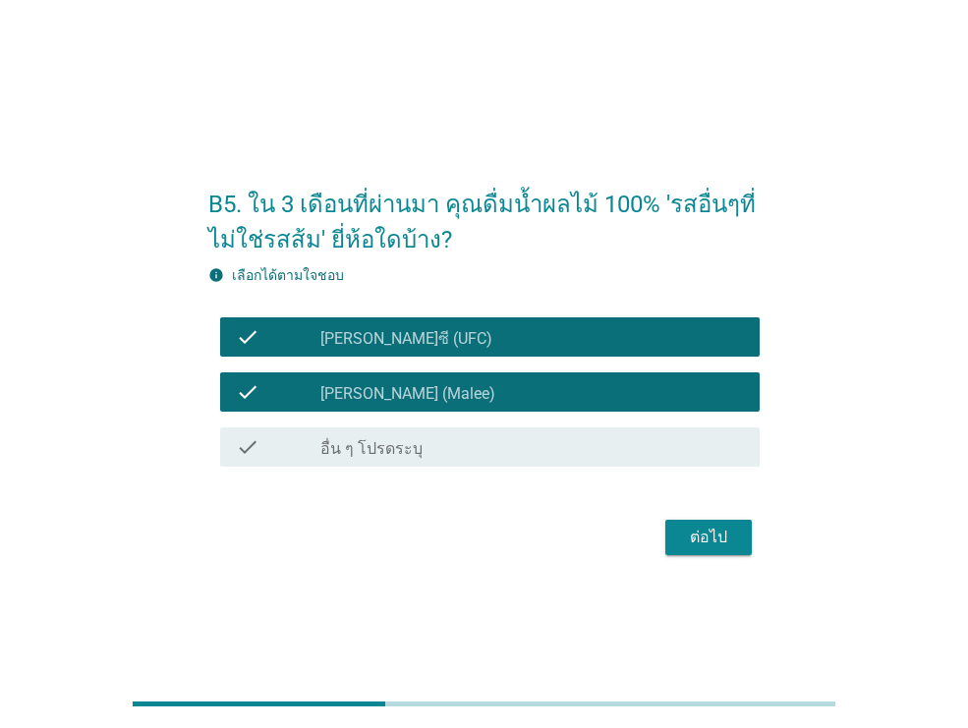
click at [714, 544] on div "ต่อไป" at bounding box center [708, 538] width 55 height 24
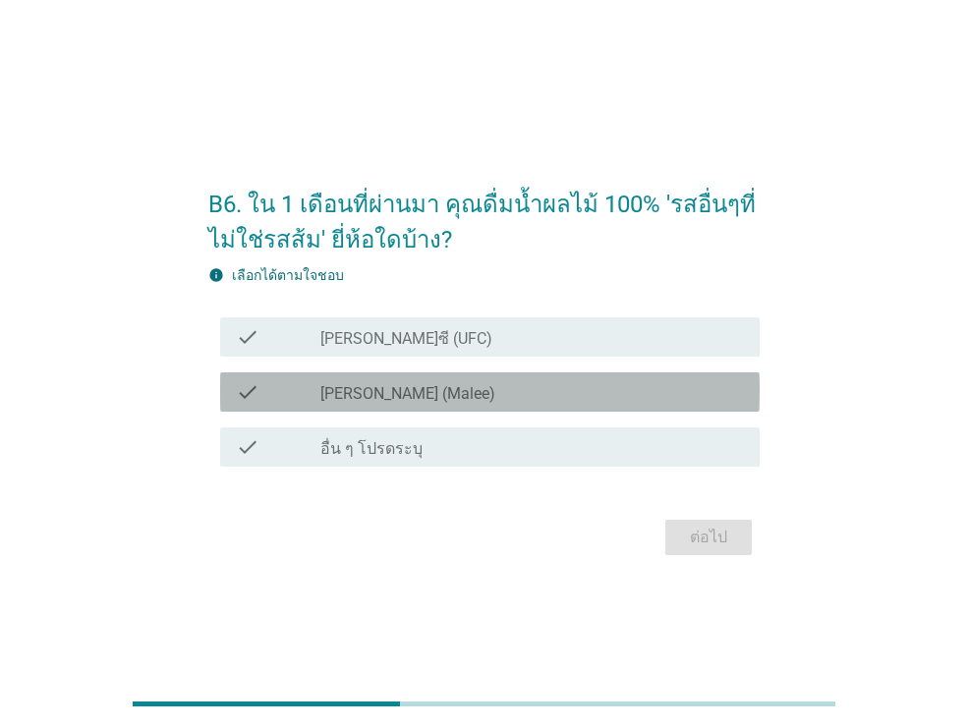
click at [533, 398] on div "check_box [PERSON_NAME] (Malee)" at bounding box center [531, 392] width 423 height 24
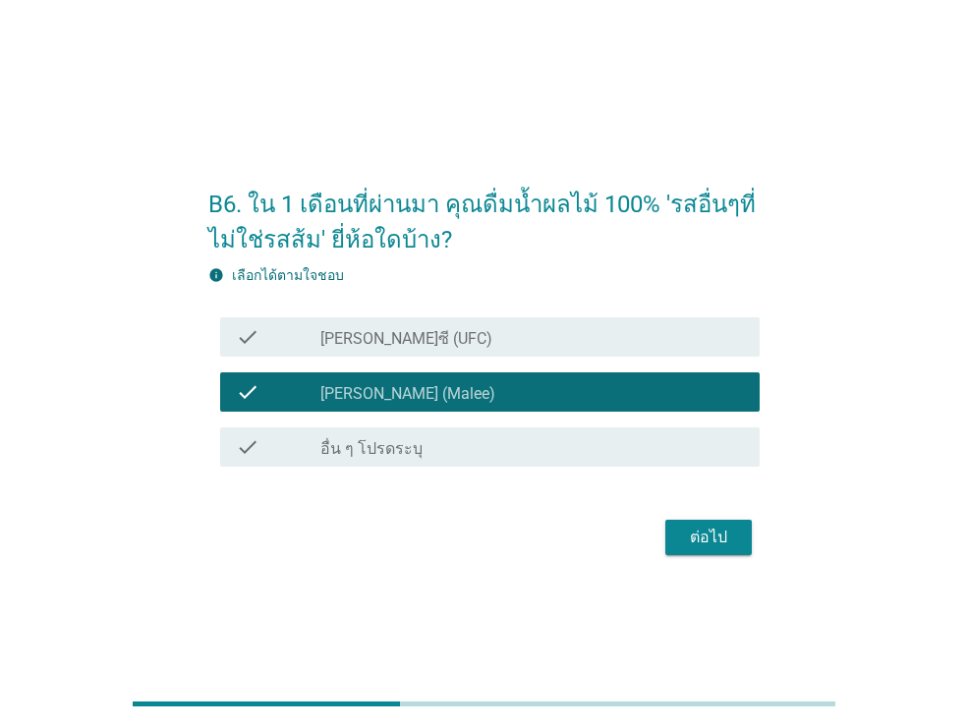
click at [692, 544] on div "ต่อไป" at bounding box center [708, 538] width 55 height 24
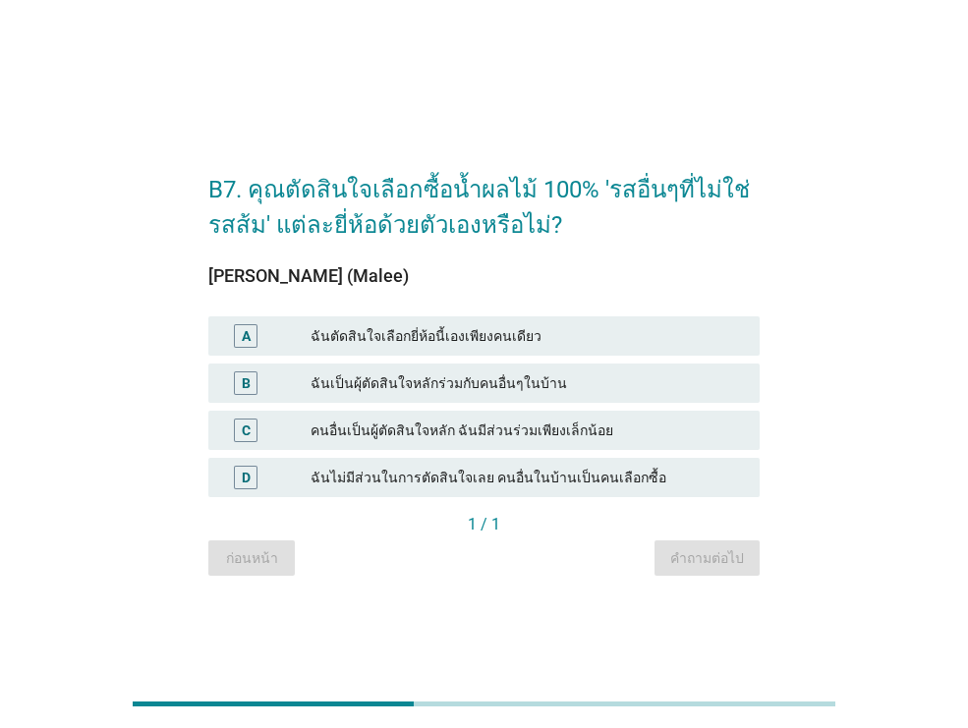
click at [571, 331] on div "ฉันตัดสินใจเลือกยี่ห้อนี้เองเพียงคนเดียว" at bounding box center [526, 336] width 433 height 24
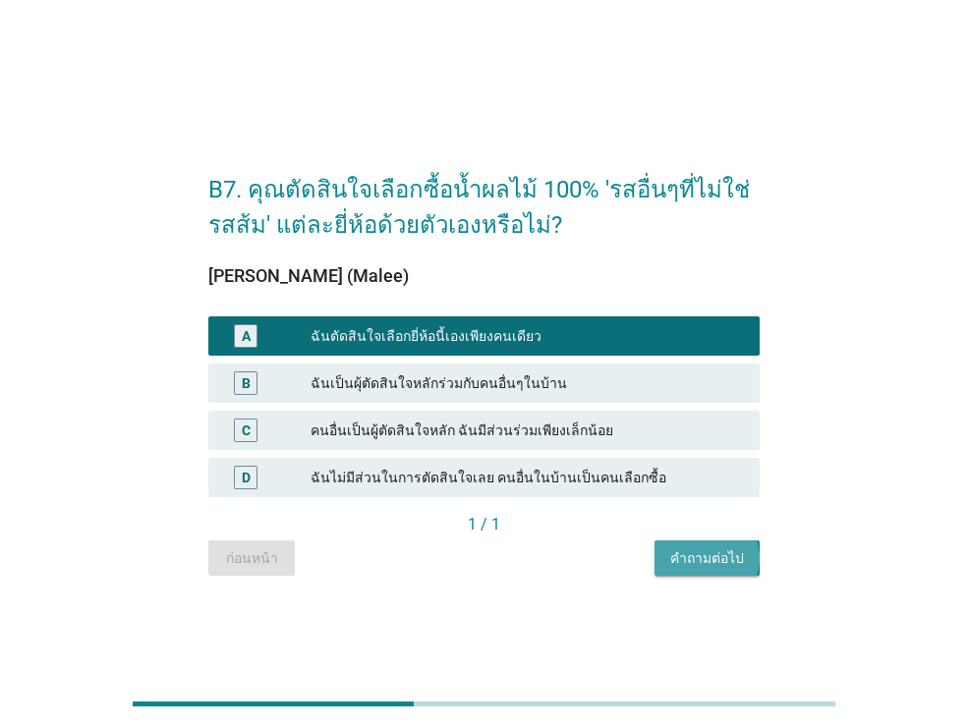
click at [696, 568] on div "คำถามต่อไป" at bounding box center [707, 558] width 74 height 21
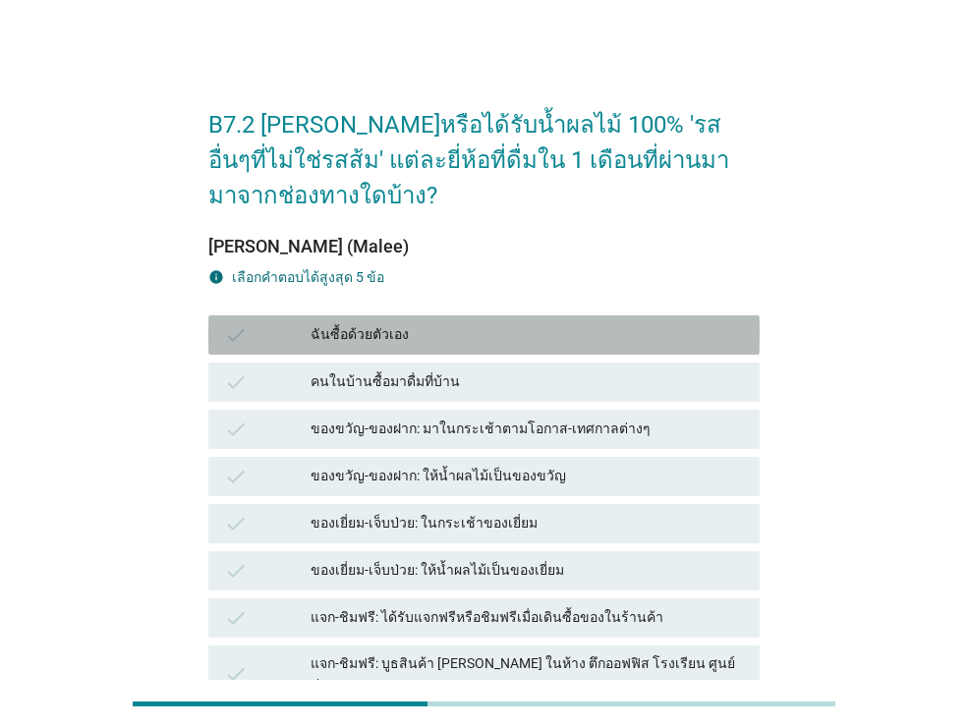
click at [484, 330] on div "ฉันซื้อด้วยตัวเอง" at bounding box center [526, 335] width 433 height 24
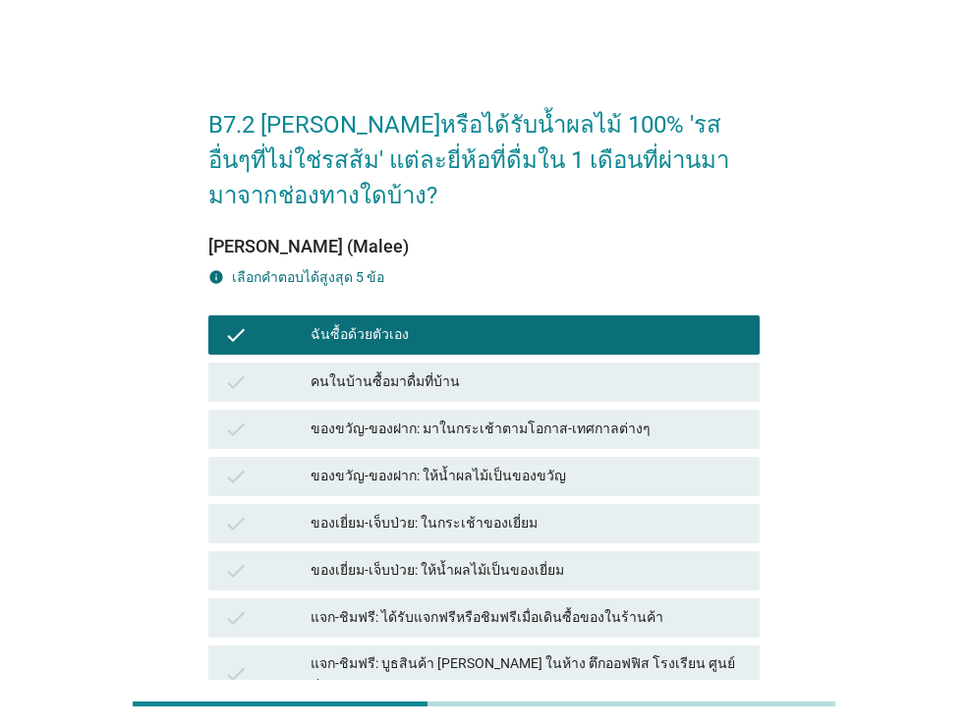
scroll to position [397, 0]
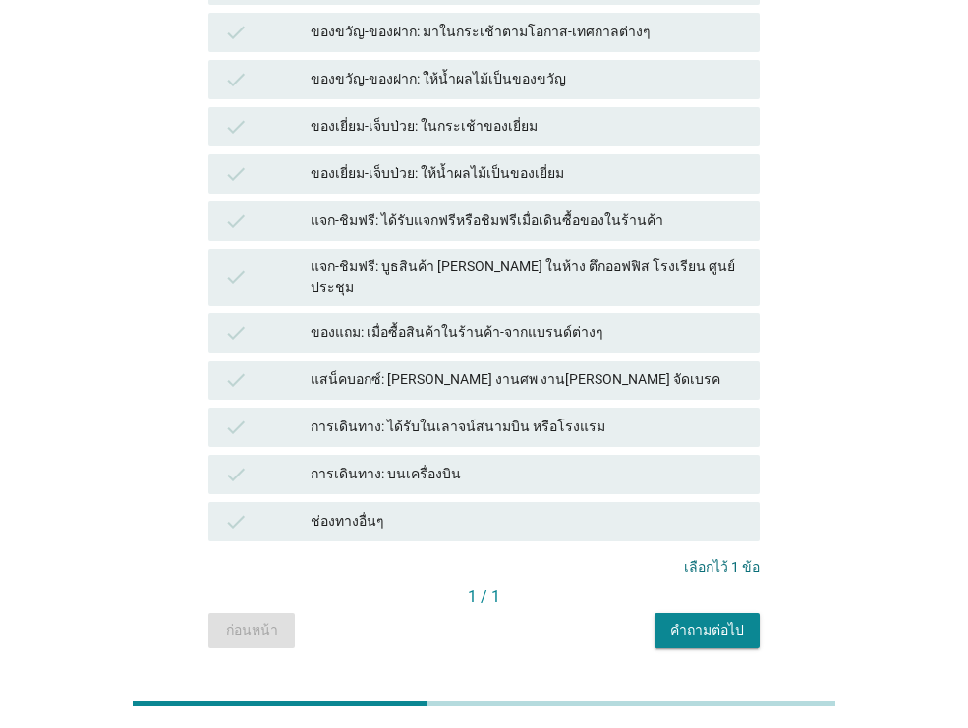
click at [710, 620] on div "คำถามต่อไป" at bounding box center [707, 630] width 74 height 21
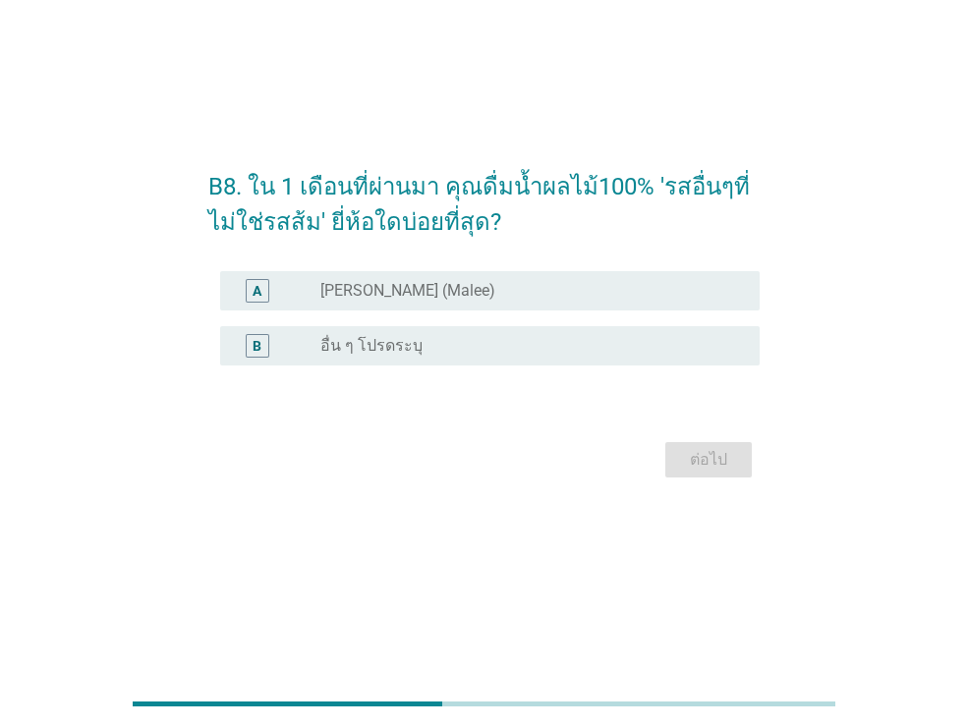
scroll to position [0, 0]
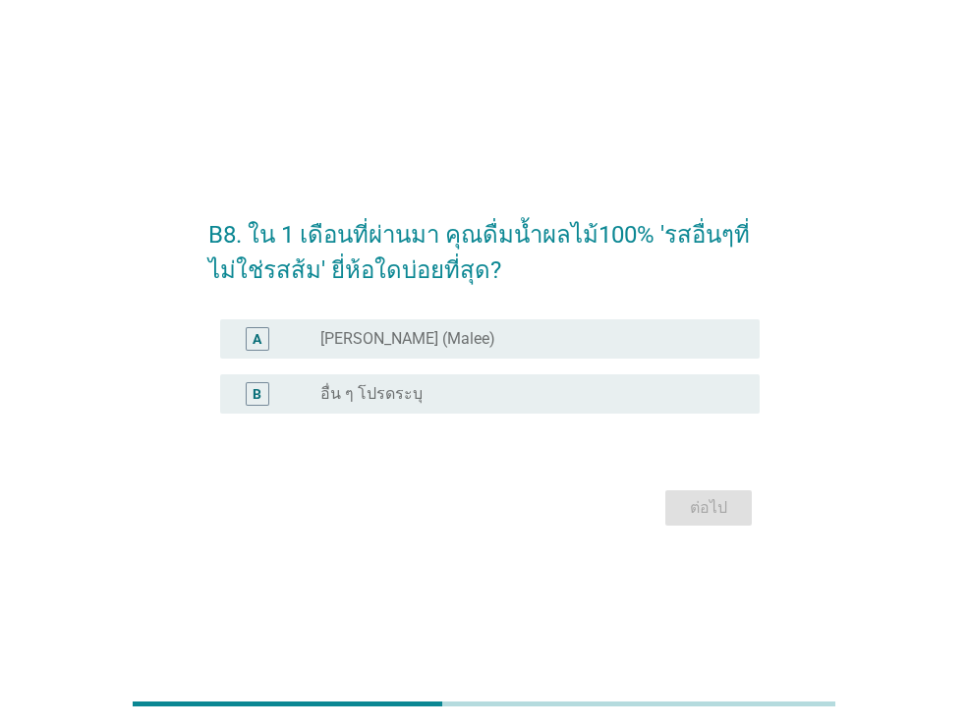
click at [518, 319] on div "A radio_button_unchecked [PERSON_NAME] (Malee)" at bounding box center [489, 338] width 539 height 39
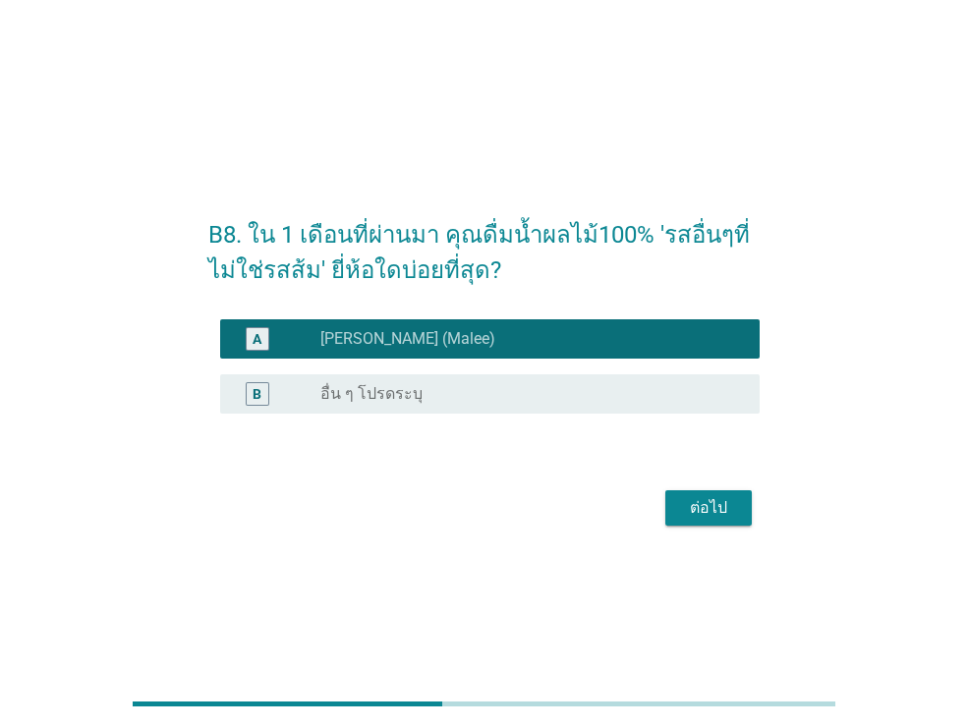
click at [711, 514] on div "ต่อไป" at bounding box center [708, 508] width 55 height 24
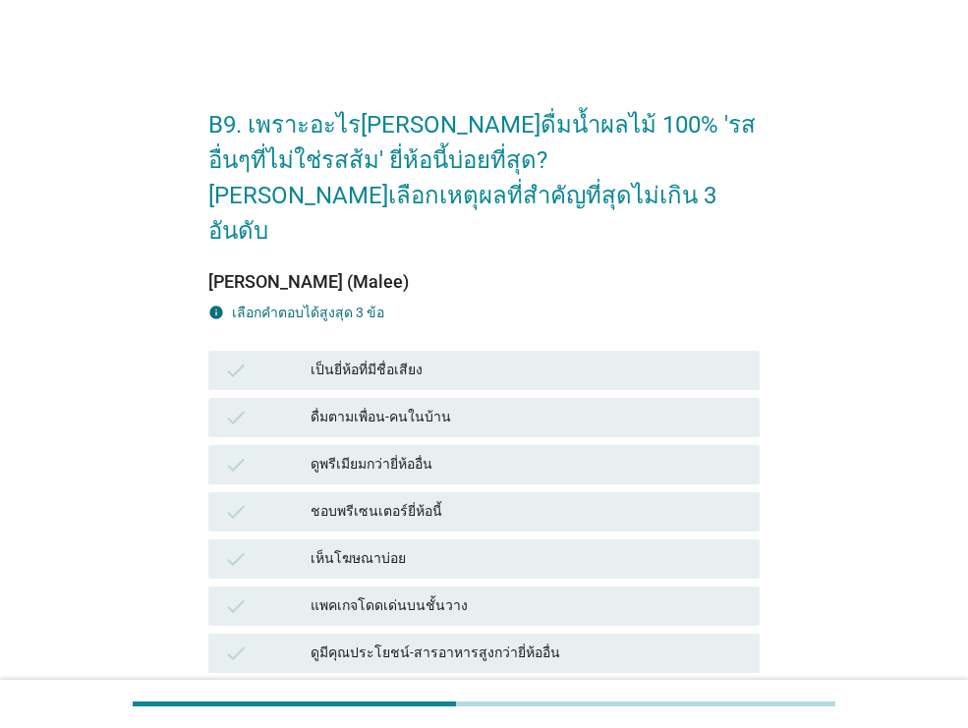
click at [484, 359] on div "เป็นยี่ห้อที่มีชื่อเสียง" at bounding box center [526, 371] width 433 height 24
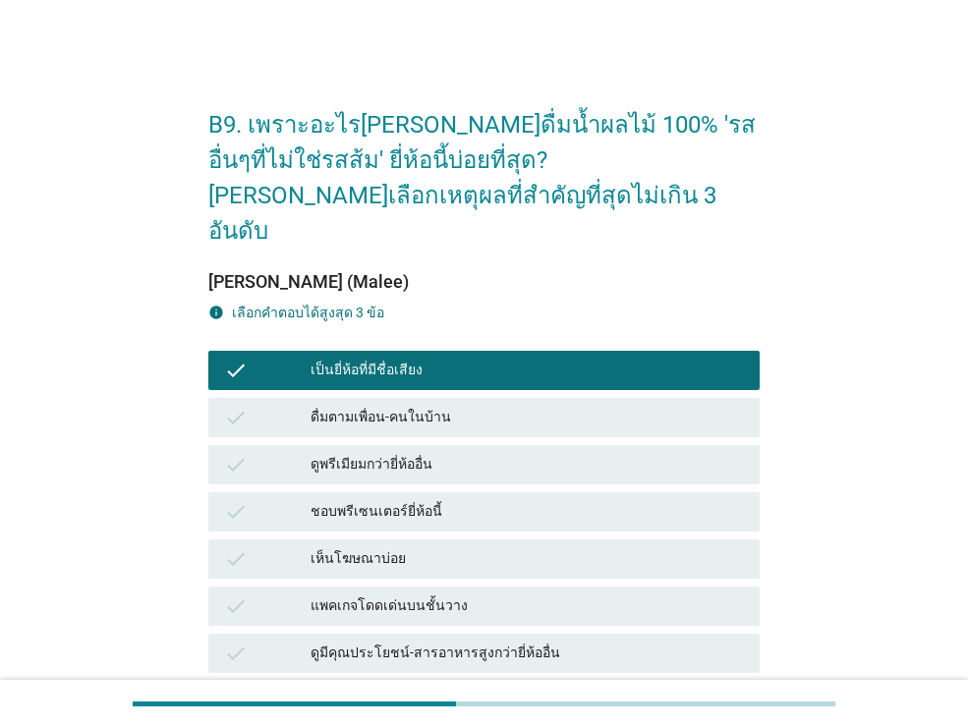
scroll to position [8, 0]
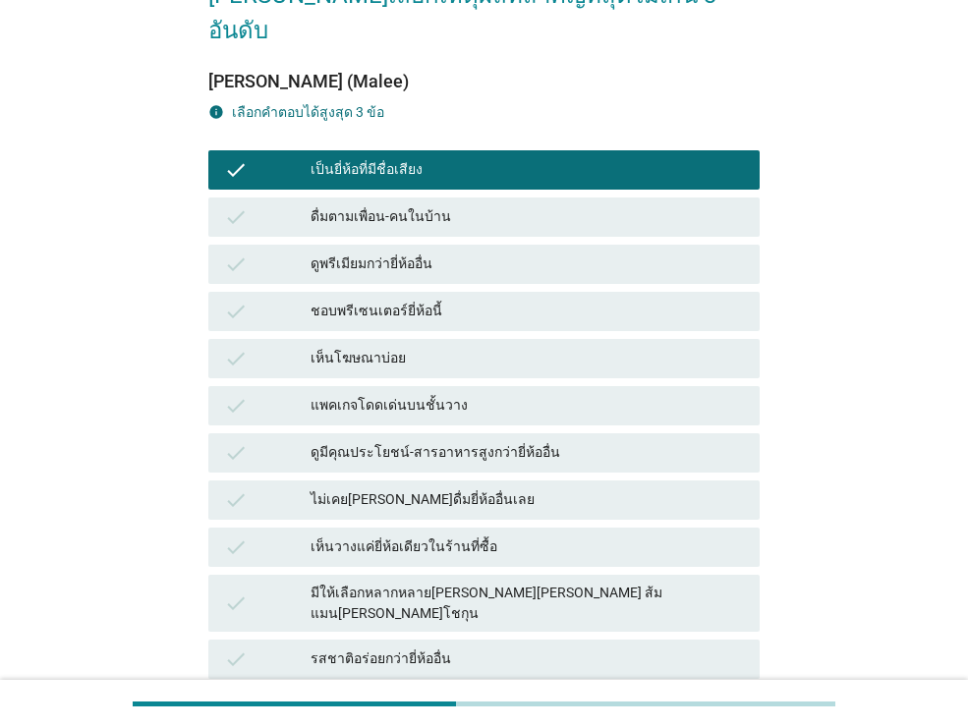
click at [541, 647] on div "รสชาติอร่อยกว่ายี่ห้ออื่น" at bounding box center [526, 659] width 433 height 24
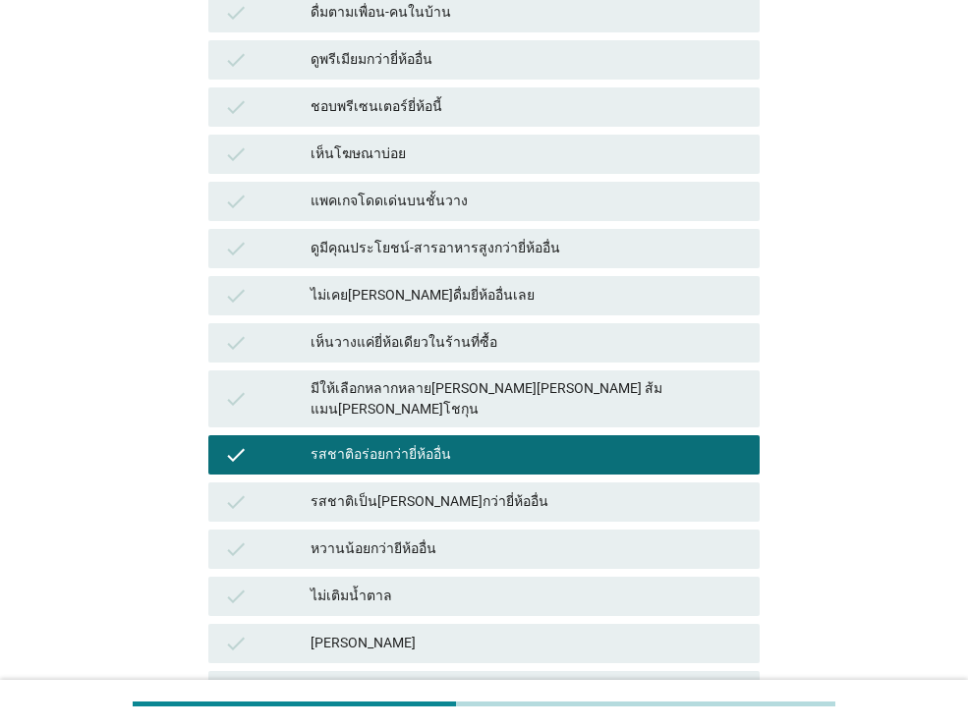
scroll to position [567, 0]
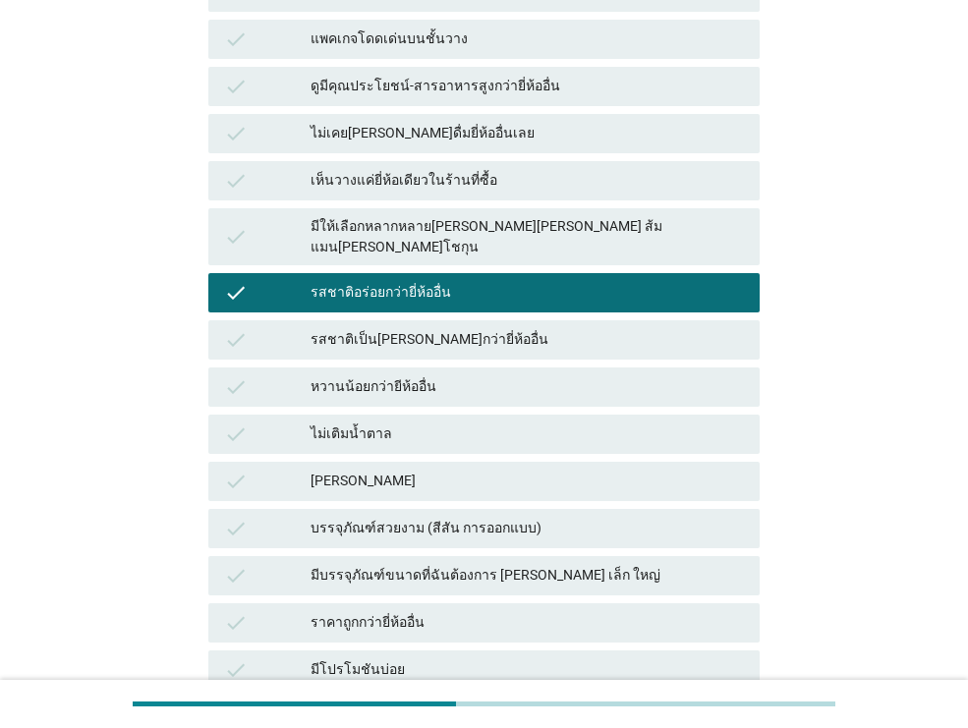
click at [528, 611] on div "ราคาถูกกว่ายี่ห้ออื่น" at bounding box center [526, 623] width 433 height 24
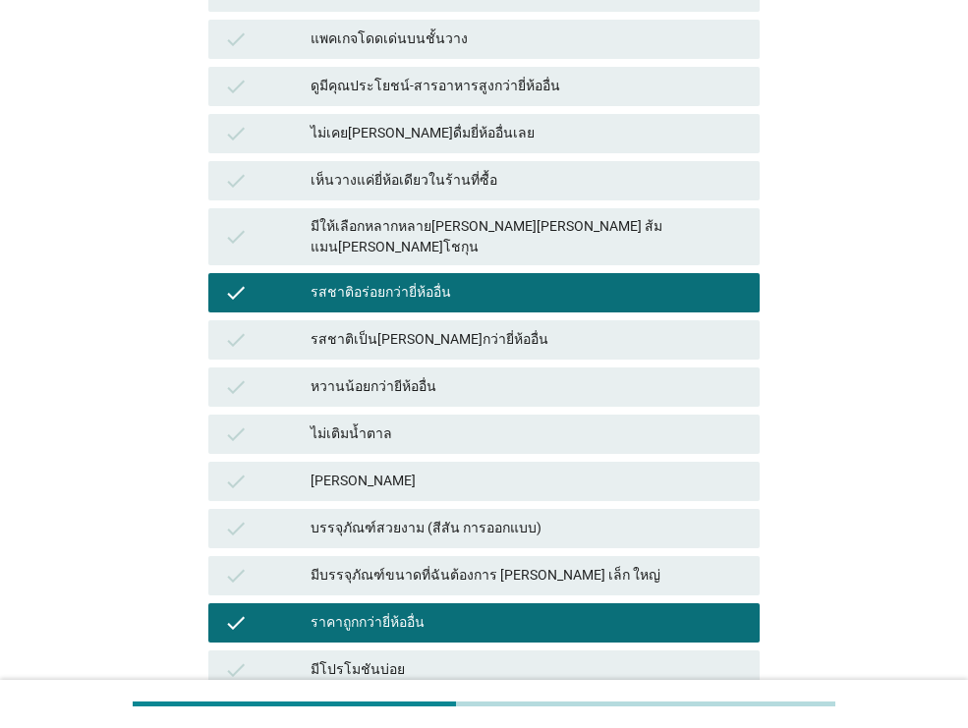
click at [520, 658] on div "มีโปรโมชันบ่อย" at bounding box center [526, 670] width 433 height 24
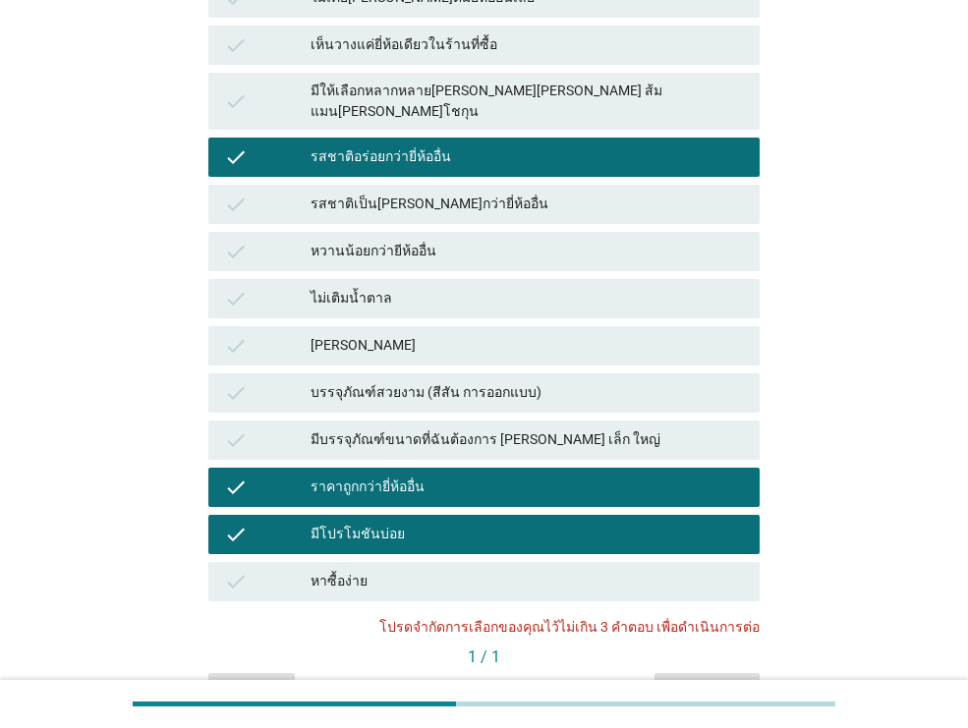
scroll to position [706, 0]
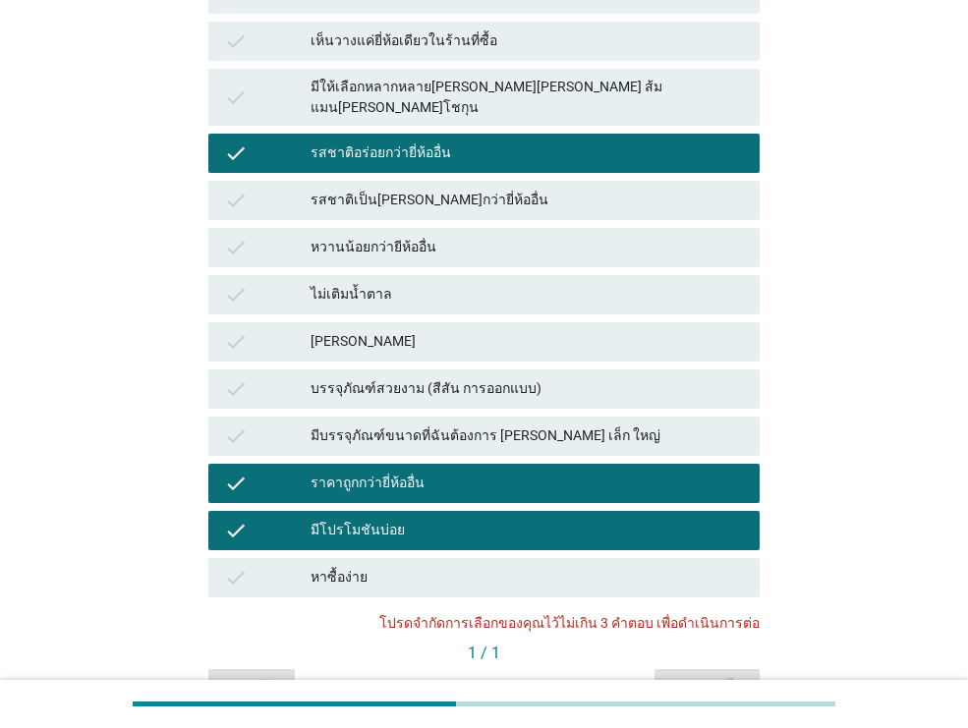
click at [544, 472] on div "ราคาถูกกว่ายี่ห้ออื่น" at bounding box center [526, 484] width 433 height 24
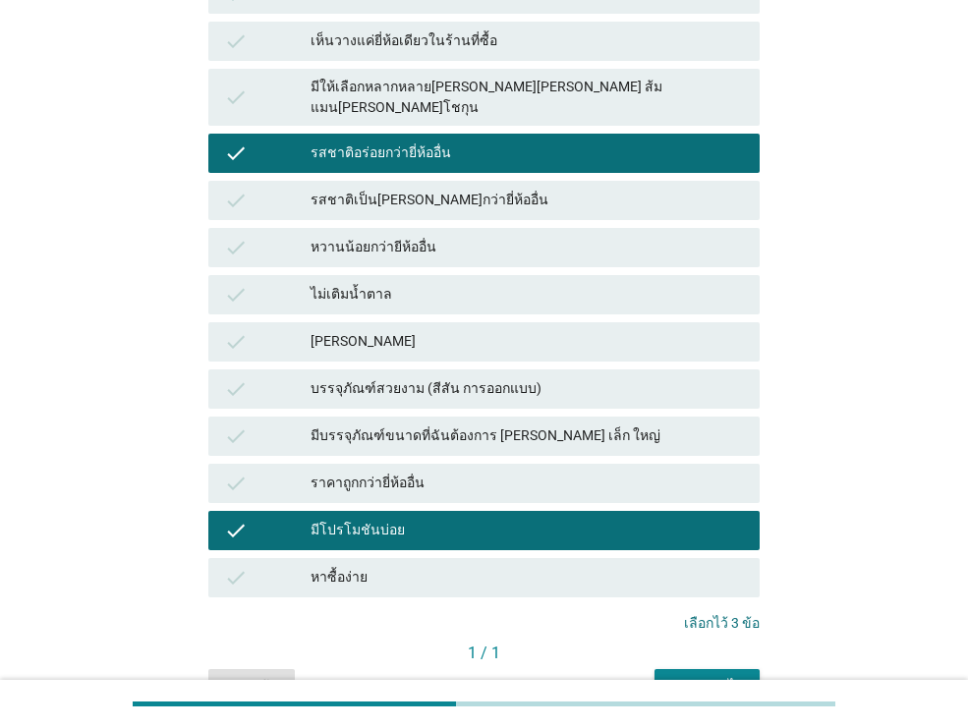
click at [727, 676] on div "คำถามต่อไป" at bounding box center [707, 686] width 74 height 21
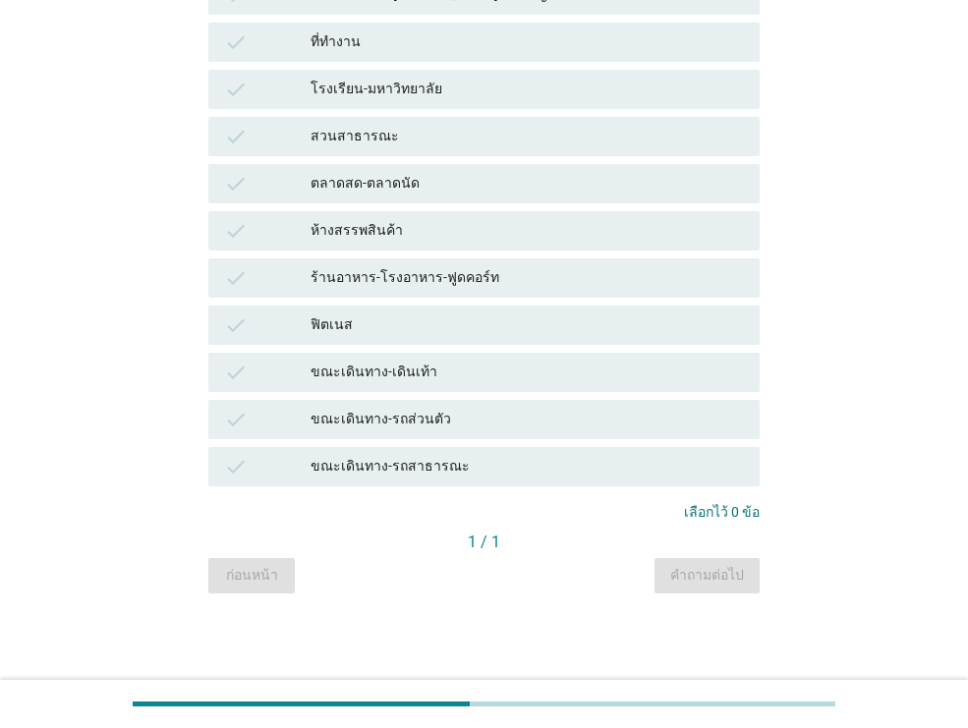
scroll to position [0, 0]
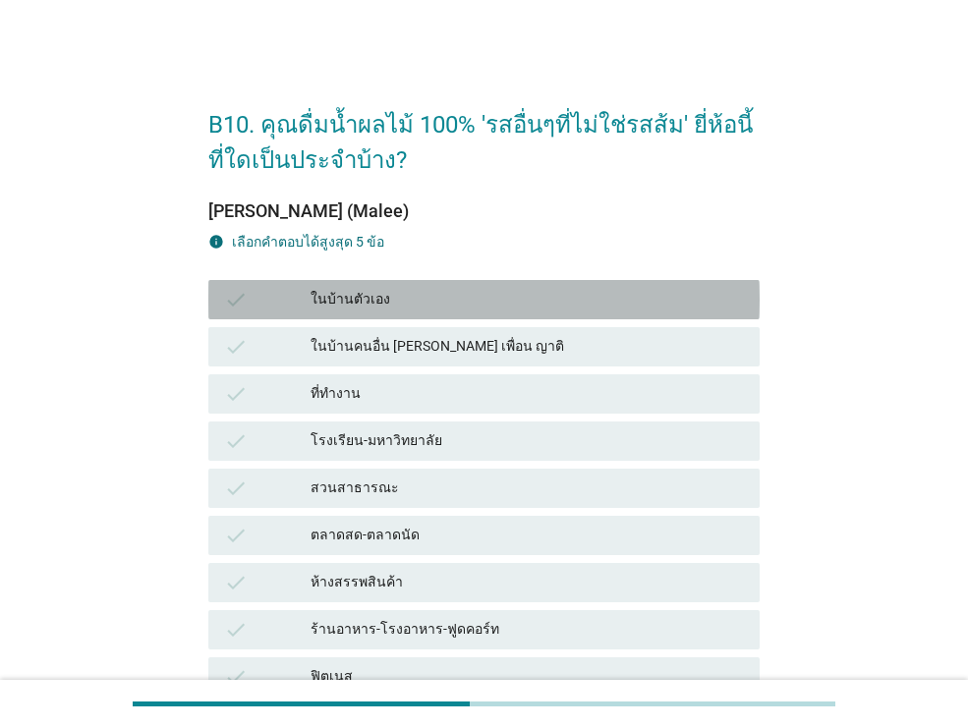
click at [552, 306] on div "ในบ้านตัวเอง" at bounding box center [526, 300] width 433 height 24
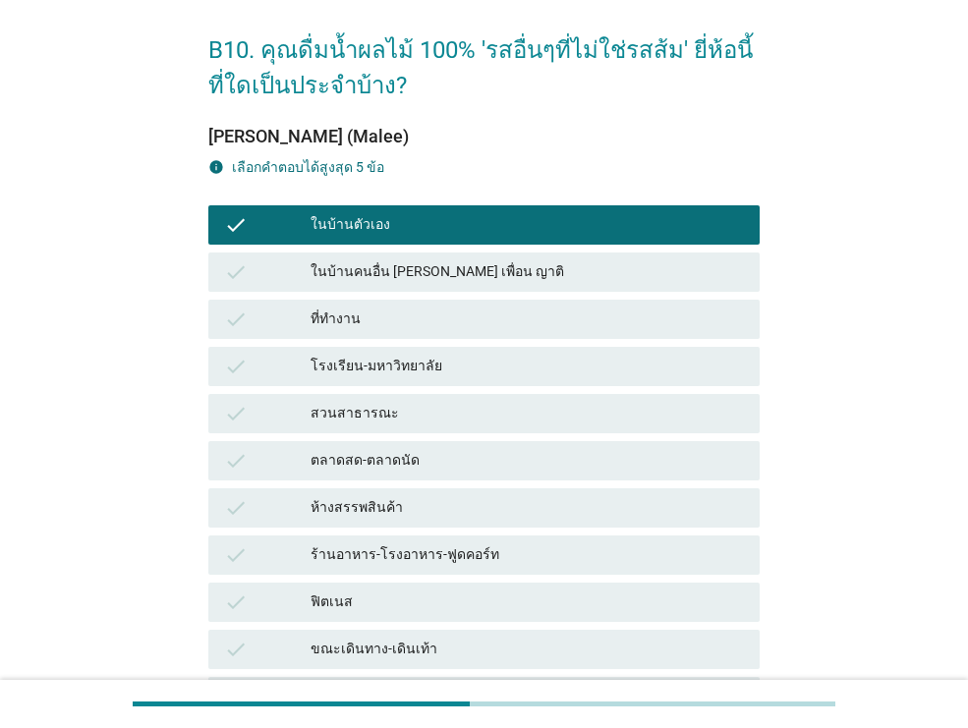
scroll to position [92, 0]
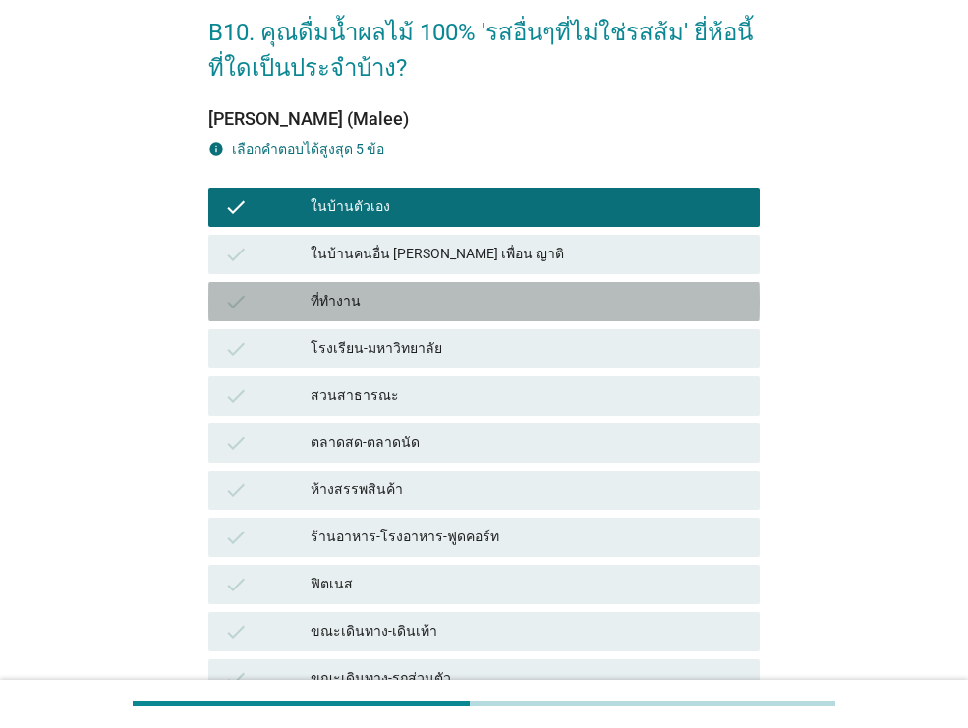
click at [507, 293] on div "ที่ทำงาน" at bounding box center [526, 302] width 433 height 24
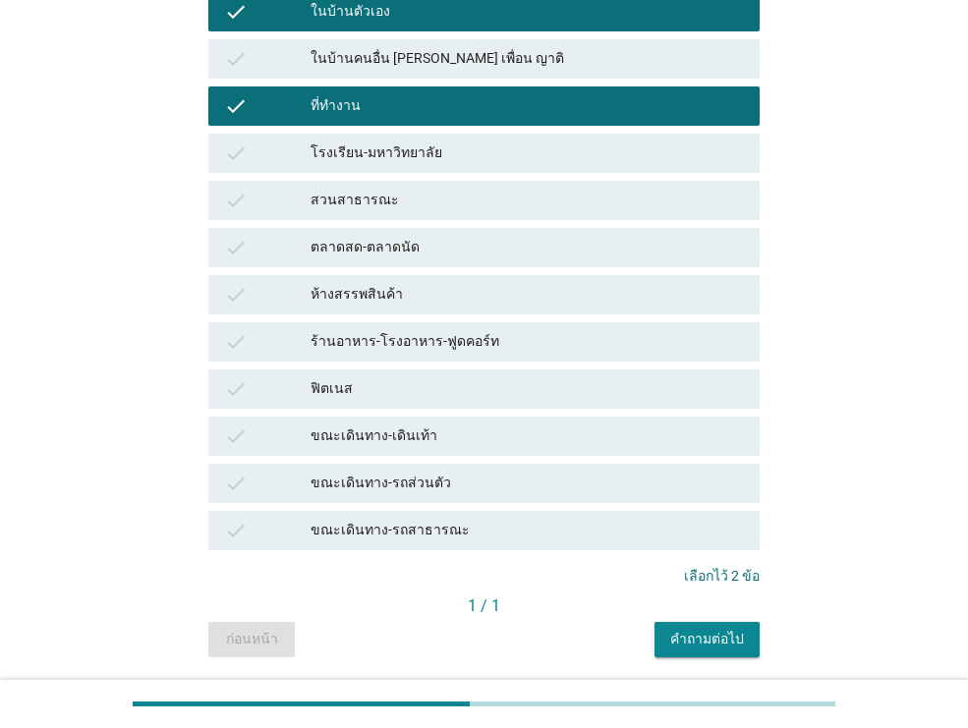
scroll to position [289, 0]
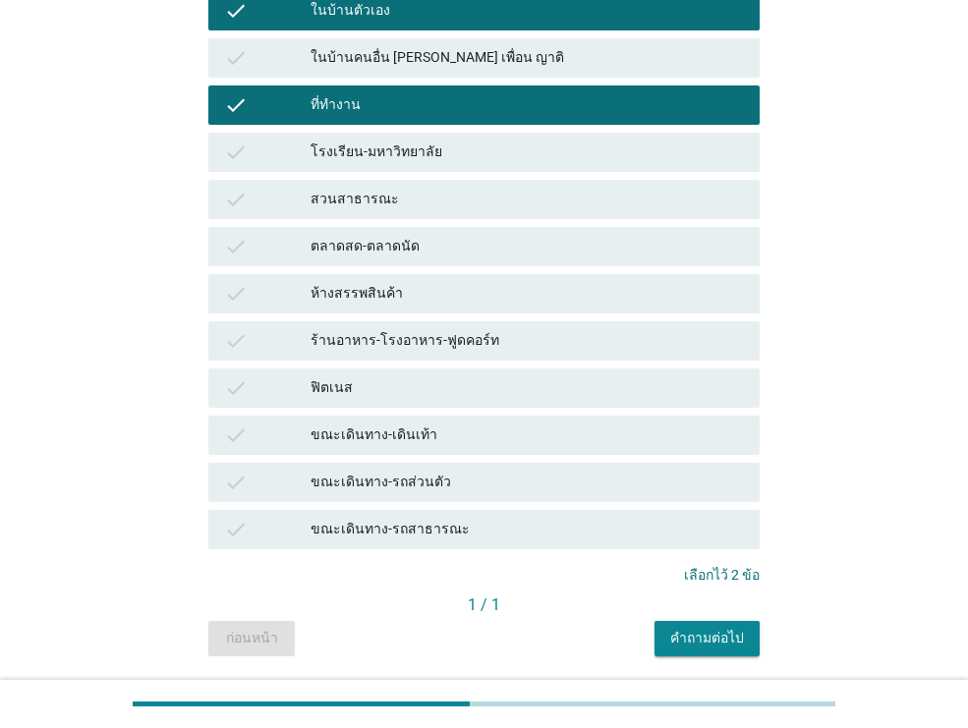
click at [716, 632] on div "คำถามต่อไป" at bounding box center [707, 638] width 74 height 21
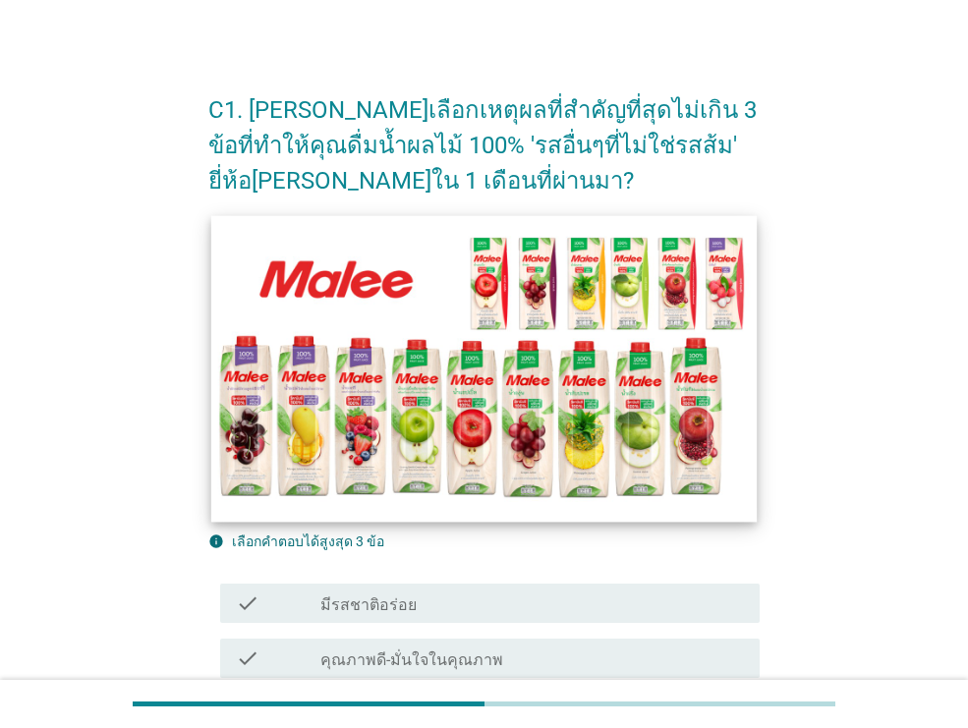
scroll to position [95, 0]
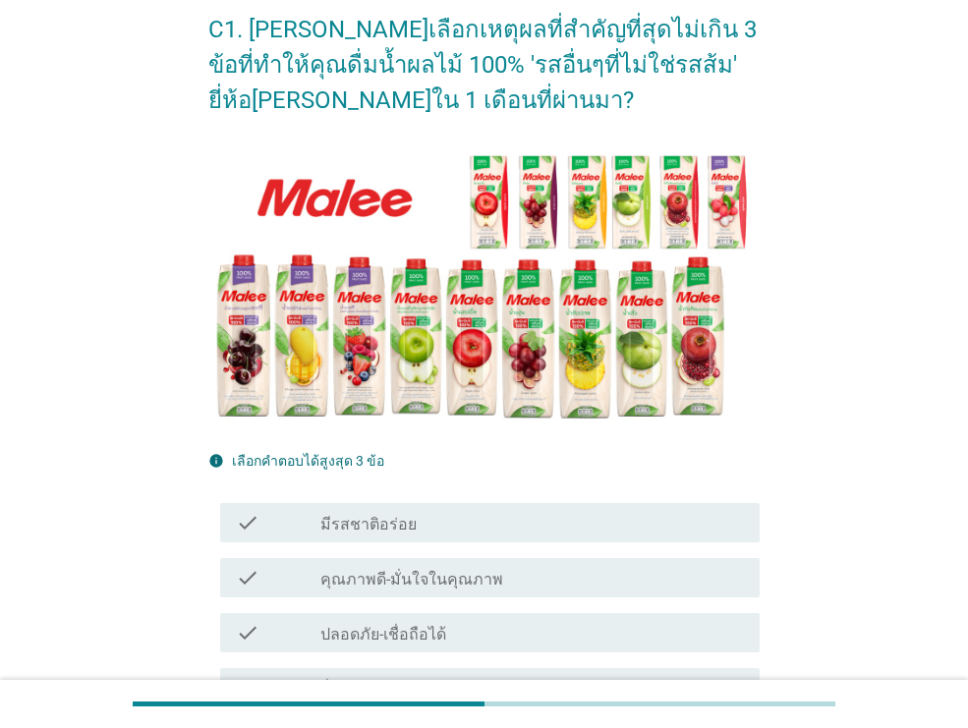
click at [435, 525] on div "check_box_outline_blank มีรสชาติอร่อย" at bounding box center [531, 523] width 423 height 24
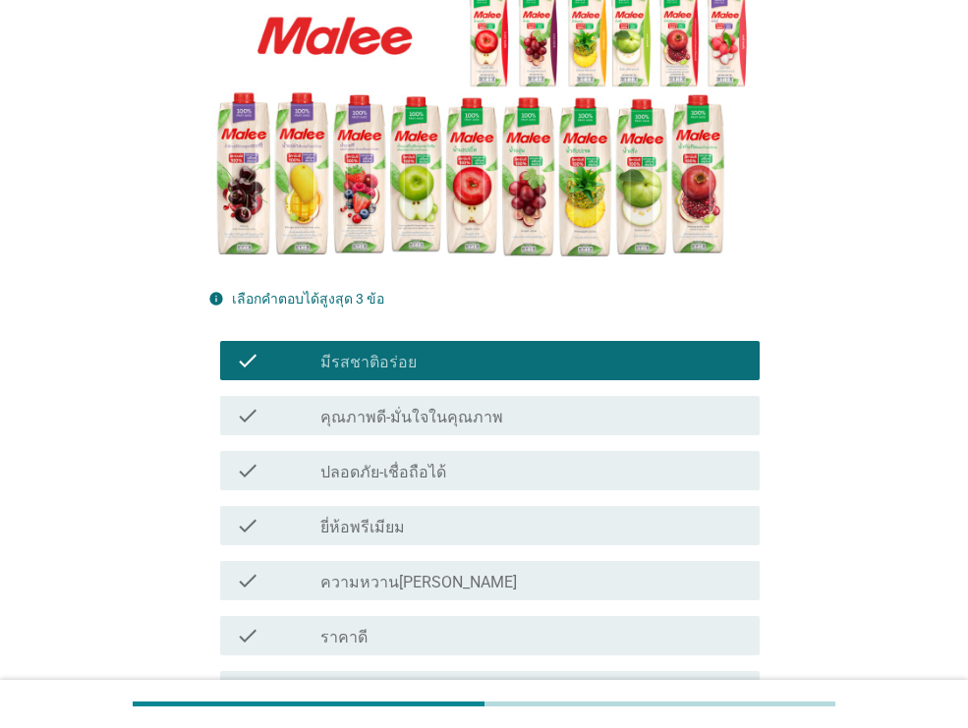
scroll to position [262, 0]
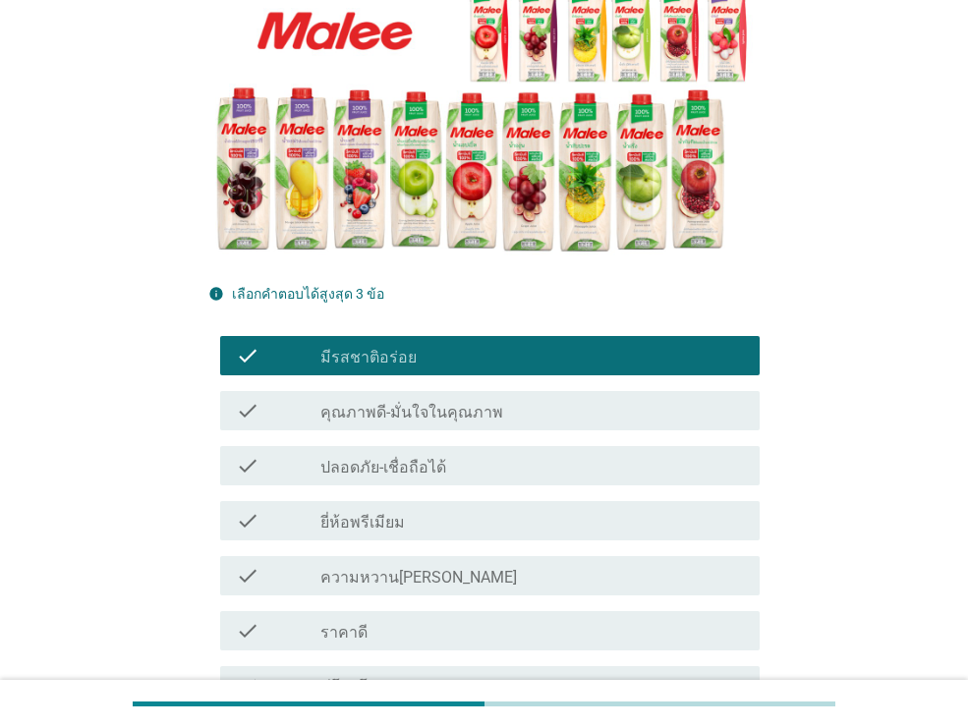
click at [409, 463] on label "ปลอดภัย-เชื่อถือได้" at bounding box center [383, 468] width 126 height 20
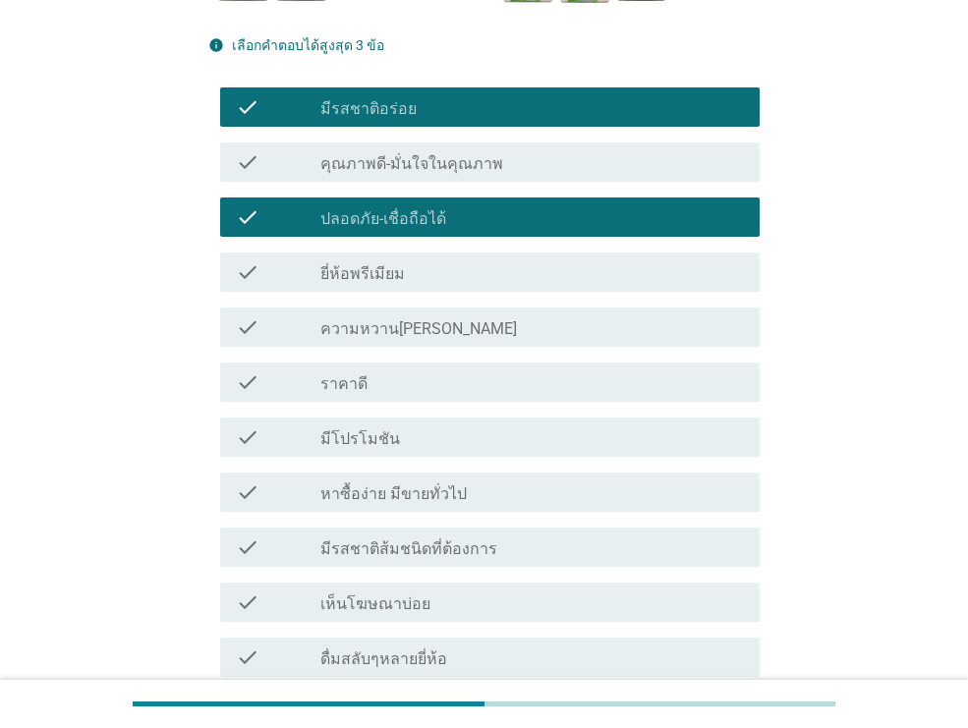
scroll to position [578, 0]
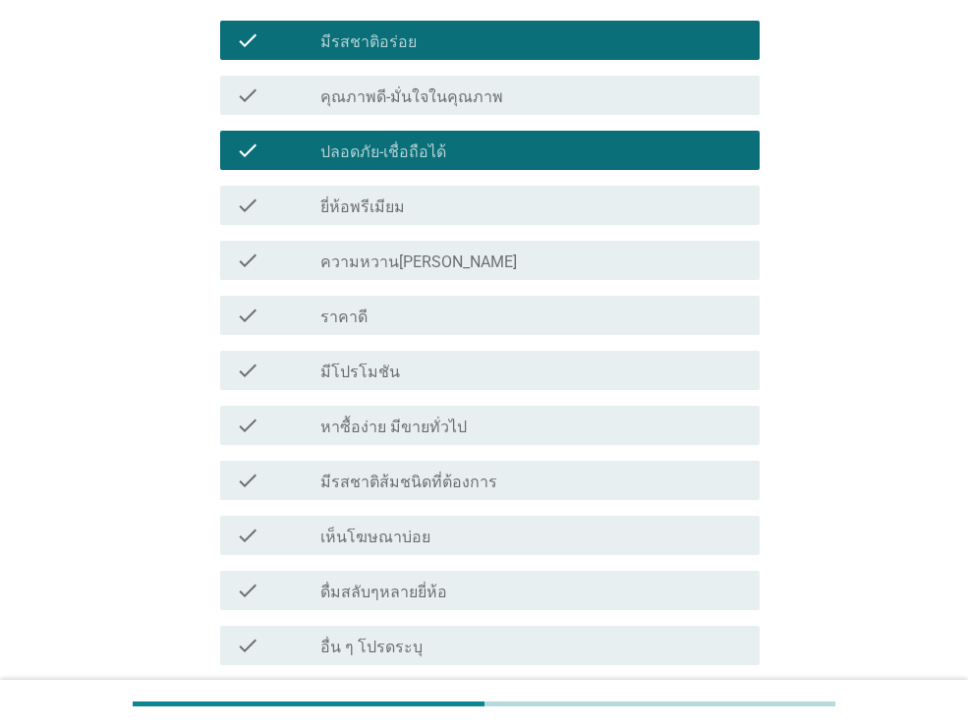
click at [428, 426] on label "หาซื้อง่าย มีขายทั่วไป" at bounding box center [393, 427] width 146 height 20
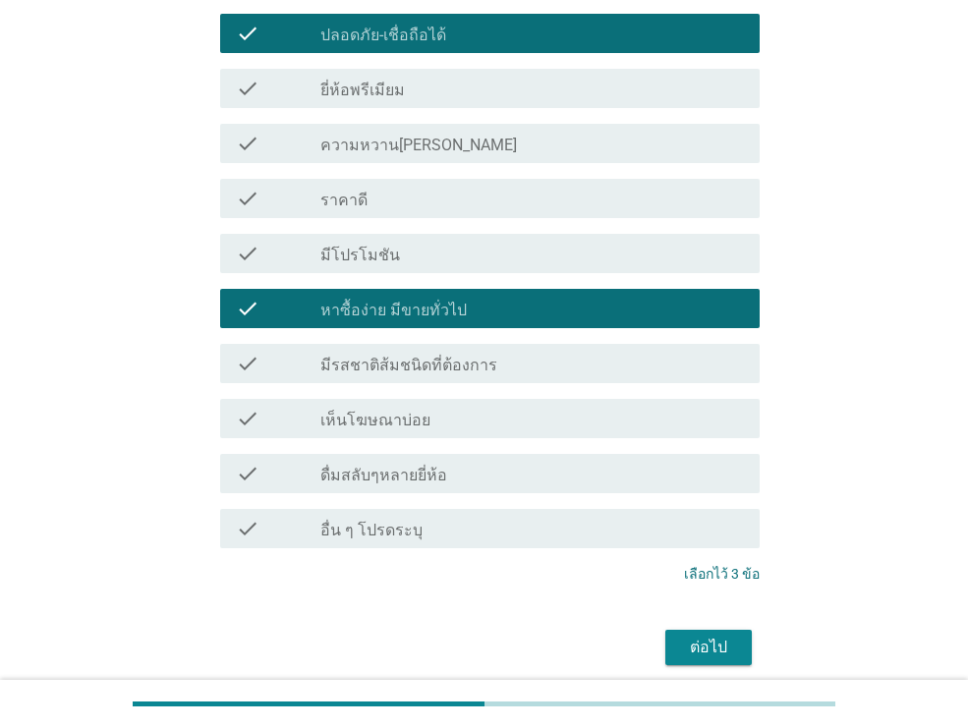
scroll to position [772, 0]
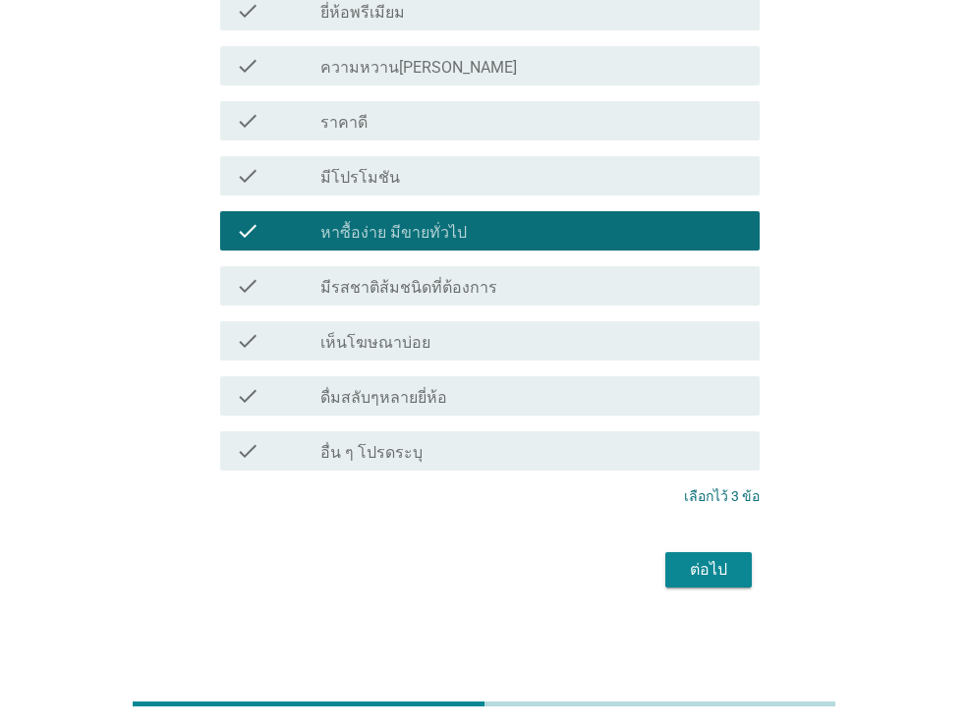
click at [740, 565] on button "ต่อไป" at bounding box center [708, 569] width 86 height 35
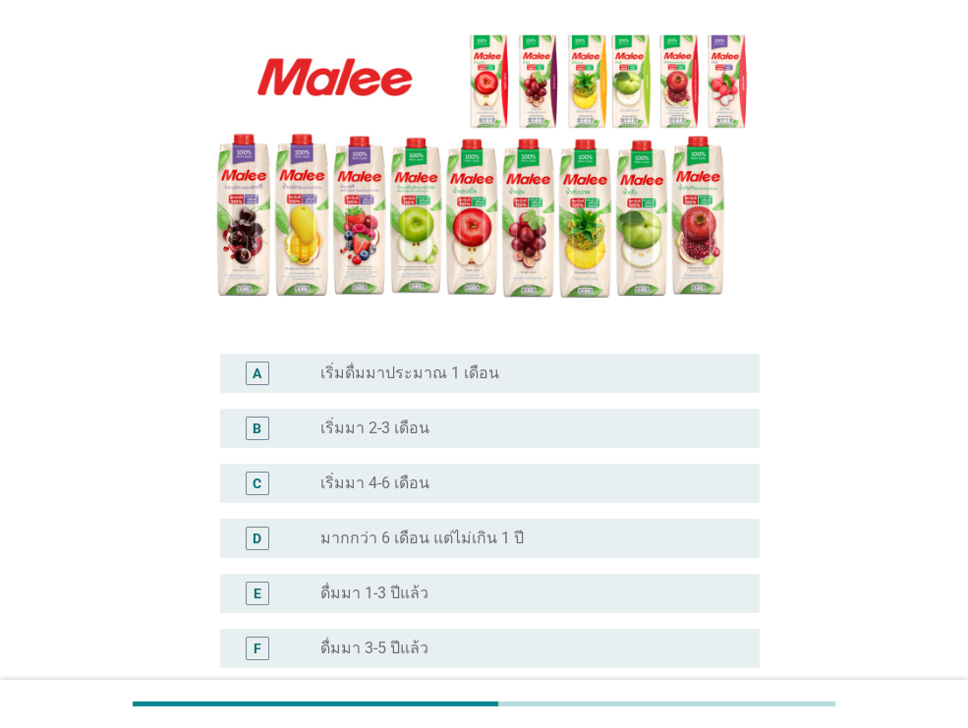
scroll to position [397, 0]
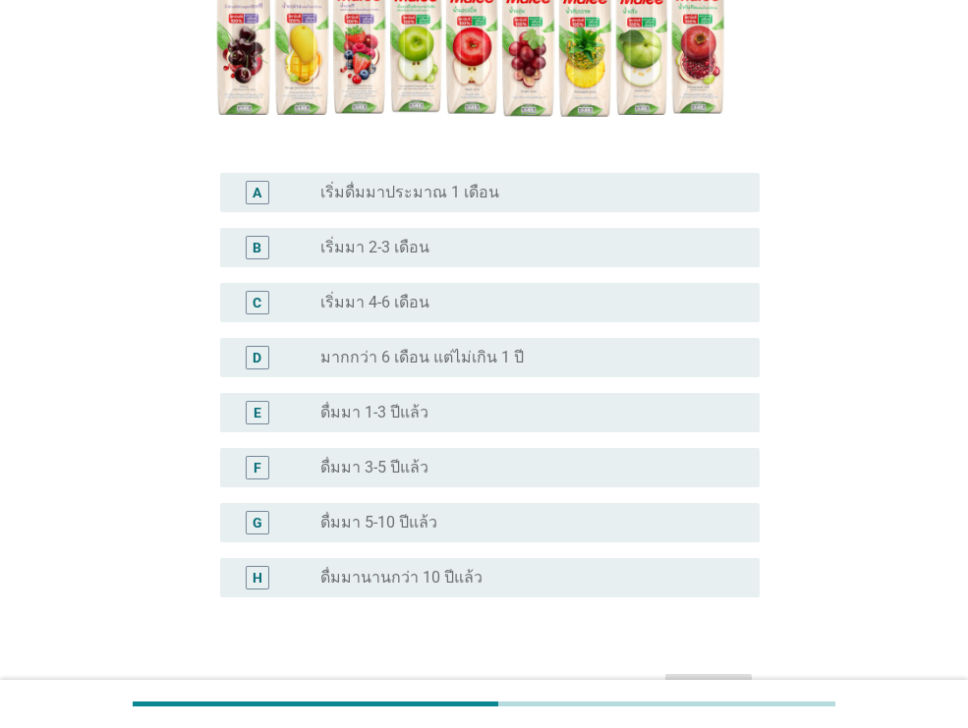
click at [389, 456] on div "radio_button_unchecked ดื่มมา 3-5 ปีแล้ว" at bounding box center [531, 468] width 423 height 24
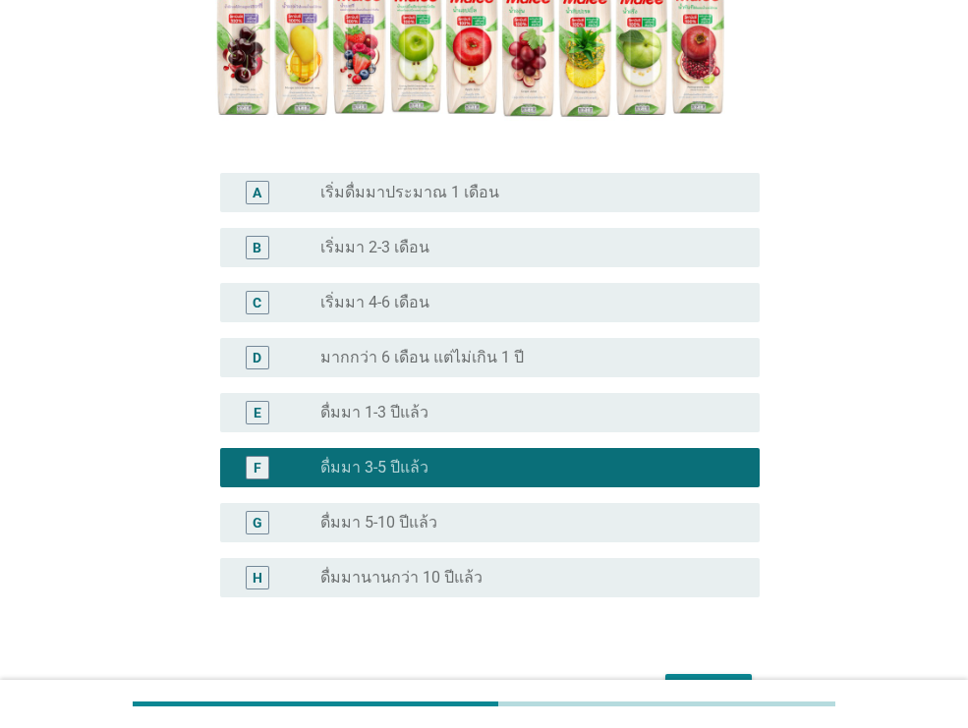
click at [679, 674] on button "ต่อไป" at bounding box center [708, 691] width 86 height 35
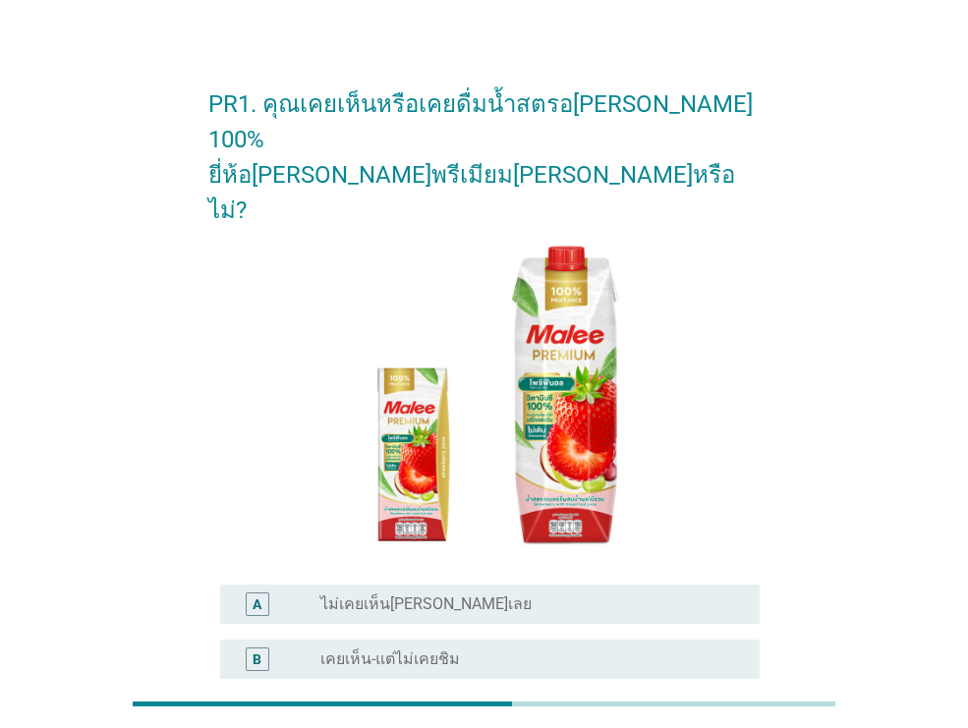
scroll to position [54, 0]
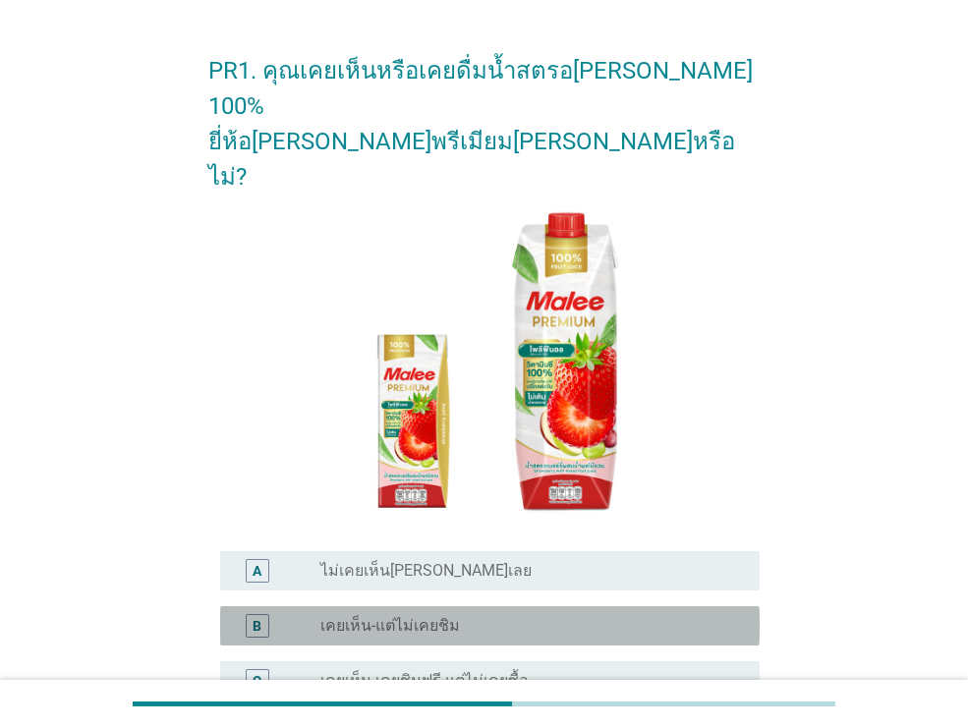
click at [451, 616] on label "เคยเห็น-แต่ไม่เคยชิม" at bounding box center [389, 626] width 139 height 20
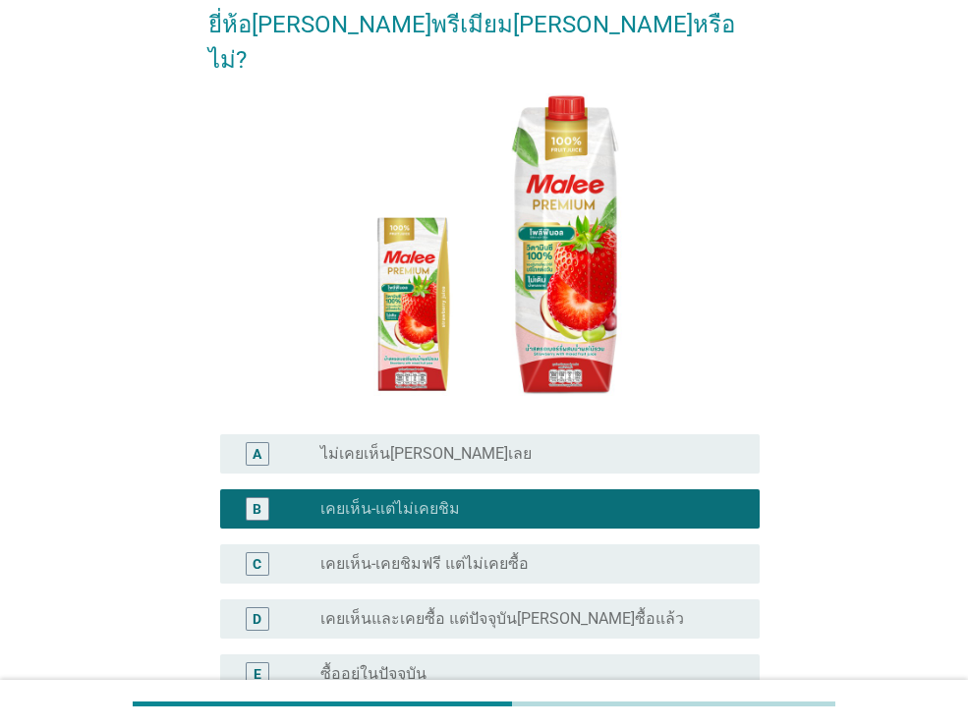
scroll to position [212, 0]
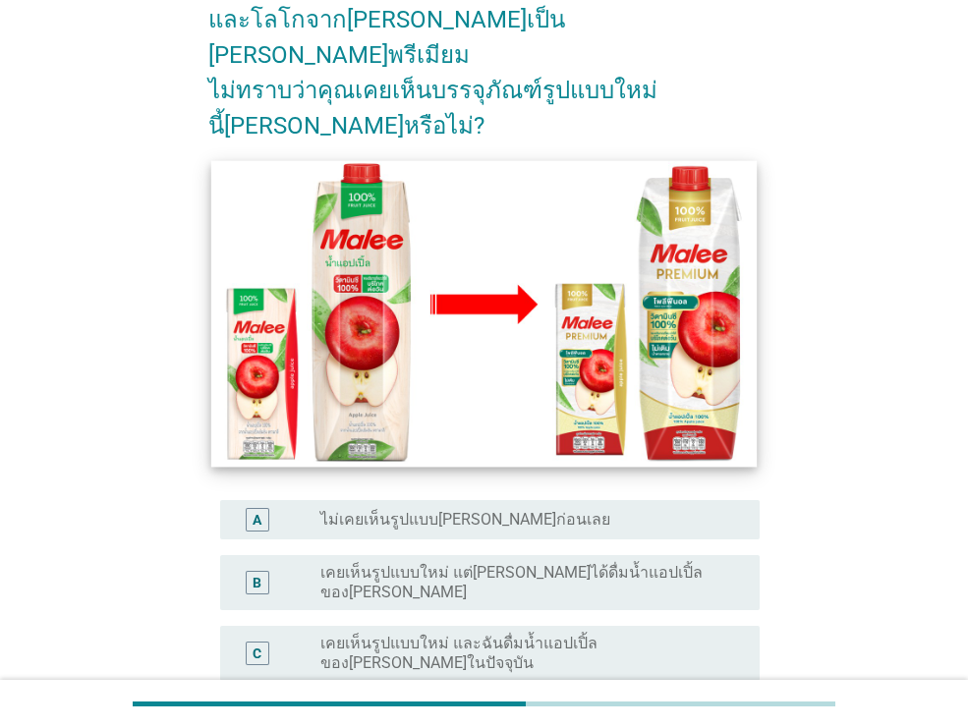
scroll to position [262, 0]
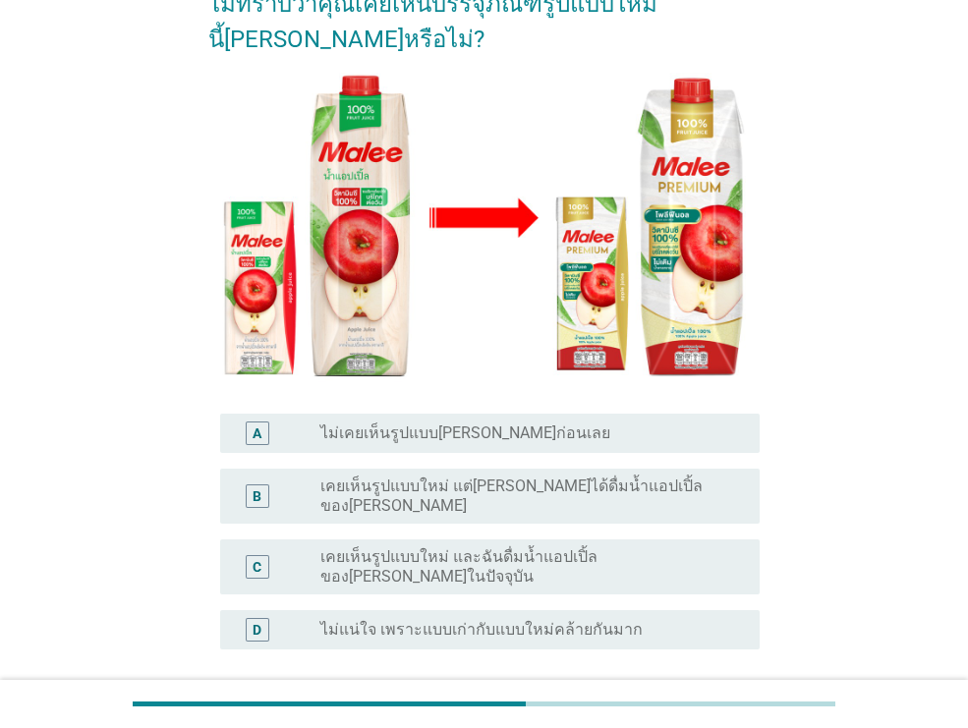
click at [432, 476] on label "เคยเห็นรูปแบบใหม่ แต่[PERSON_NAME]ได้ดื่มน้ำแอปเปิ้ลของ[PERSON_NAME]" at bounding box center [524, 495] width 408 height 39
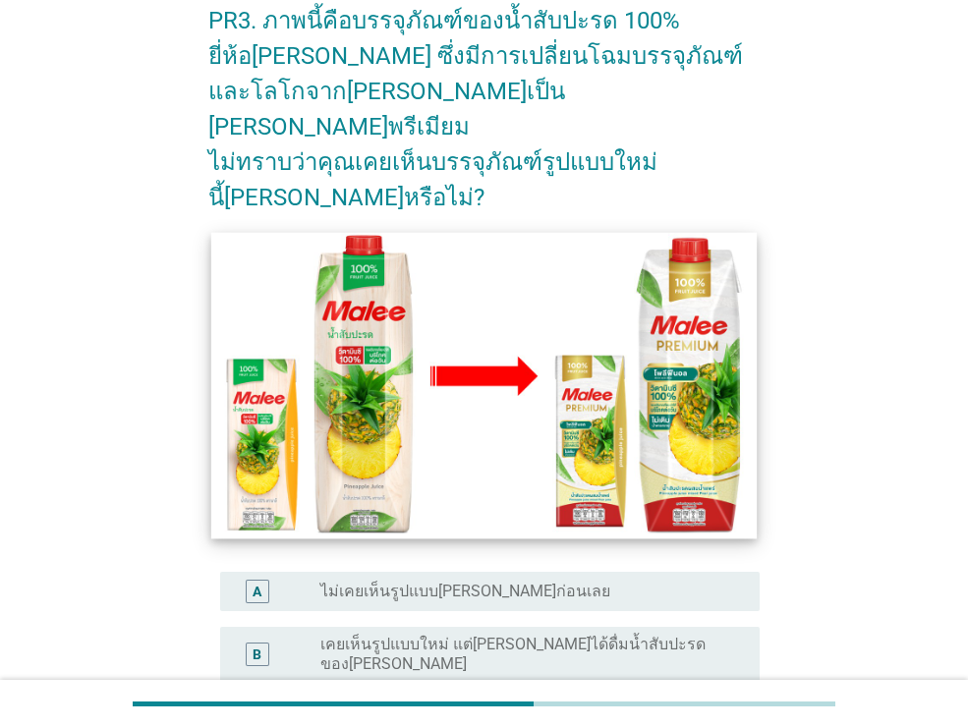
scroll to position [116, 0]
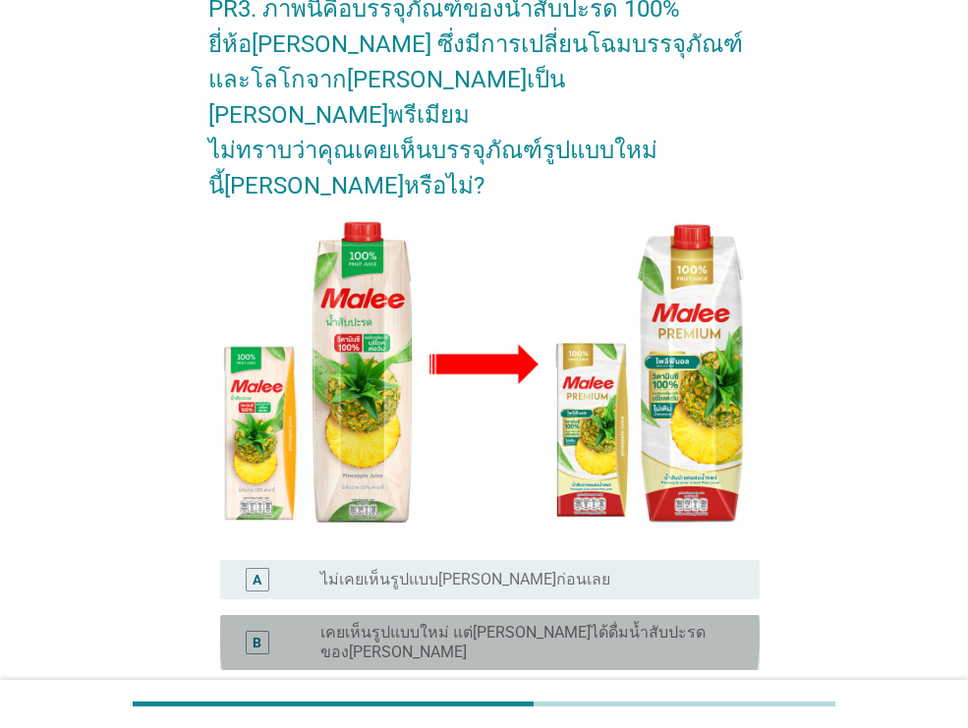
click at [525, 623] on label "เคยเห็นรูปแบบใหม่ แต่[PERSON_NAME]ได้ดื่มน้ำสับปะรดของ[PERSON_NAME]" at bounding box center [524, 642] width 408 height 39
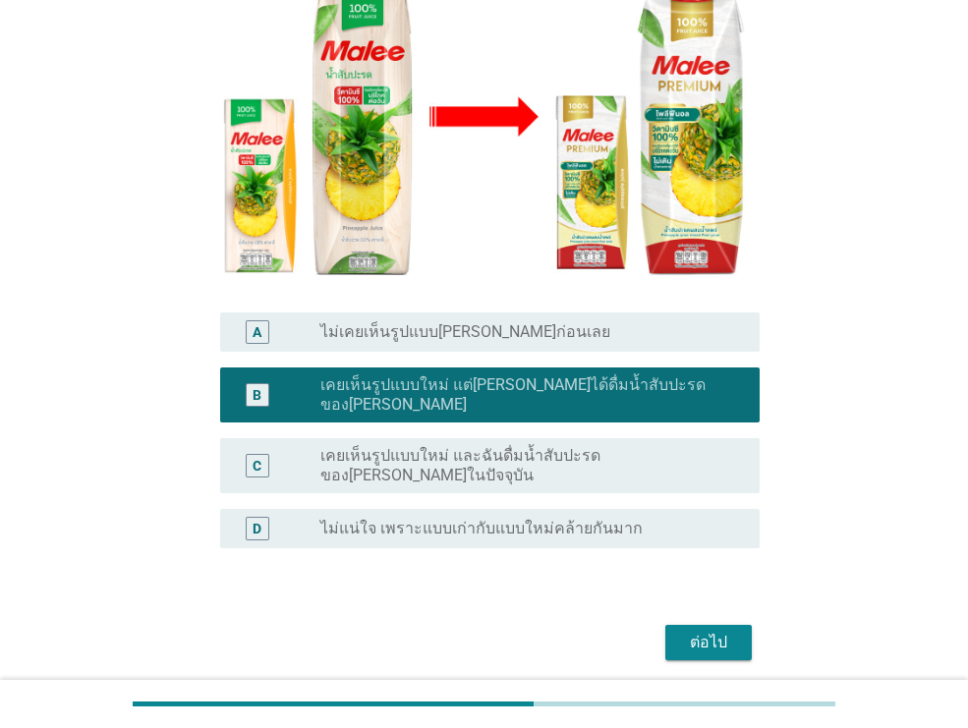
scroll to position [369, 0]
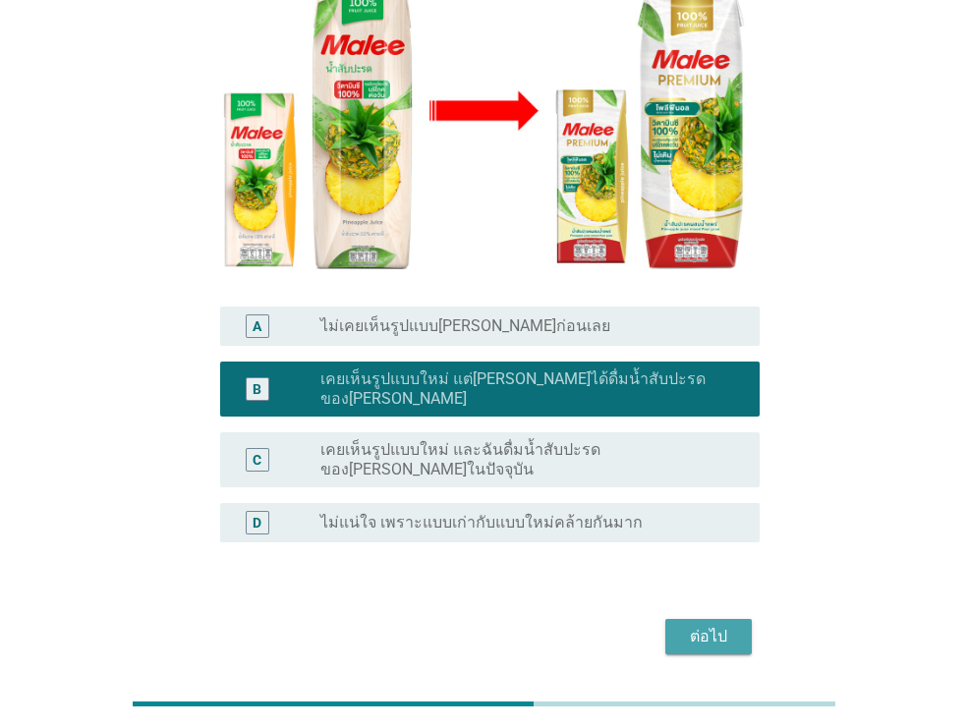
click at [716, 625] on div "ต่อไป" at bounding box center [708, 637] width 55 height 24
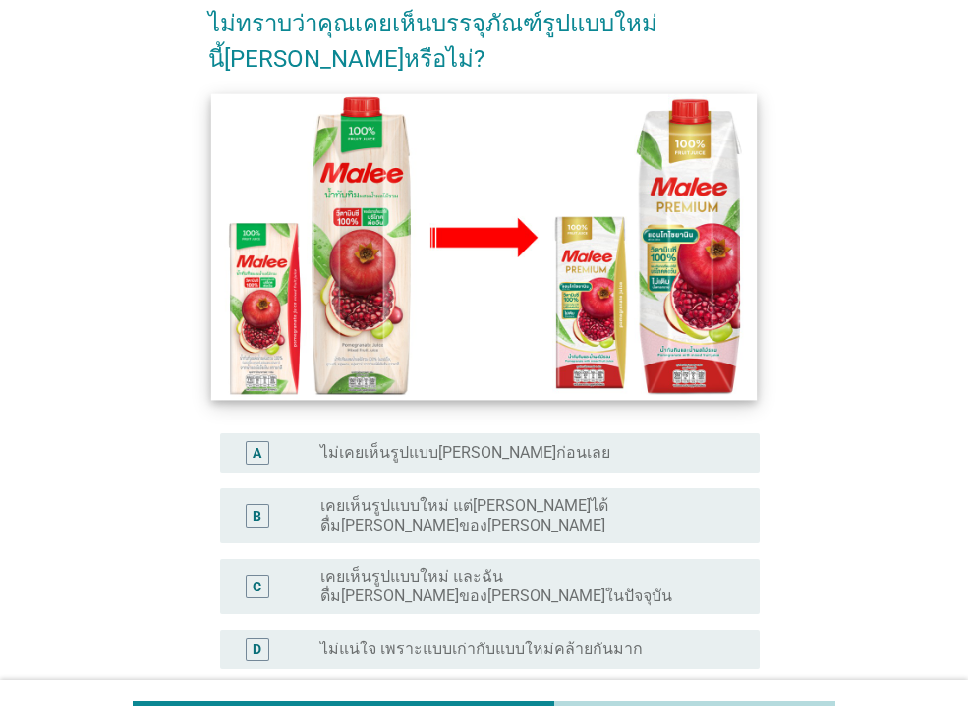
scroll to position [273, 0]
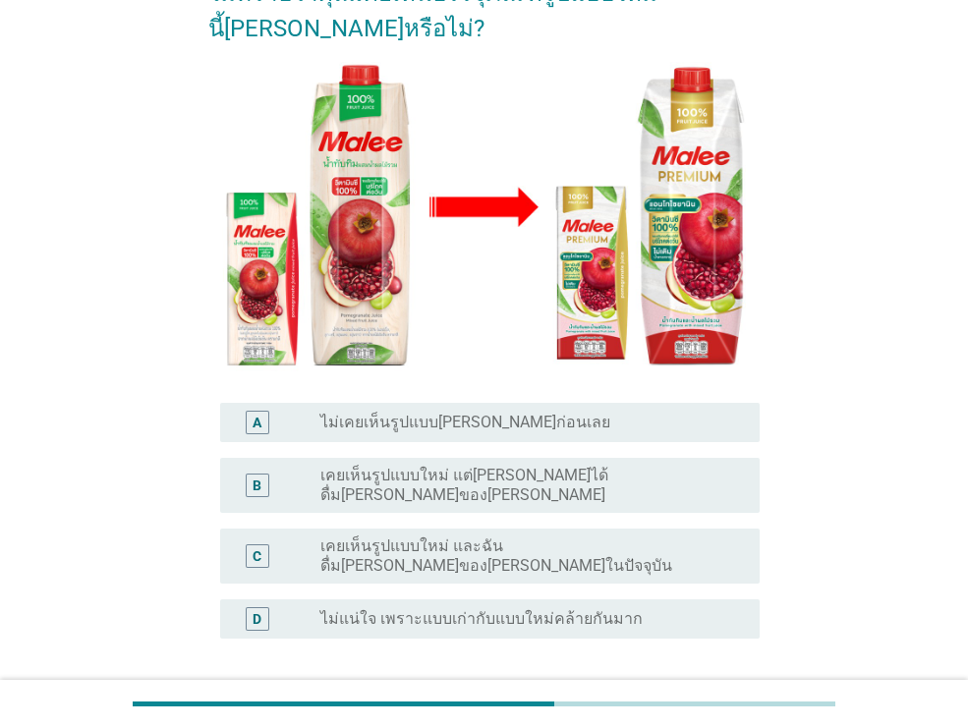
click at [568, 458] on div "B radio_button_unchecked เคยเห็นรูปแบบใหม่ แต่[PERSON_NAME]ได้ดื่ม[PERSON_NAME]…" at bounding box center [489, 485] width 539 height 55
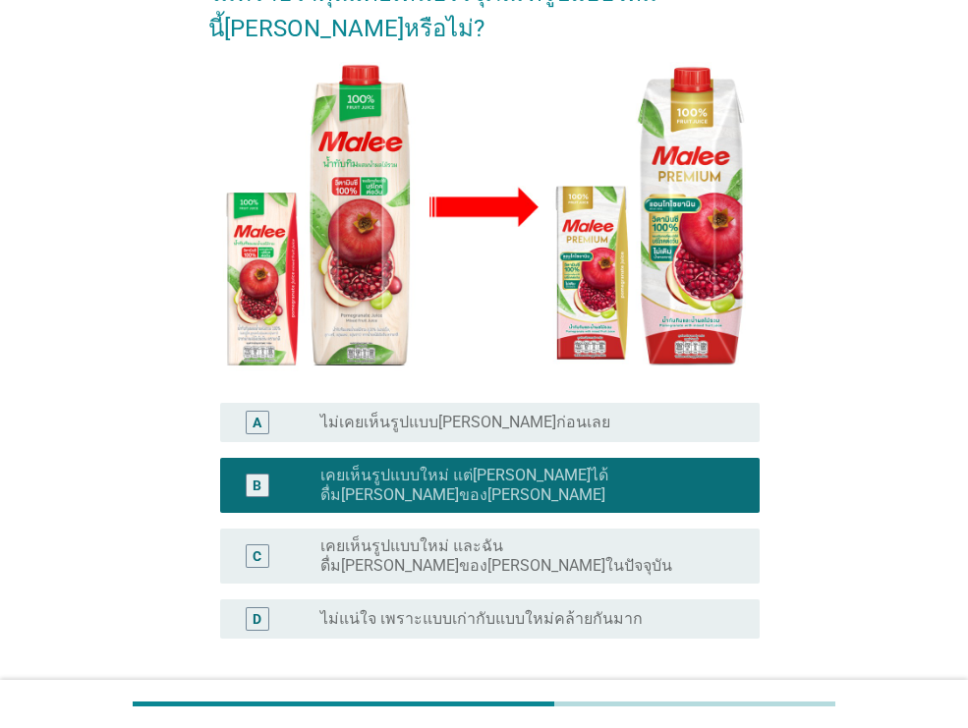
click at [711, 721] on div "ต่อไป" at bounding box center [708, 733] width 55 height 24
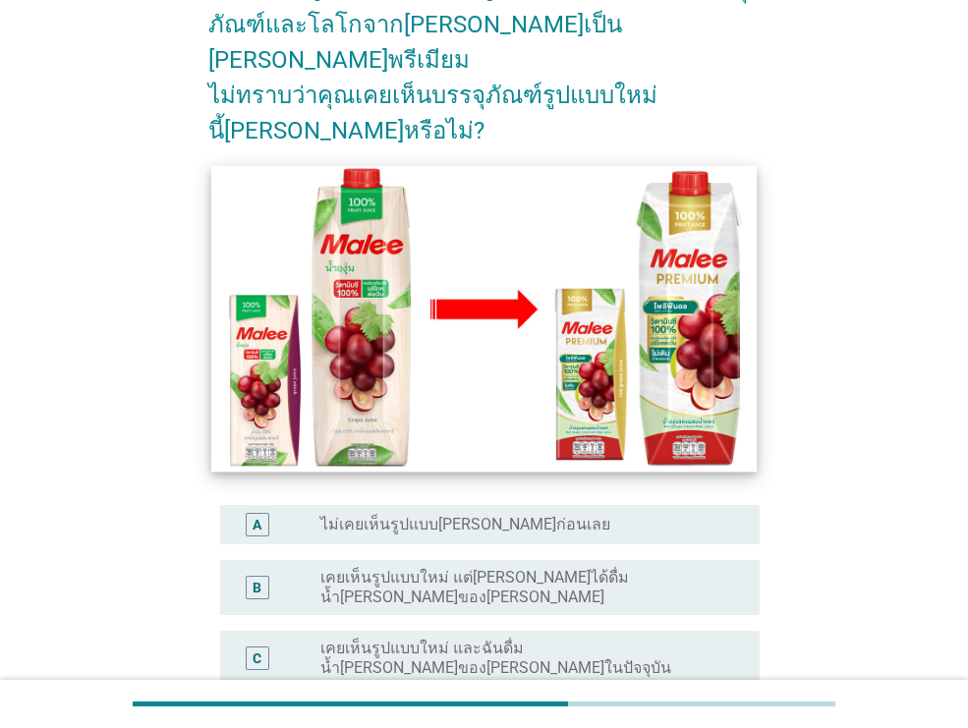
scroll to position [246, 0]
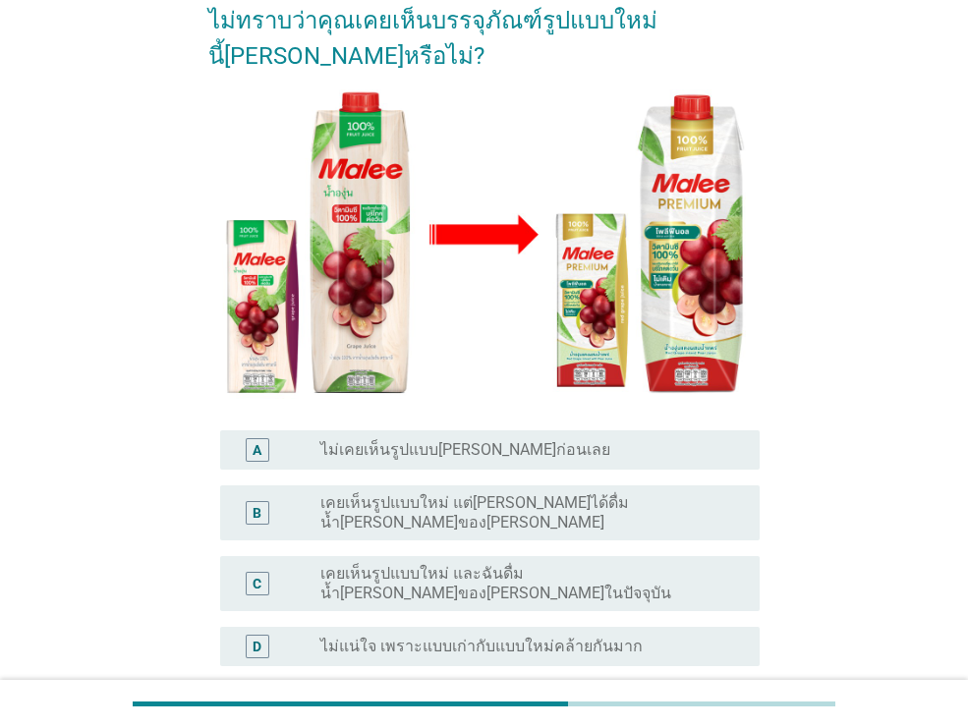
click at [558, 493] on label "เคยเห็นรูปแบบใหม่ แต่[PERSON_NAME]ได้ดื่มน้ำ[PERSON_NAME]ของ[PERSON_NAME]" at bounding box center [524, 512] width 408 height 39
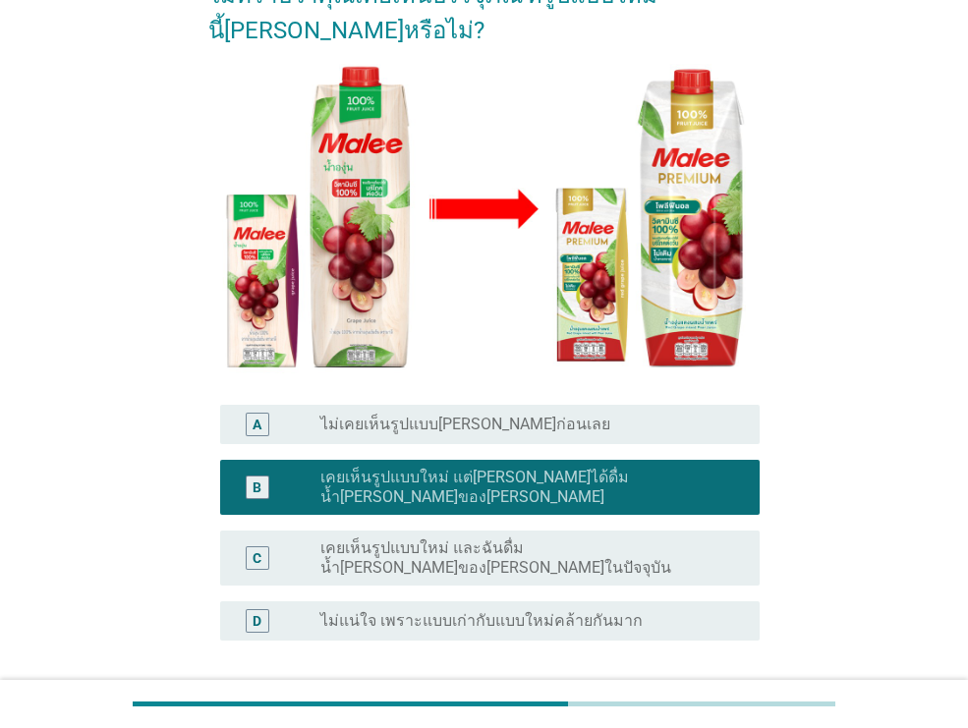
scroll to position [284, 0]
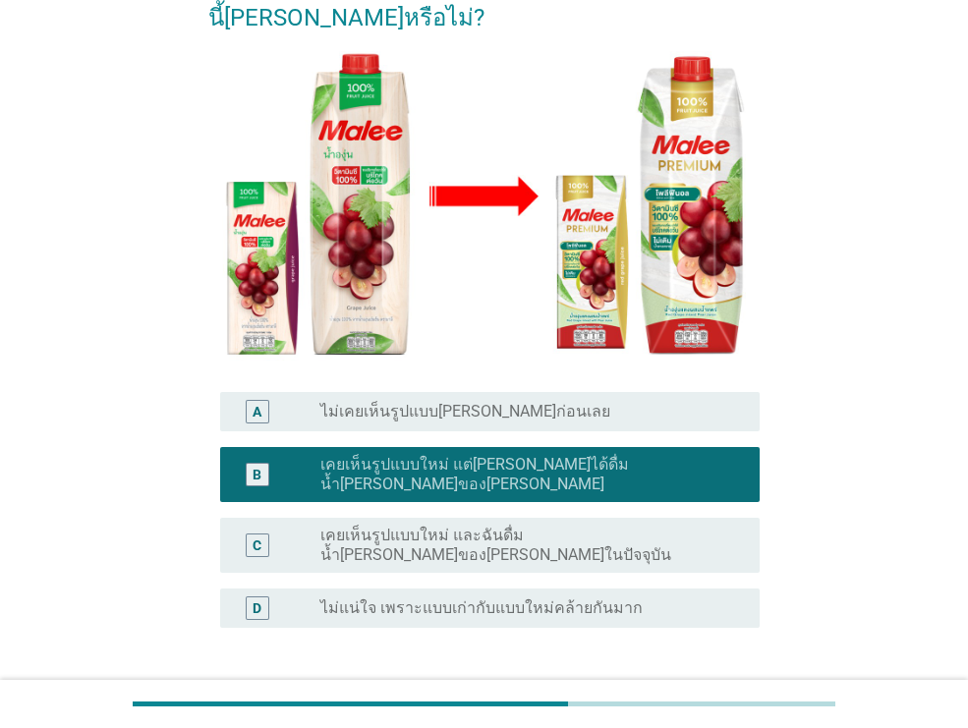
click at [706, 710] on div "ต่อไป" at bounding box center [708, 722] width 55 height 24
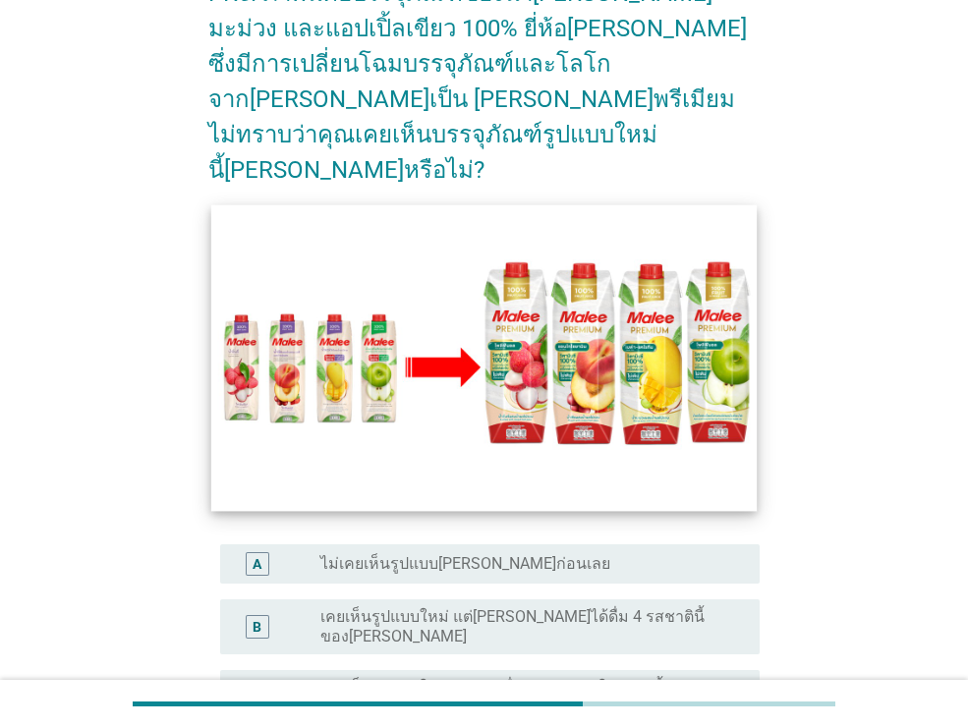
scroll to position [133, 0]
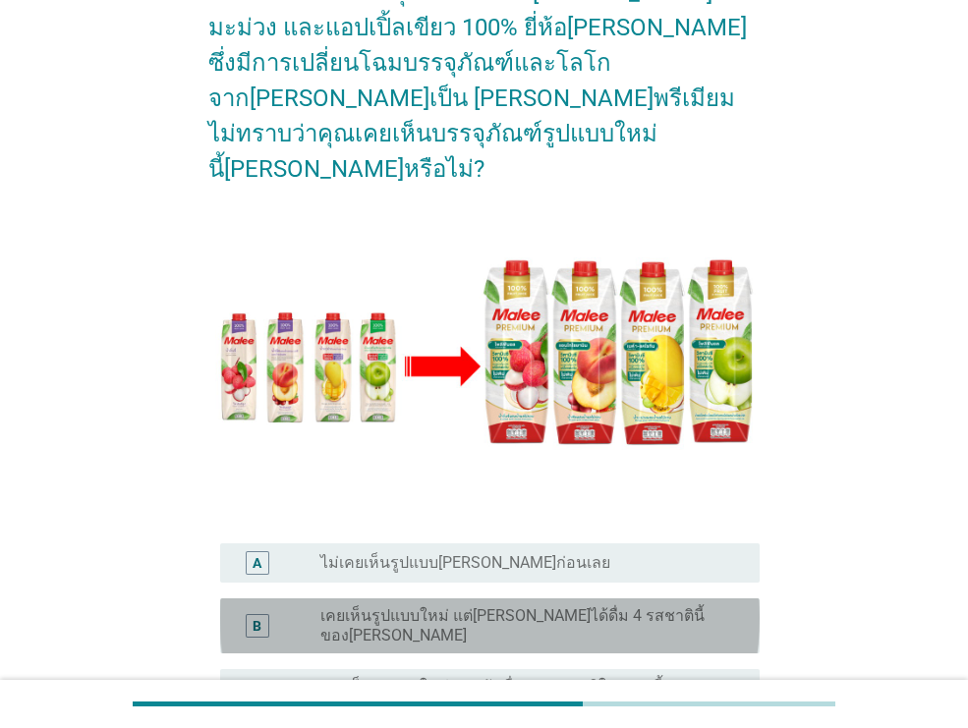
click at [548, 606] on label "เคยเห็นรูปแบบใหม่ แต่[PERSON_NAME]ได้ดื่ม 4 รสชาตินี้ของ[PERSON_NAME]" at bounding box center [524, 625] width 408 height 39
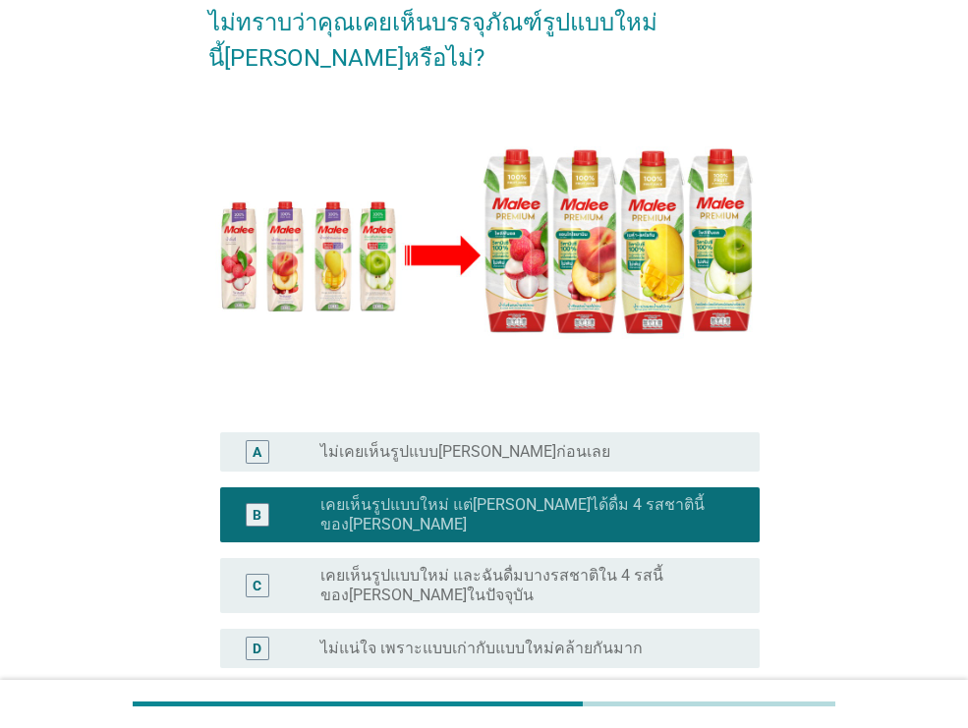
scroll to position [385, 0]
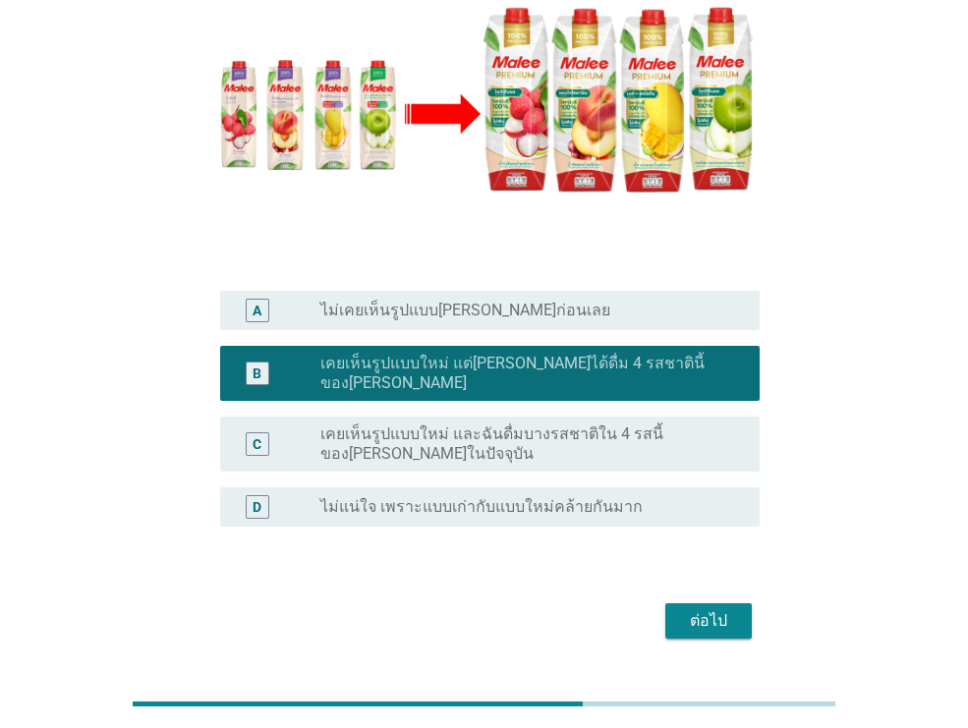
click at [714, 609] on div "ต่อไป" at bounding box center [708, 621] width 55 height 24
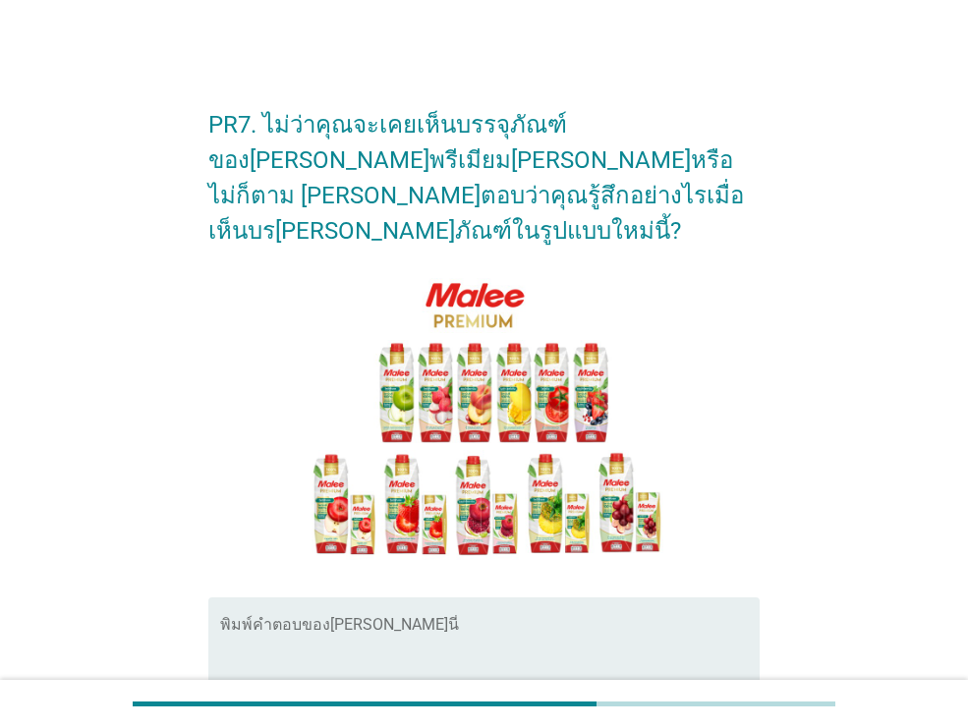
scroll to position [40, 0]
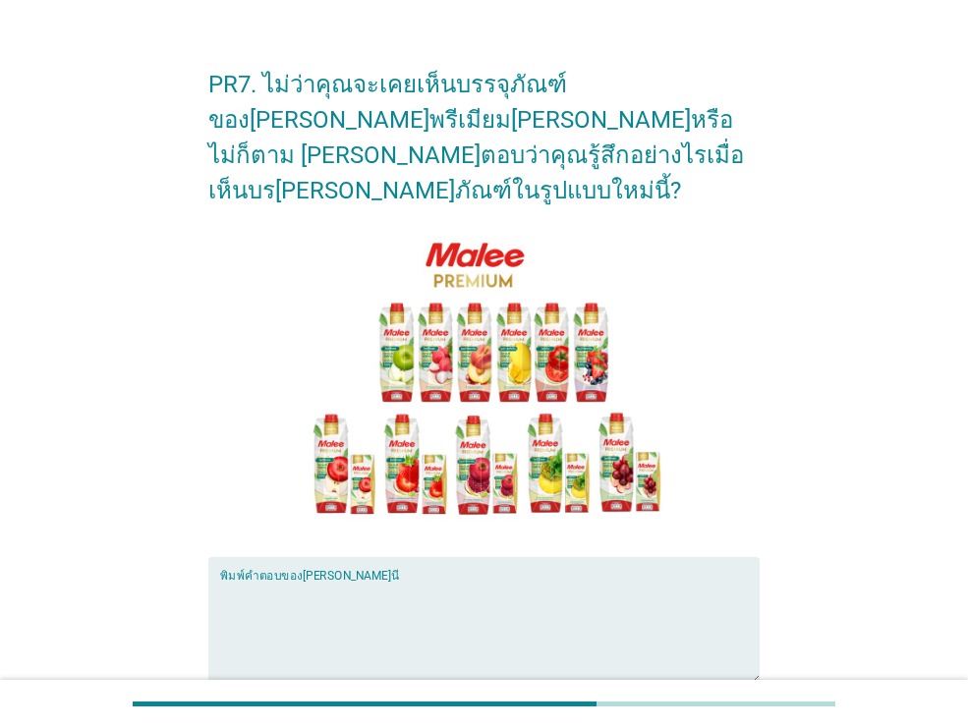
click at [552, 581] on textarea "พิมพ์คำตอบของคุณ ที่นี่" at bounding box center [489, 632] width 539 height 103
type textarea "8"
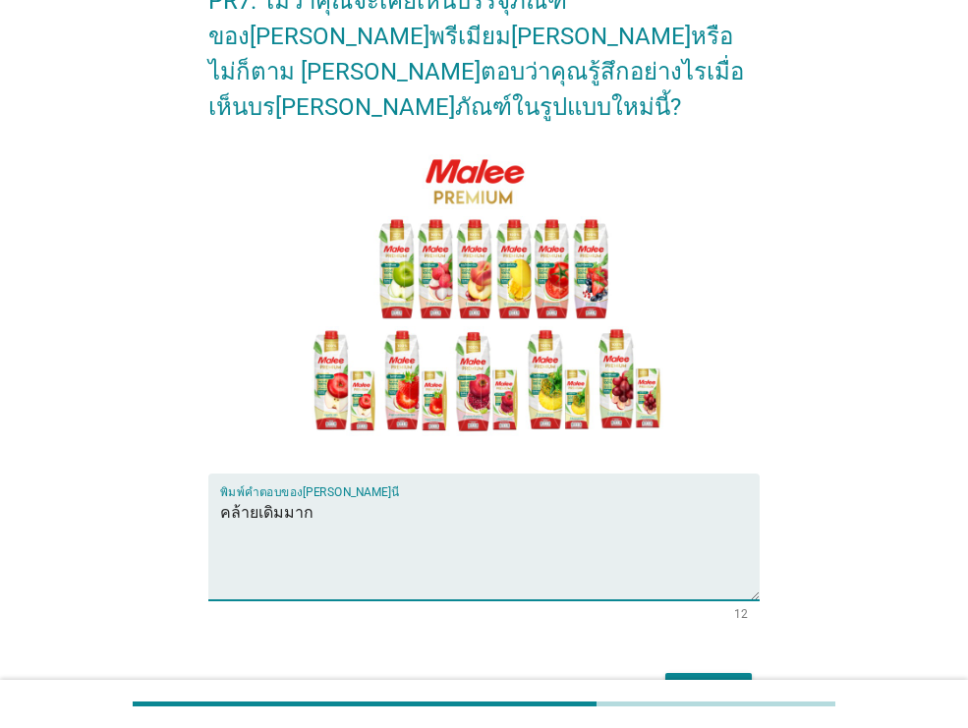
scroll to position [209, 0]
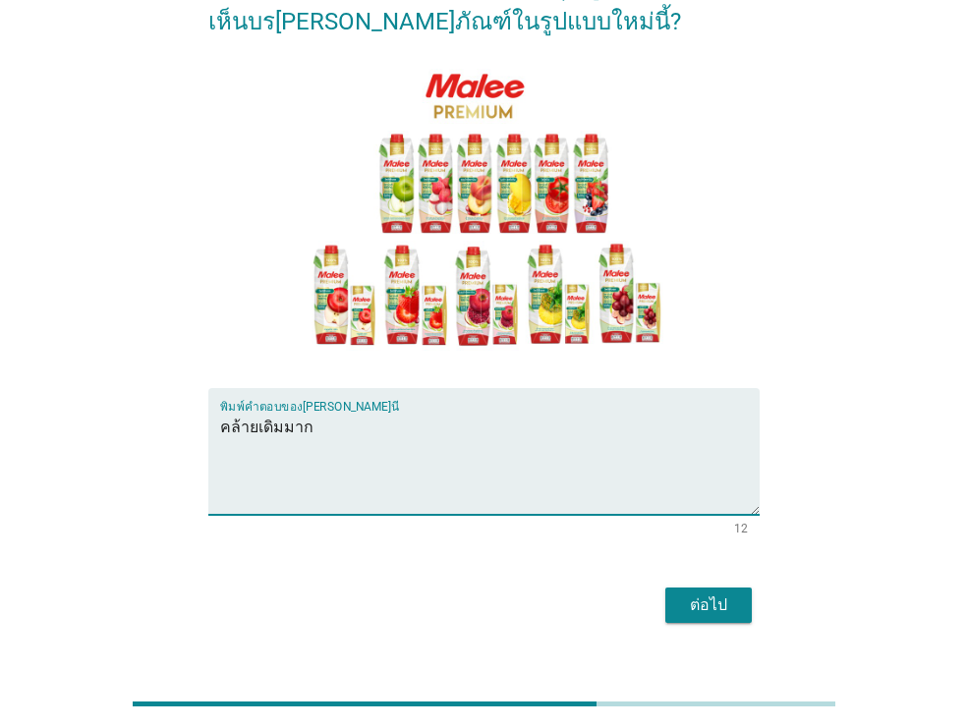
type textarea "คล้ายเดิมมาก"
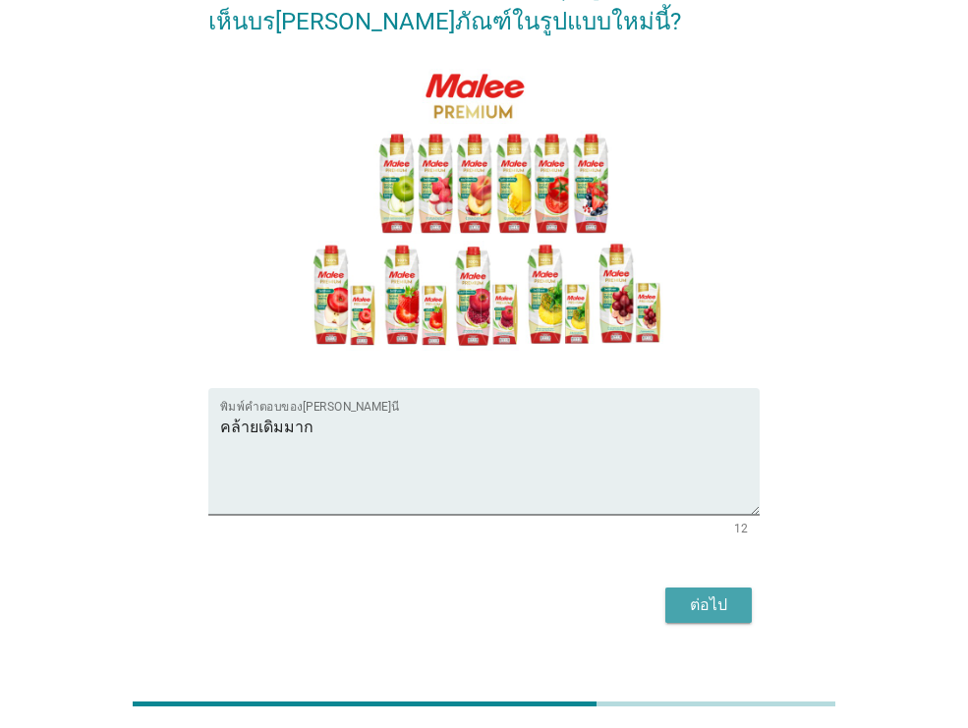
click at [716, 593] on div "ต่อไป" at bounding box center [708, 605] width 55 height 24
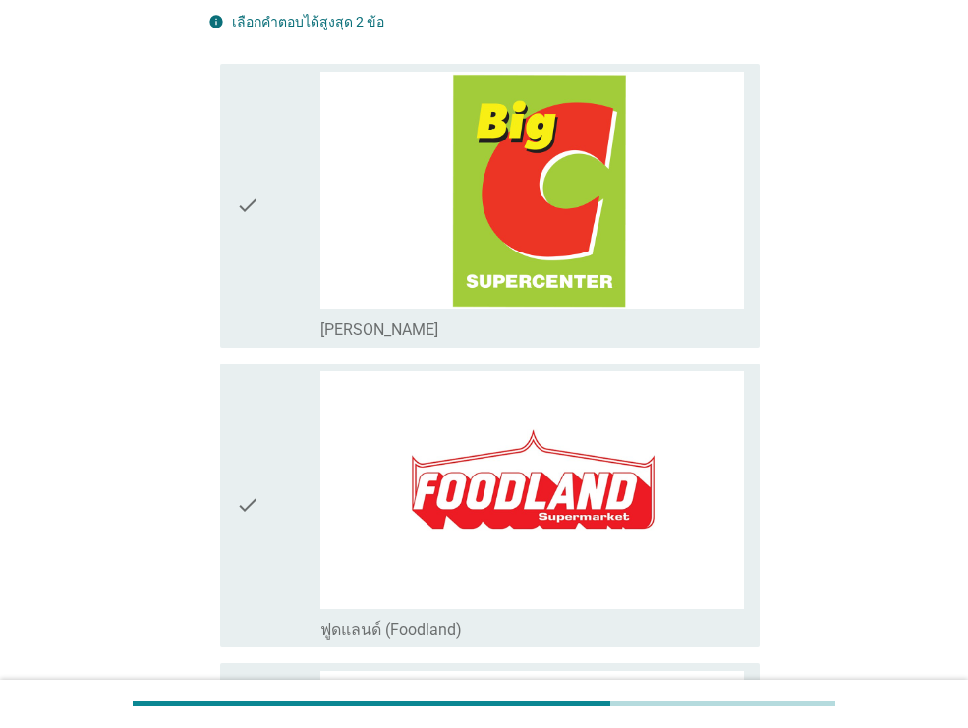
scroll to position [0, 0]
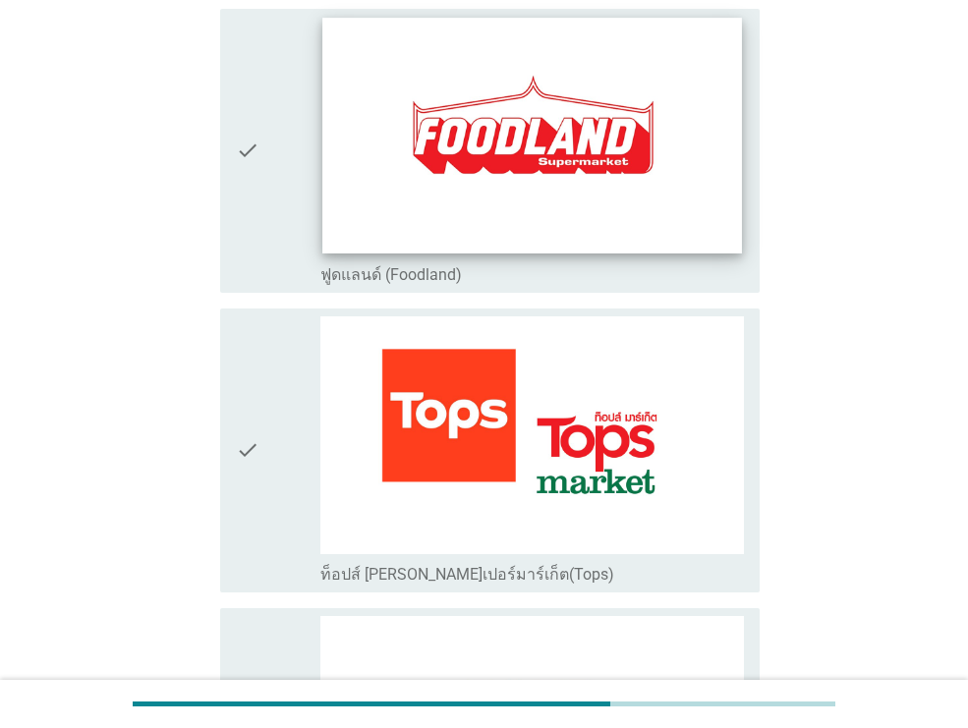
click at [567, 371] on img at bounding box center [531, 435] width 423 height 238
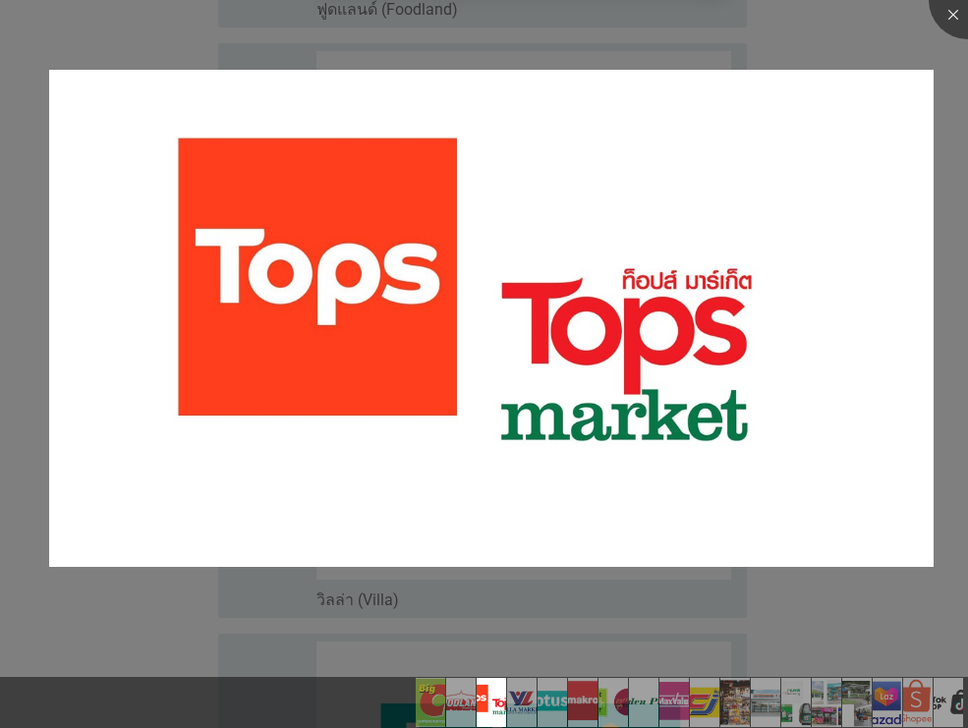
scroll to position [961, 0]
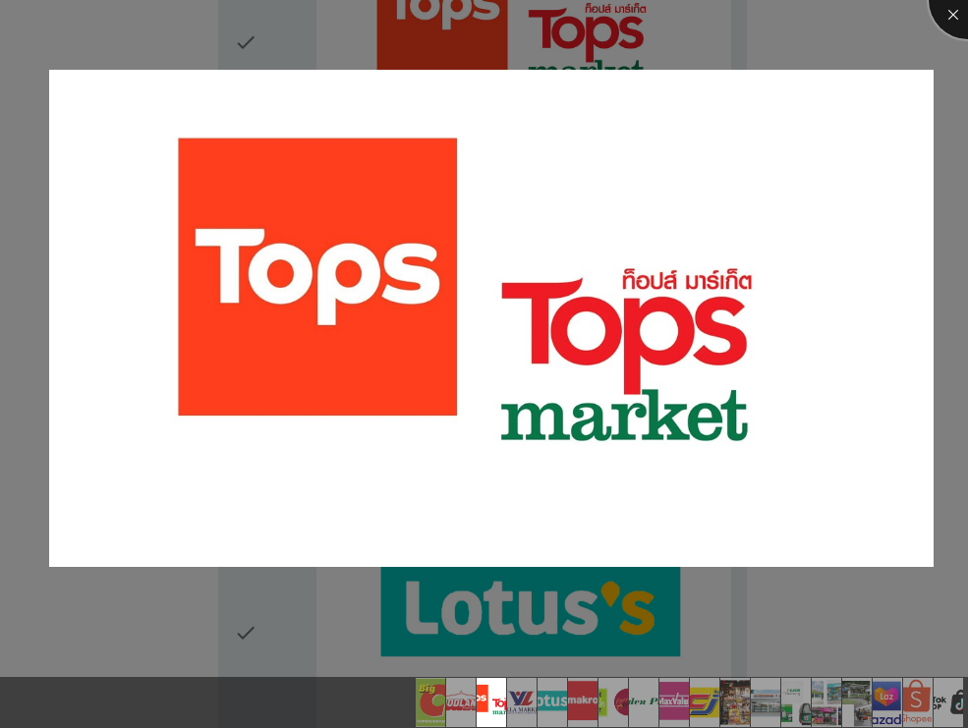
click at [949, 18] on div at bounding box center [967, 0] width 79 height 79
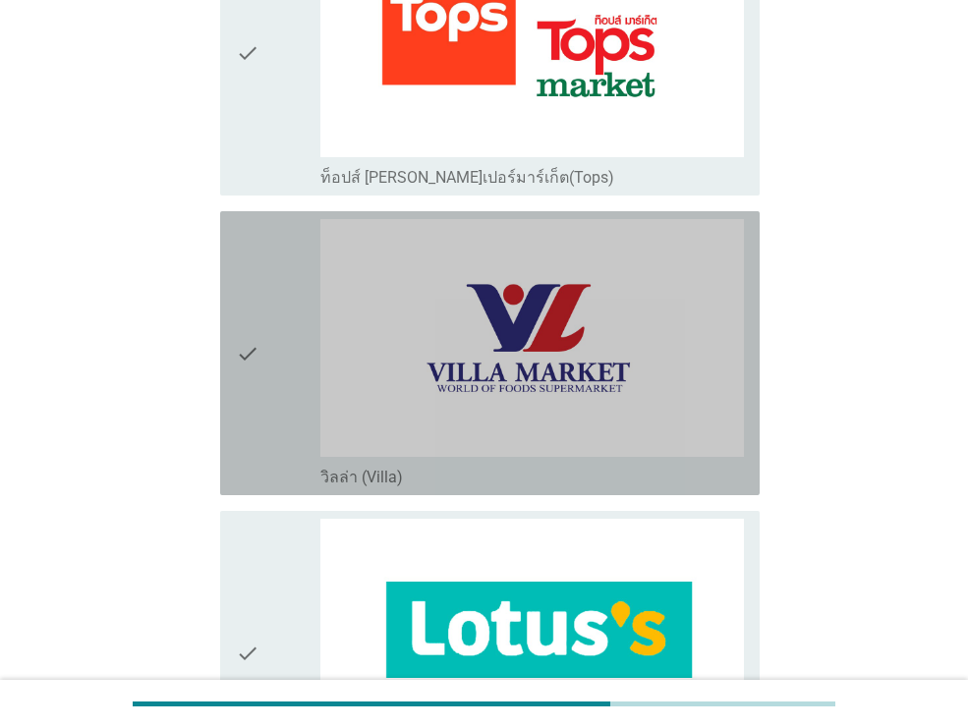
click at [244, 330] on icon "check" at bounding box center [248, 353] width 24 height 268
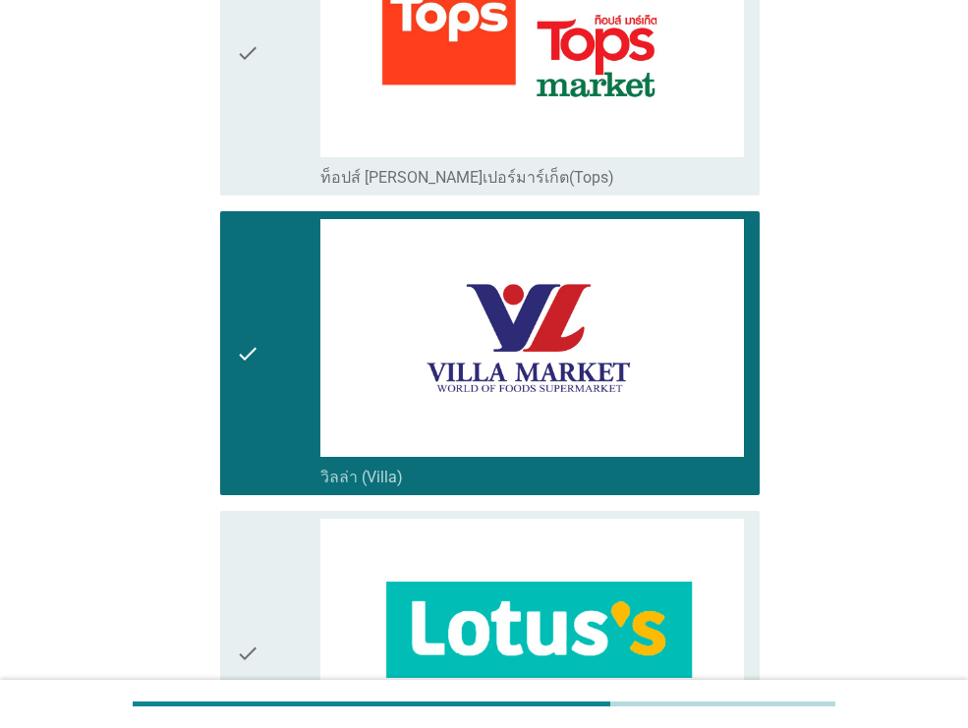
click at [253, 341] on icon "check" at bounding box center [248, 353] width 24 height 268
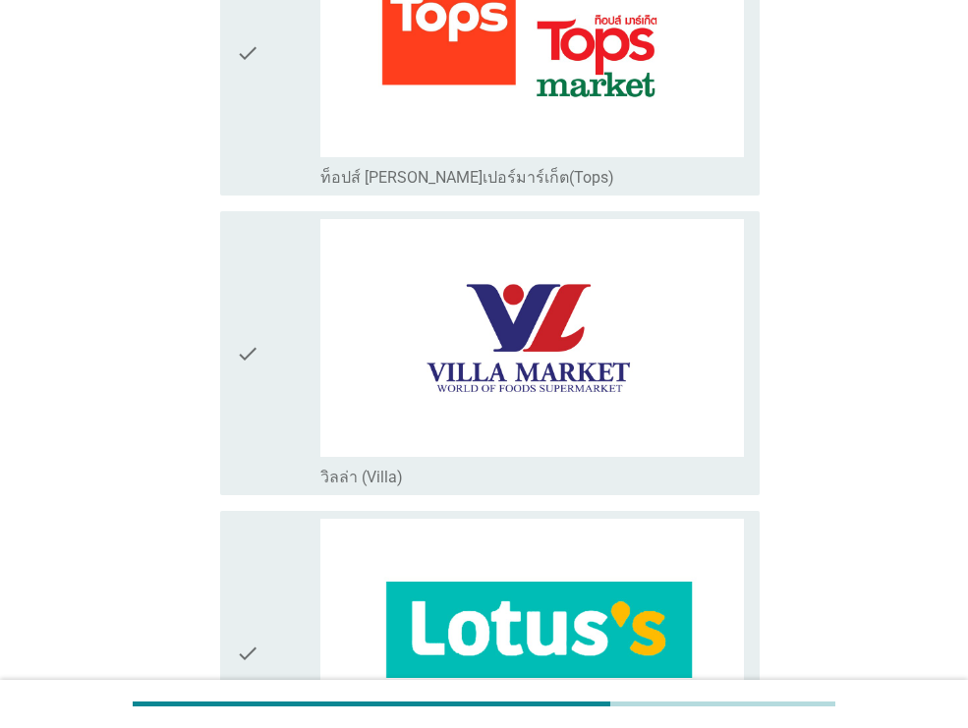
click at [256, 131] on icon "check" at bounding box center [248, 53] width 24 height 268
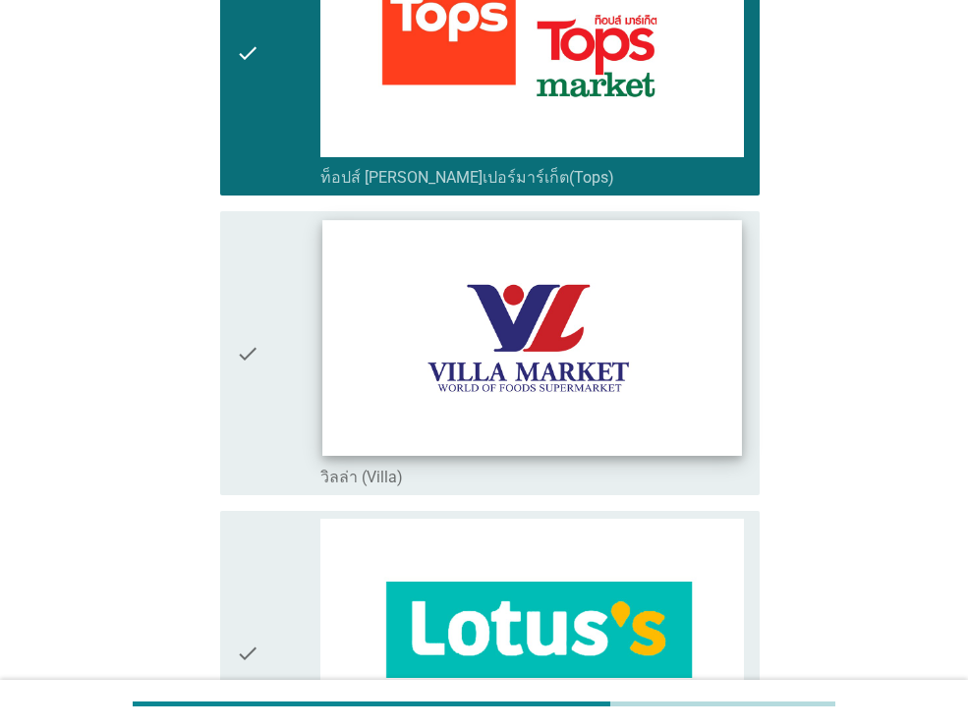
scroll to position [1361, 0]
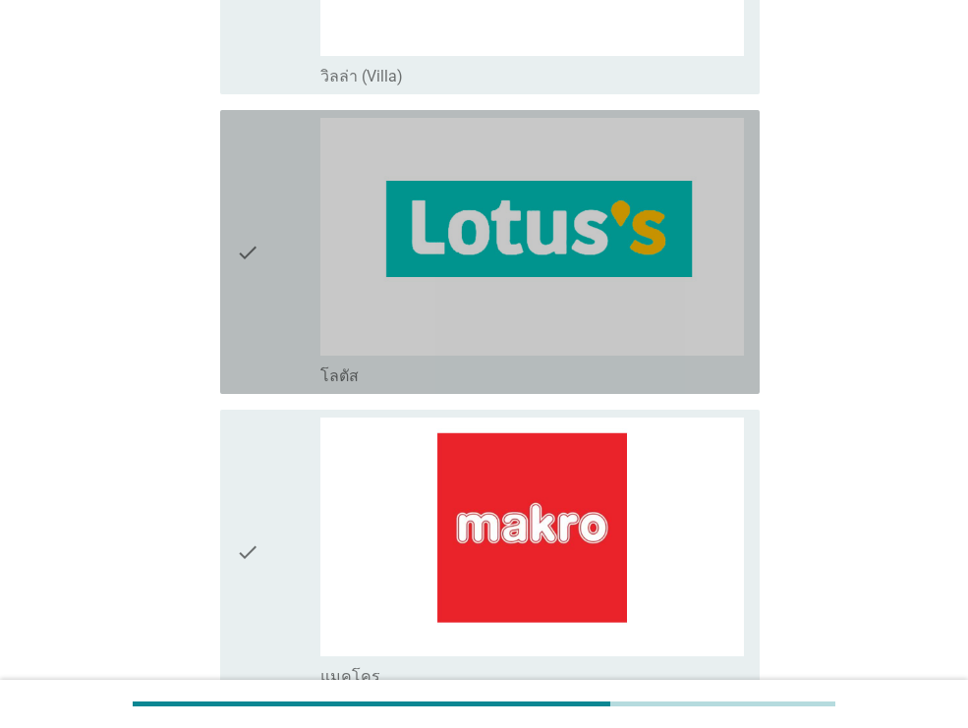
click at [273, 252] on div "check" at bounding box center [278, 252] width 84 height 268
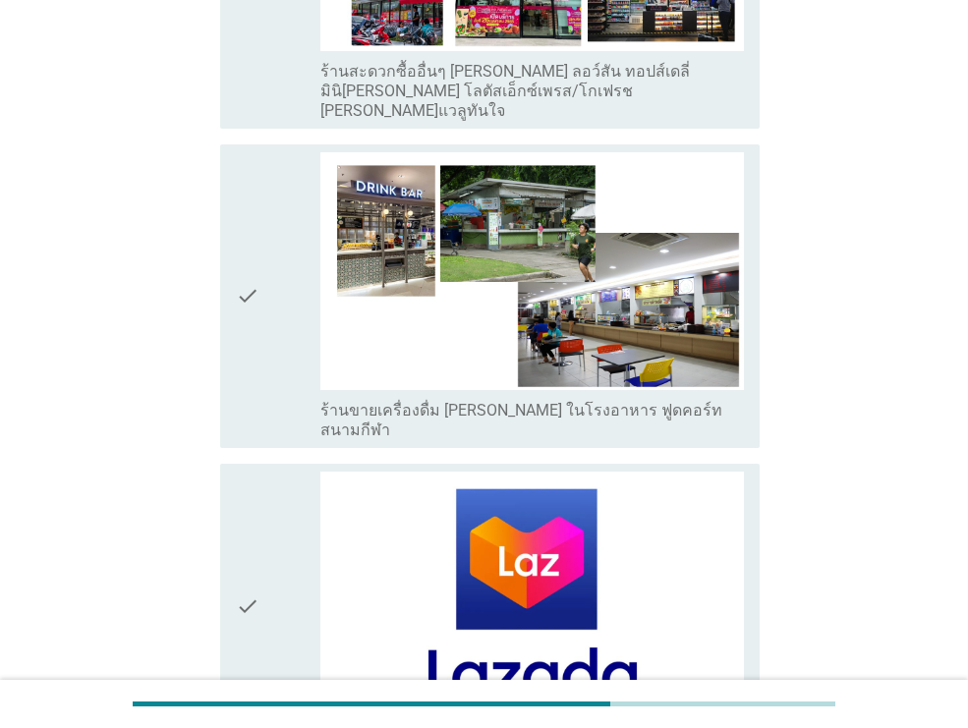
scroll to position [5261, 0]
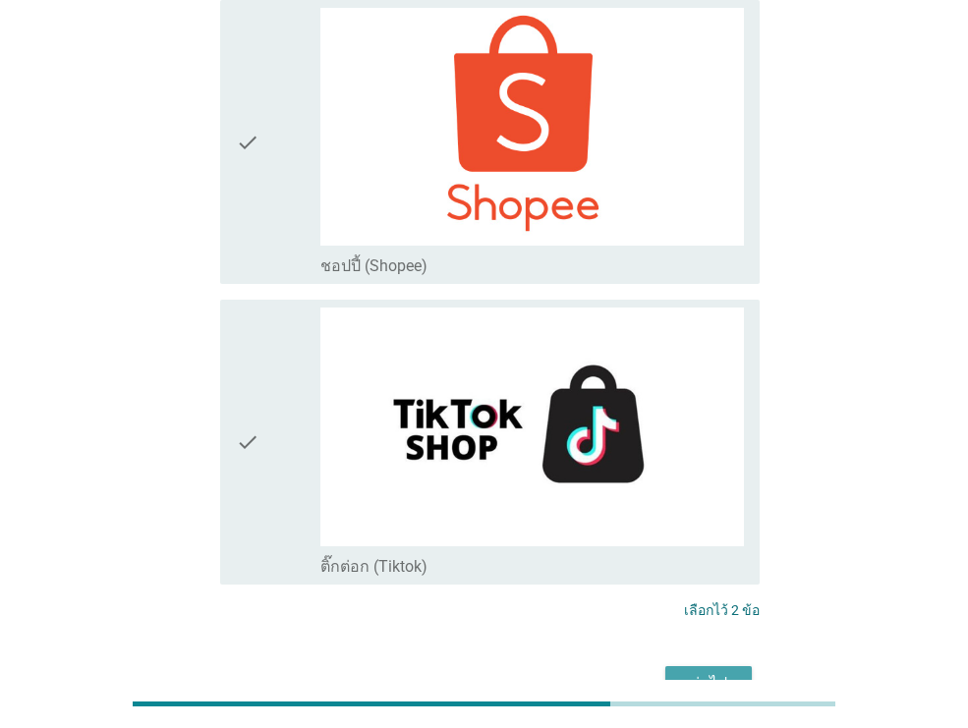
click at [698, 672] on div "ต่อไป" at bounding box center [708, 684] width 55 height 24
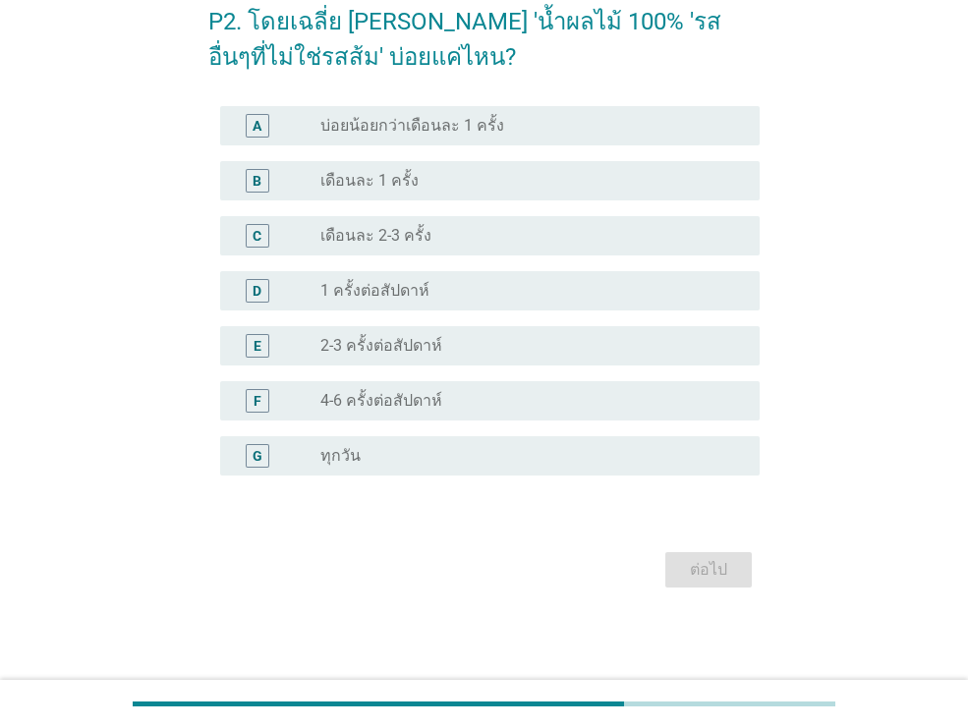
scroll to position [0, 0]
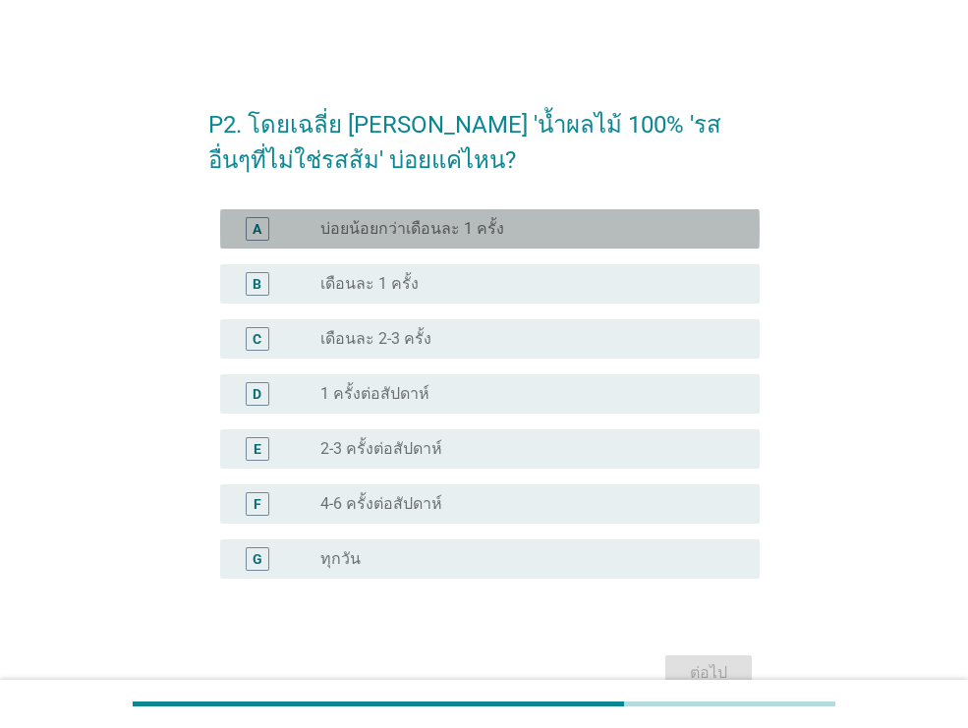
click at [500, 230] on div "radio_button_unchecked บ่อยน้อยกว่าเดือนละ 1 ครั้ง" at bounding box center [524, 229] width 408 height 20
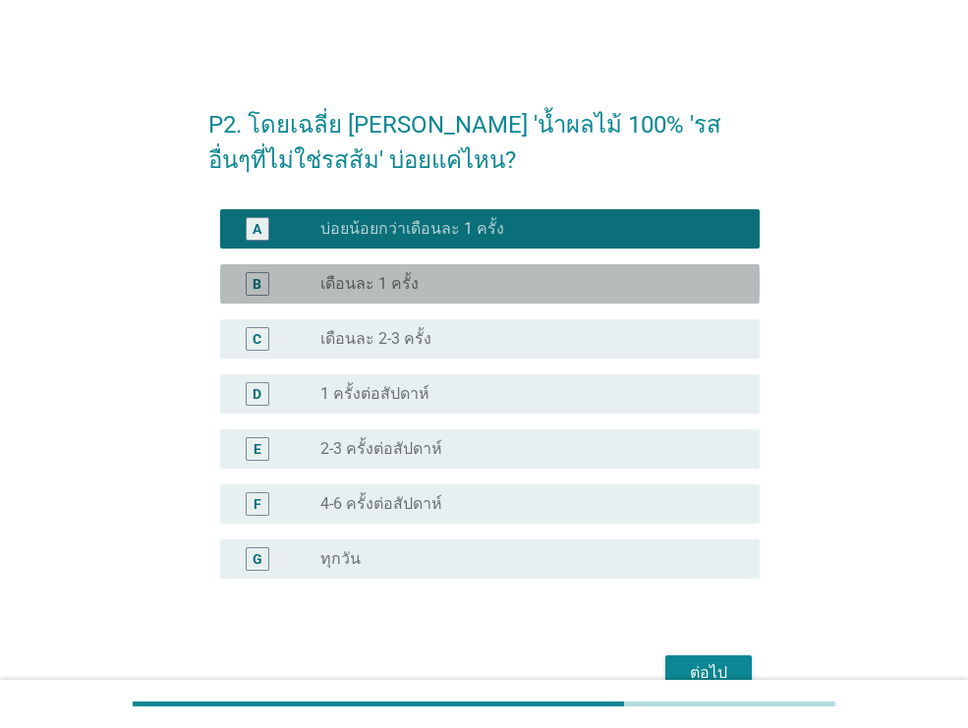
click at [562, 290] on div "radio_button_unchecked เดือนละ 1 ครั้ง" at bounding box center [524, 284] width 408 height 20
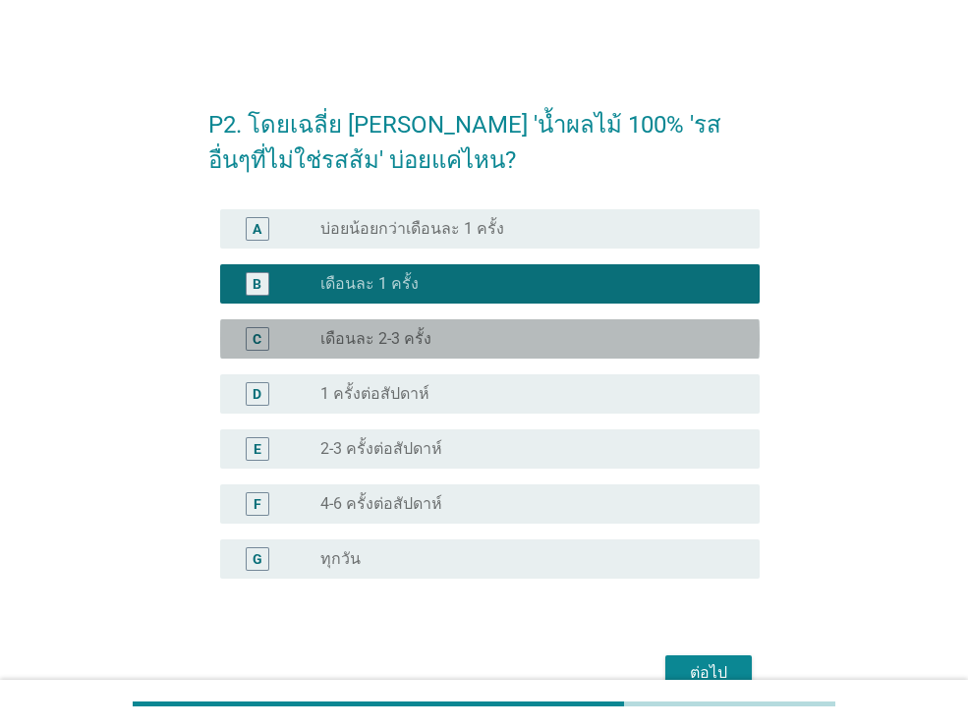
click at [561, 347] on div "radio_button_unchecked เดือนละ 2-3 ครั้ง" at bounding box center [524, 339] width 408 height 20
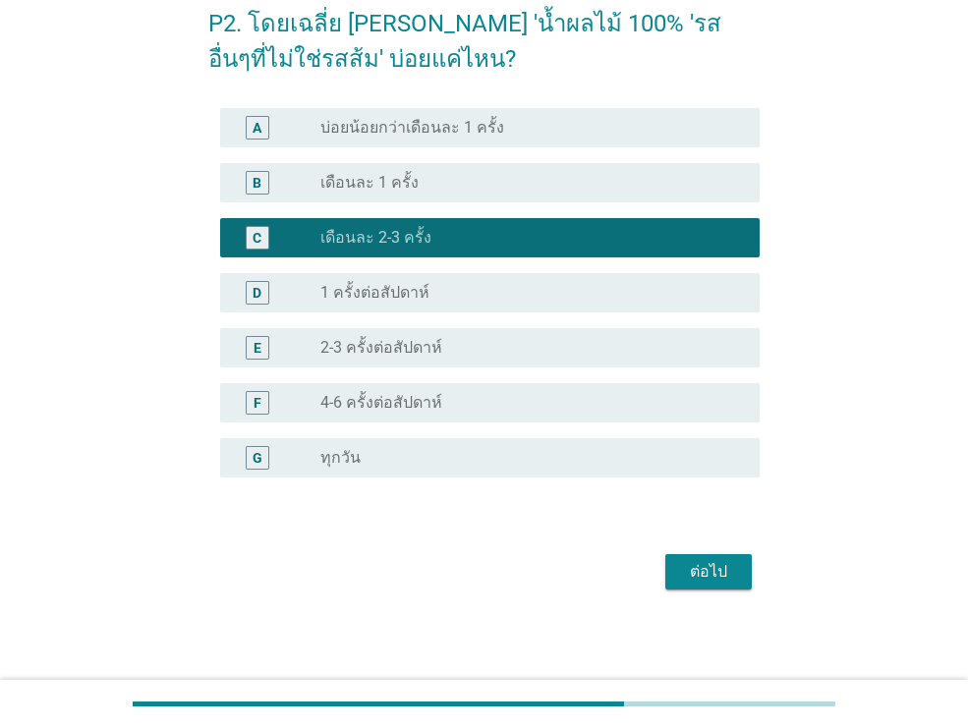
scroll to position [103, 0]
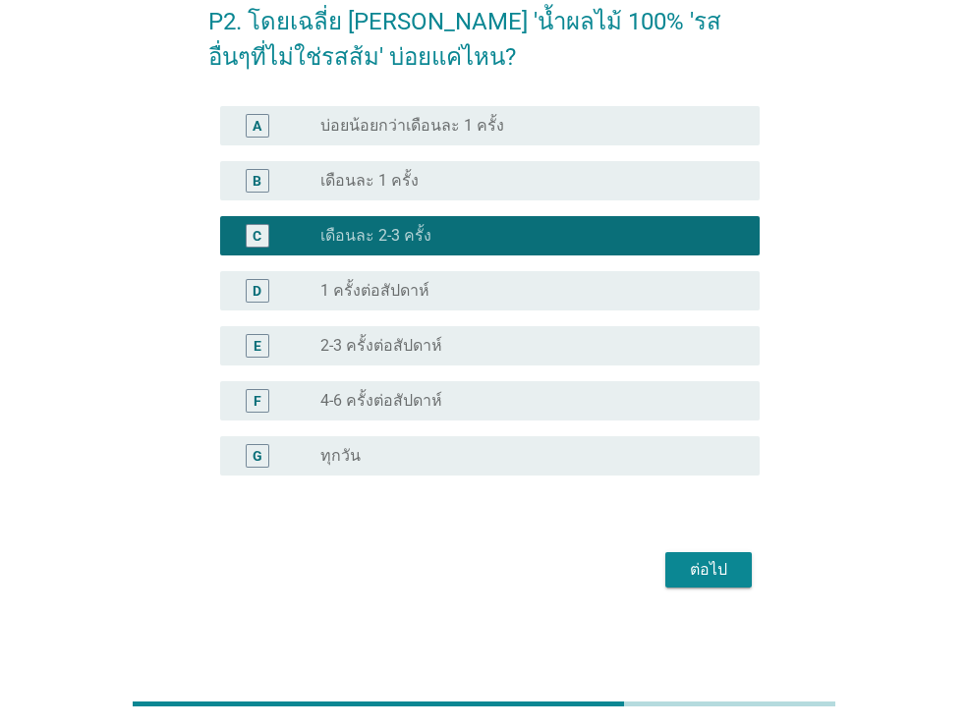
click at [593, 183] on div "radio_button_unchecked เดือนละ 1 ครั้ง" at bounding box center [524, 181] width 408 height 20
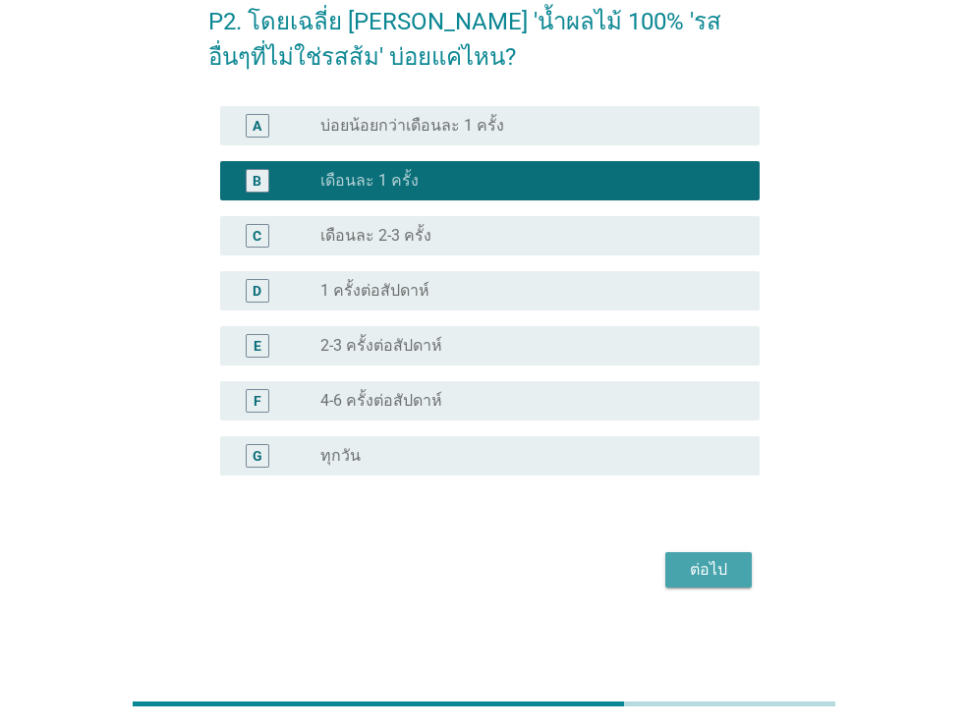
click at [674, 579] on button "ต่อไป" at bounding box center [708, 569] width 86 height 35
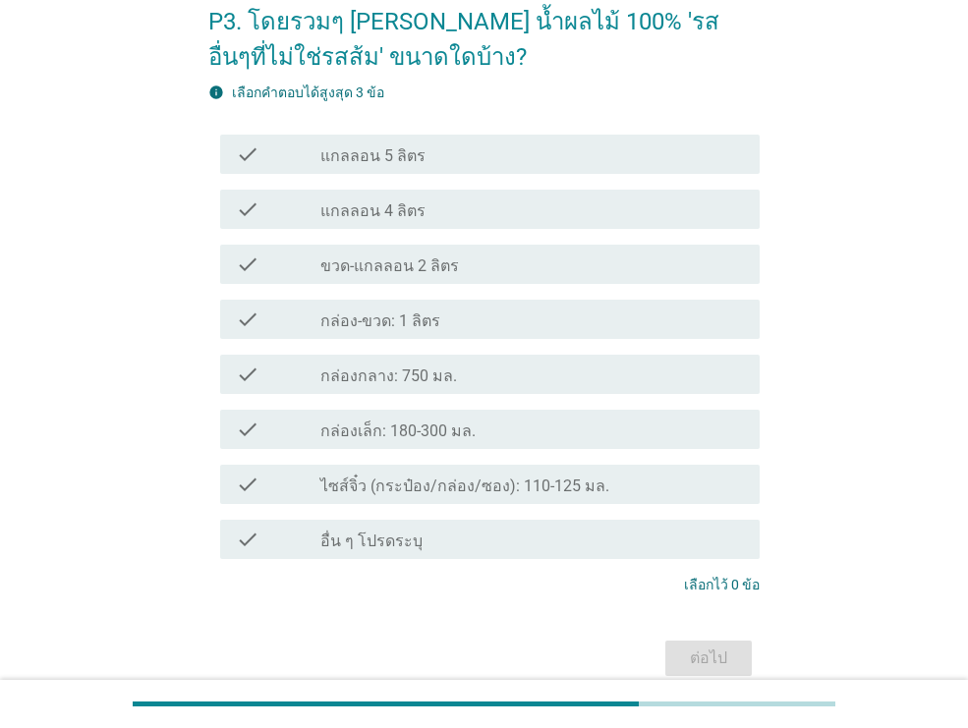
scroll to position [0, 0]
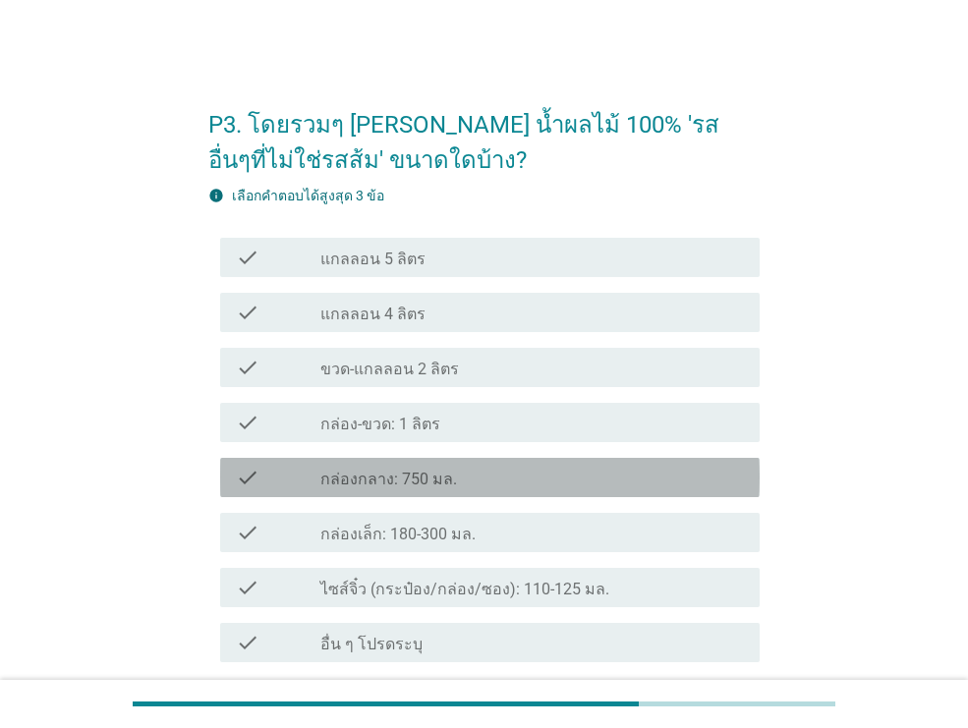
click at [520, 472] on div "check_box_outline_blank กล่องกลาง: 750 มล." at bounding box center [531, 478] width 423 height 24
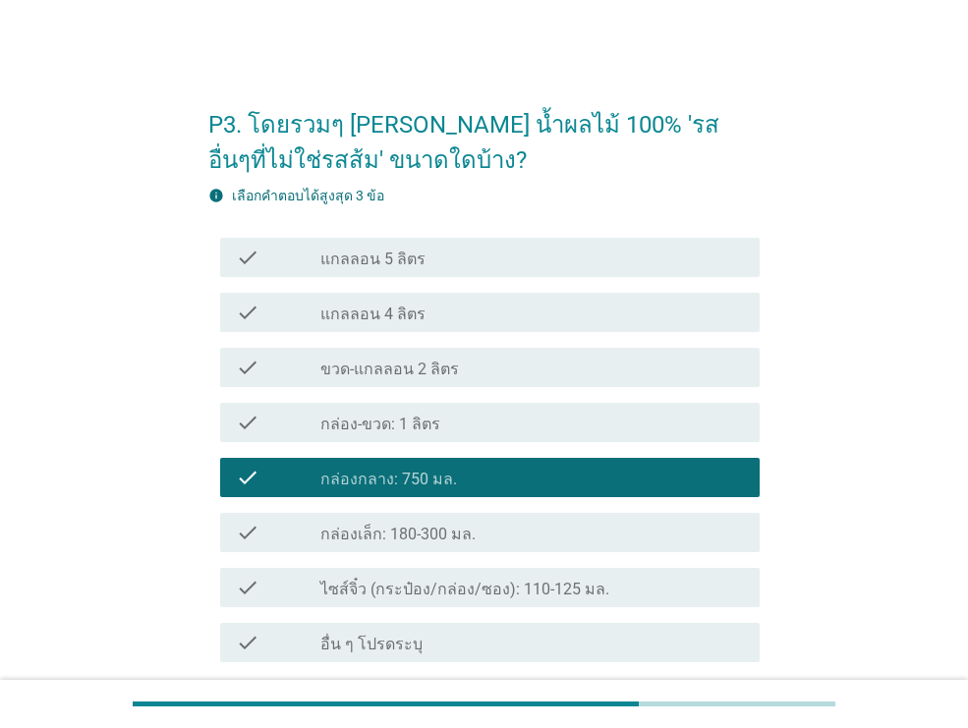
click at [514, 435] on div "check check_box_outline_blank กล่อง-ขวด: 1 ลิตร" at bounding box center [489, 422] width 539 height 39
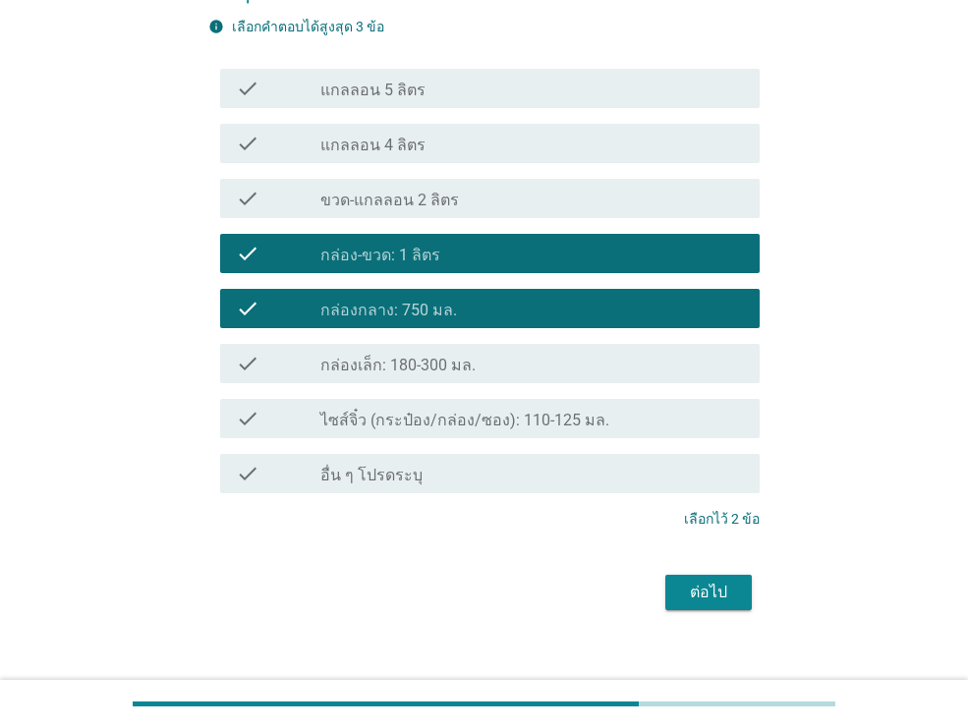
scroll to position [192, 0]
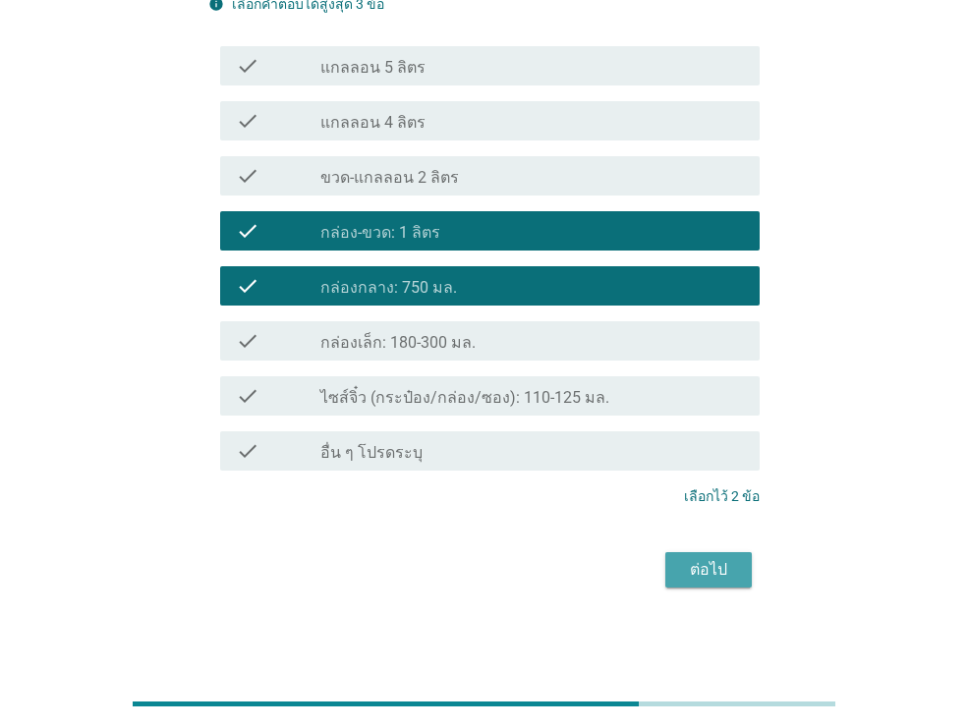
click at [703, 570] on div "ต่อไป" at bounding box center [708, 570] width 55 height 24
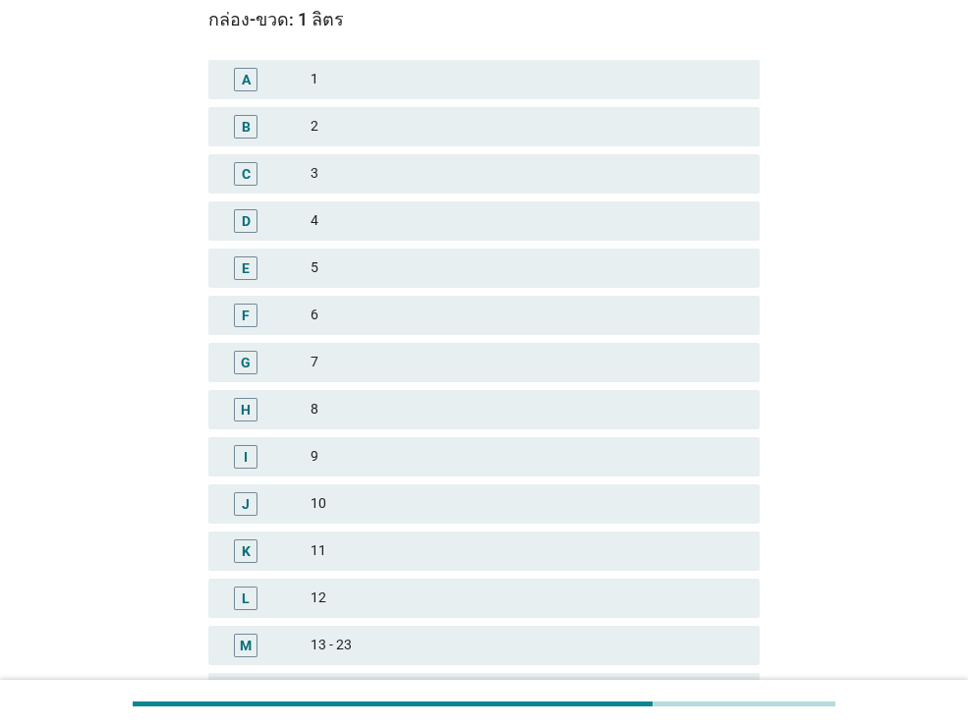
scroll to position [0, 0]
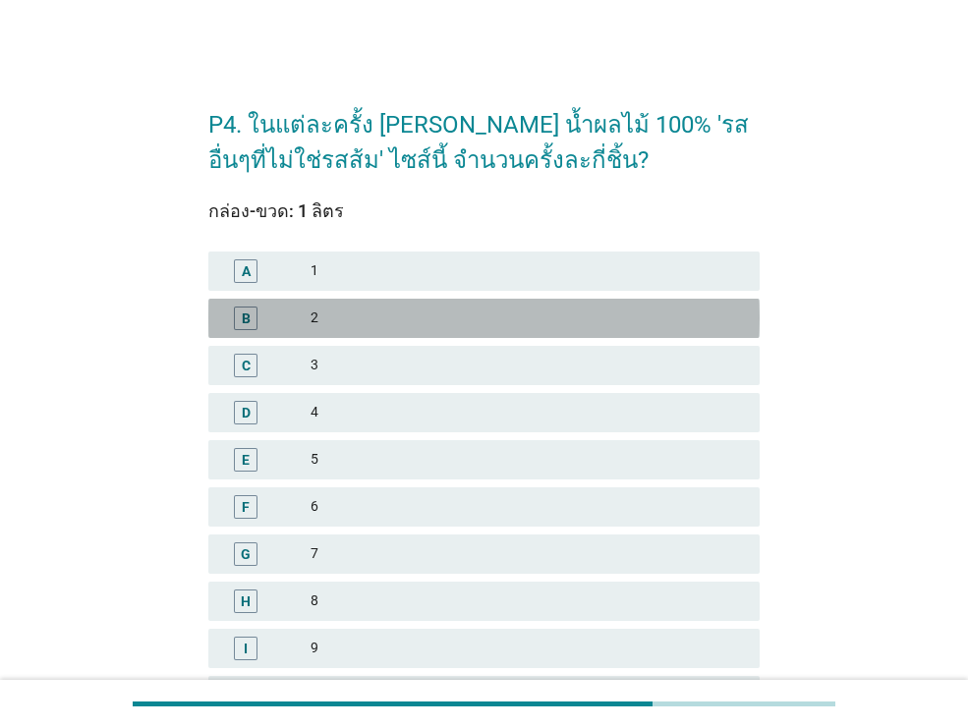
click at [495, 320] on div "2" at bounding box center [526, 318] width 433 height 24
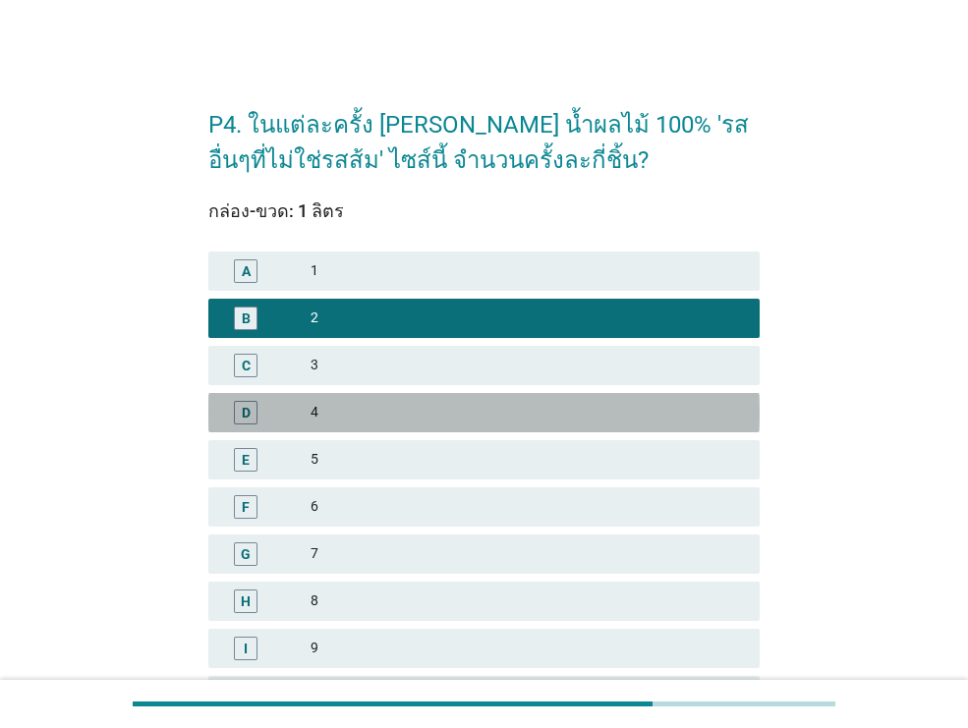
click at [504, 401] on div "4" at bounding box center [526, 413] width 433 height 24
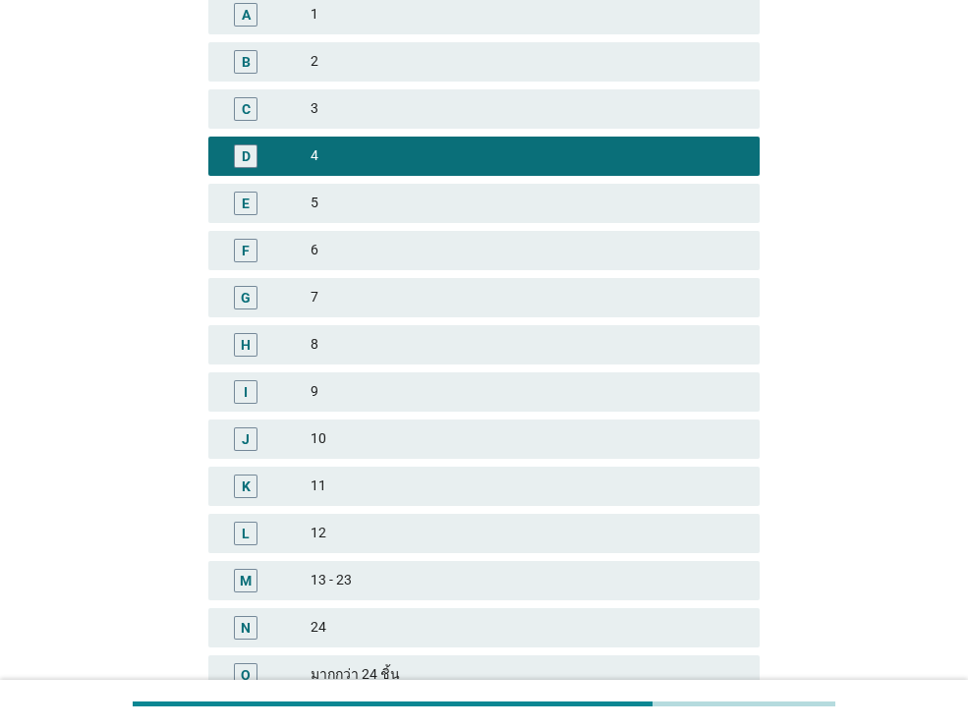
scroll to position [436, 0]
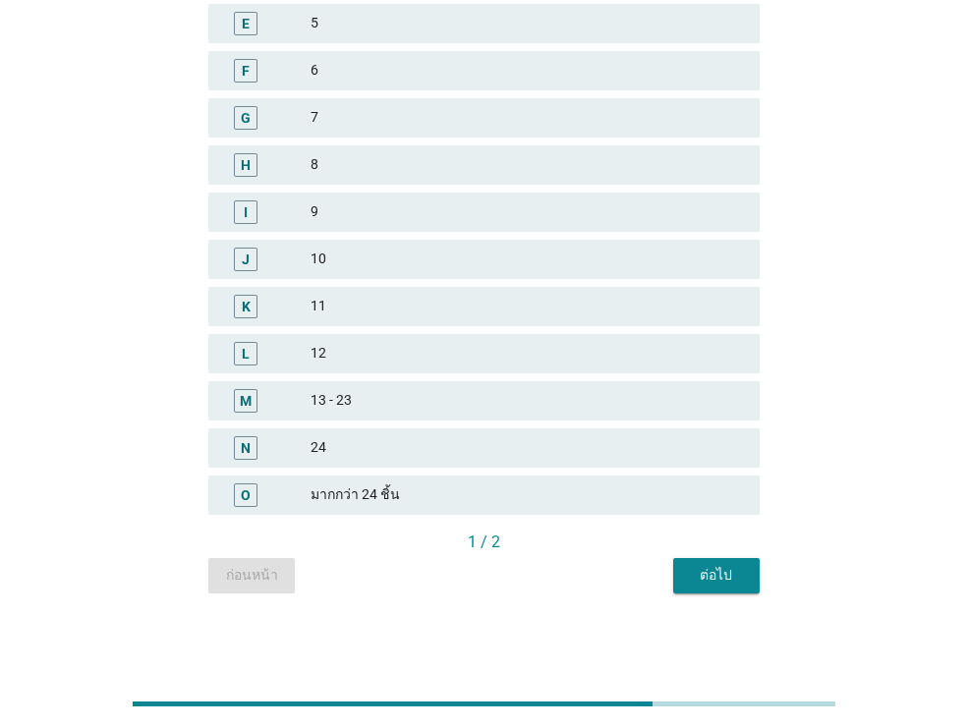
click at [691, 571] on div "ต่อไป" at bounding box center [716, 575] width 55 height 21
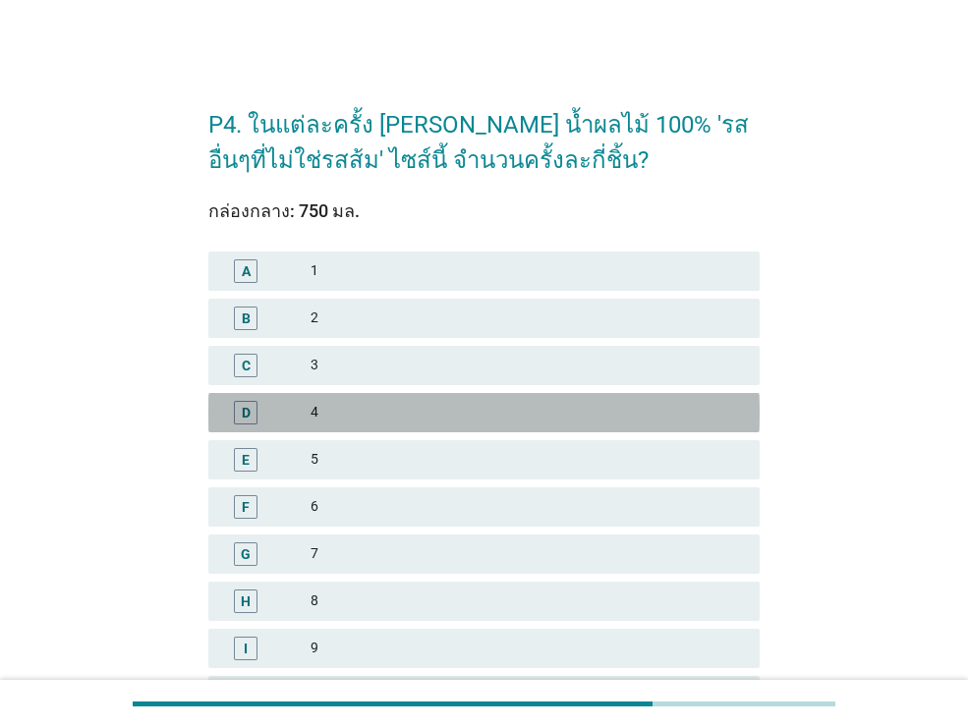
click at [436, 411] on div "4" at bounding box center [526, 413] width 433 height 24
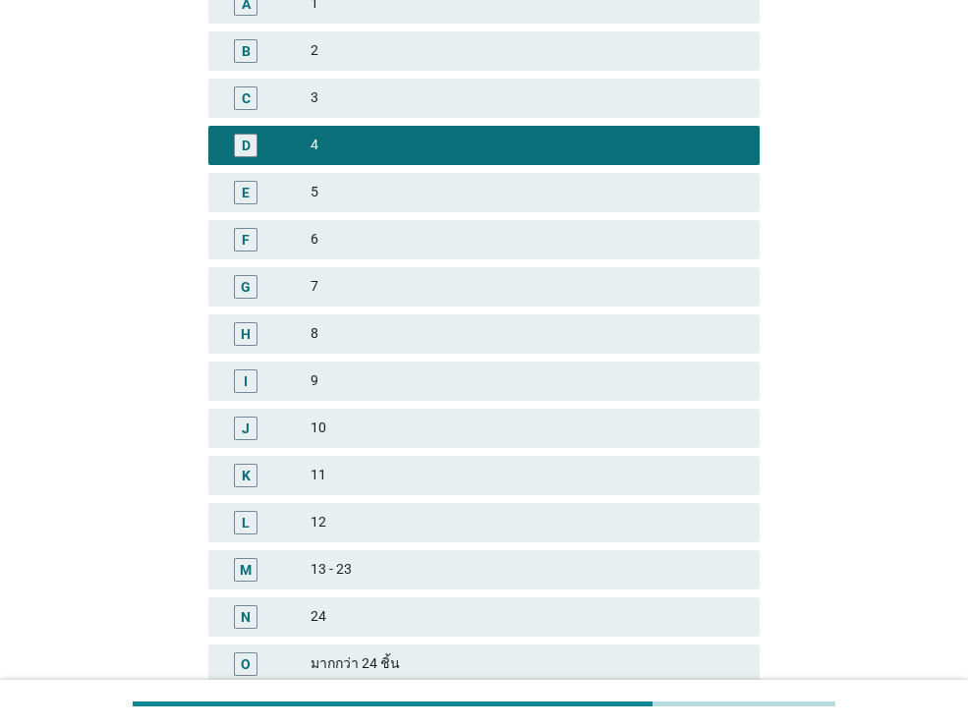
scroll to position [436, 0]
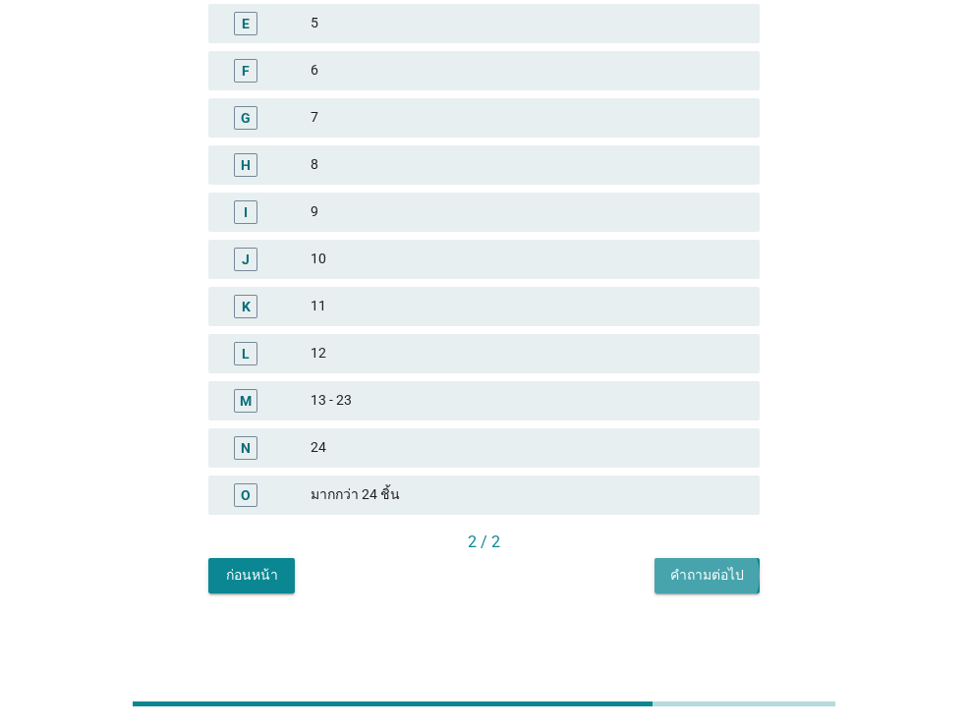
click at [677, 562] on button "คำถามต่อไป" at bounding box center [706, 575] width 105 height 35
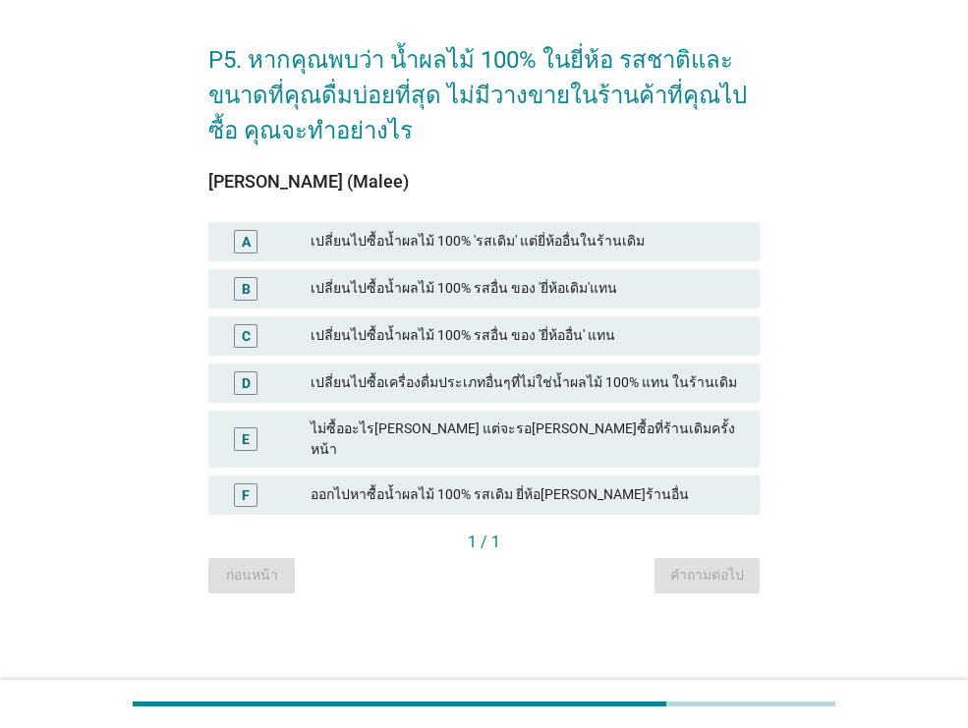
scroll to position [0, 0]
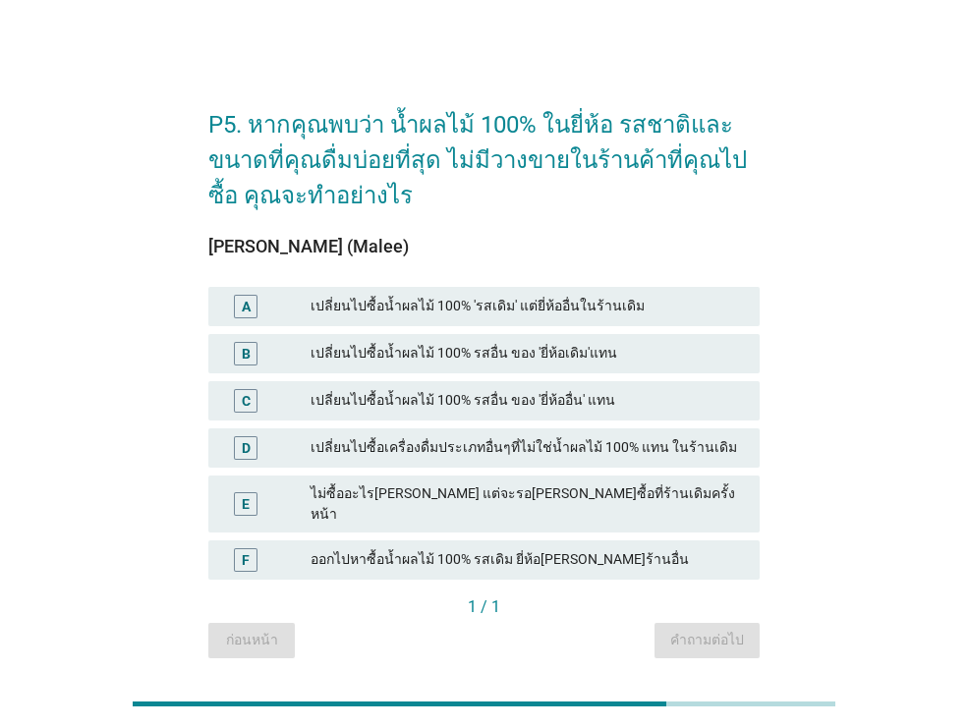
click at [546, 312] on div "เปลี่ยนไปซื้อน้ำผลไม้ 100% 'รสเดิม' แต่ยี่ห้ออื่นในร้านเดิม" at bounding box center [526, 307] width 433 height 24
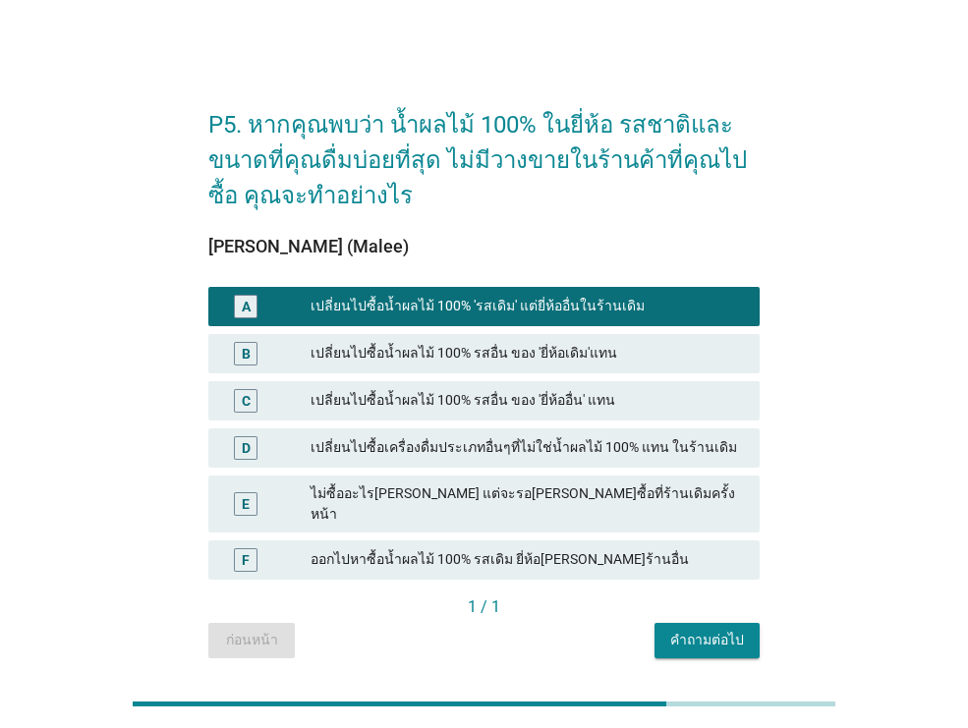
click at [727, 644] on div "P5. หากคุณพบว่า น้ำผลไม้ 100% ในยี่ห้อ รสชาติและขนาดที่คุณดื่มบ่อยที่สุด ไม่มีว…" at bounding box center [484, 373] width 583 height 602
click at [716, 630] on div "คำถามต่อไป" at bounding box center [707, 640] width 74 height 21
